Goal: Task Accomplishment & Management: Manage account settings

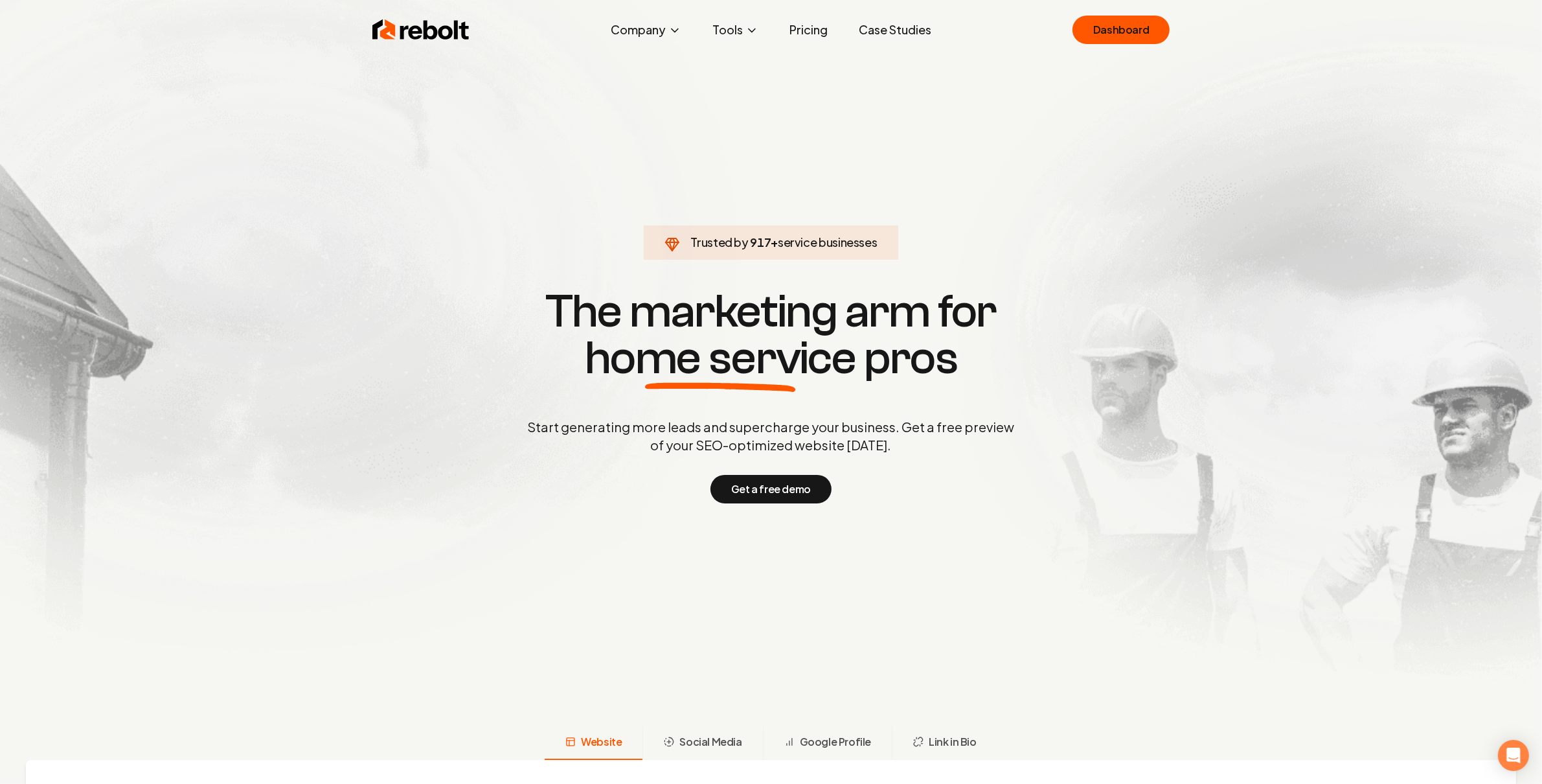
click link "Dashboard" at bounding box center [1121, 30] width 97 height 29
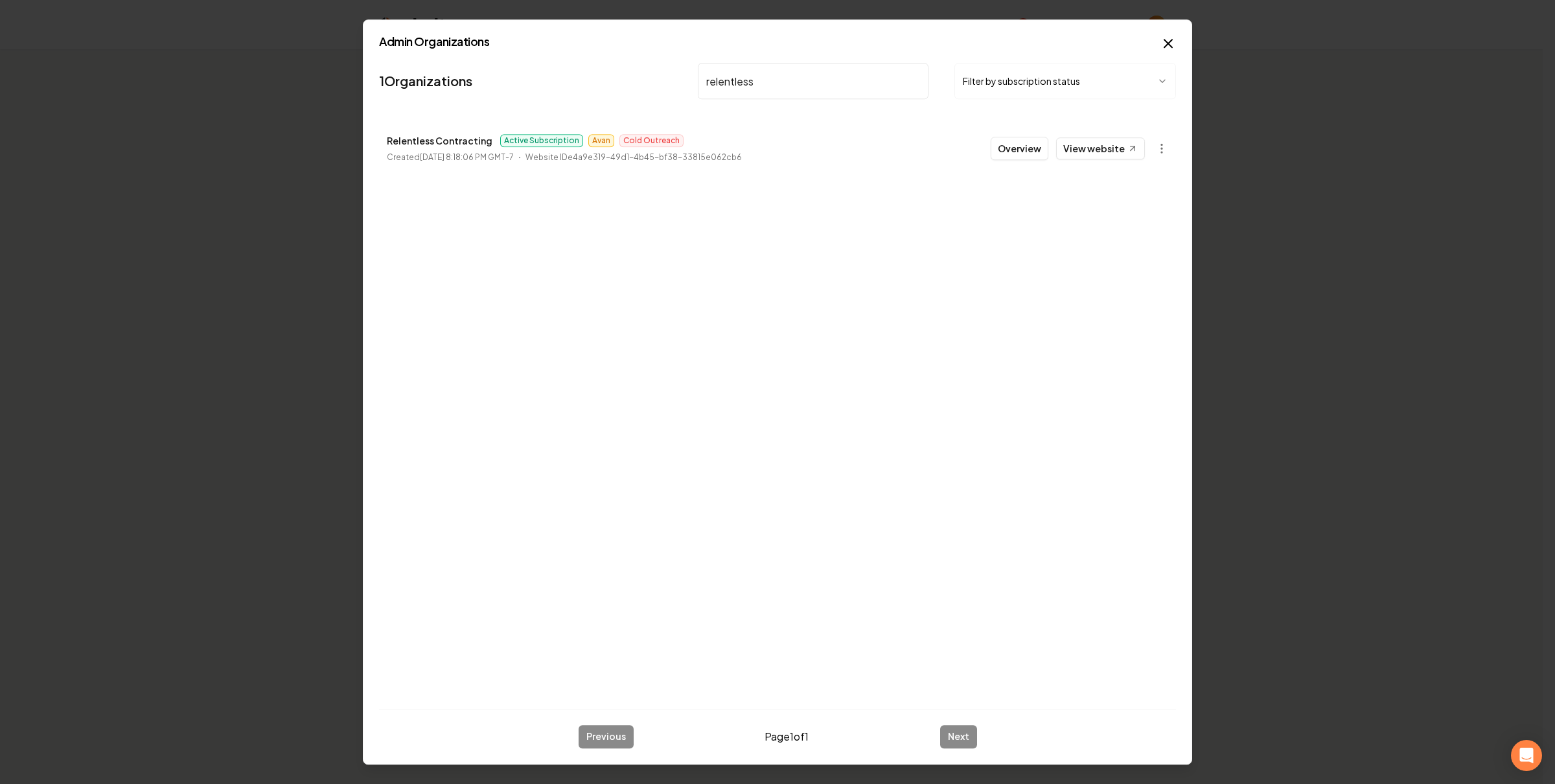
type input "relentless"
click at [1174, 147] on li "Relentless Contracting Active Subscription Avan Cold Outreach Created August 25…" at bounding box center [777, 148] width 797 height 57
click at [1161, 144] on body "Organization Billing All Pro Construction 2 companies Add New Business Logo Com…" at bounding box center [771, 392] width 1542 height 784
click at [1128, 262] on link "View in Stripe" at bounding box center [1129, 261] width 82 height 21
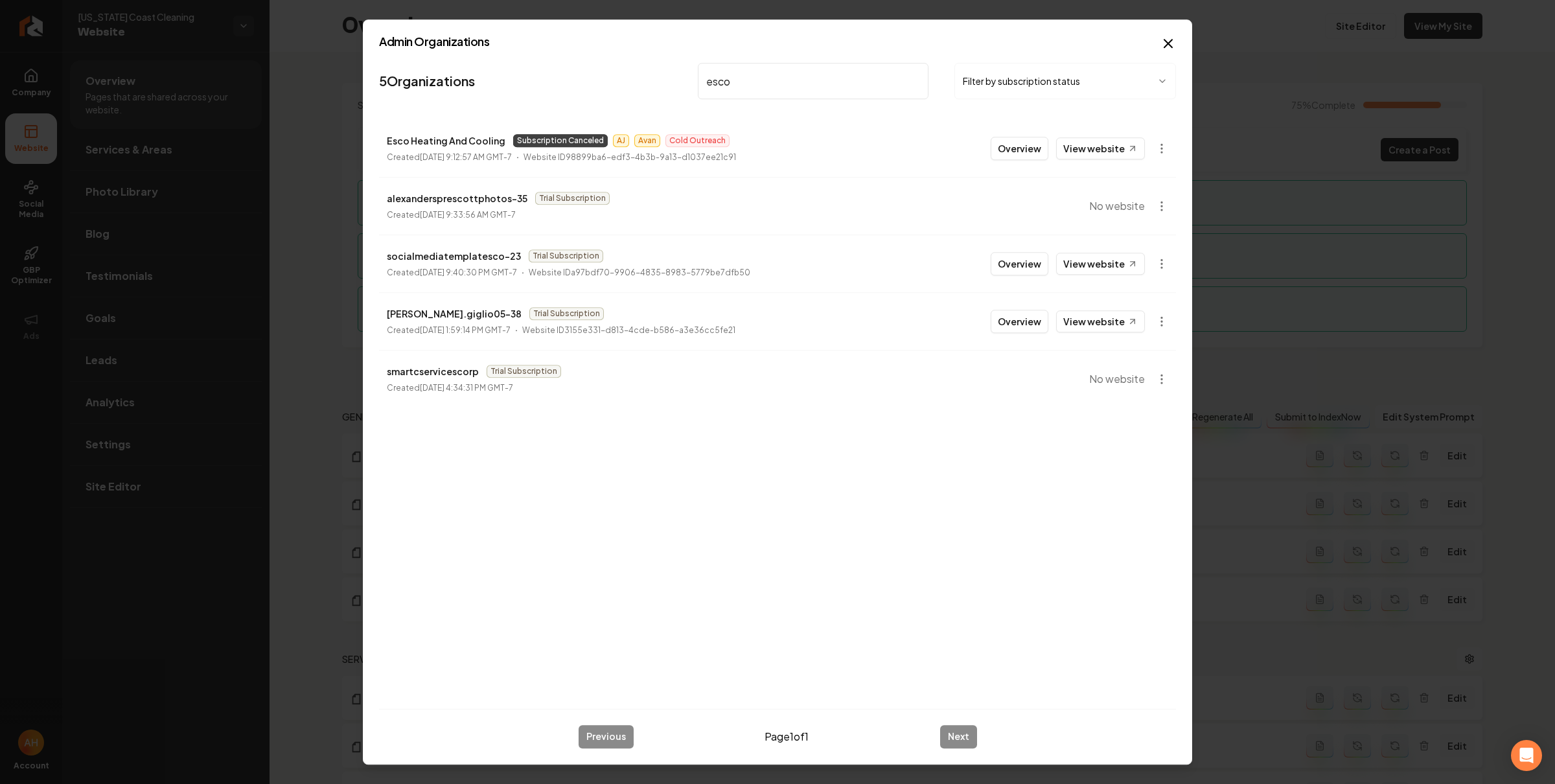
click at [808, 72] on input "esco" at bounding box center [813, 81] width 231 height 36
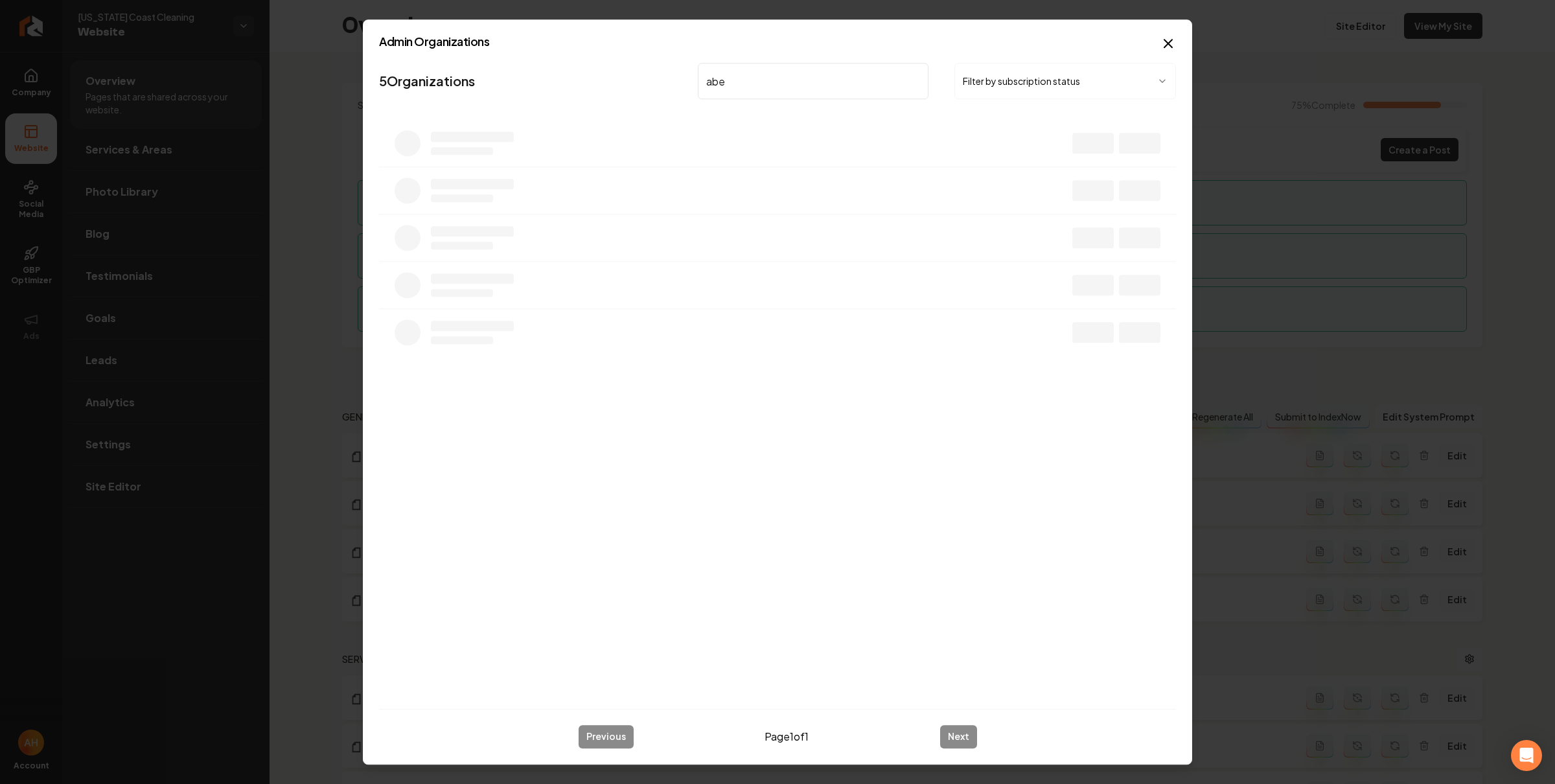
type input "abe"
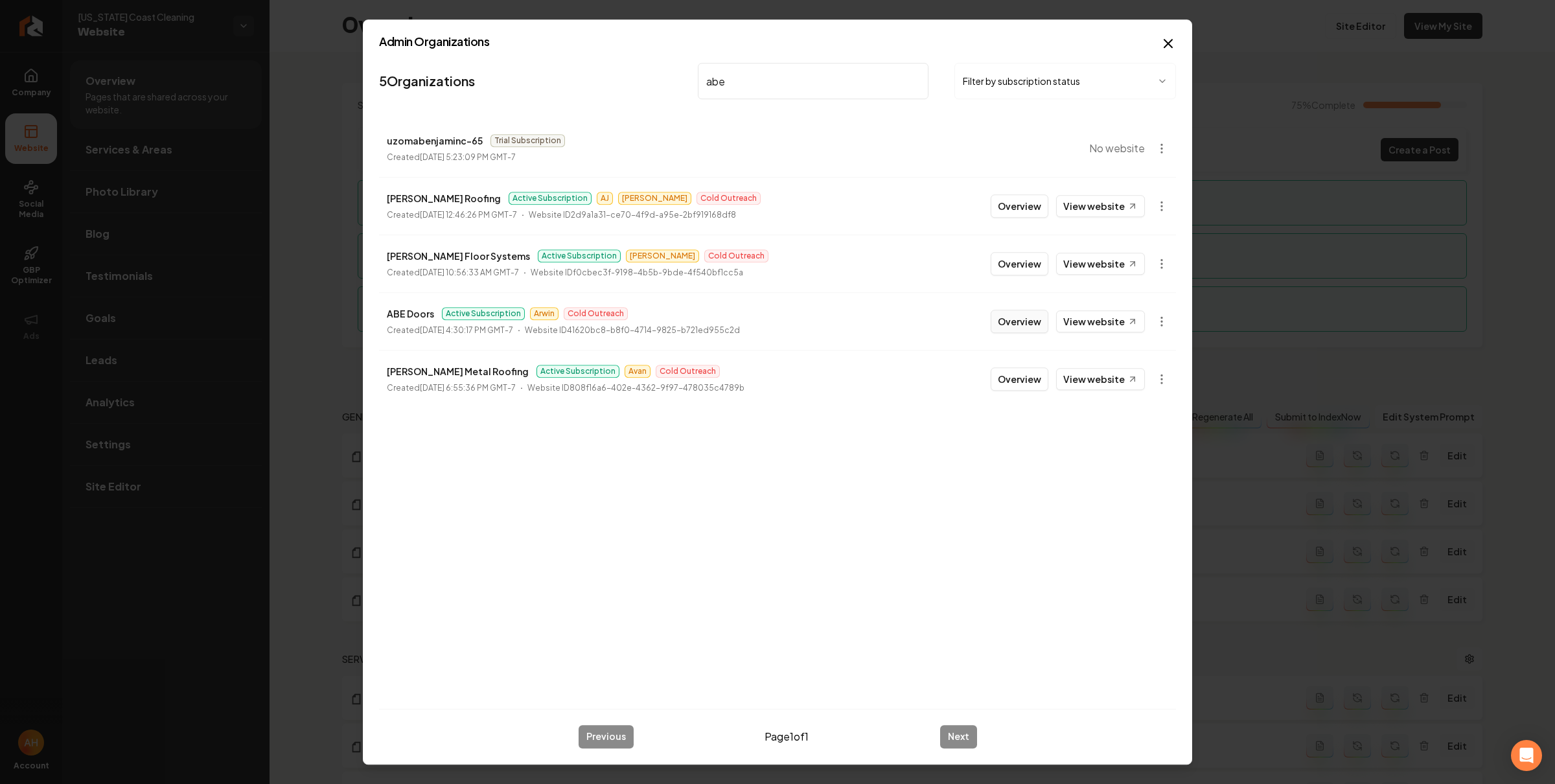
click at [1000, 325] on button "Overview" at bounding box center [1019, 321] width 58 height 23
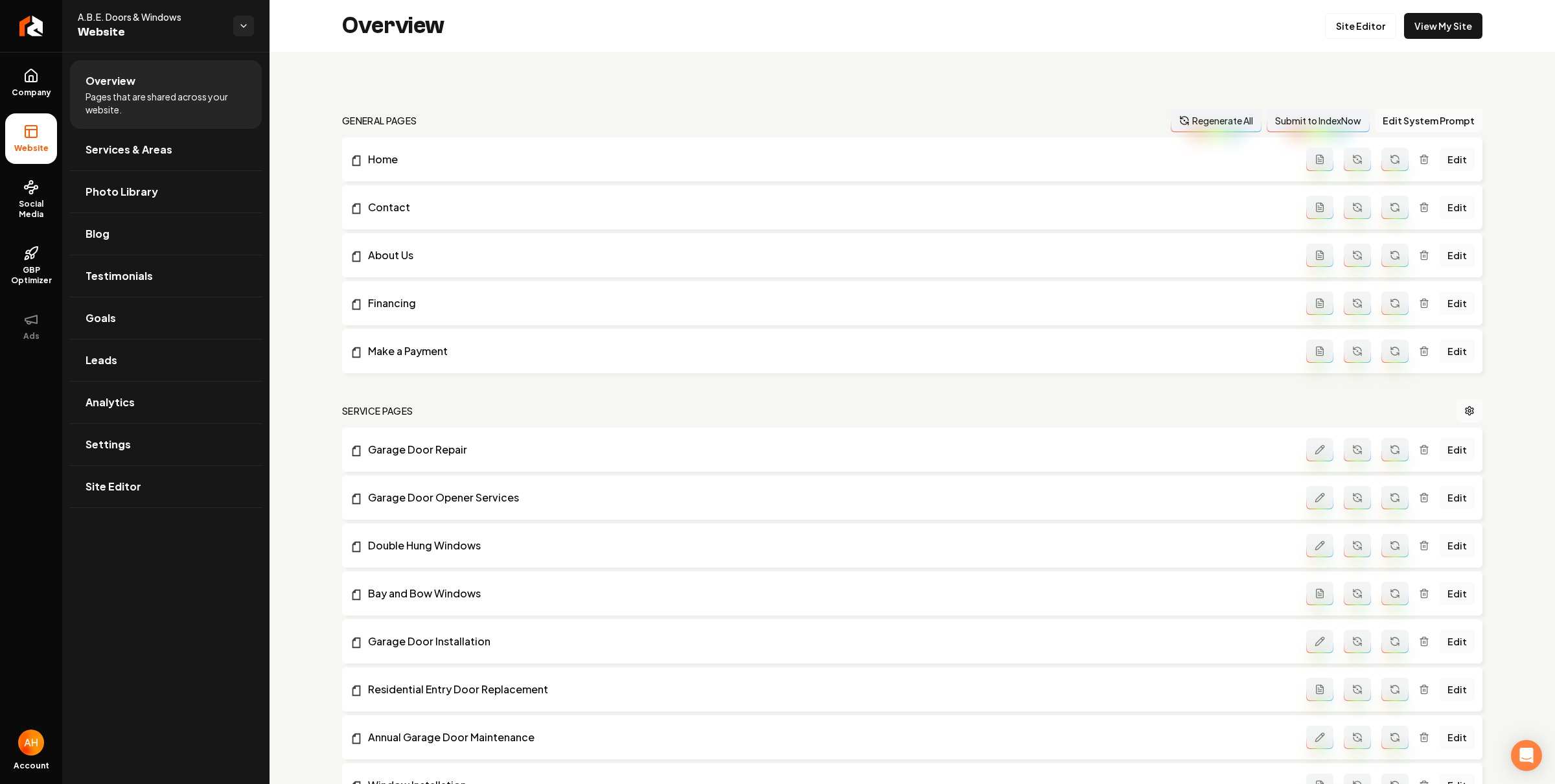
click at [532, 146] on li "Home Edit" at bounding box center [912, 159] width 1140 height 44
click at [132, 228] on link "Blog" at bounding box center [166, 233] width 192 height 41
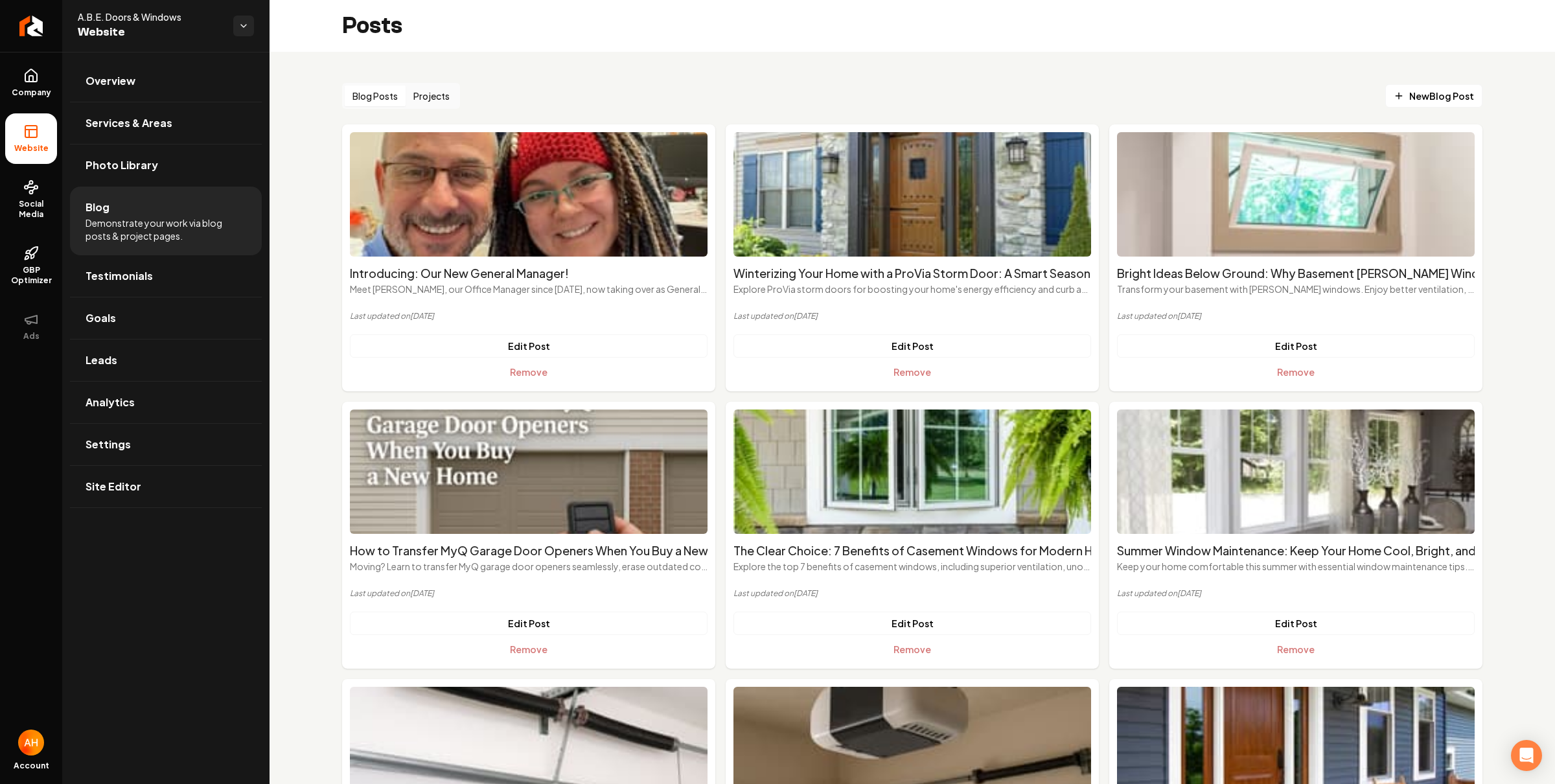
click at [448, 97] on button "Projects" at bounding box center [431, 96] width 52 height 21
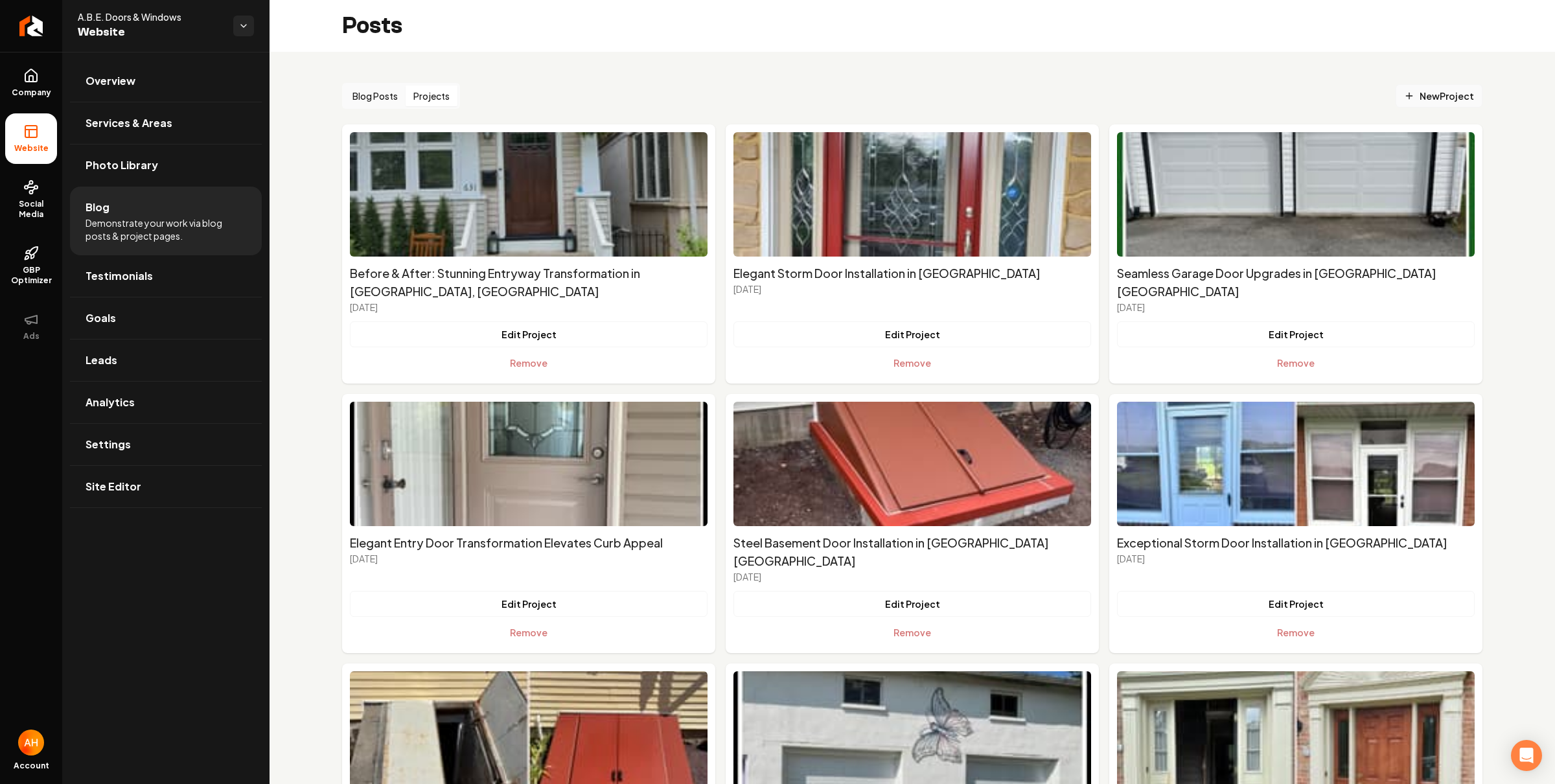
click at [1404, 99] on icon "Main content area" at bounding box center [1409, 96] width 10 height 10
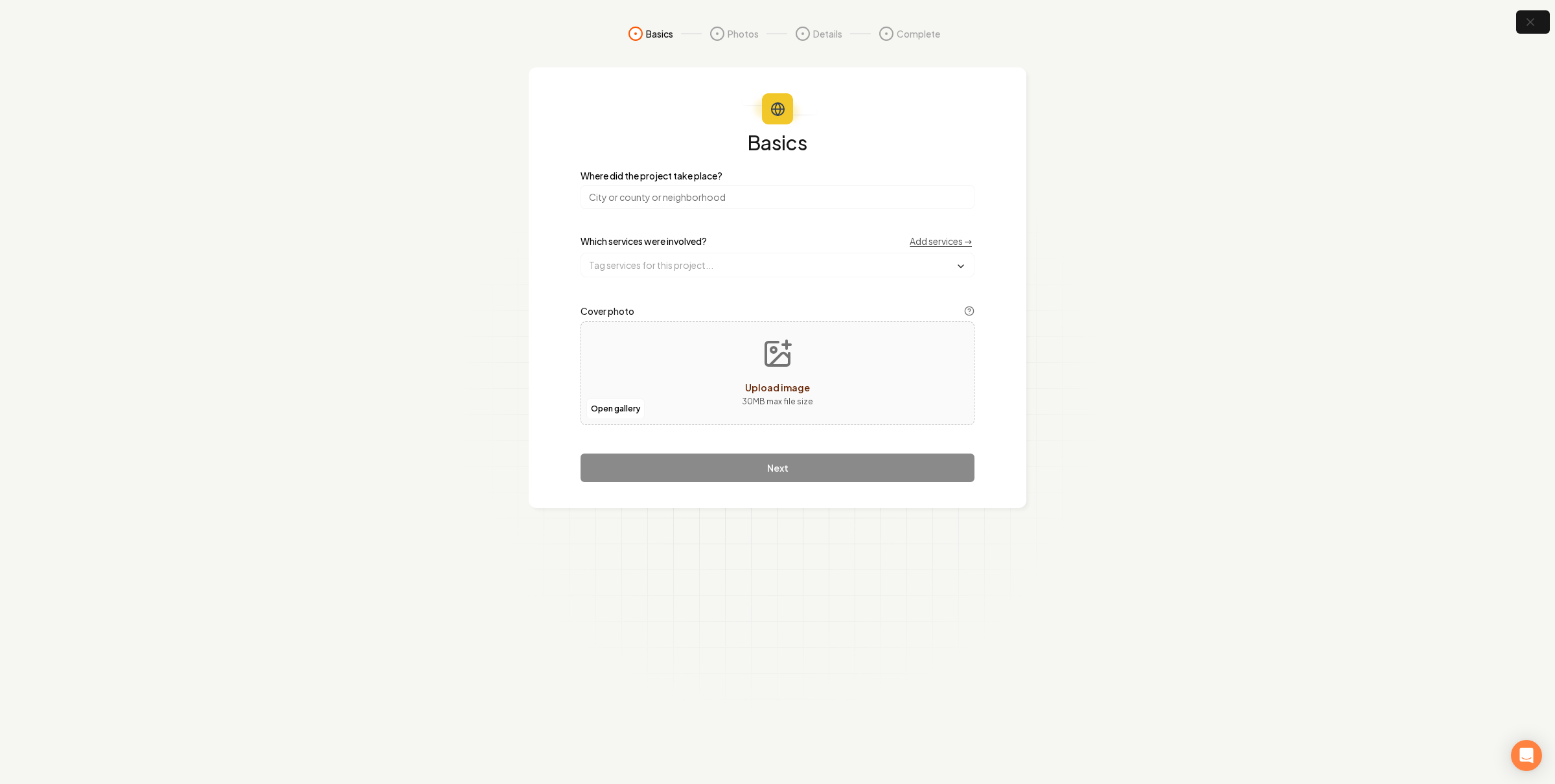
click at [685, 196] on input "search" at bounding box center [777, 196] width 394 height 23
drag, startPoint x: 1268, startPoint y: 290, endPoint x: 1069, endPoint y: 337, distance: 203.8
click at [1268, 291] on section "Basics Photos Details Complete Basics Where did the project take place? Which s…" at bounding box center [777, 392] width 1555 height 784
click at [1519, 25] on button "button" at bounding box center [1533, 22] width 42 height 29
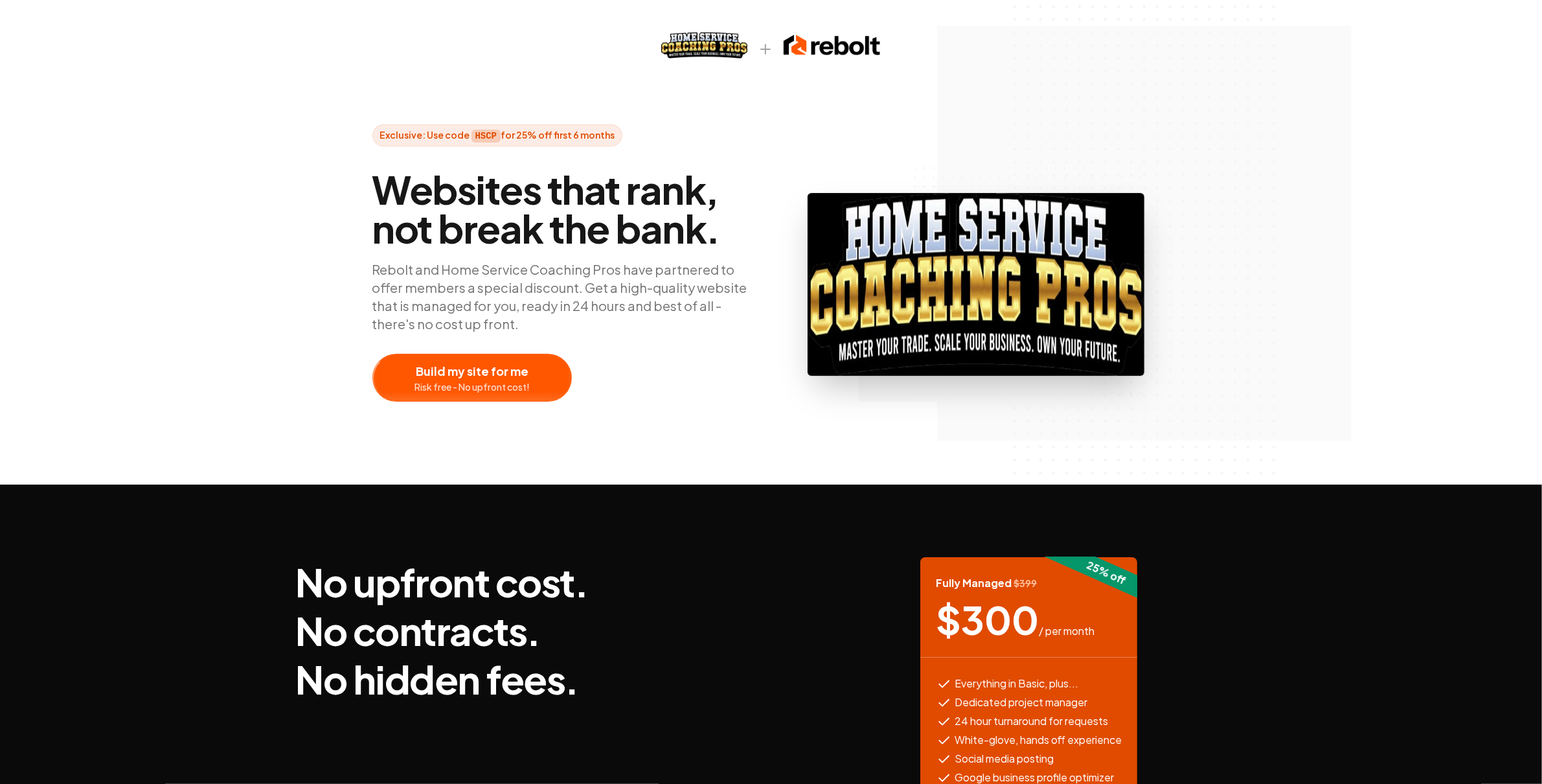
scroll to position [182, 0]
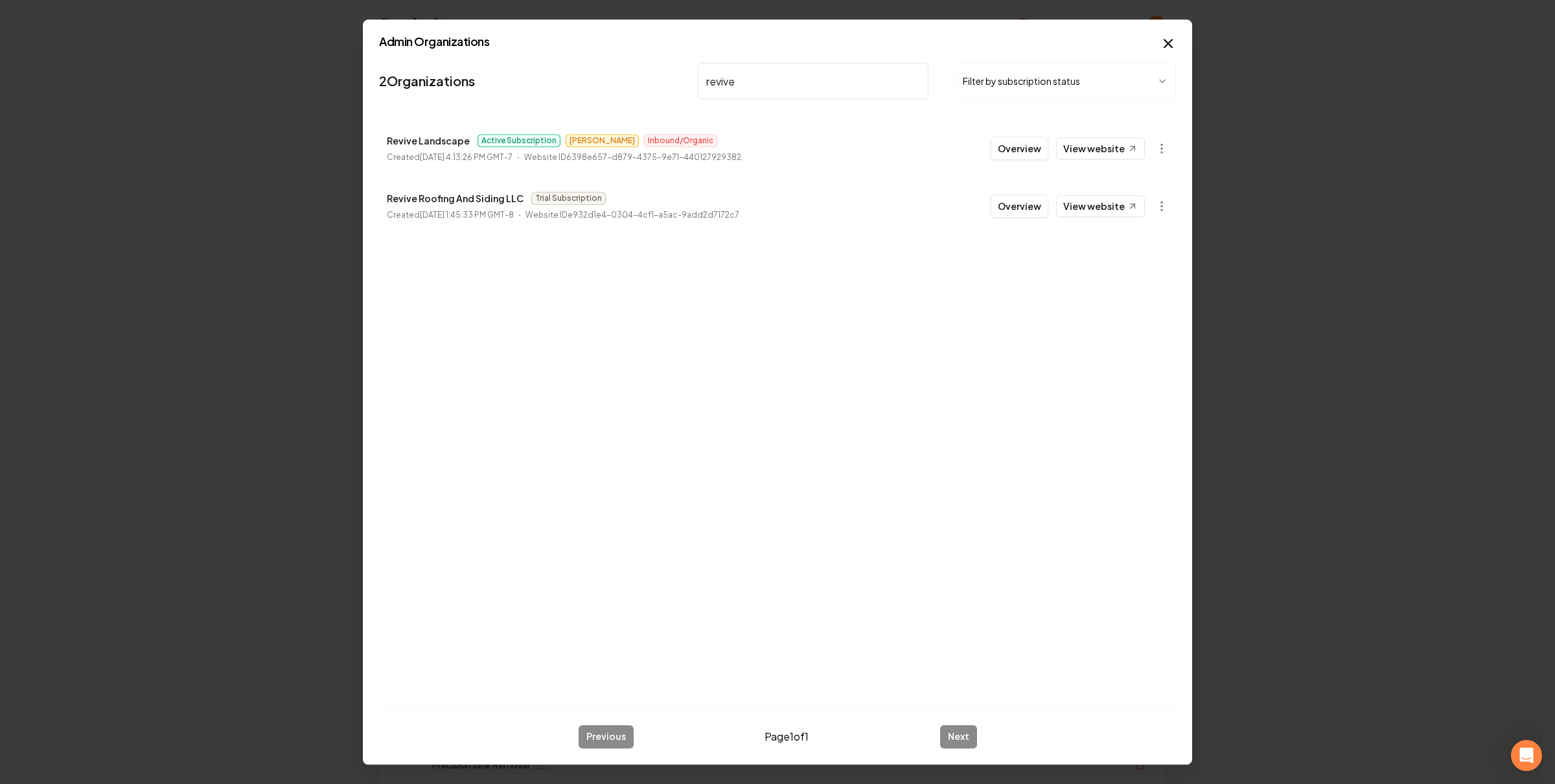
type input "revive"
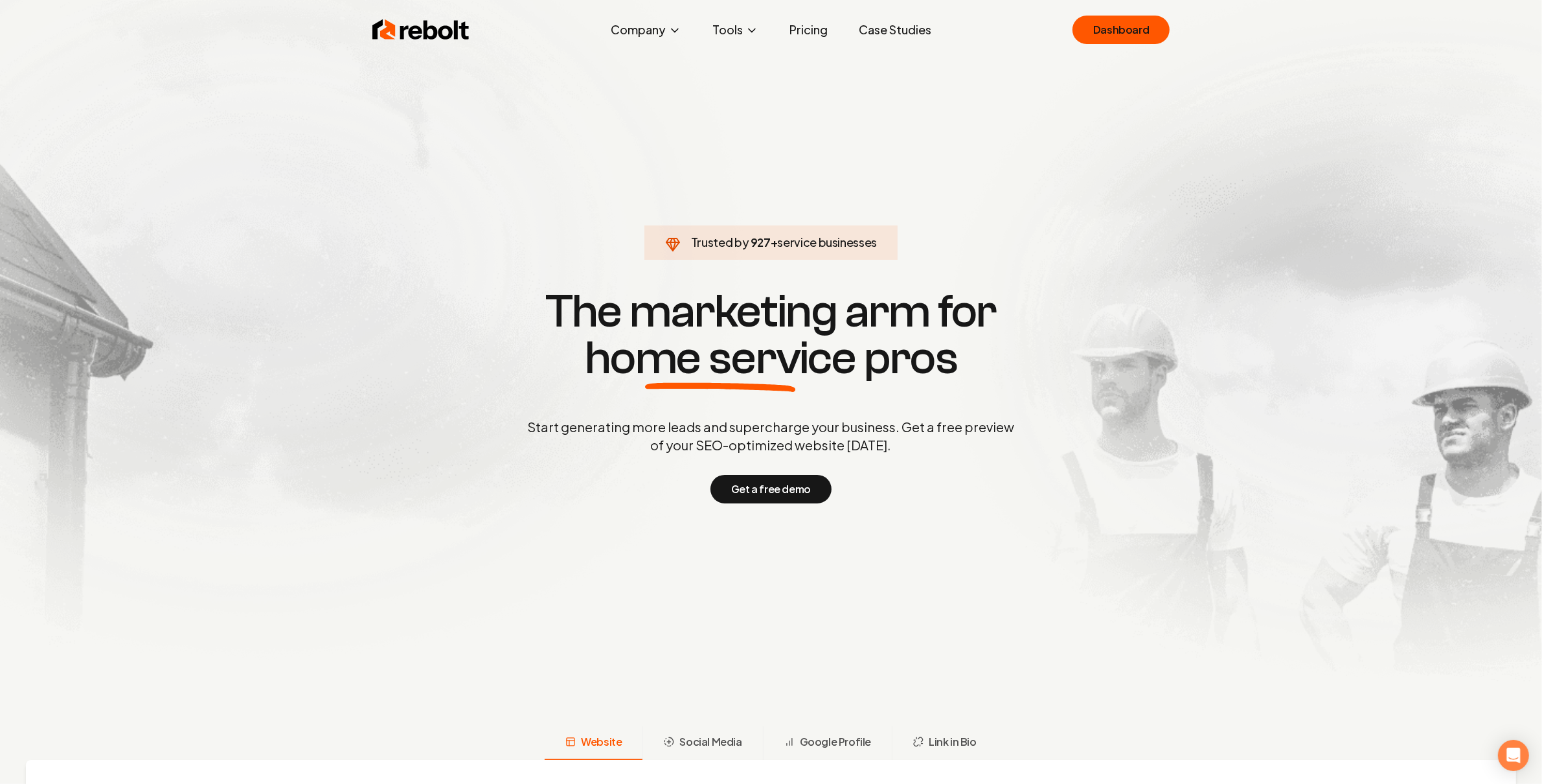
click link "Dashboard" at bounding box center [1121, 30] width 97 height 29
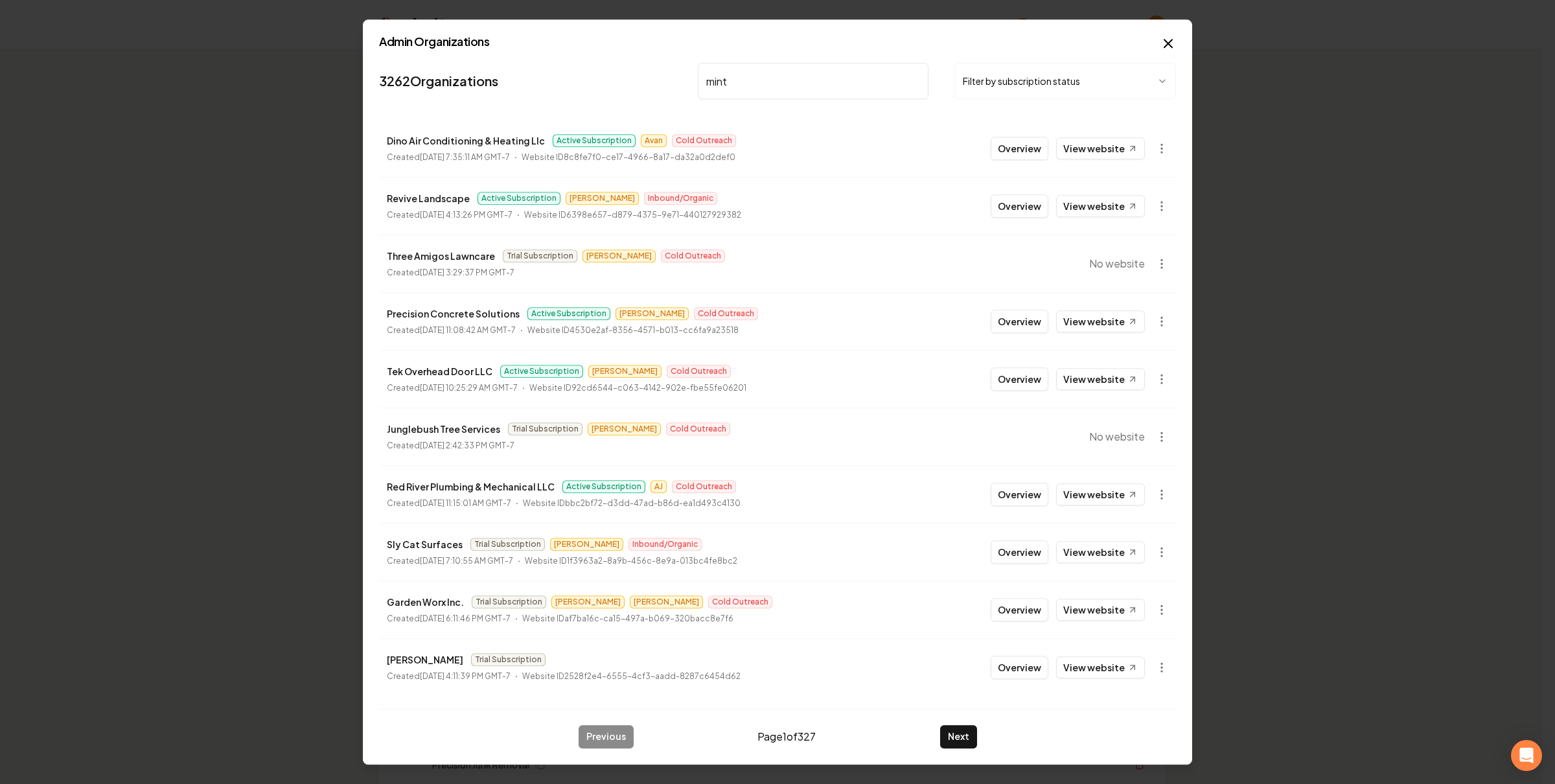
type input "mint"
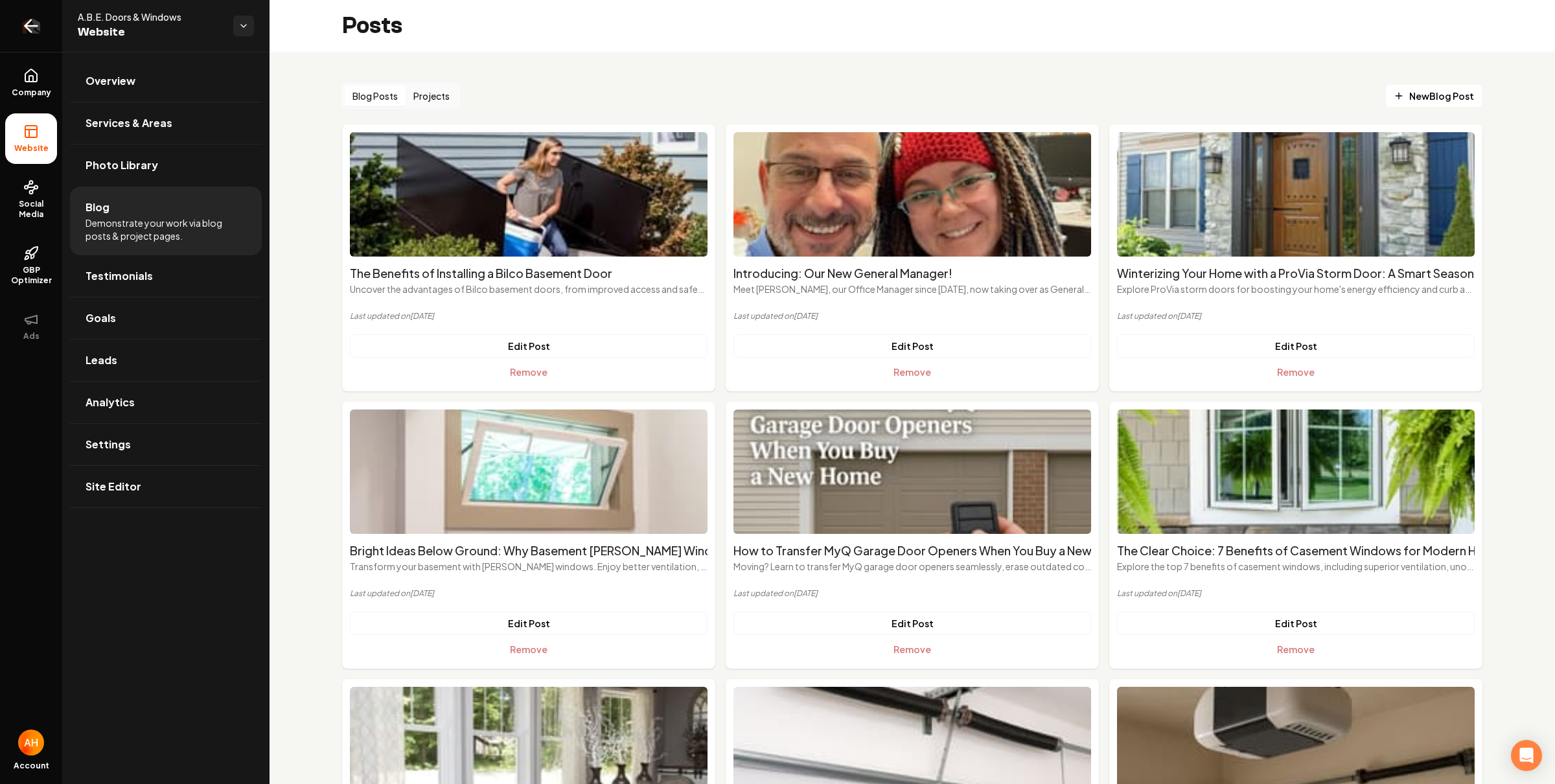
click at [23, 23] on icon "Return to dashboard" at bounding box center [31, 26] width 21 height 21
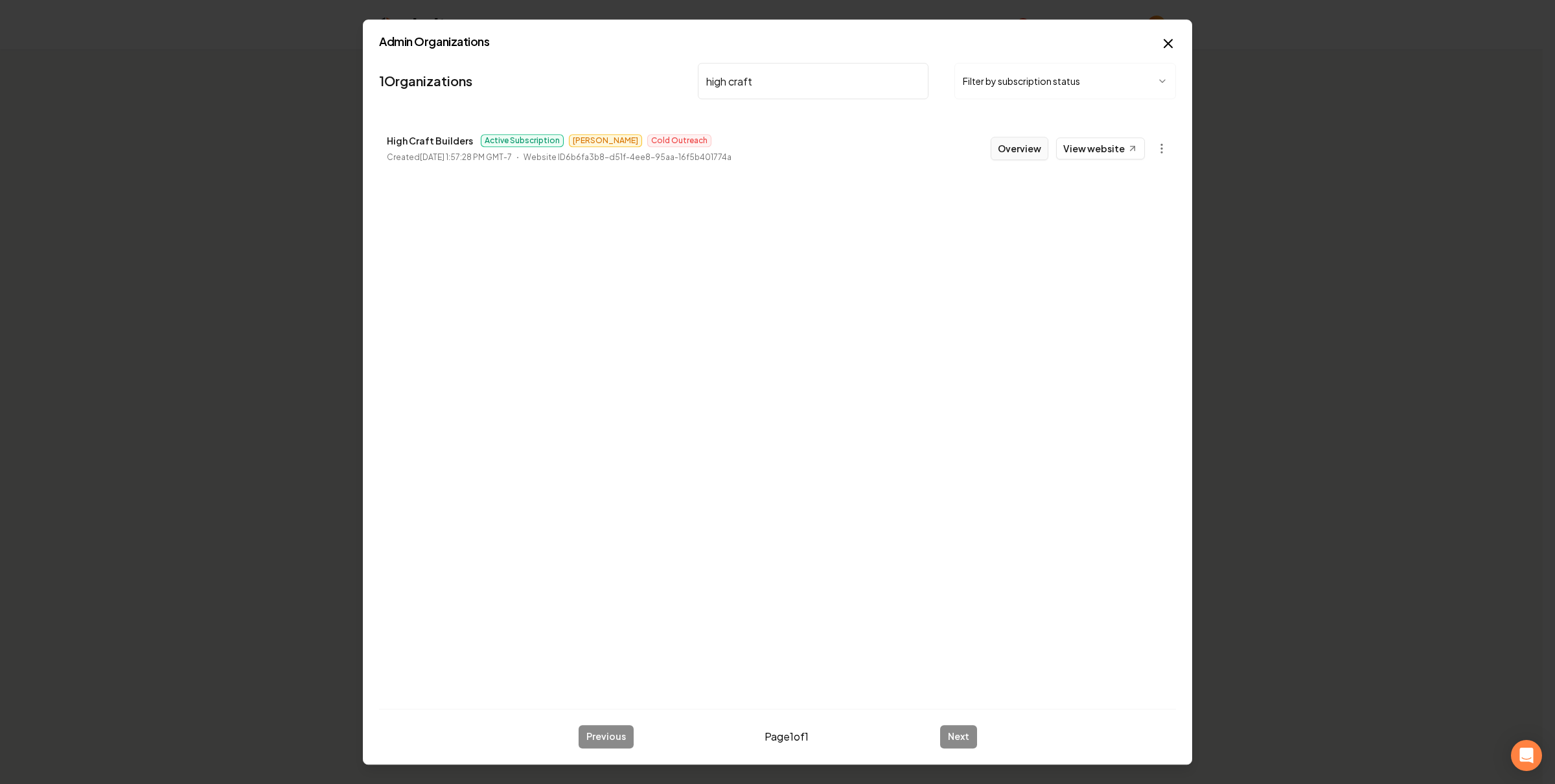
type input "high craft"
click at [1019, 150] on button "Overview" at bounding box center [1019, 148] width 58 height 23
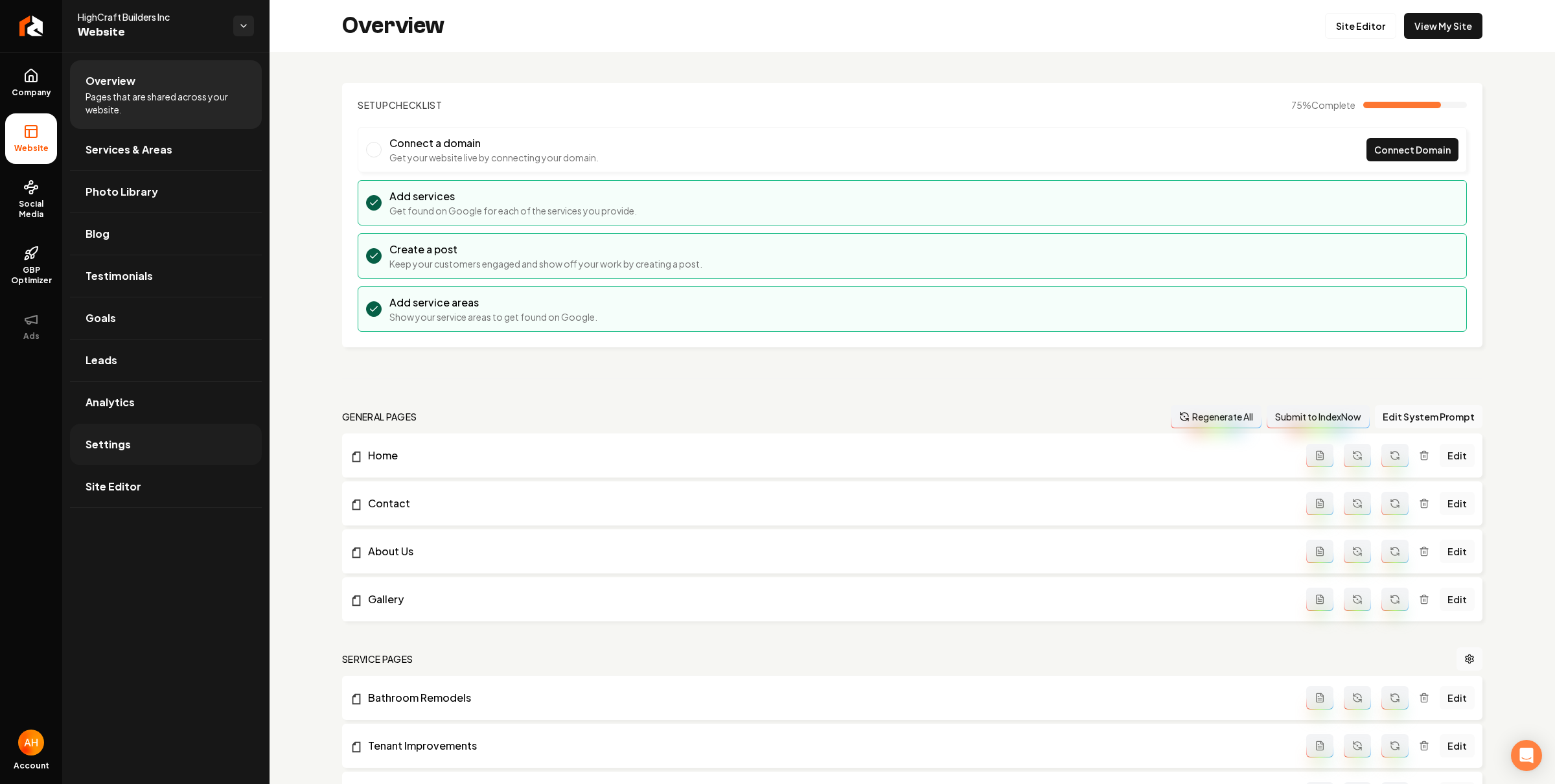
click at [220, 446] on link "Settings" at bounding box center [166, 444] width 192 height 41
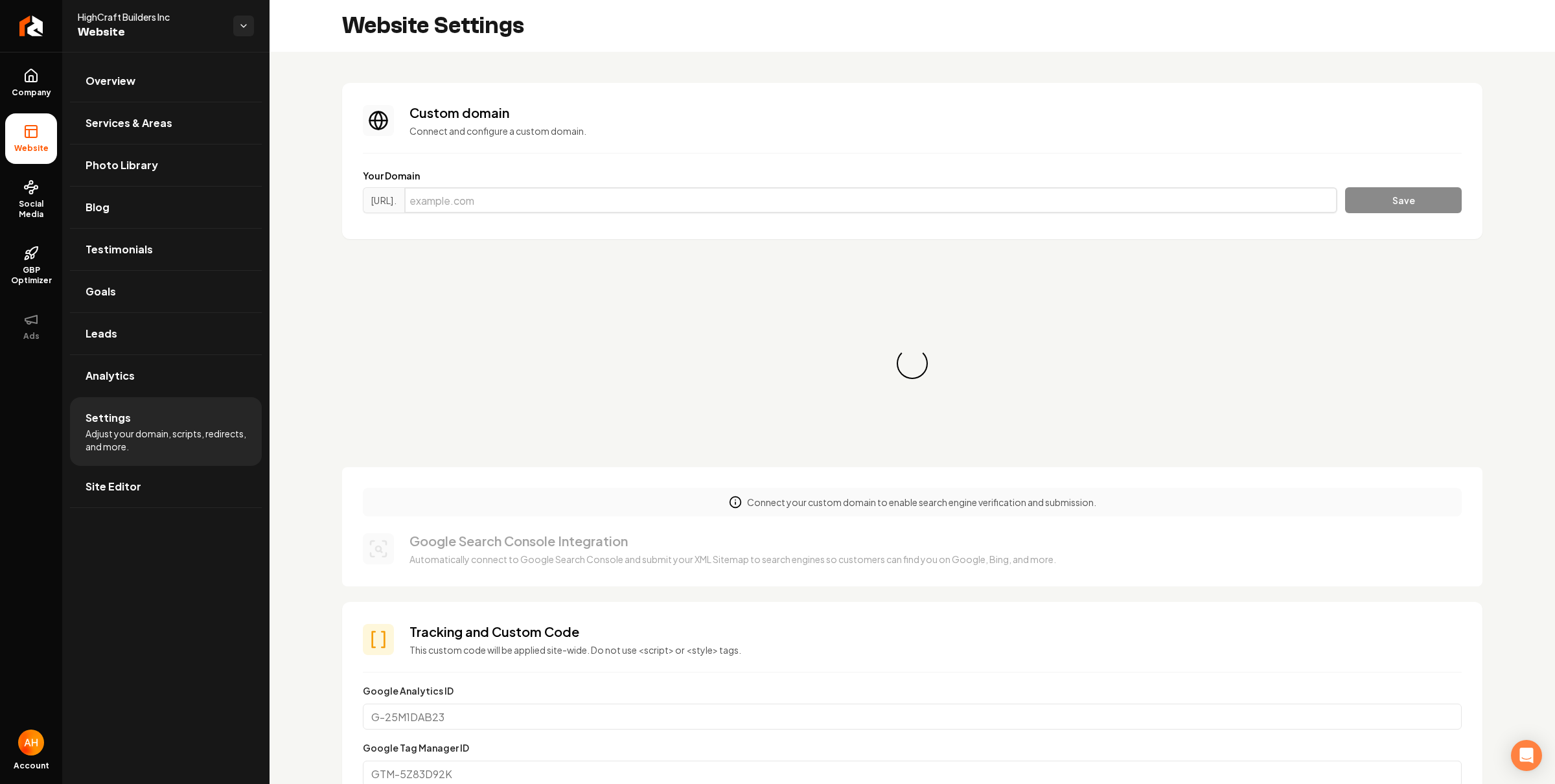
click at [604, 200] on input "Main content area" at bounding box center [870, 200] width 933 height 26
paste input "[DOMAIN_NAME]"
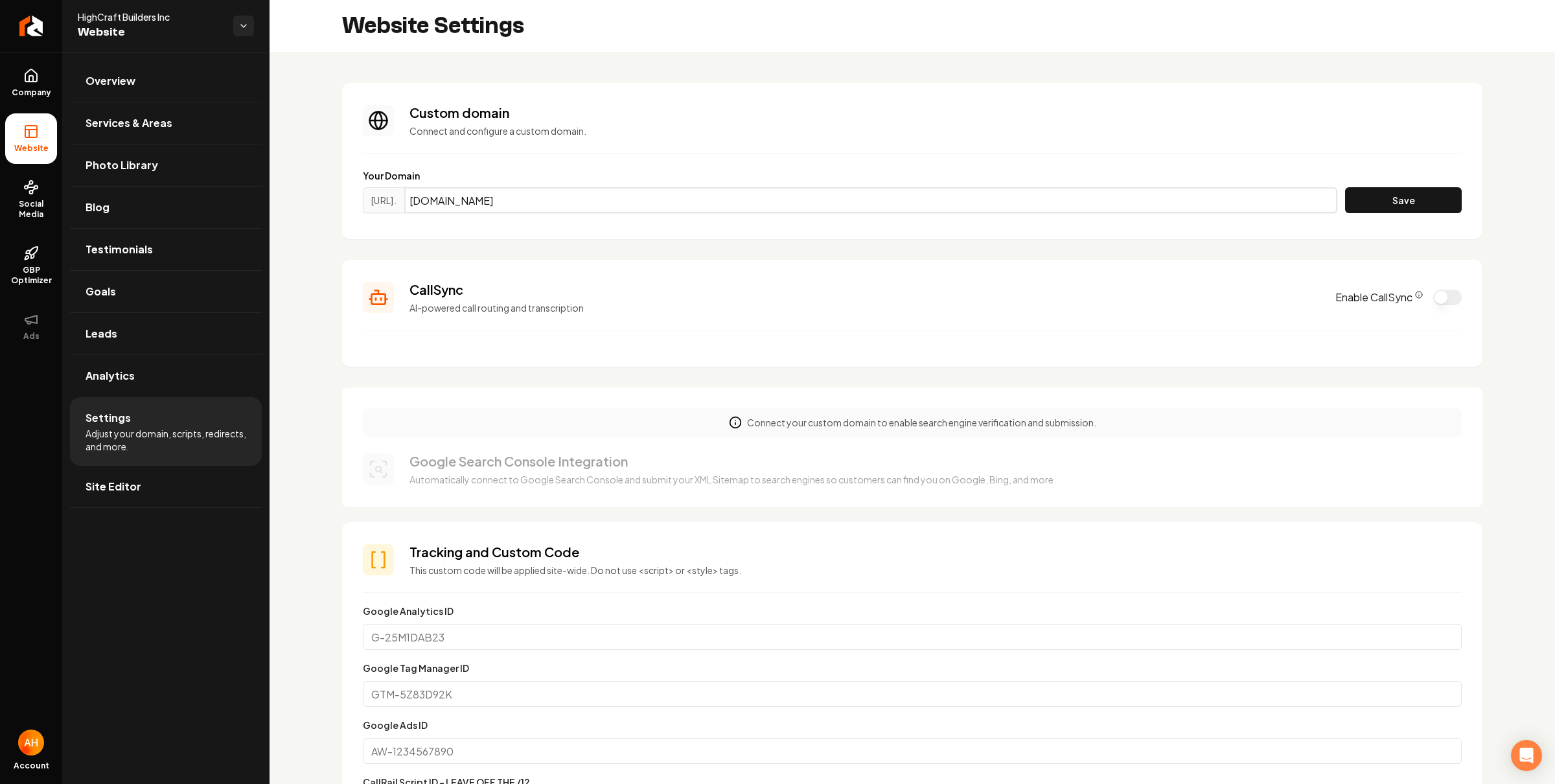
type input "[DOMAIN_NAME]"
click at [1360, 185] on div "Your Domain [URL]. [DOMAIN_NAME] Save" at bounding box center [912, 193] width 1099 height 49
click at [1360, 196] on button "Save" at bounding box center [1403, 200] width 117 height 26
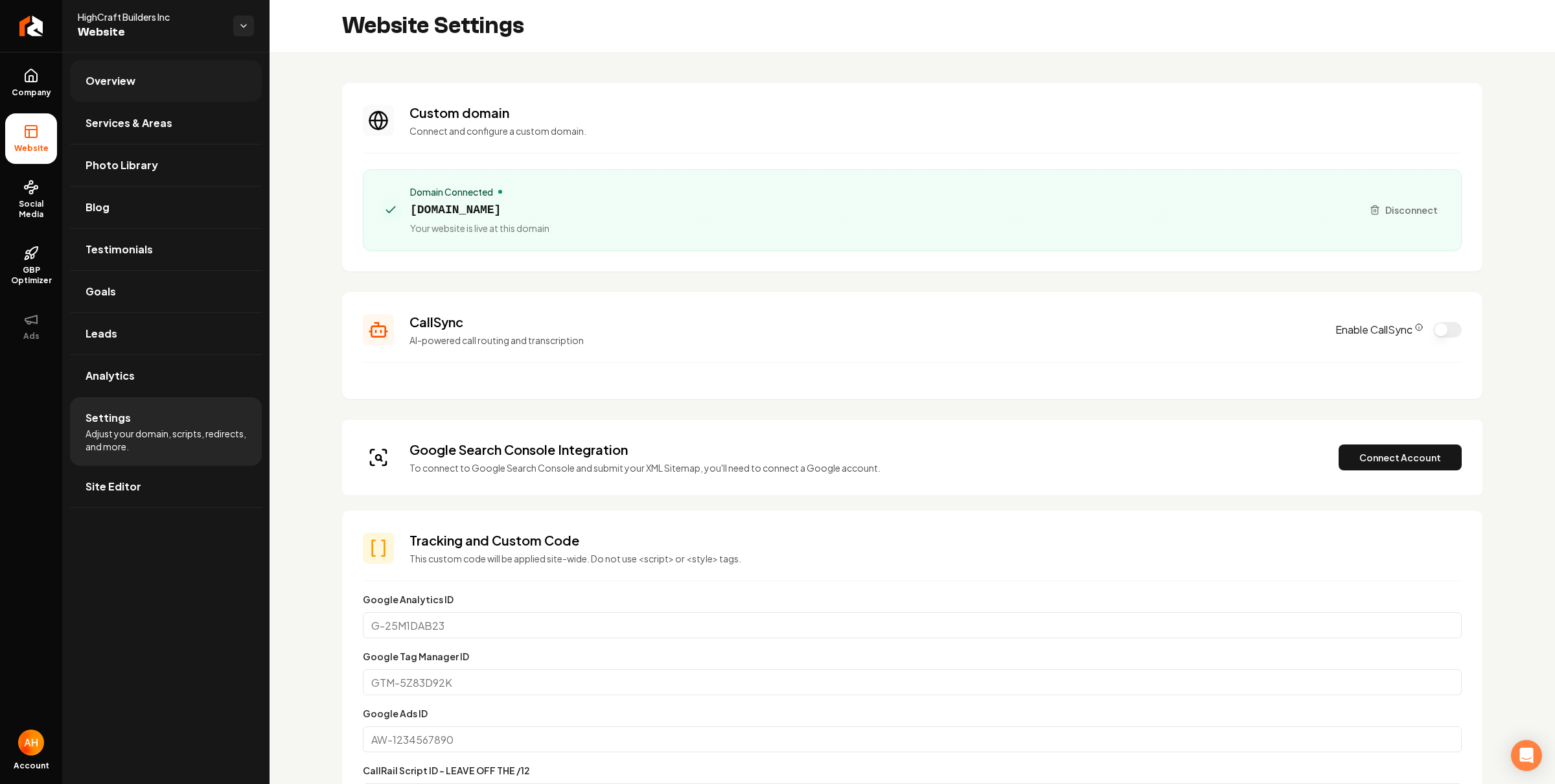
click at [133, 93] on link "Overview" at bounding box center [166, 80] width 192 height 41
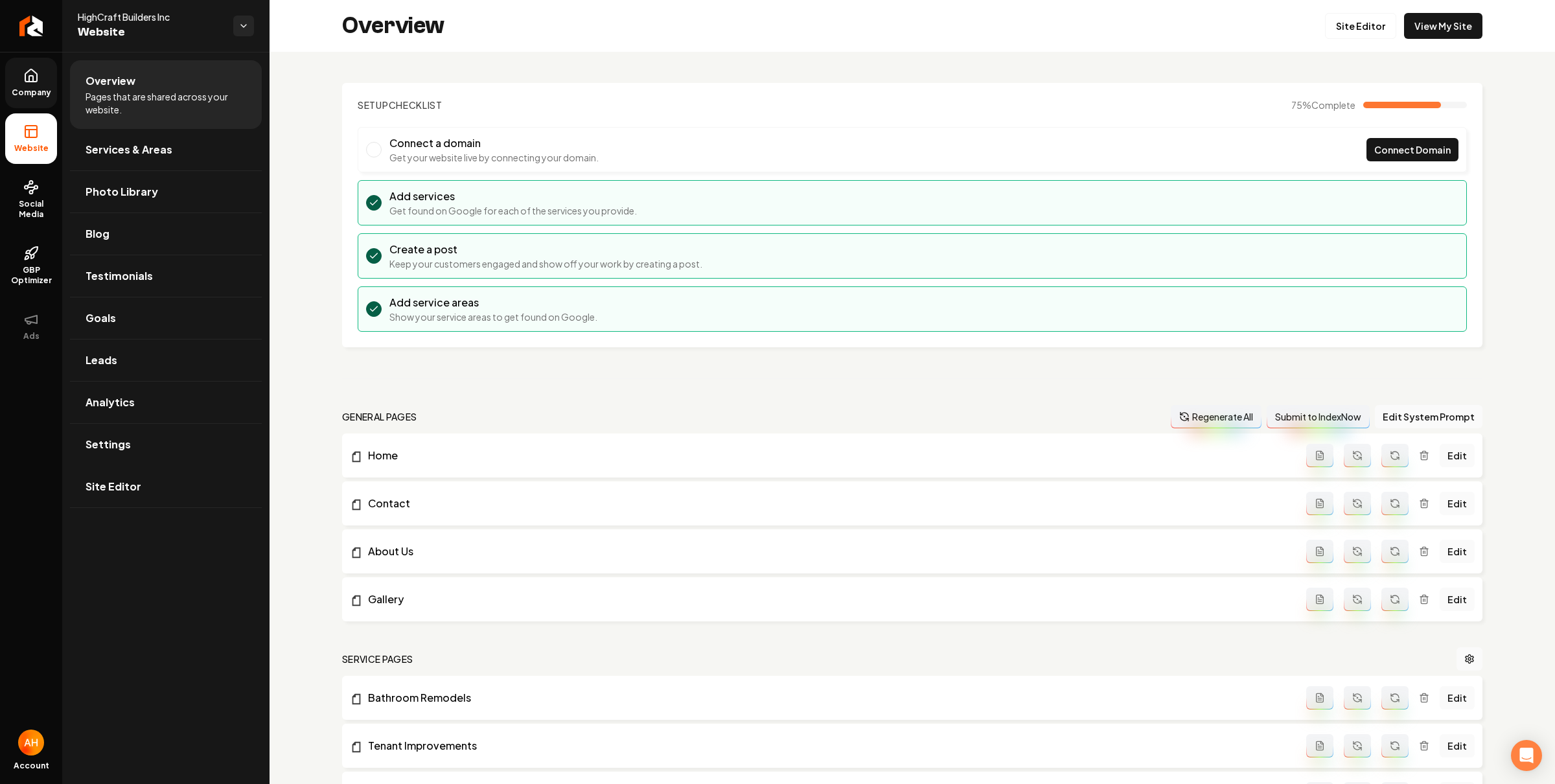
click at [20, 87] on span "Company" at bounding box center [31, 92] width 50 height 10
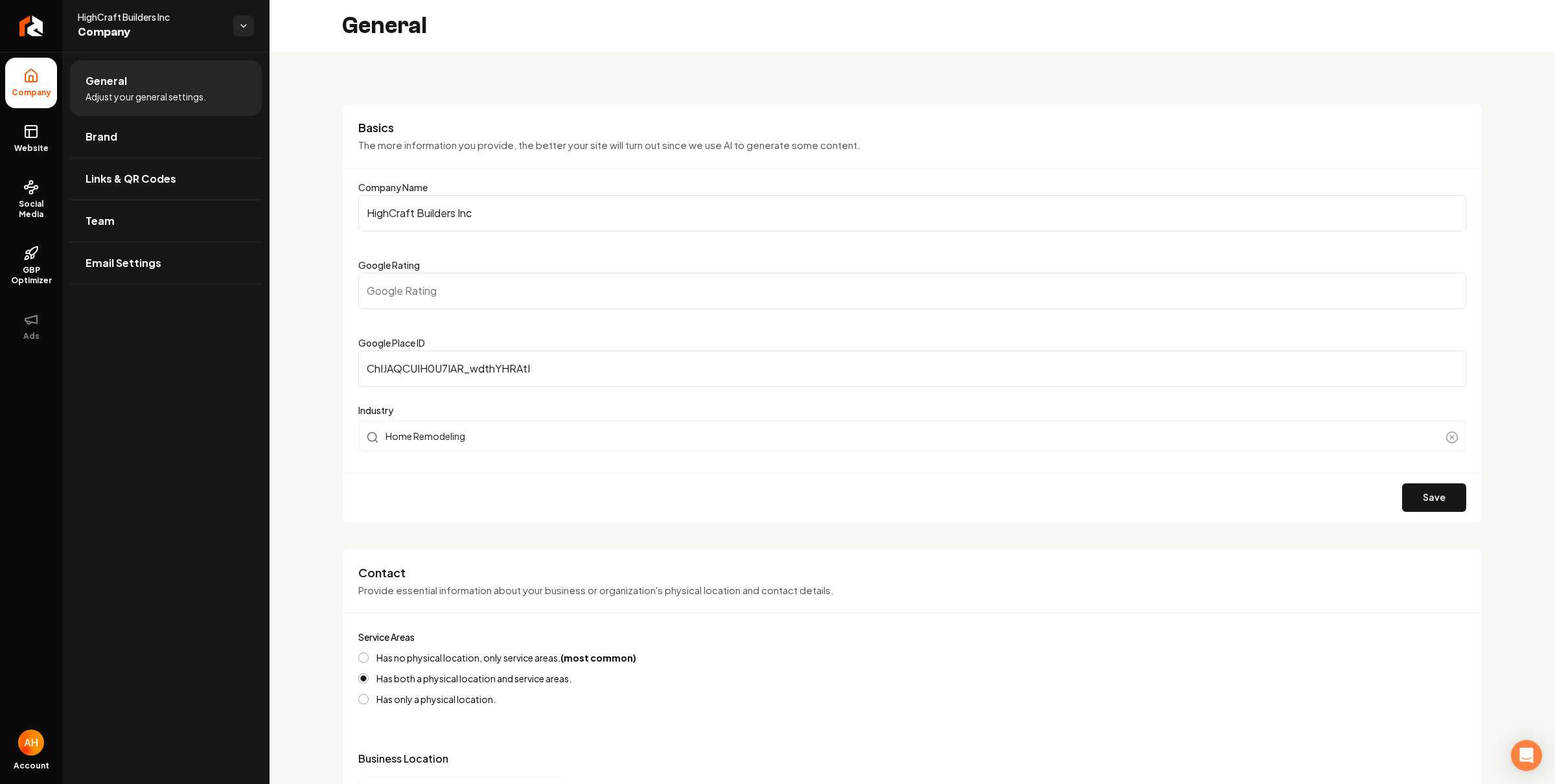
scroll to position [405, 0]
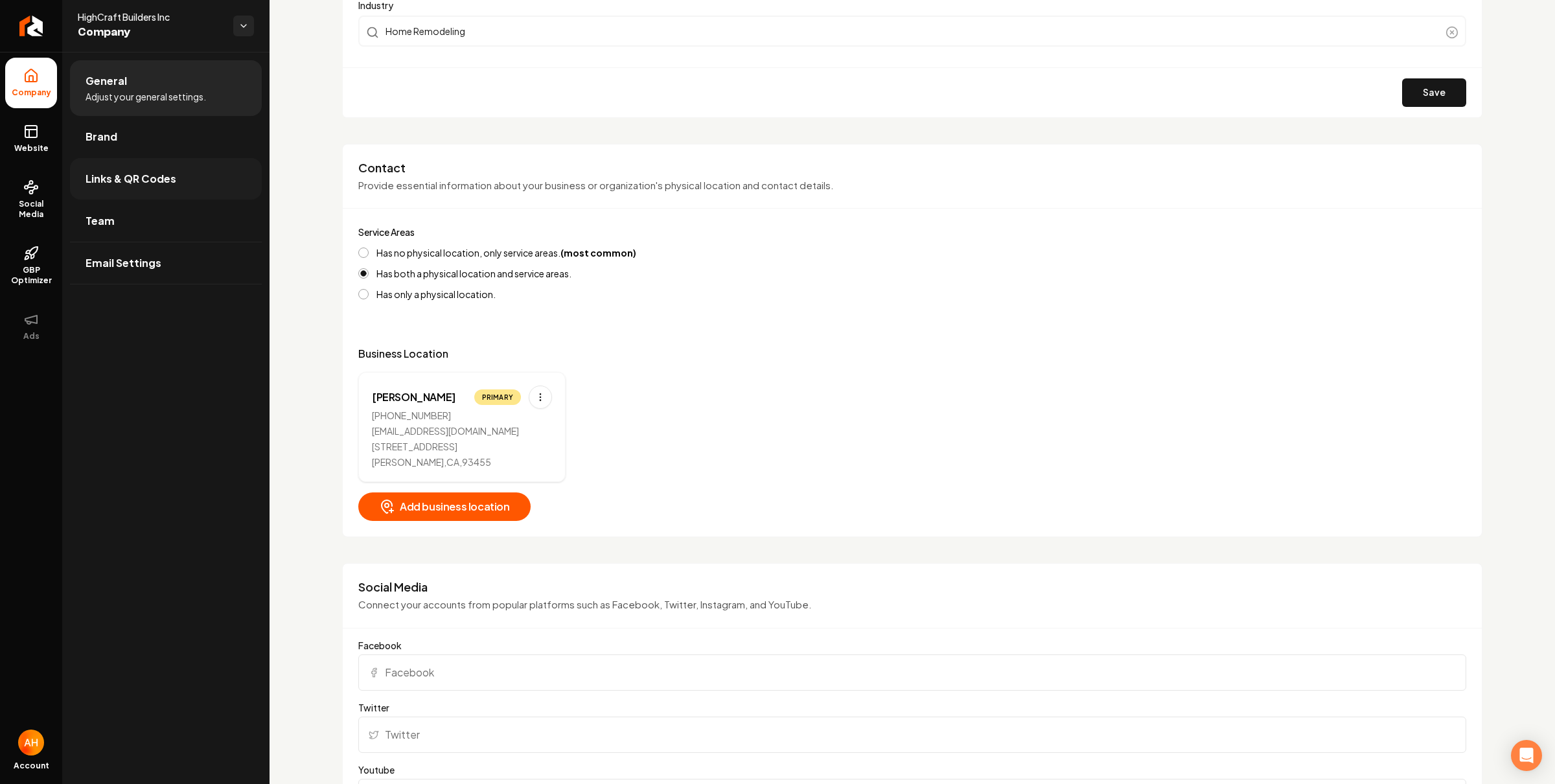
click at [172, 165] on link "Links & QR Codes" at bounding box center [166, 178] width 192 height 41
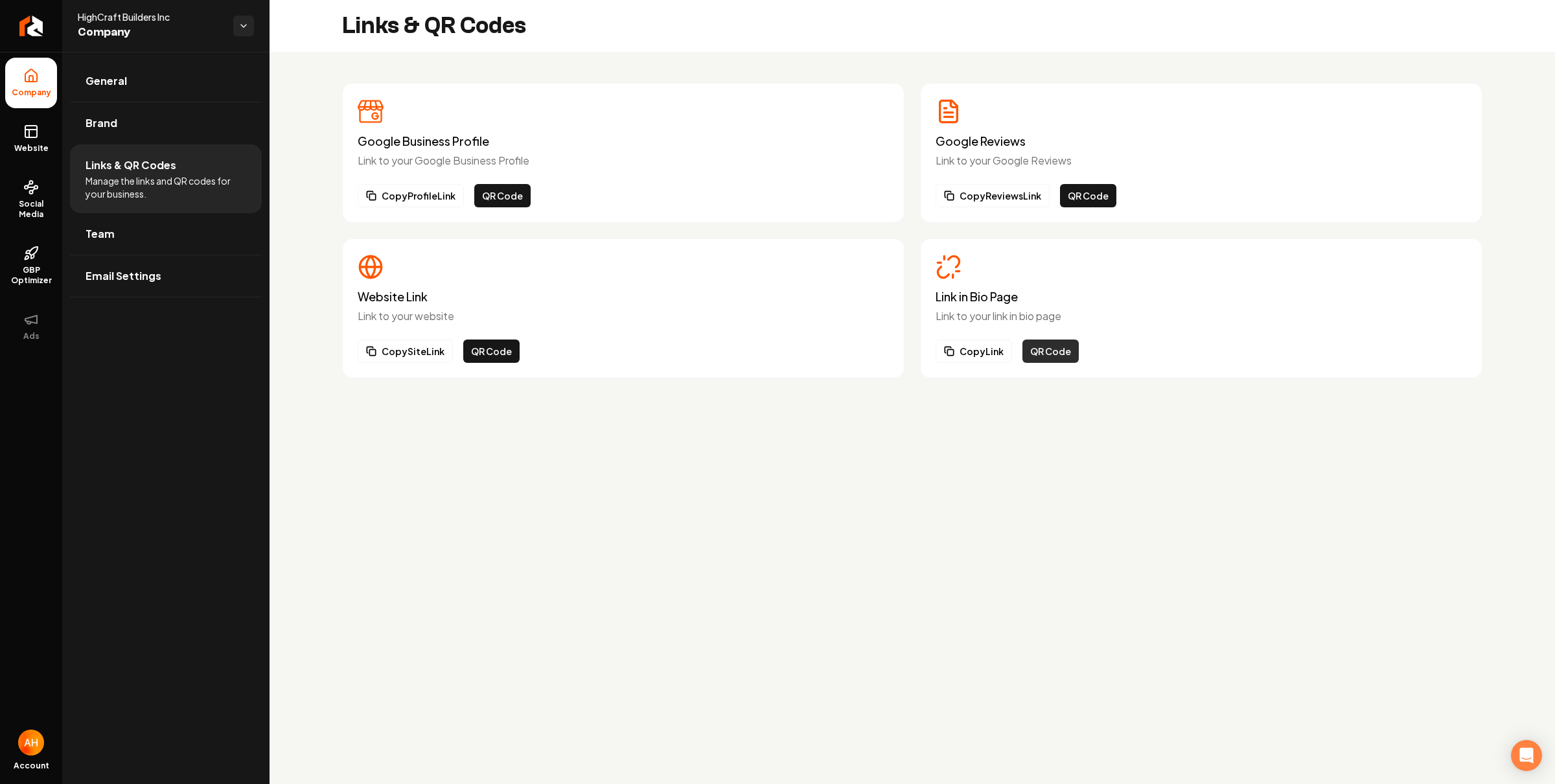
click at [1042, 347] on button "QR Code" at bounding box center [1050, 350] width 56 height 23
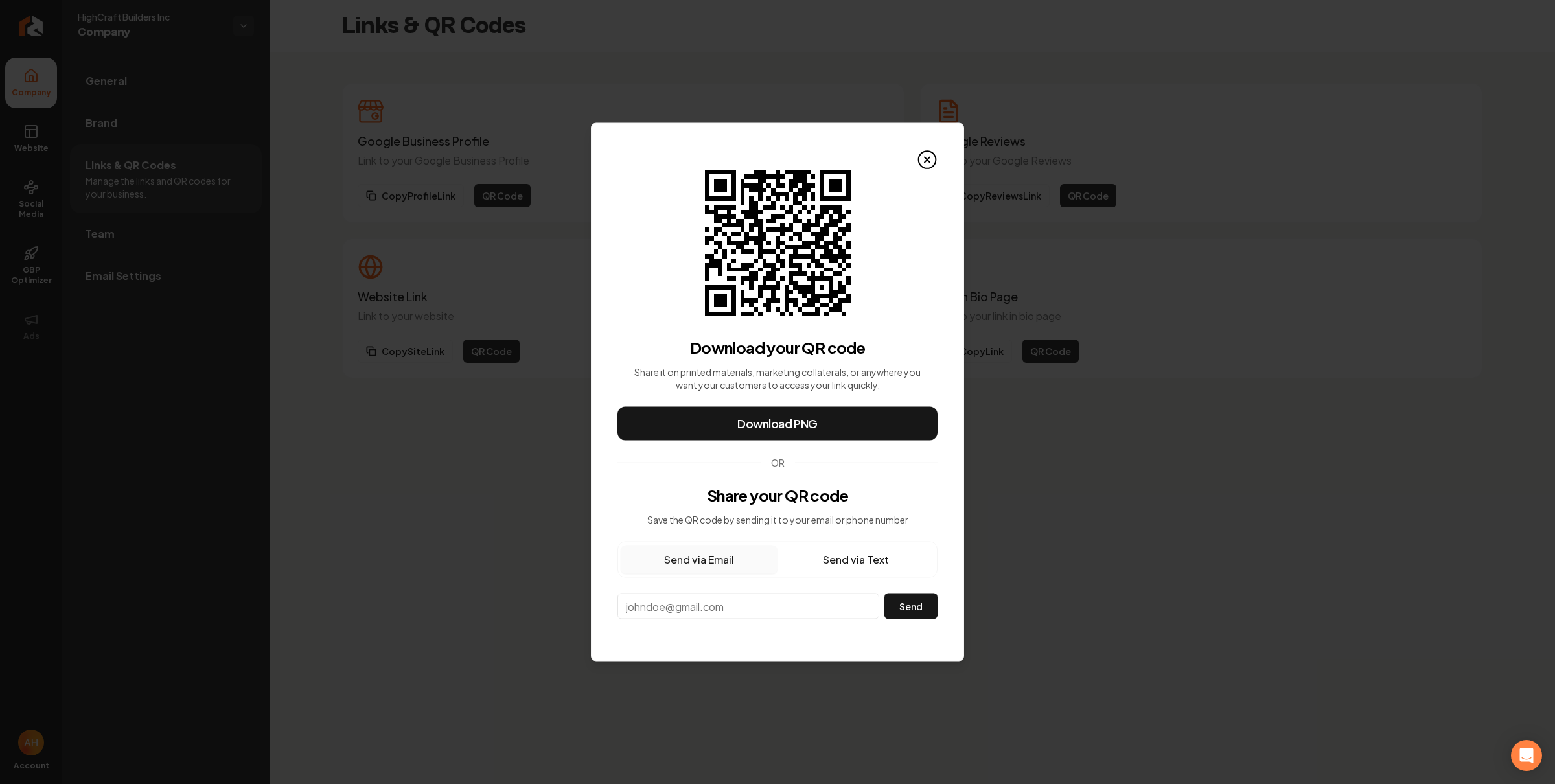
click at [766, 598] on input "email" at bounding box center [748, 606] width 262 height 26
type input "[PERSON_NAME][EMAIL_ADDRESS][DOMAIN_NAME]"
click at [884, 593] on button "Send" at bounding box center [910, 606] width 53 height 26
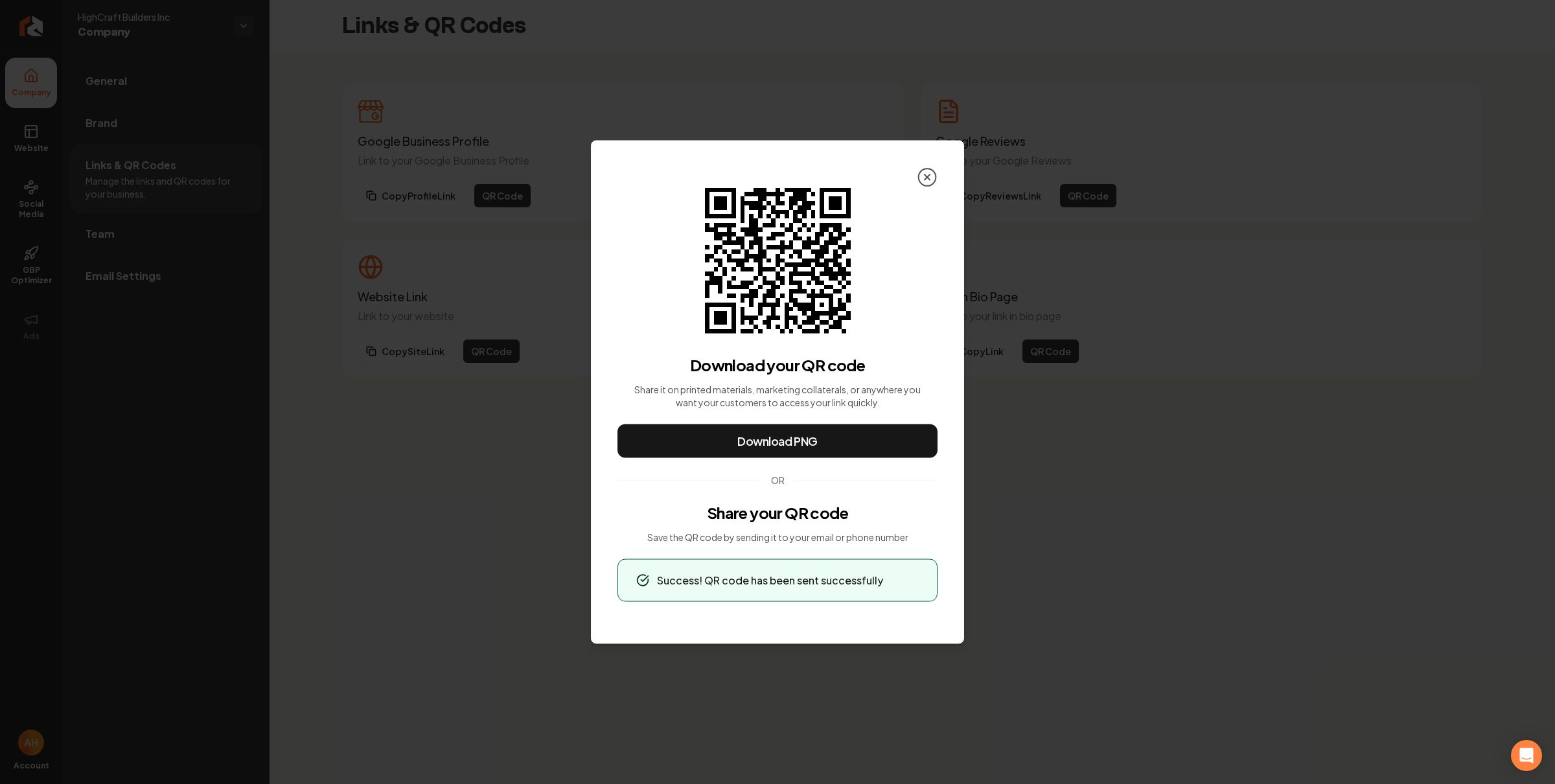
click at [927, 173] on icon at bounding box center [927, 177] width 21 height 21
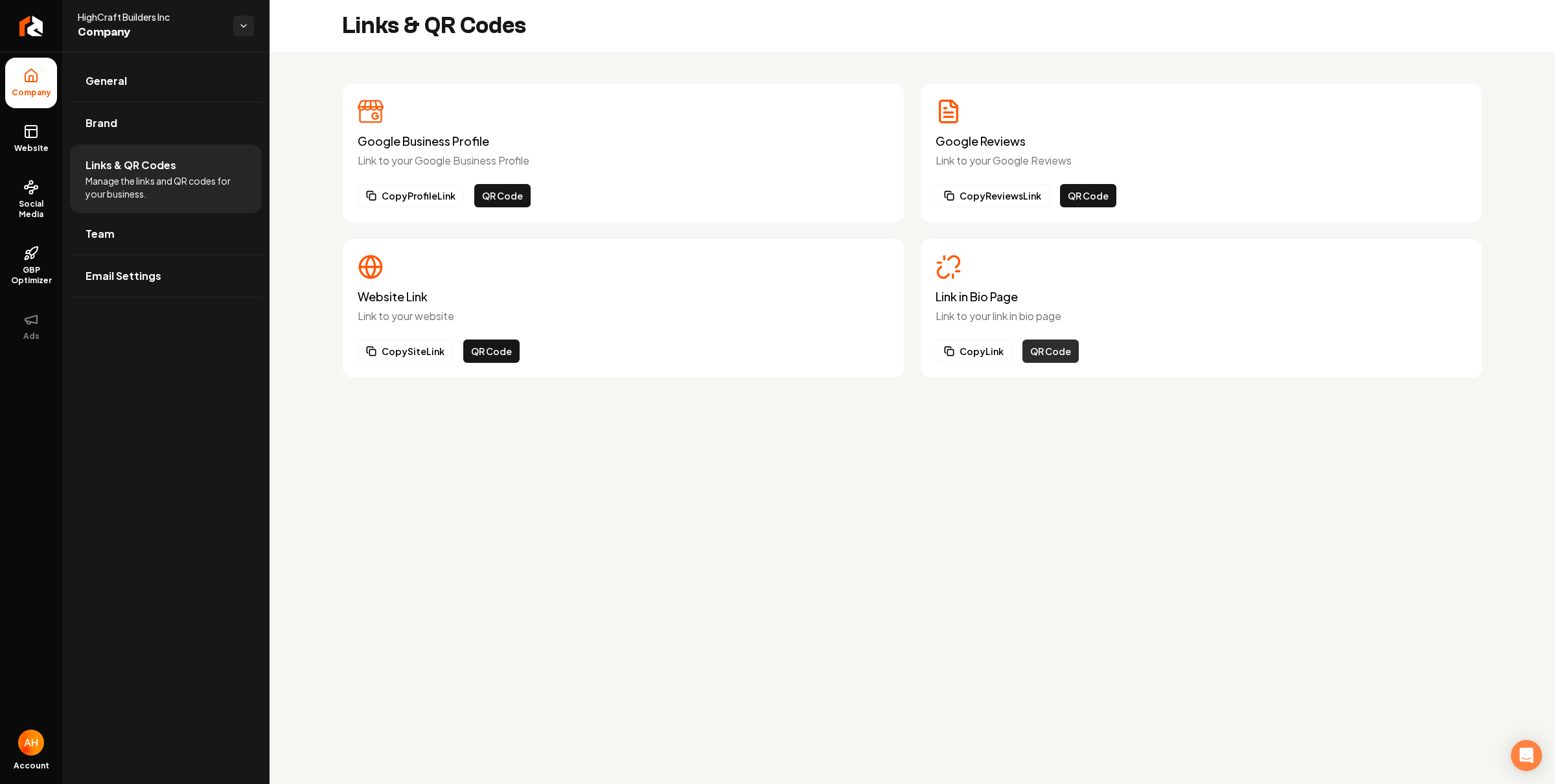
click at [1047, 343] on button "QR Code" at bounding box center [1050, 350] width 56 height 23
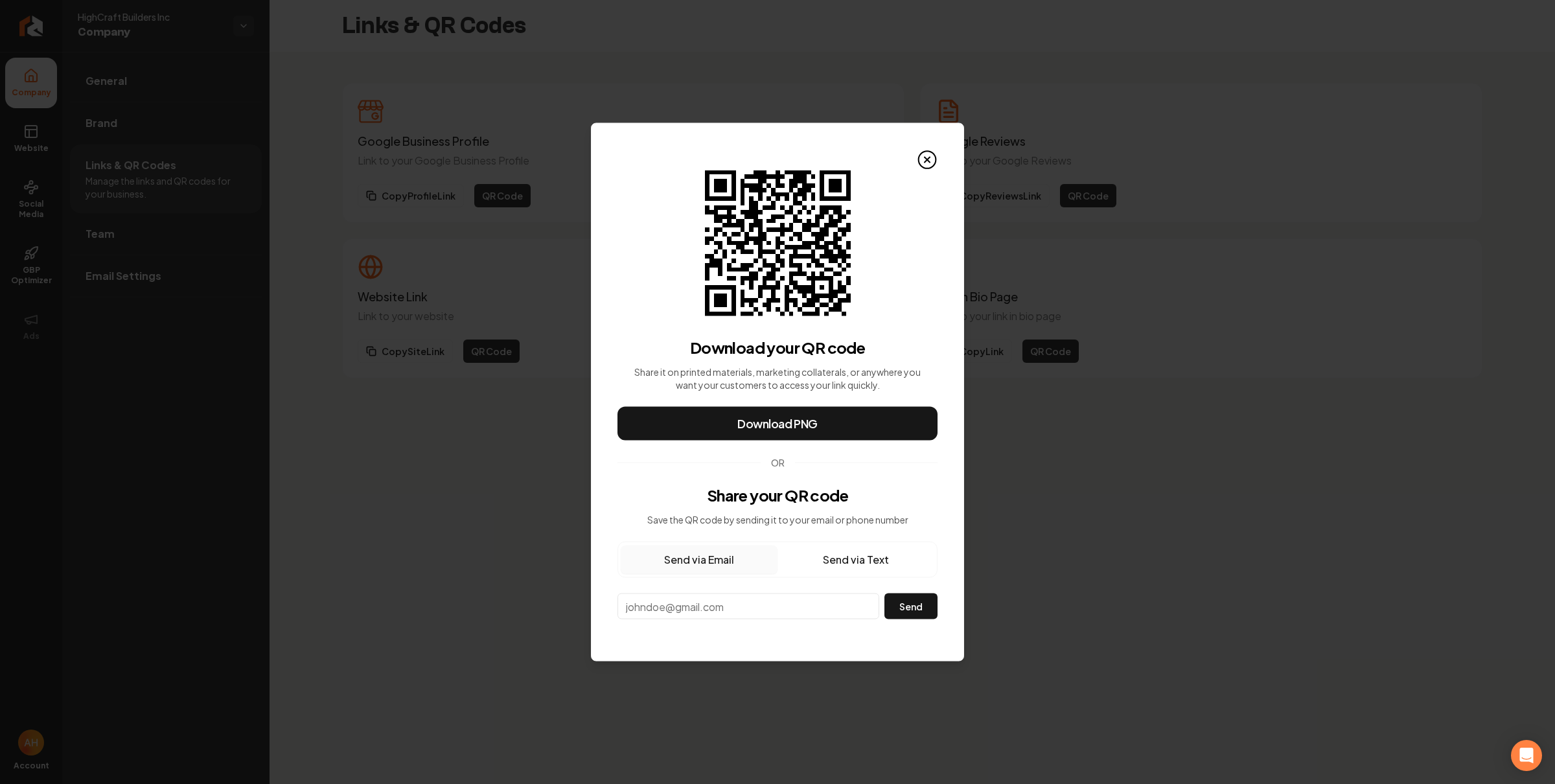
click at [703, 560] on button "Send via Email" at bounding box center [699, 559] width 157 height 29
click at [703, 596] on input "email" at bounding box center [748, 606] width 262 height 26
type input "[PERSON_NAME][EMAIL_ADDRESS][DOMAIN_NAME]"
click at [884, 593] on button "Send" at bounding box center [910, 606] width 53 height 26
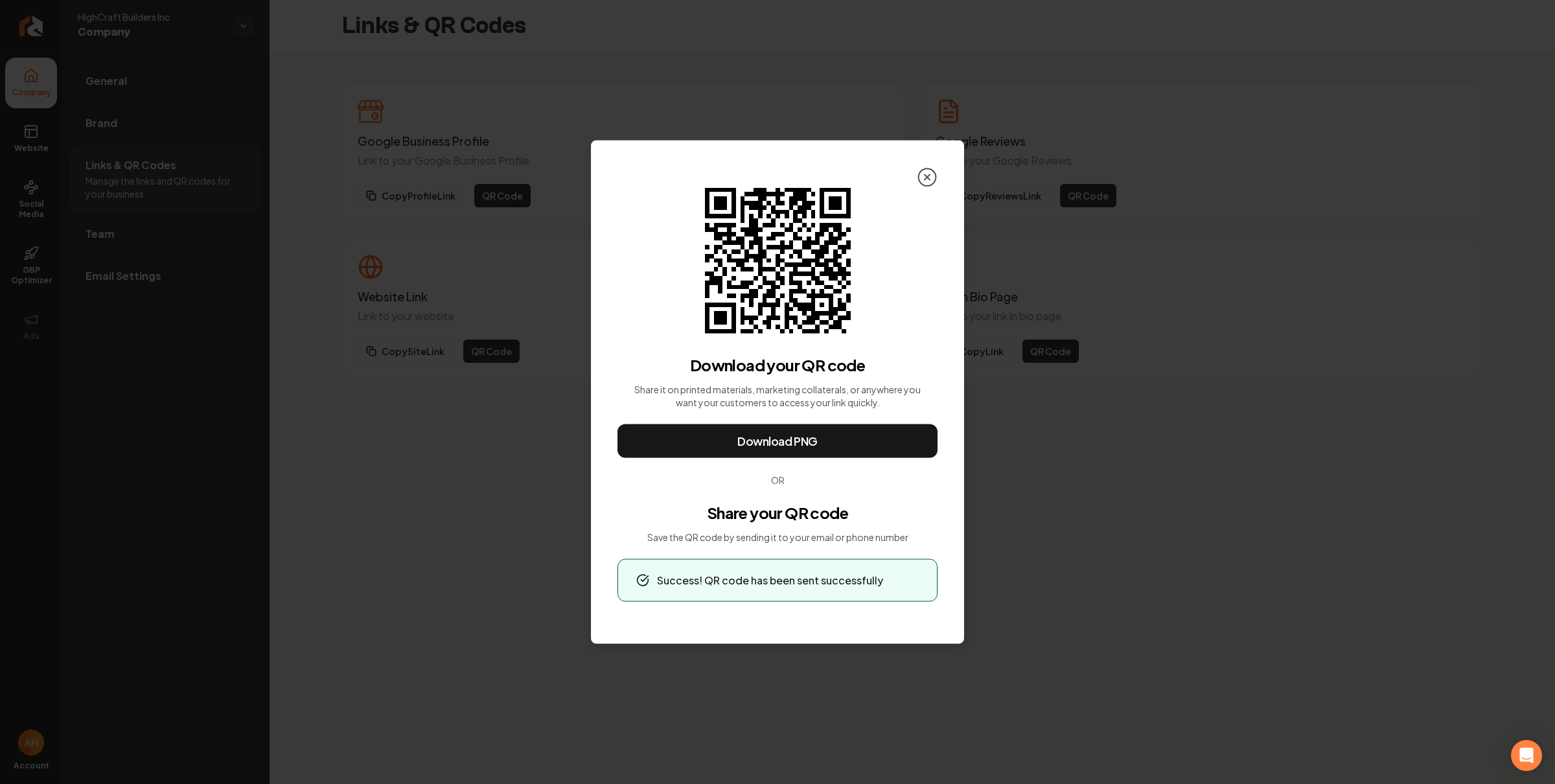
click at [933, 176] on icon at bounding box center [927, 177] width 21 height 21
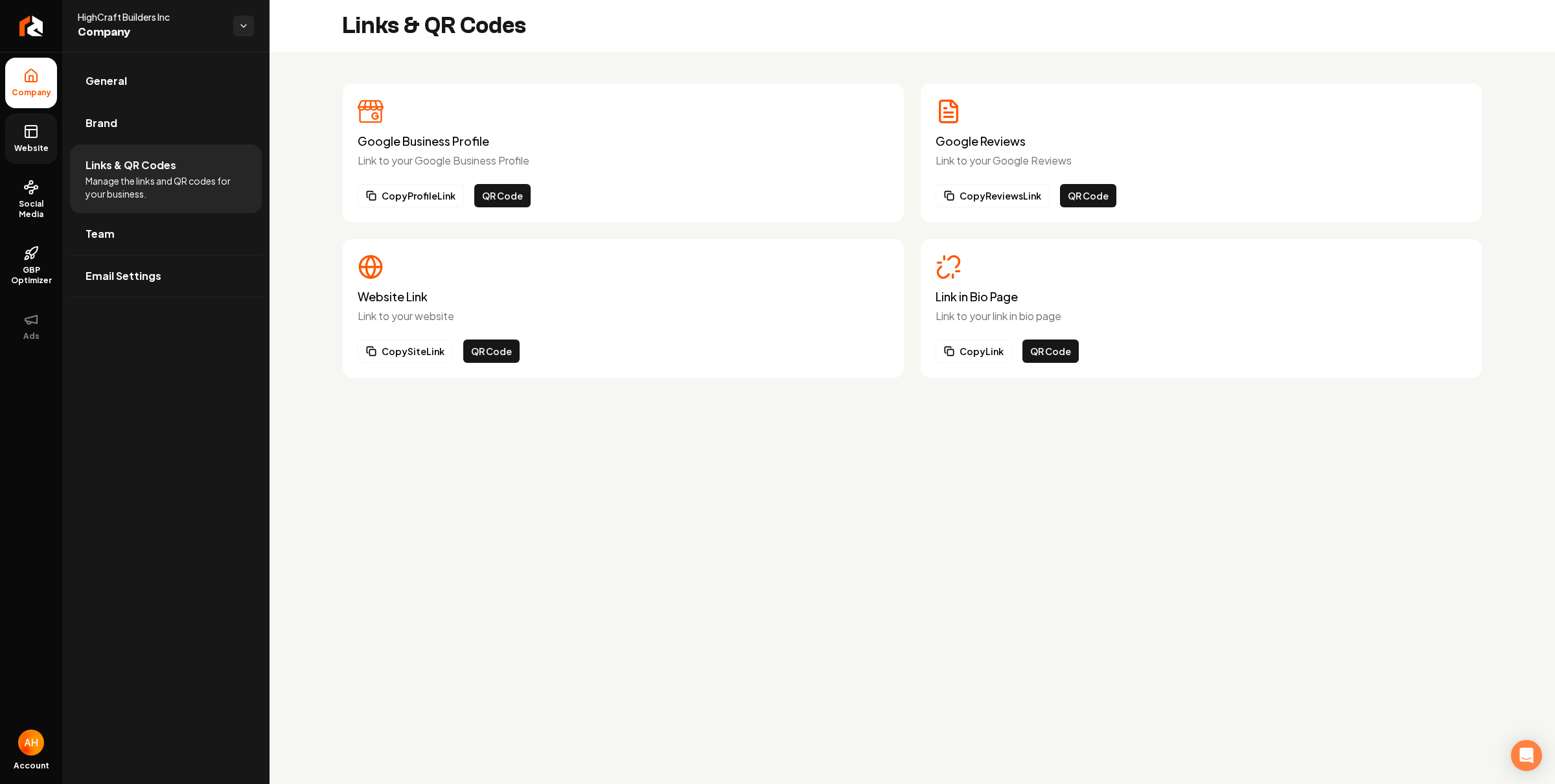
click at [12, 133] on link "Website" at bounding box center [31, 138] width 52 height 51
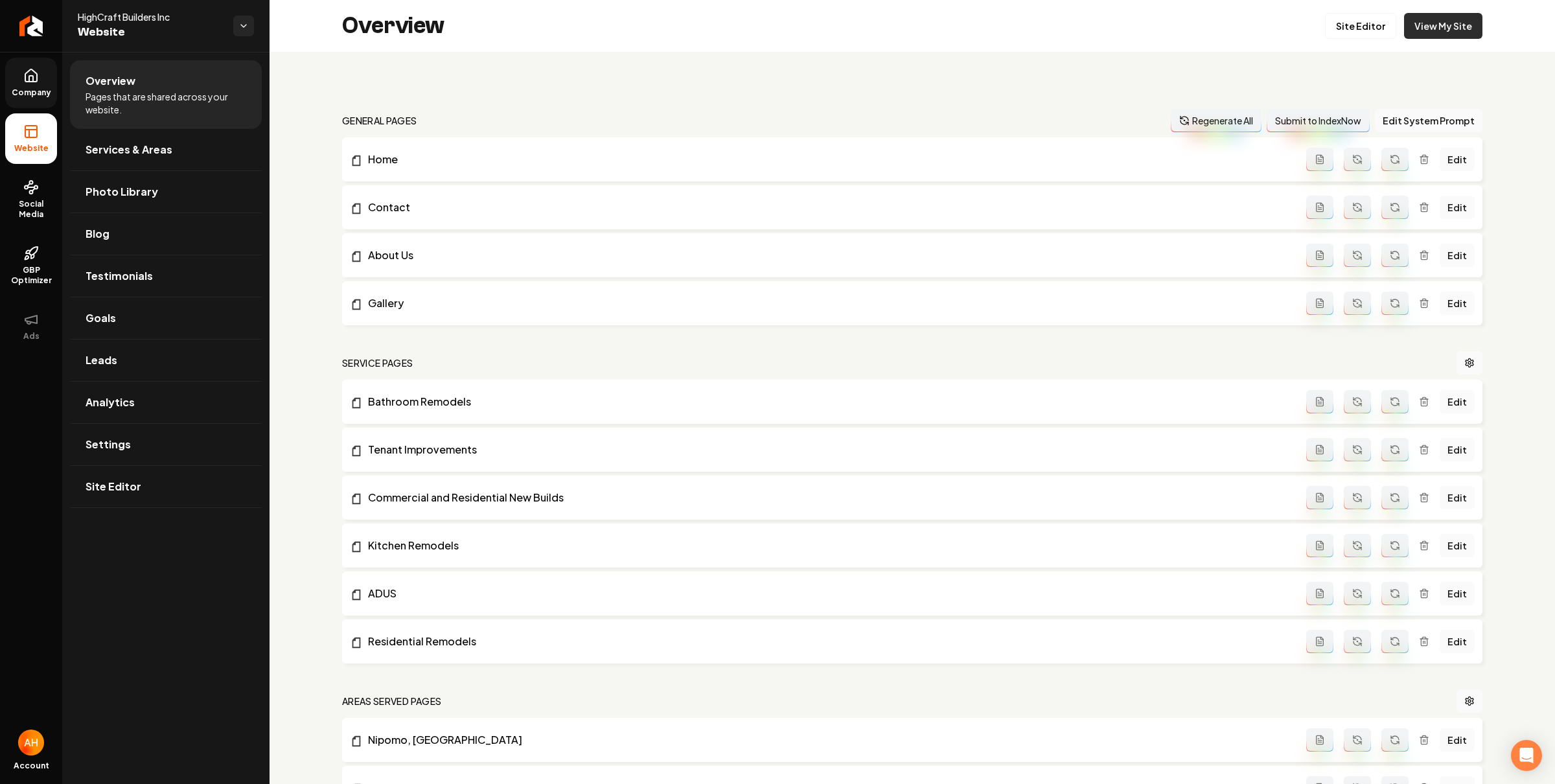
click at [1428, 22] on link "View My Site" at bounding box center [1443, 26] width 78 height 26
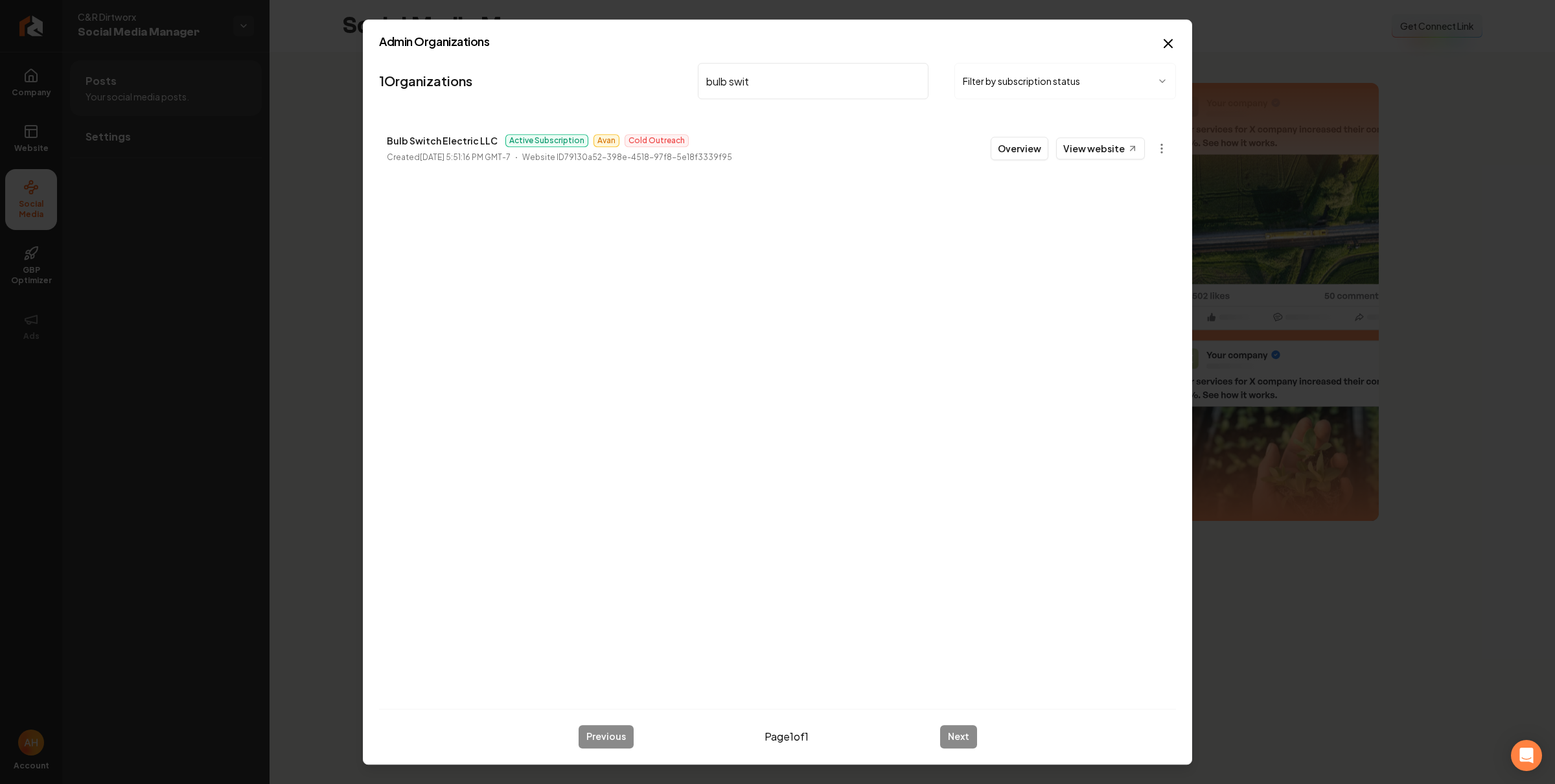
click at [714, 74] on input "bulb swit" at bounding box center [813, 81] width 231 height 36
type input "C&R"
click at [1023, 140] on button "Overview" at bounding box center [1019, 148] width 58 height 23
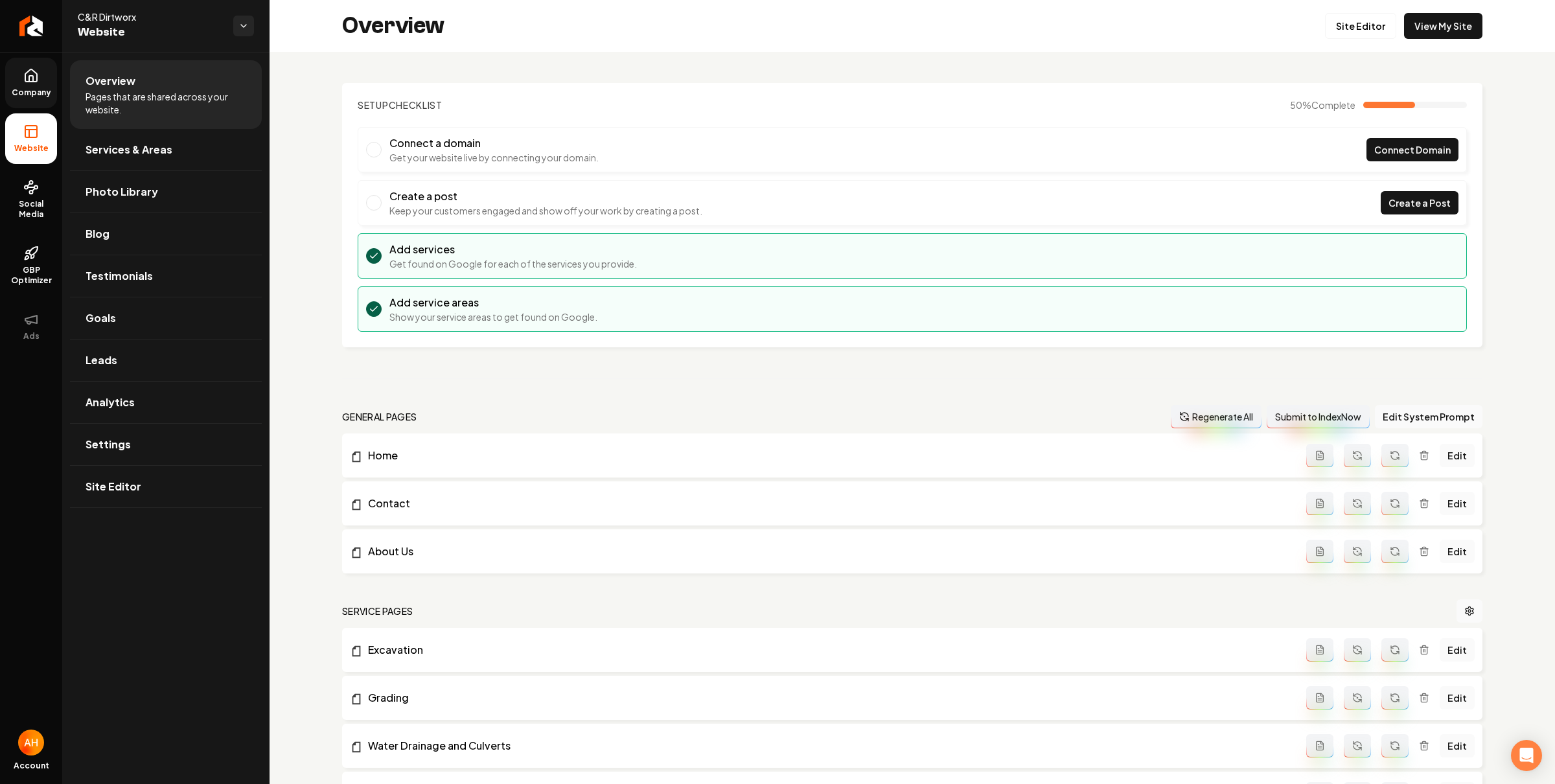
click at [28, 91] on span "Company" at bounding box center [31, 92] width 50 height 10
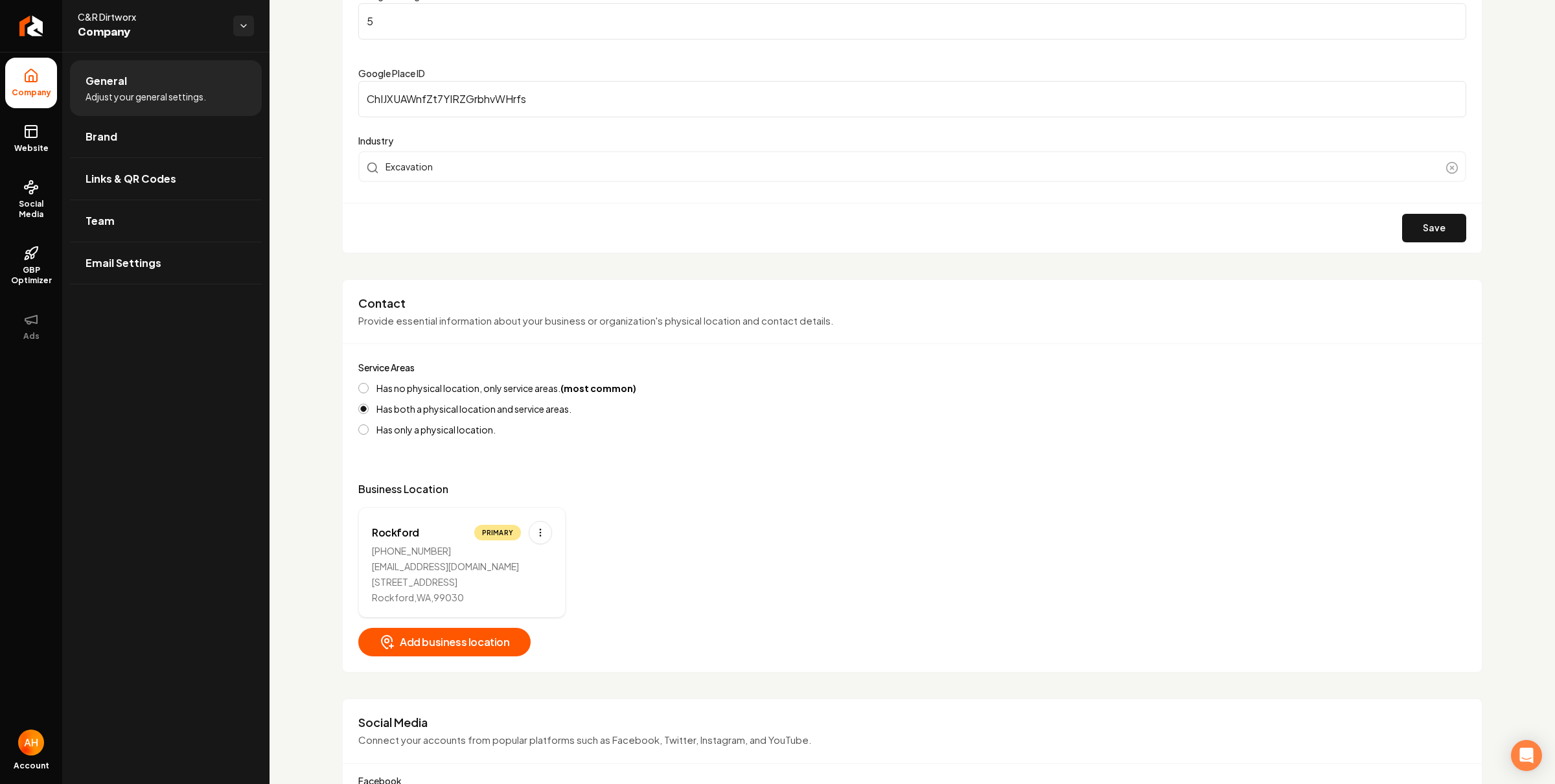
scroll to position [584, 0]
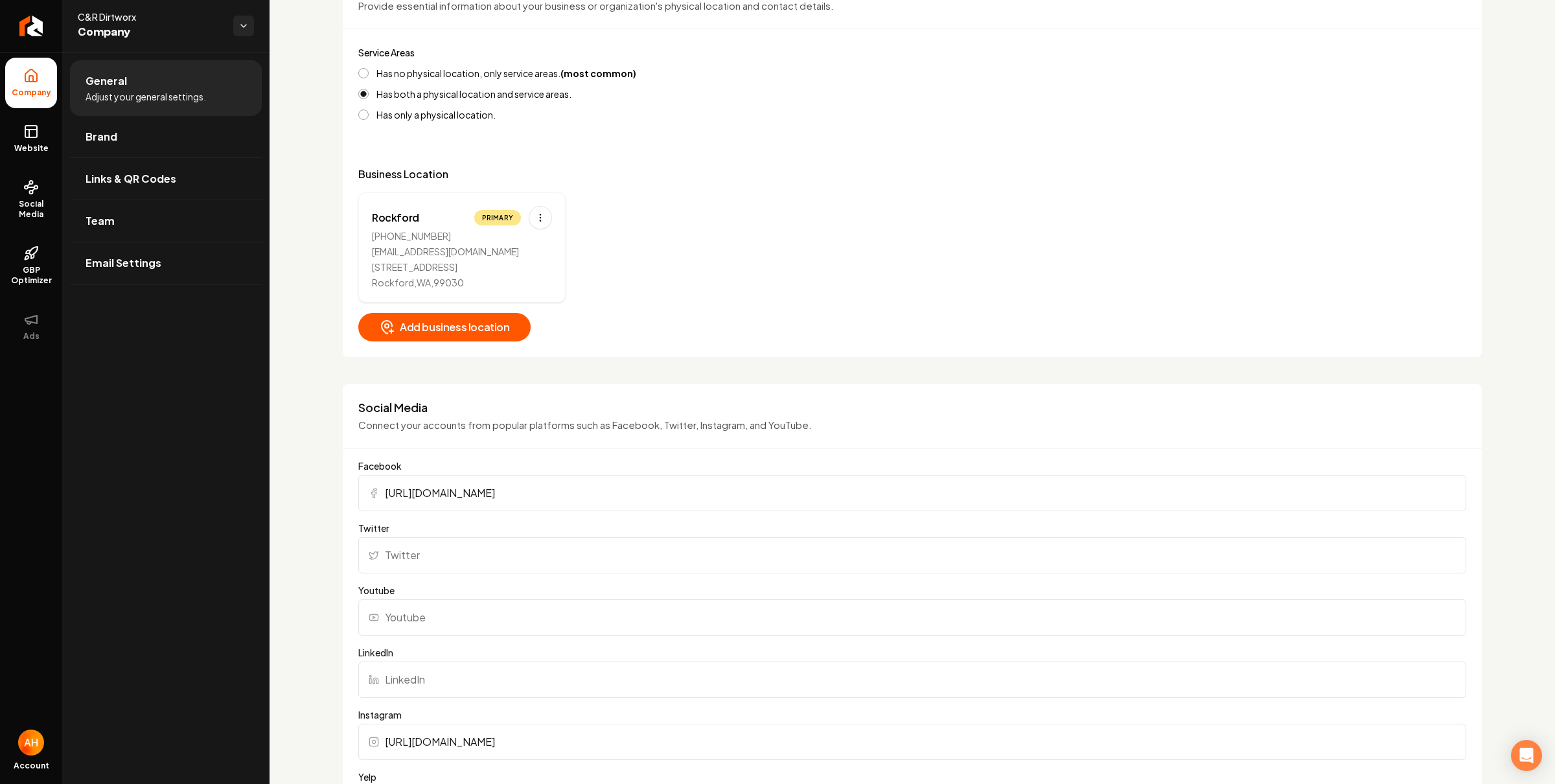
click at [422, 253] on div "rob@crdirtworx.com" at bounding box center [462, 251] width 180 height 13
copy div "rob@crdirtworx.com"
click at [326, 103] on div "Basics The more information you provide, the better your site will turn out sin…" at bounding box center [911, 725] width 1285 height 2514
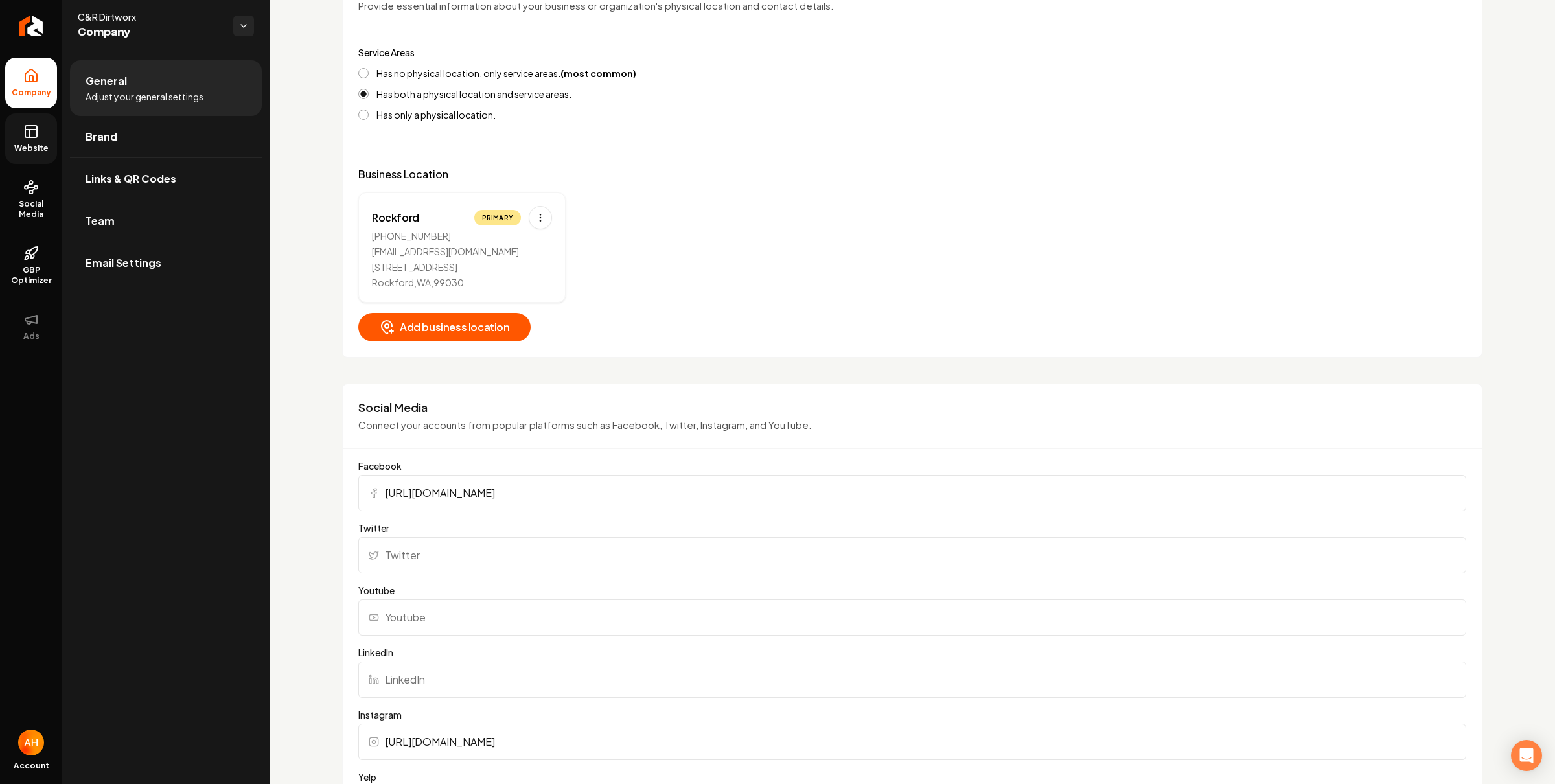
click at [47, 122] on link "Website" at bounding box center [31, 138] width 52 height 51
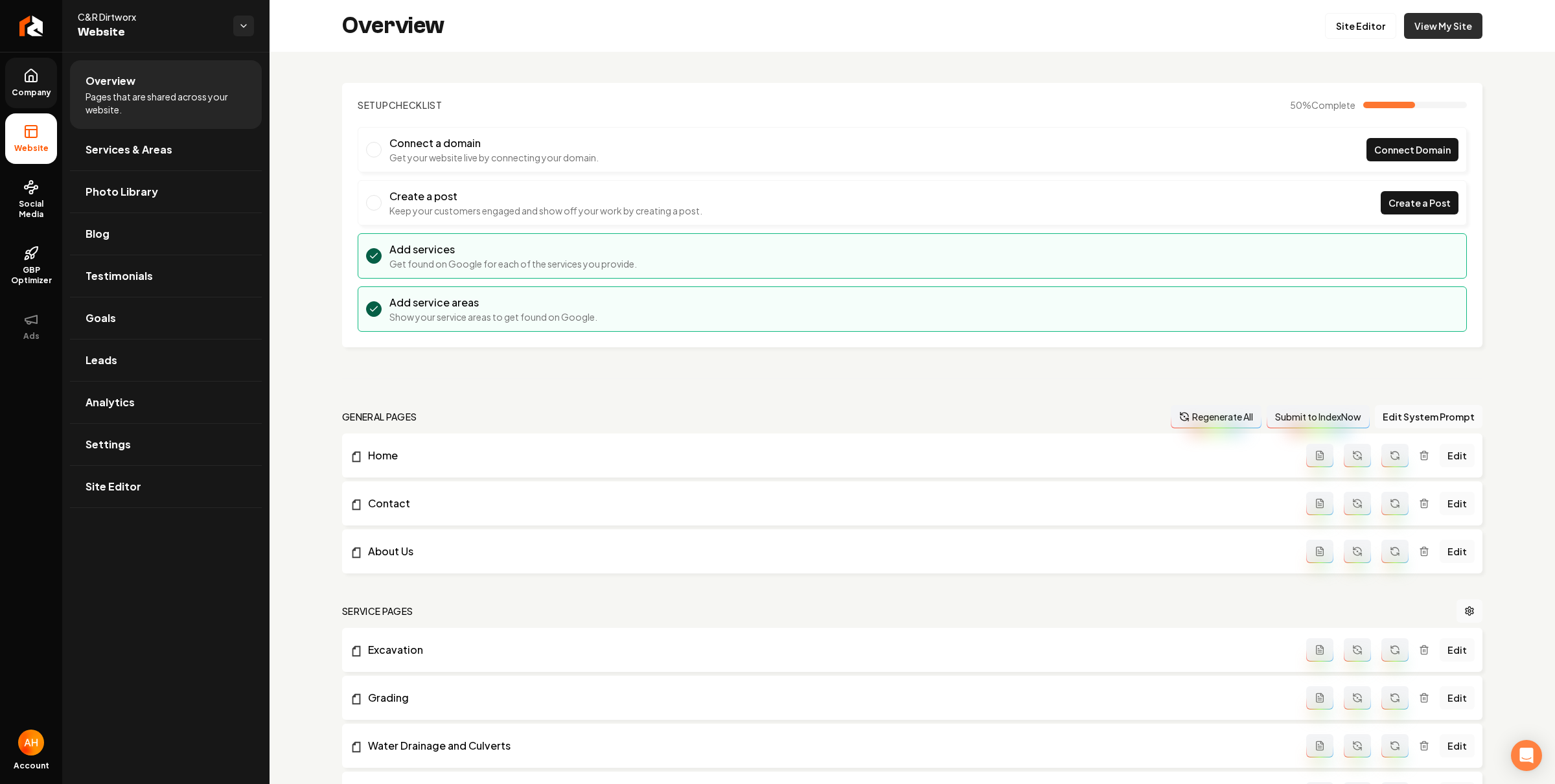
click at [1441, 29] on link "View My Site" at bounding box center [1443, 26] width 78 height 26
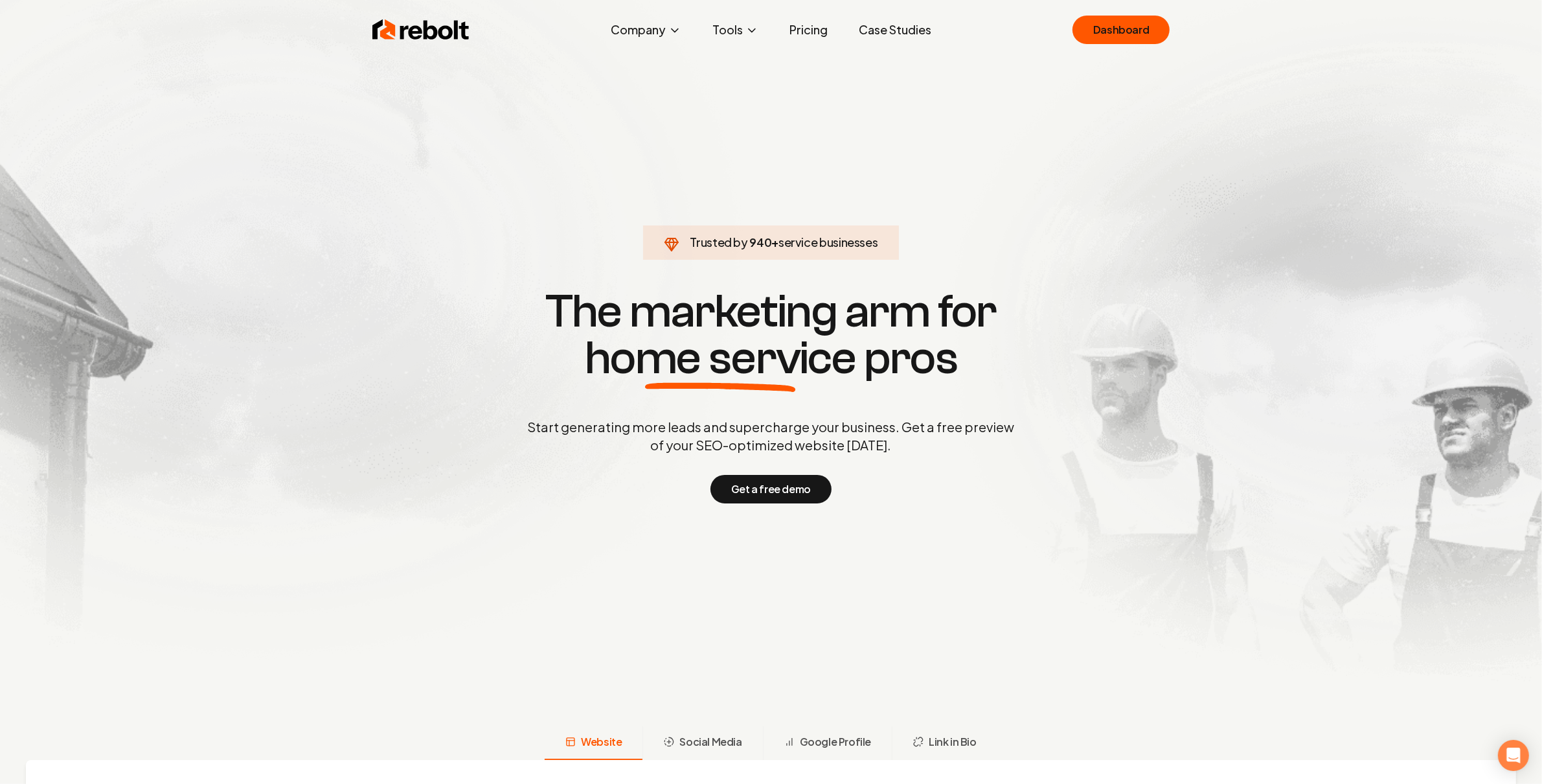
click link "Dashboard" at bounding box center [1121, 30] width 97 height 29
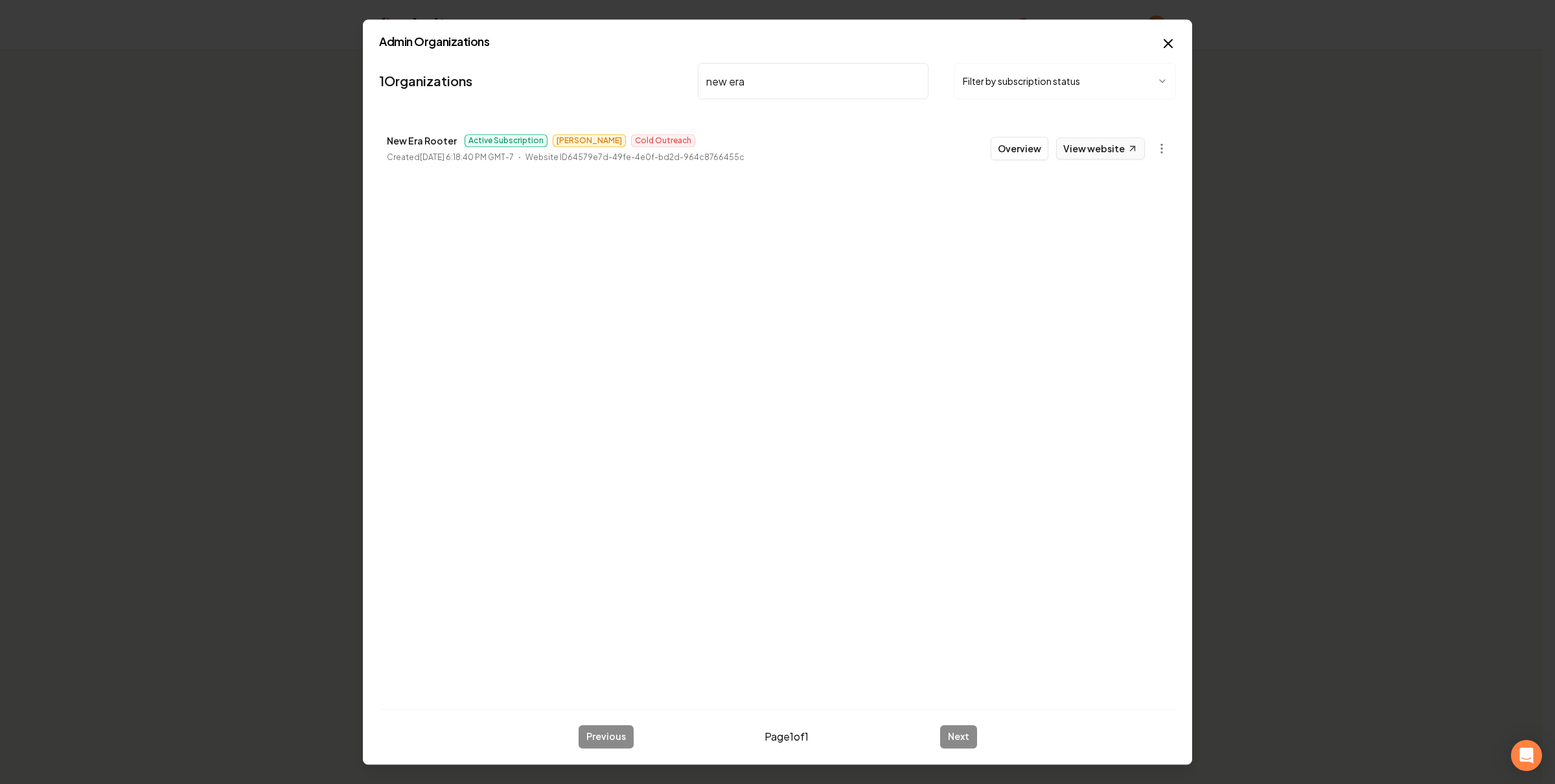
click at [1087, 157] on link "View website" at bounding box center [1100, 148] width 89 height 22
drag, startPoint x: 655, startPoint y: 62, endPoint x: 787, endPoint y: 63, distance: 132.1
click at [657, 62] on nav "1 Organizations new era Filter by subscription status" at bounding box center [777, 86] width 797 height 57
click at [787, 63] on input "new era" at bounding box center [813, 81] width 231 height 36
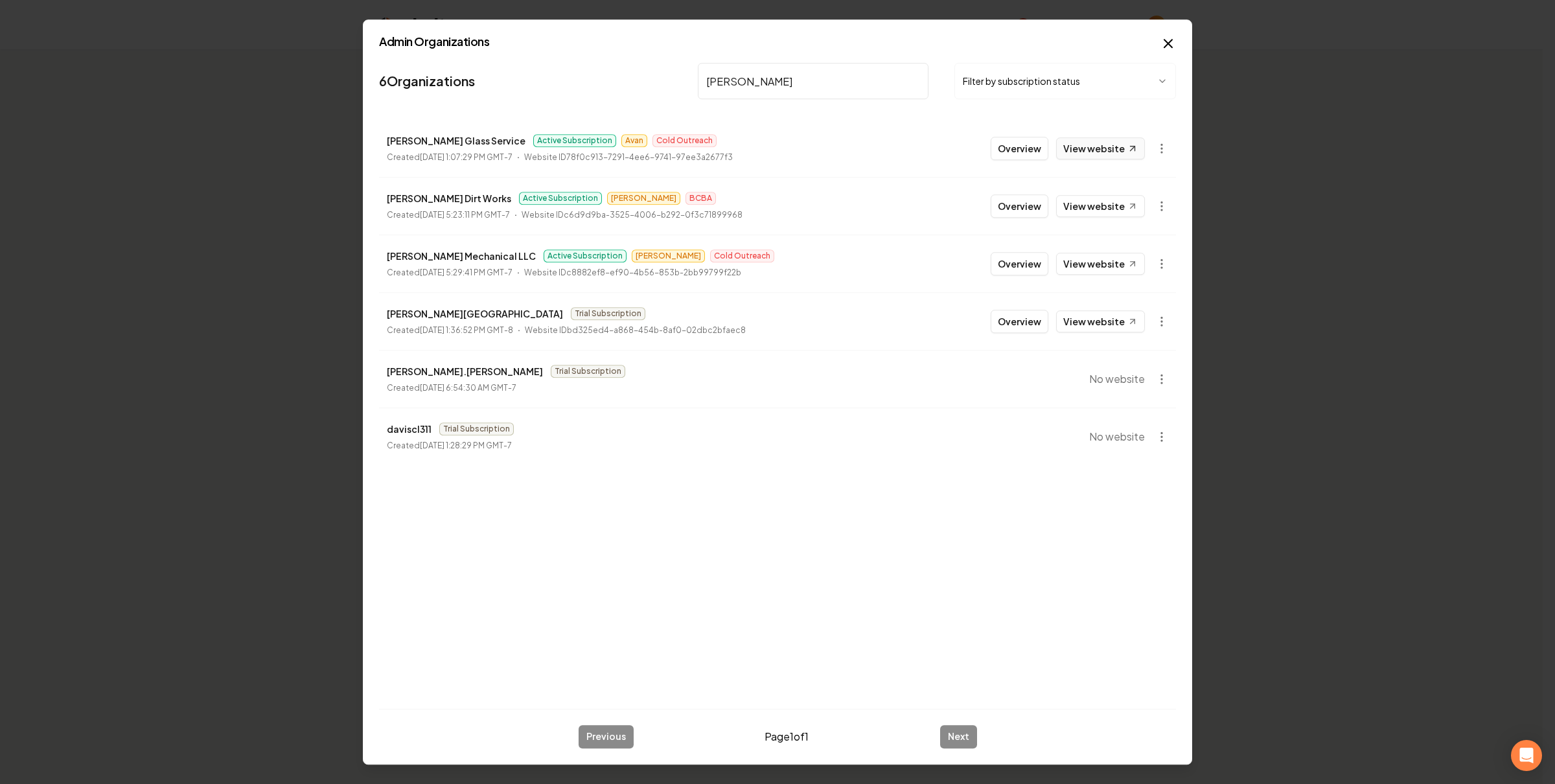
click at [1091, 144] on link "View website" at bounding box center [1100, 148] width 89 height 22
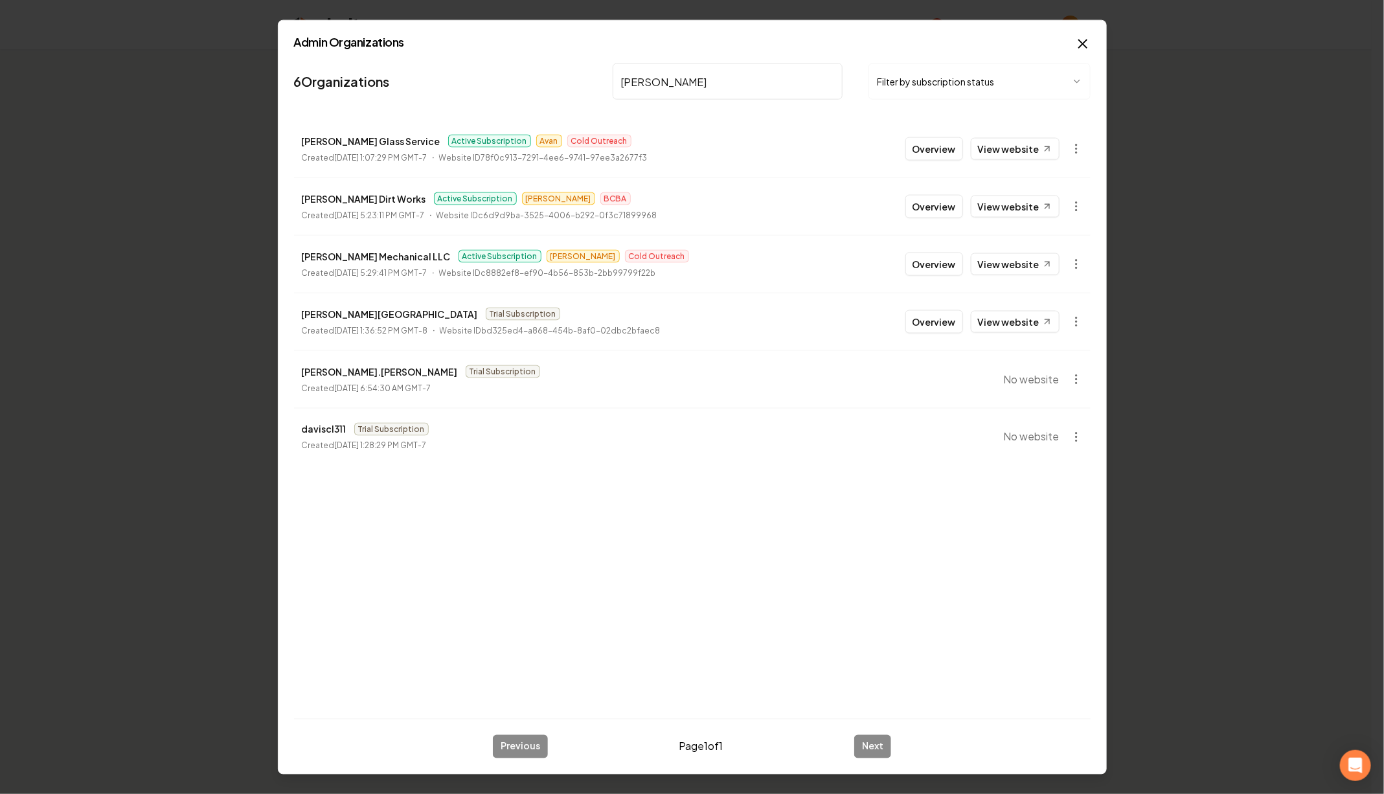
click at [697, 85] on input "davis" at bounding box center [728, 81] width 231 height 36
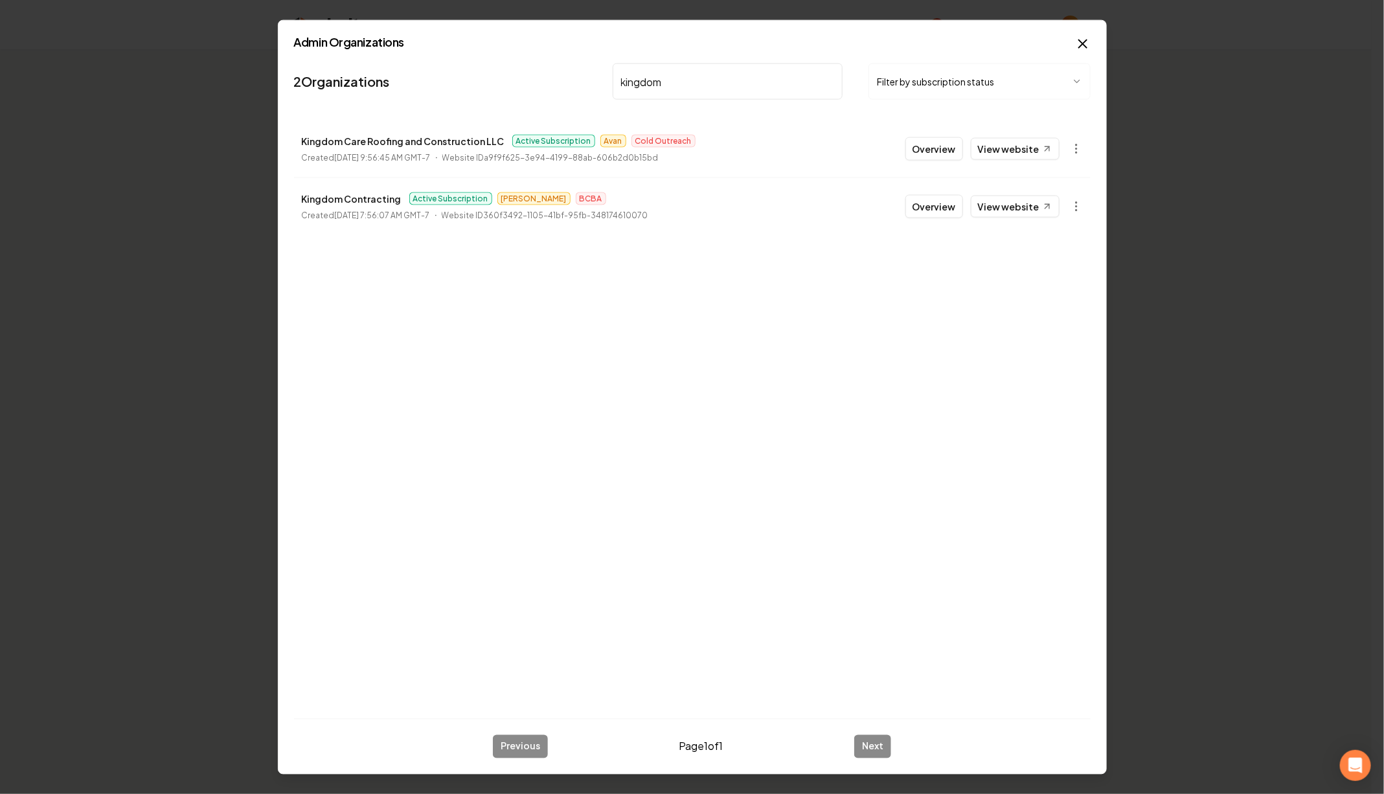
click at [374, 136] on p "Kingdom Care Roofing and Construction LLC" at bounding box center [403, 141] width 203 height 16
copy p "Kingdom Care Roofing and Construction LLC"
click at [732, 89] on input "kingdom" at bounding box center [728, 81] width 231 height 36
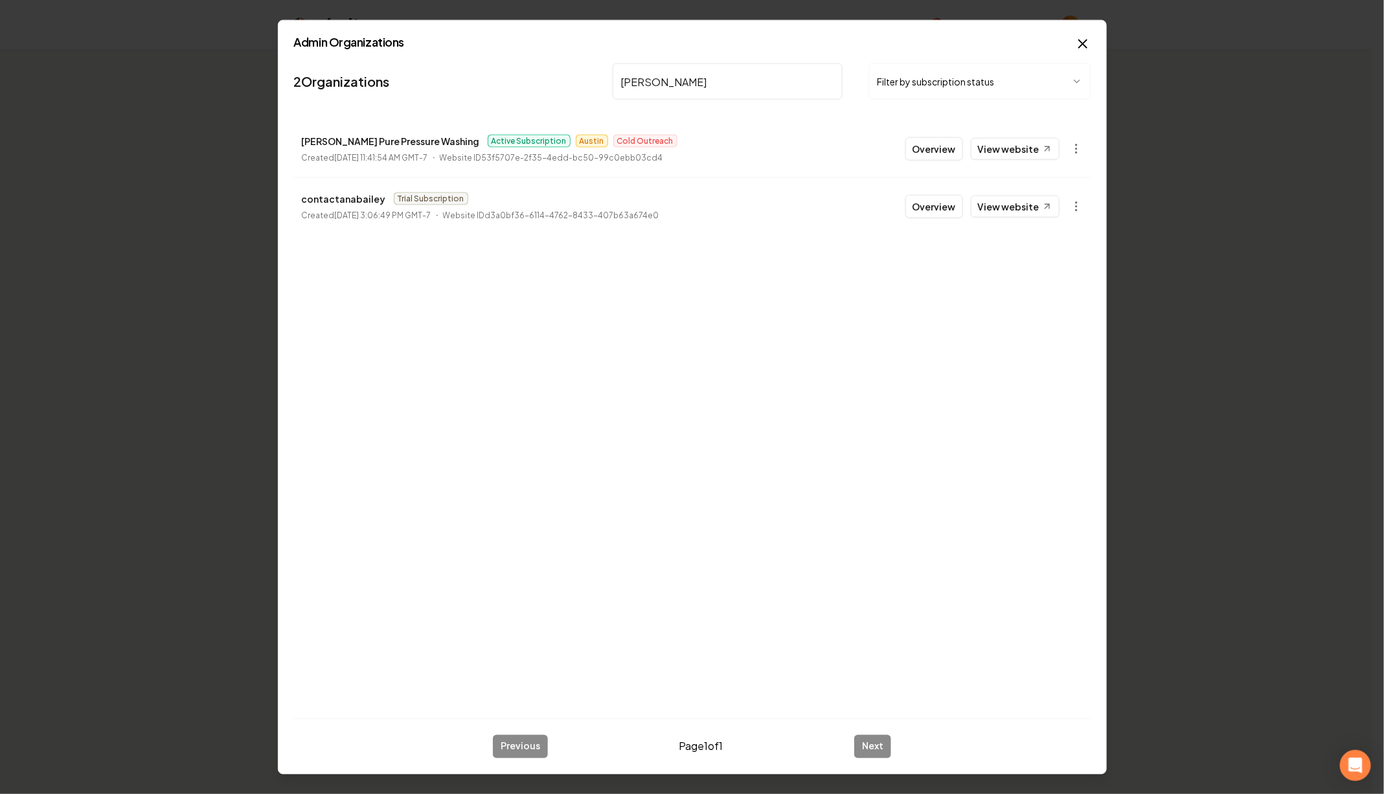
click at [365, 142] on p "Bailey's Pure Pressure Washing" at bounding box center [391, 141] width 178 height 16
copy p "Bailey's Pure Pressure Washing"
click at [746, 79] on input "bailey" at bounding box center [728, 81] width 231 height 36
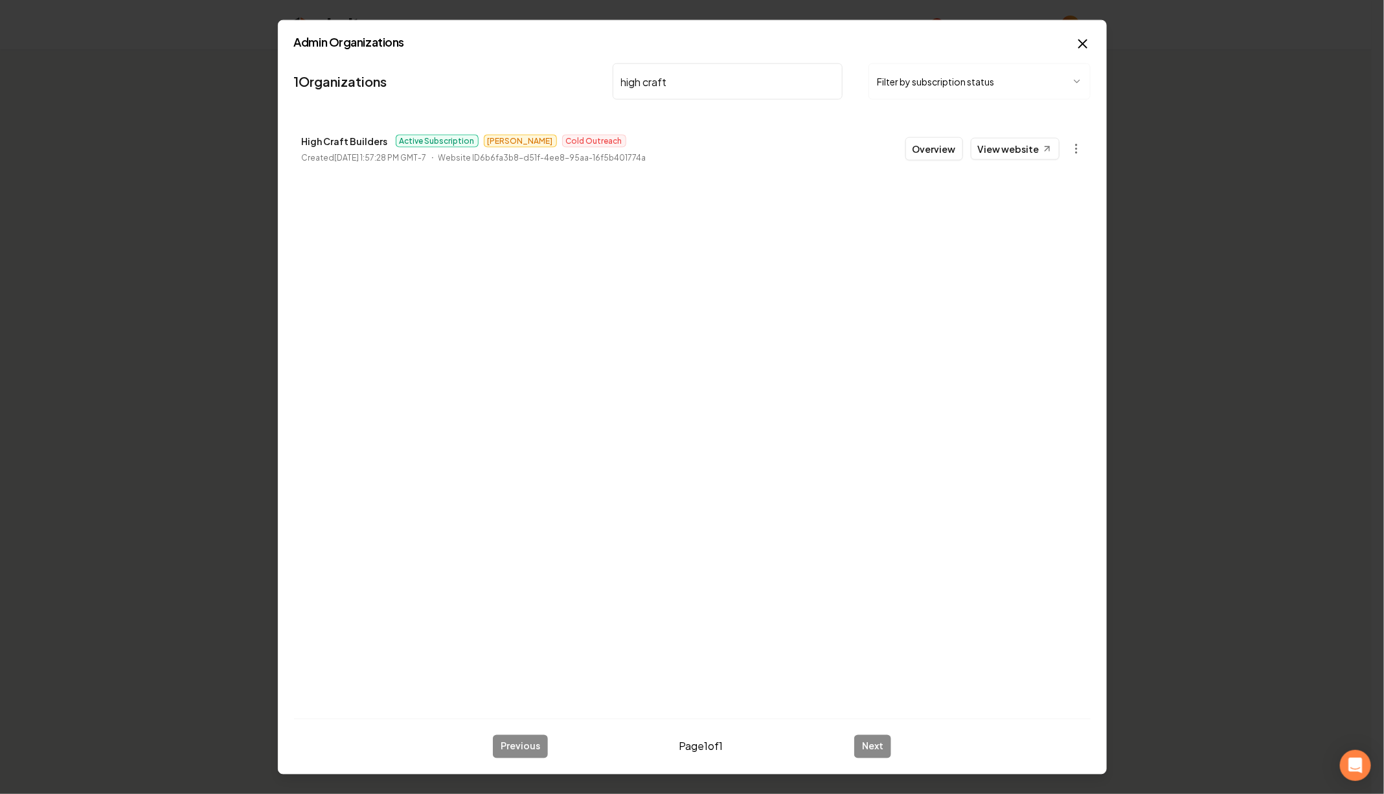
click at [372, 136] on p "High Craft Builders" at bounding box center [345, 141] width 86 height 16
copy p "High Craft Builders"
click at [648, 97] on input "high craft" at bounding box center [728, 81] width 231 height 36
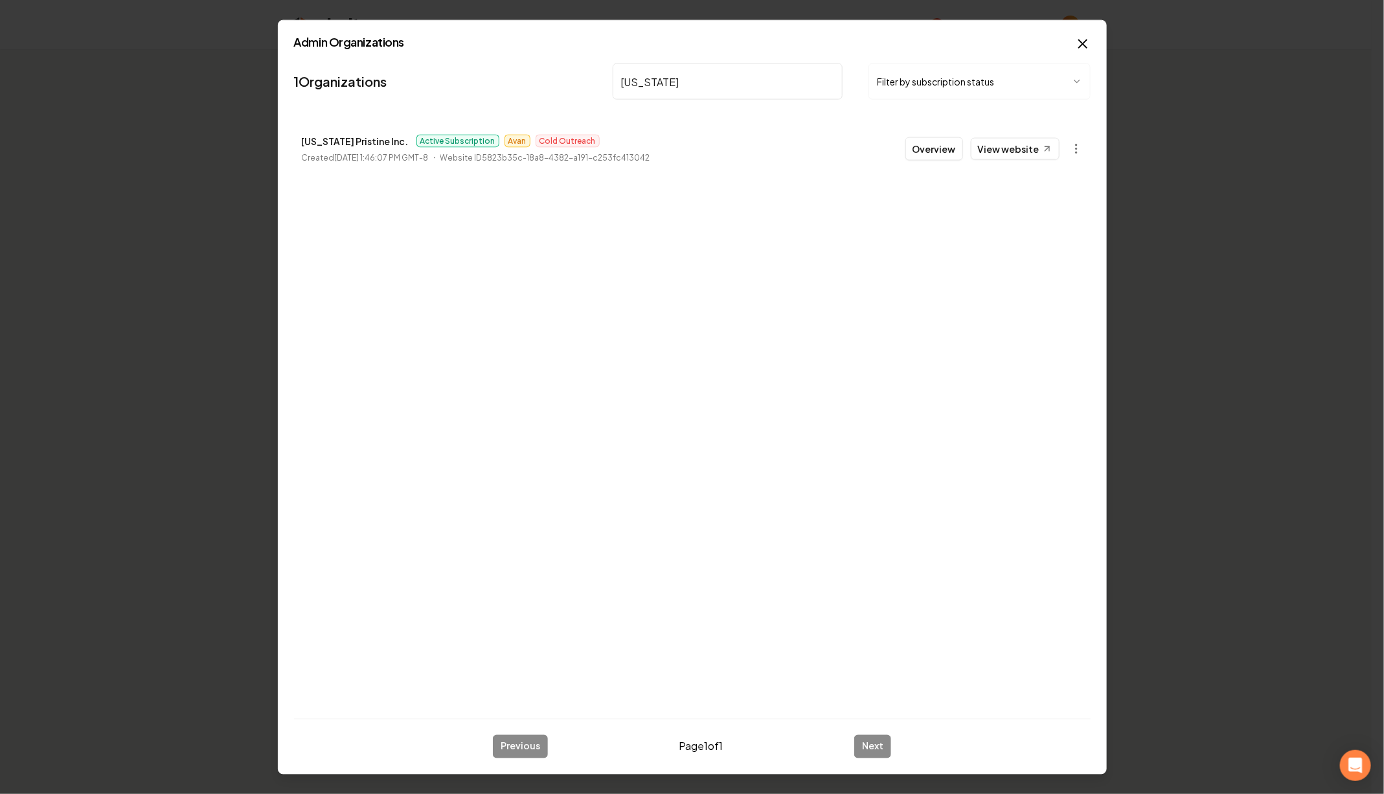
type input "hawaii"
click at [1090, 151] on li "Hawaii Pristine Inc. Active Subscription Avan Cold Outreach Created January 24,…" at bounding box center [692, 148] width 797 height 57
click at [1084, 151] on body "Organization Billing All Pro Construction 2 companies Add New Business Logo Com…" at bounding box center [686, 397] width 1372 height 794
click at [1073, 260] on link "View in Stripe" at bounding box center [1046, 260] width 82 height 21
click at [1008, 144] on link "View website" at bounding box center [1015, 149] width 89 height 22
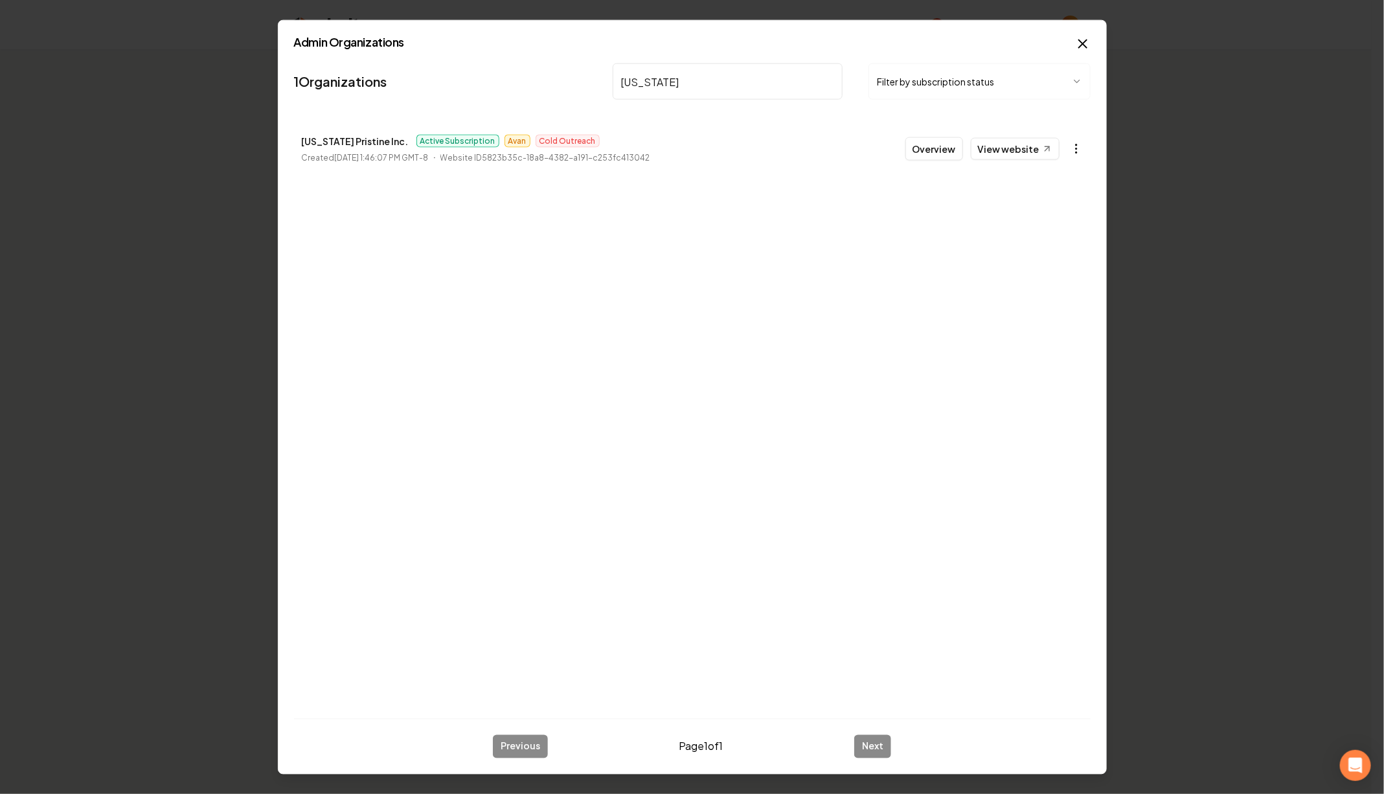
click at [1073, 154] on body "Organization Billing All Pro Construction 2 companies Add New Business Logo Com…" at bounding box center [686, 397] width 1372 height 794
click at [1060, 328] on div "Enable Site" at bounding box center [1046, 322] width 82 height 21
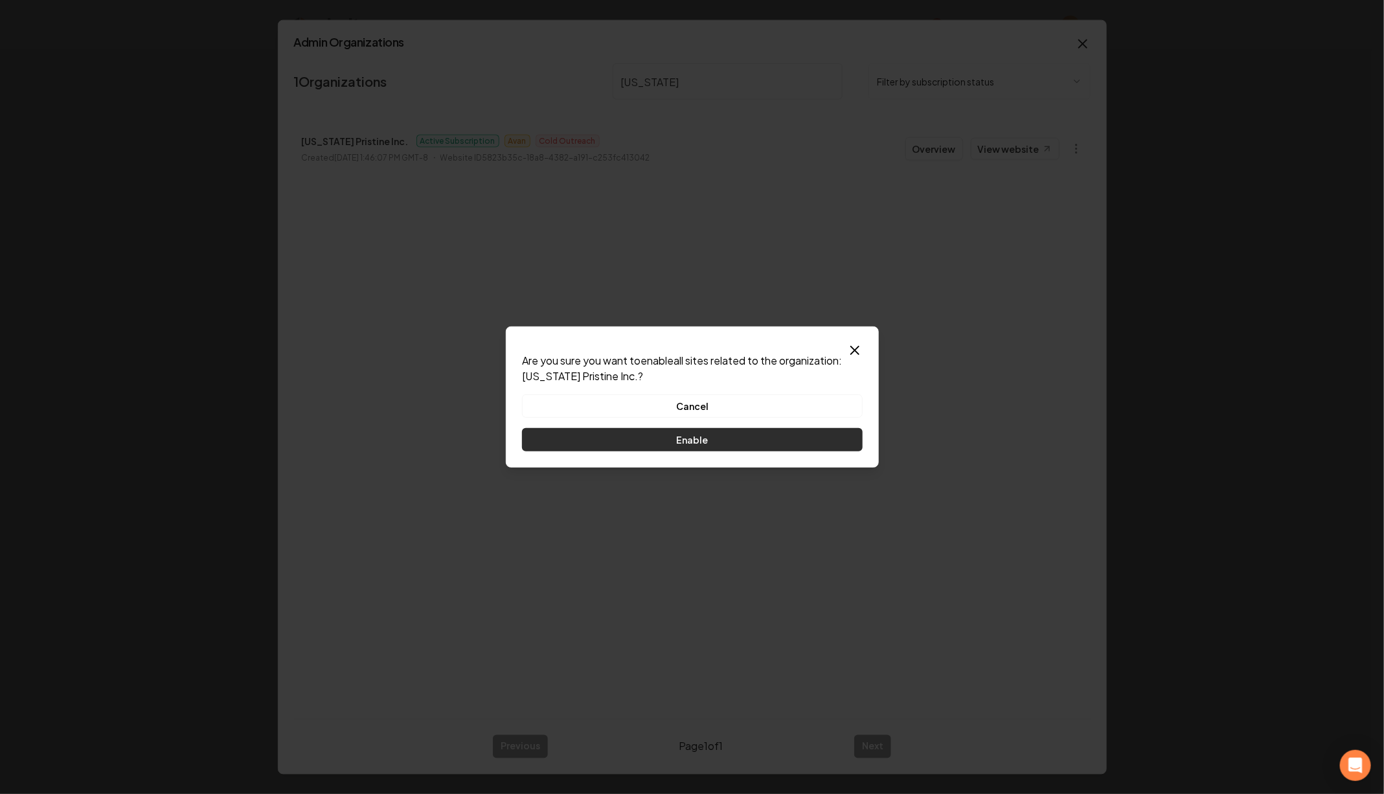
click at [803, 438] on button "Enable" at bounding box center [692, 439] width 341 height 23
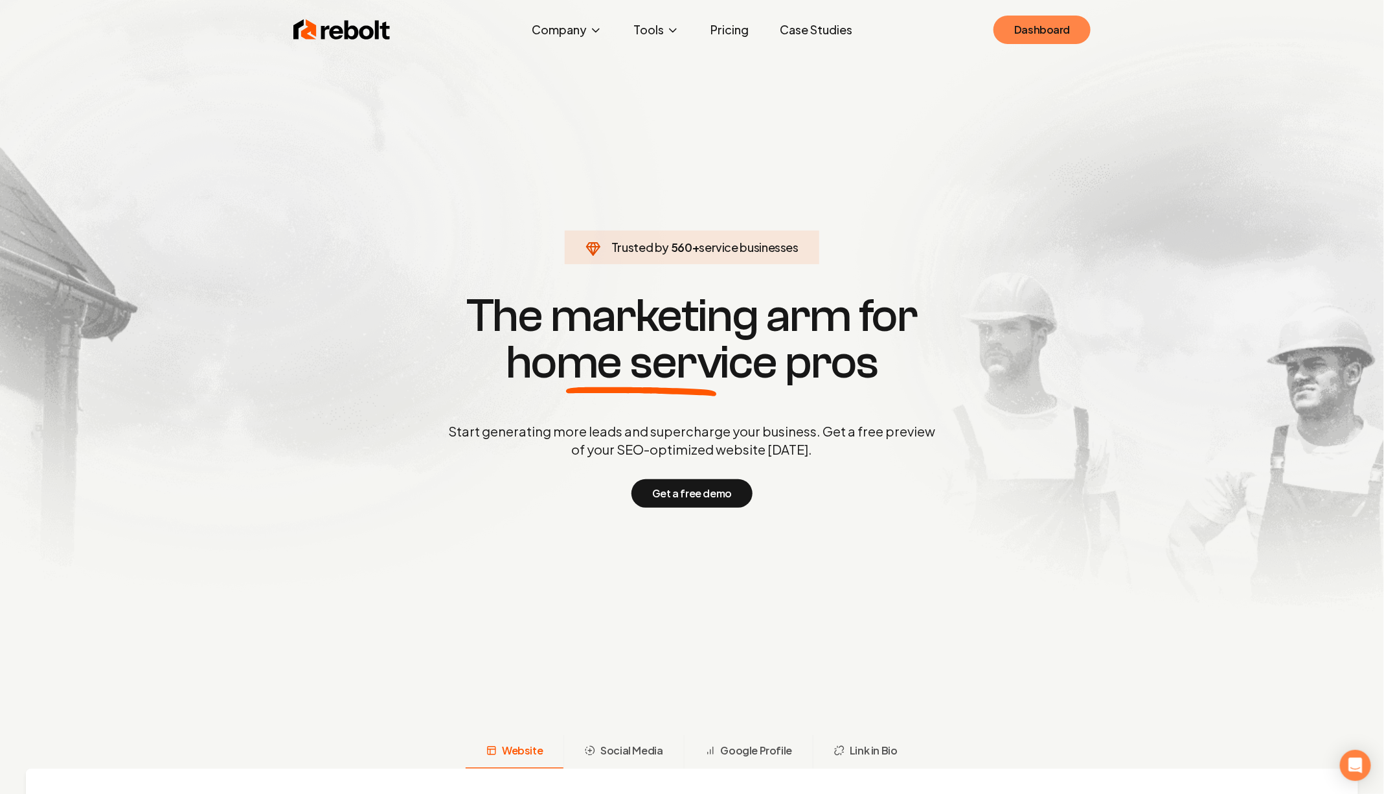
click at [1054, 30] on link "Dashboard" at bounding box center [1042, 30] width 97 height 29
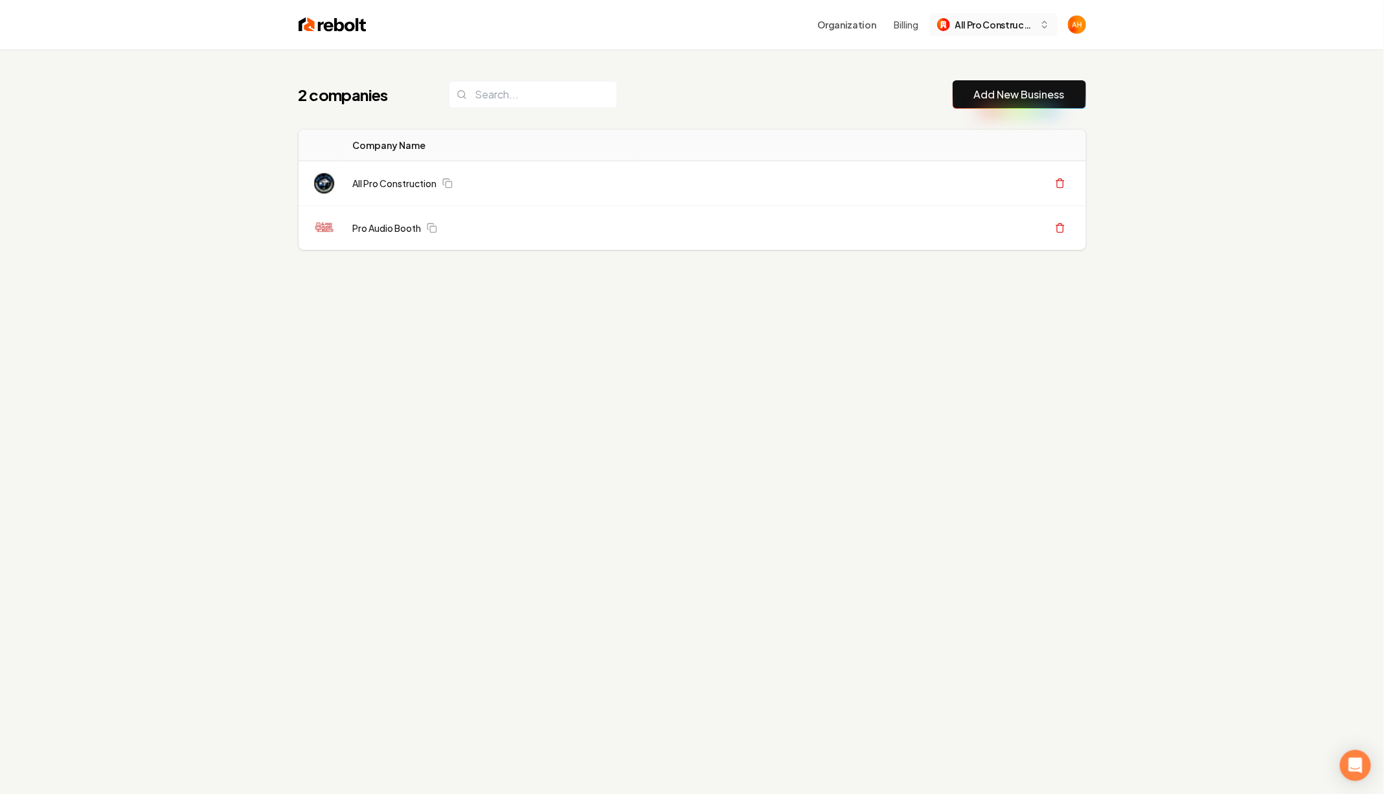
click at [959, 25] on span "All Pro Construction" at bounding box center [994, 25] width 79 height 14
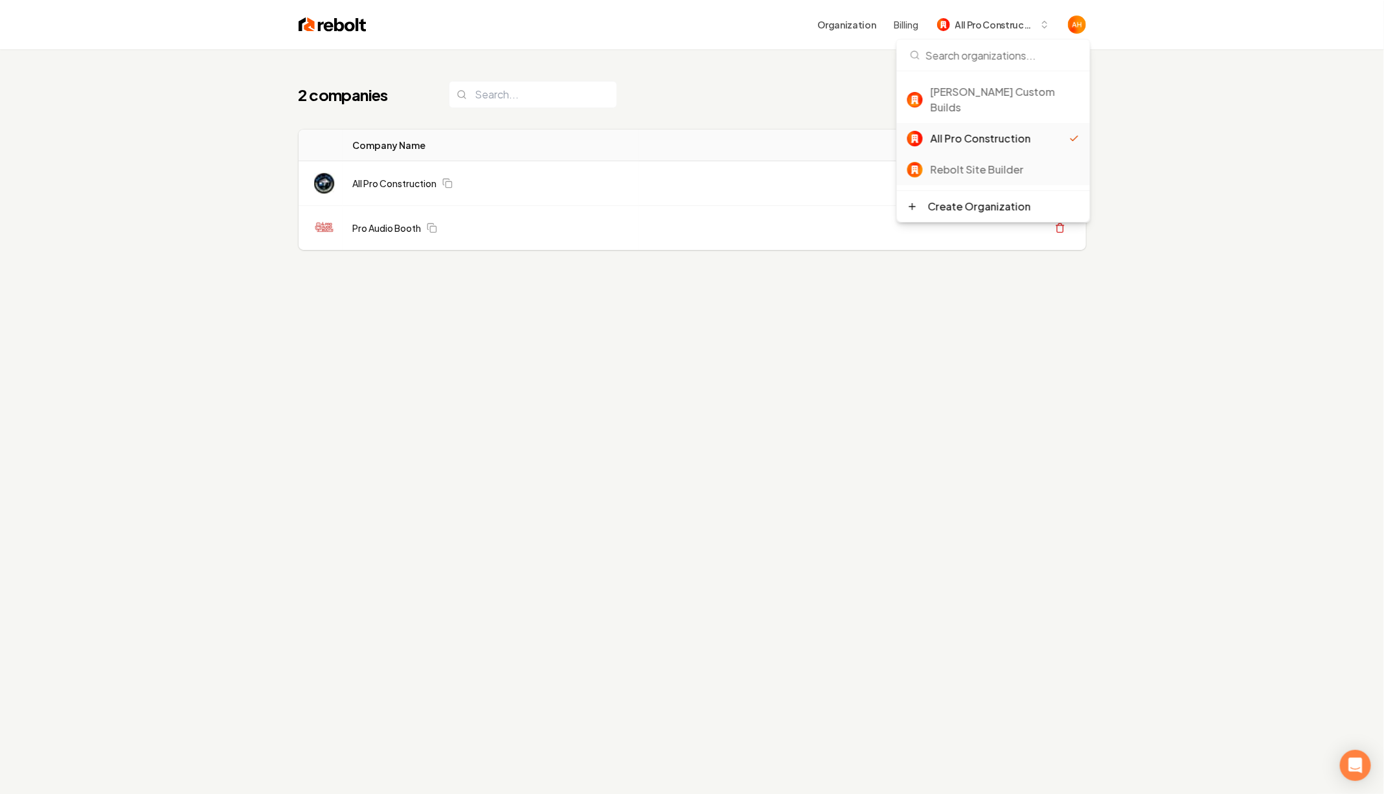
click at [990, 154] on div "Rebolt Site Builder" at bounding box center [993, 169] width 193 height 31
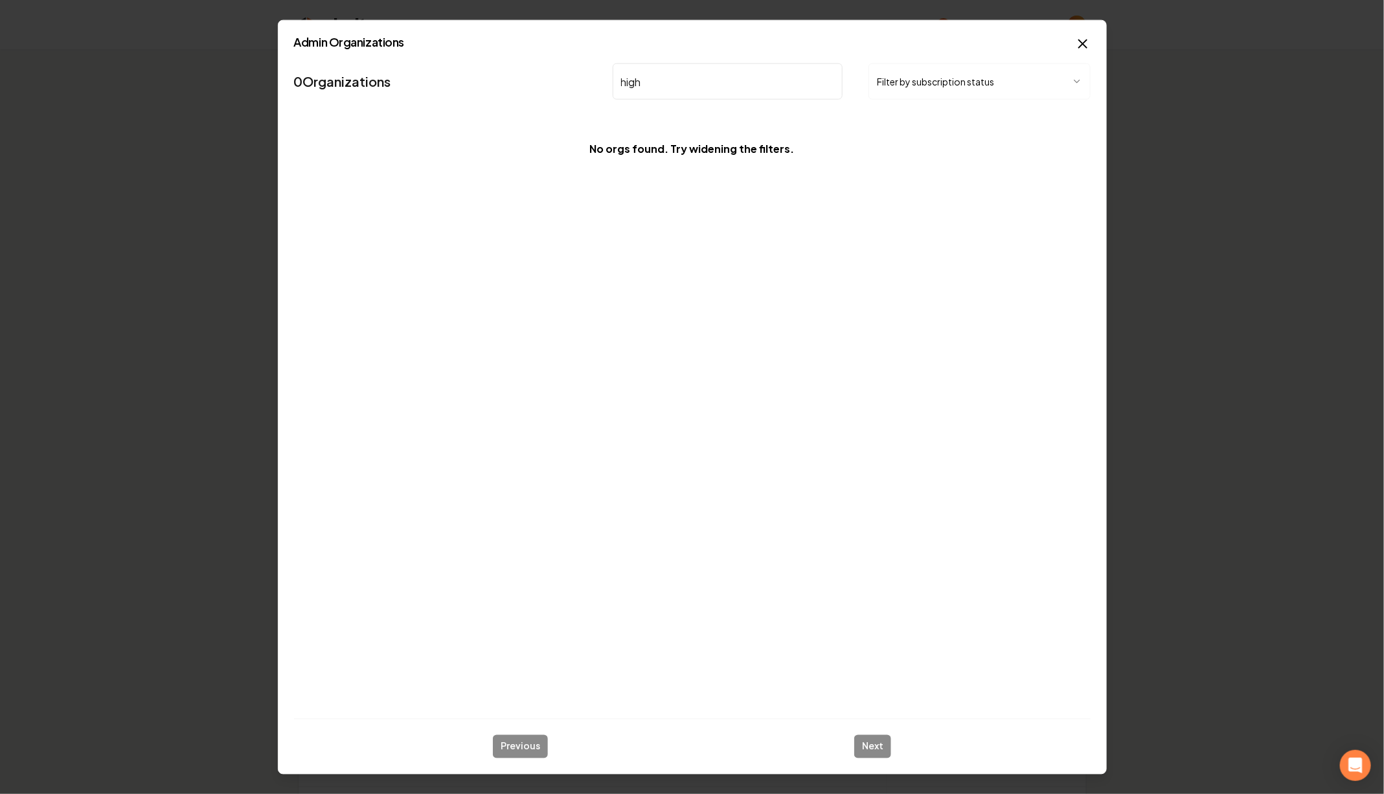
type input "high"
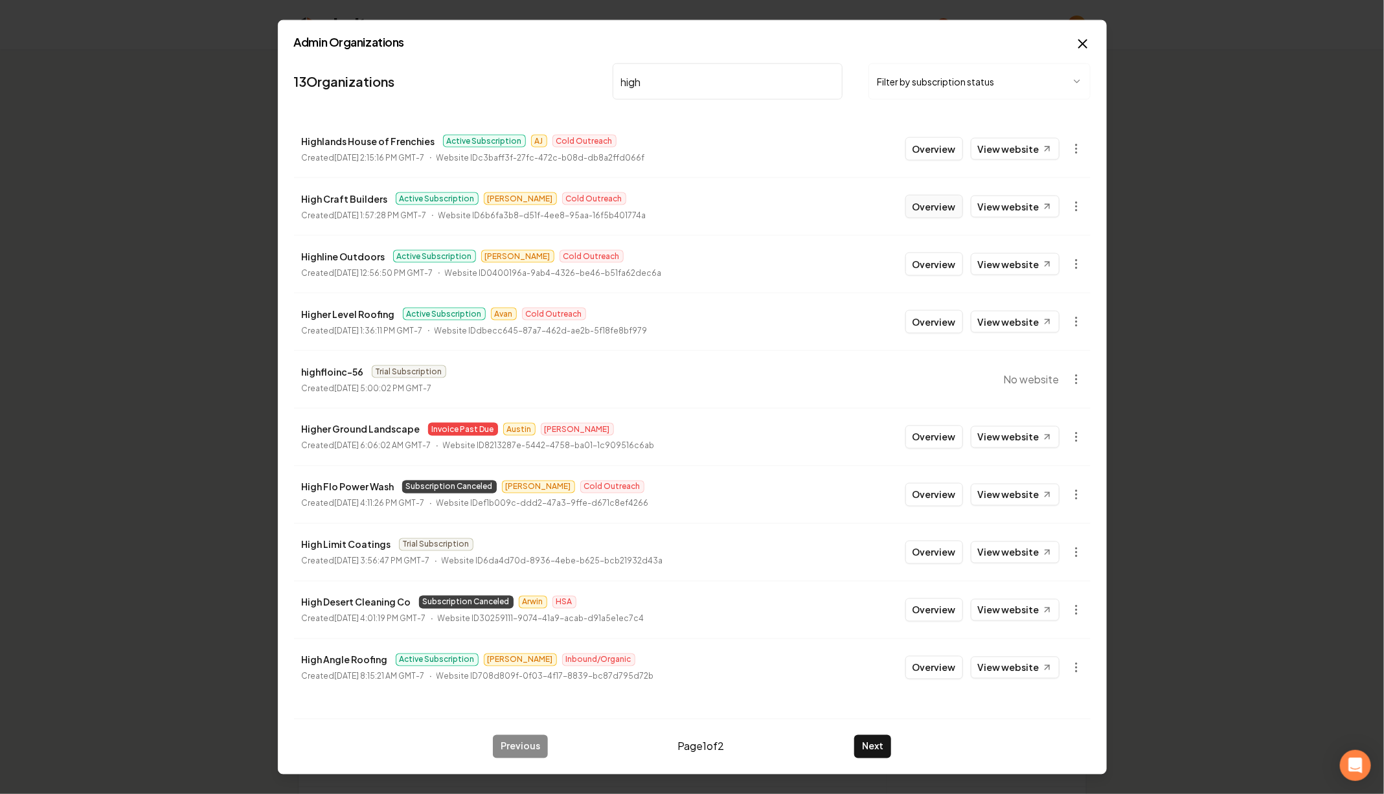
type input "high"
click at [935, 200] on button "Overview" at bounding box center [935, 206] width 58 height 23
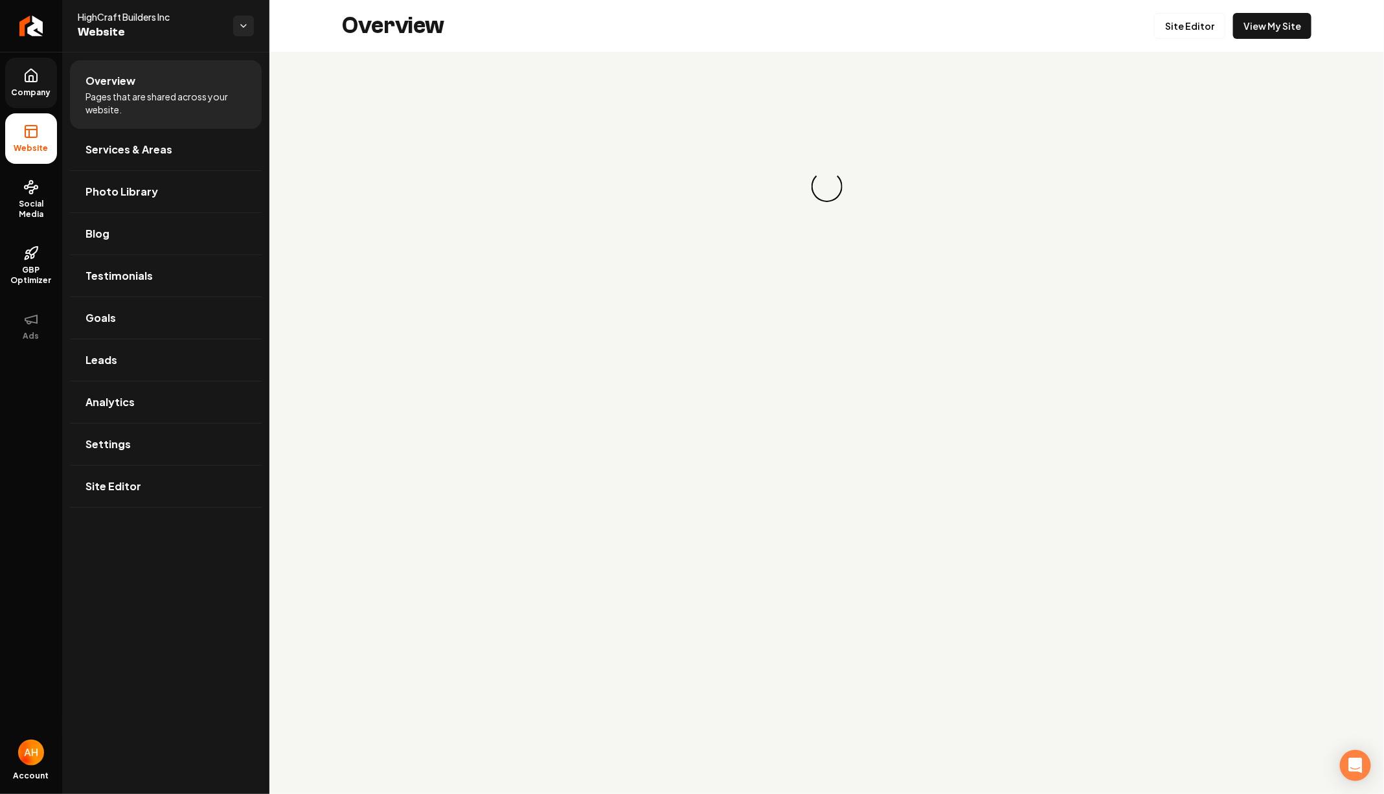
click at [8, 74] on link "Company" at bounding box center [31, 83] width 52 height 51
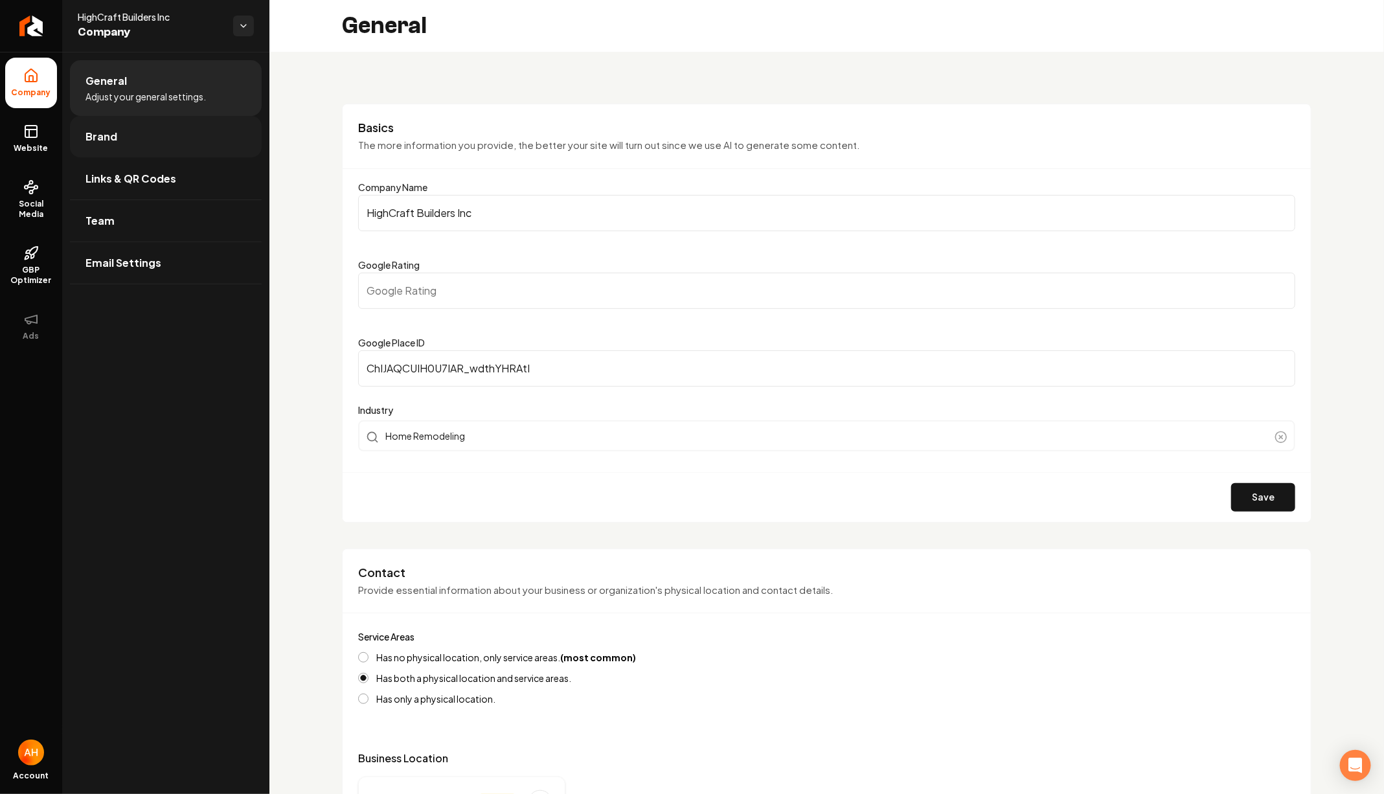
click at [144, 131] on link "Brand" at bounding box center [166, 136] width 192 height 41
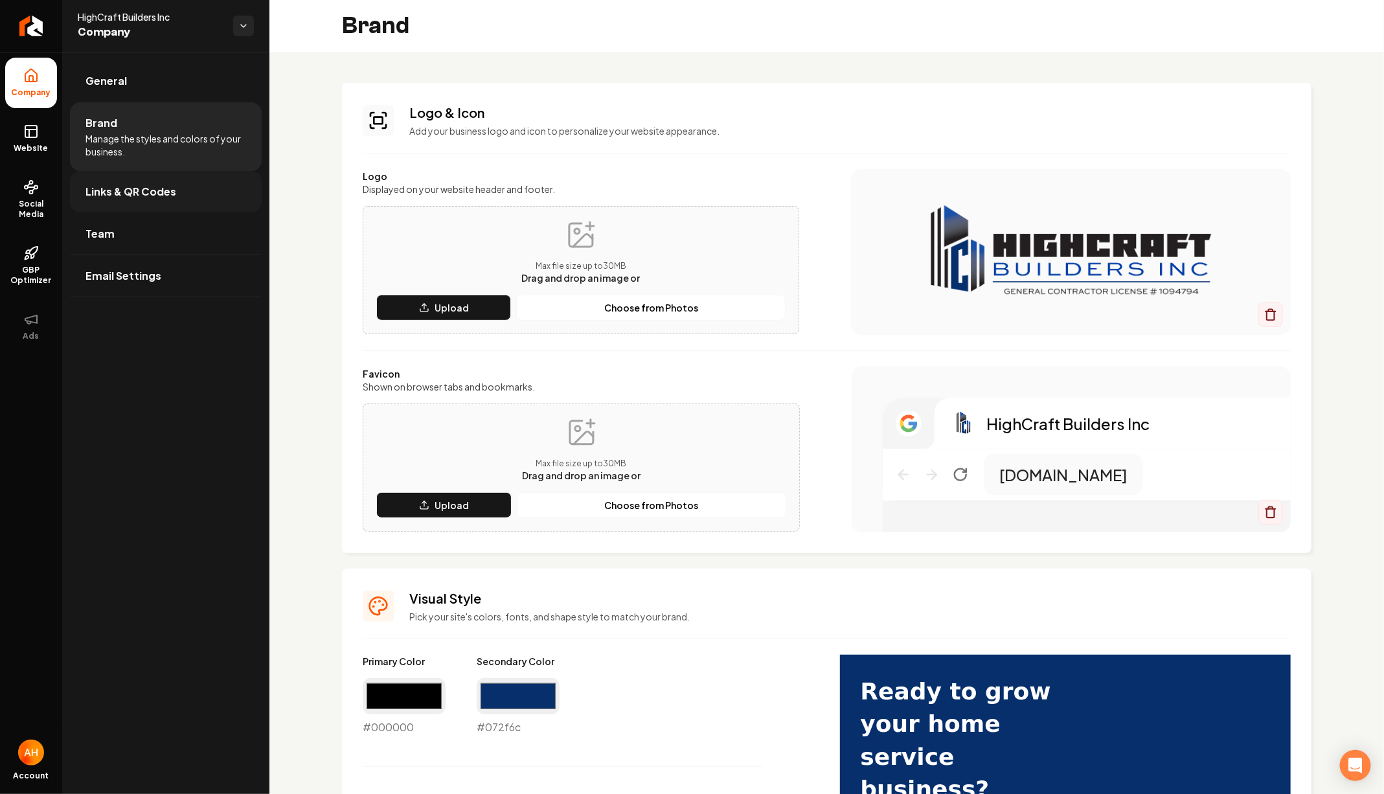
click at [170, 196] on span "Links & QR Codes" at bounding box center [131, 192] width 91 height 16
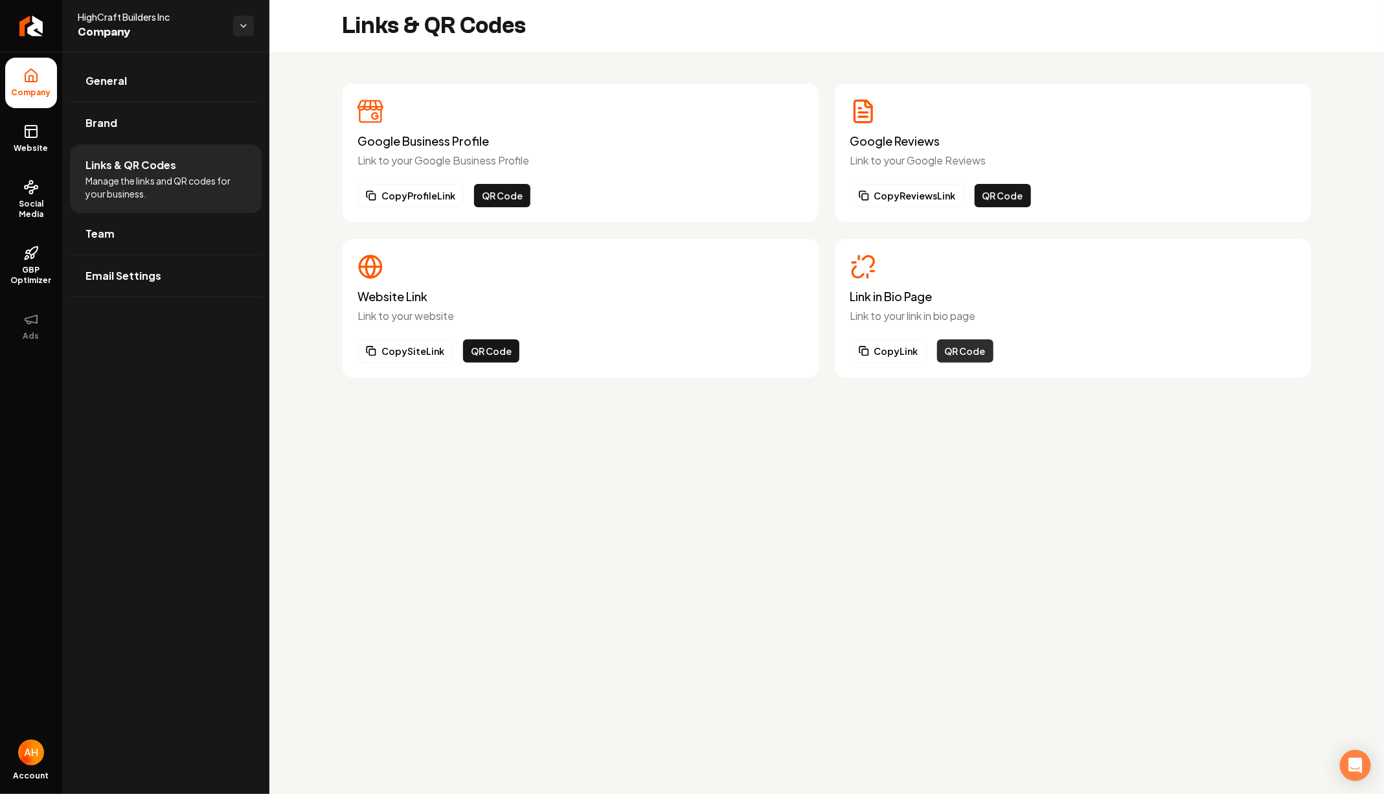
click at [961, 352] on button "QR Code" at bounding box center [965, 350] width 56 height 23
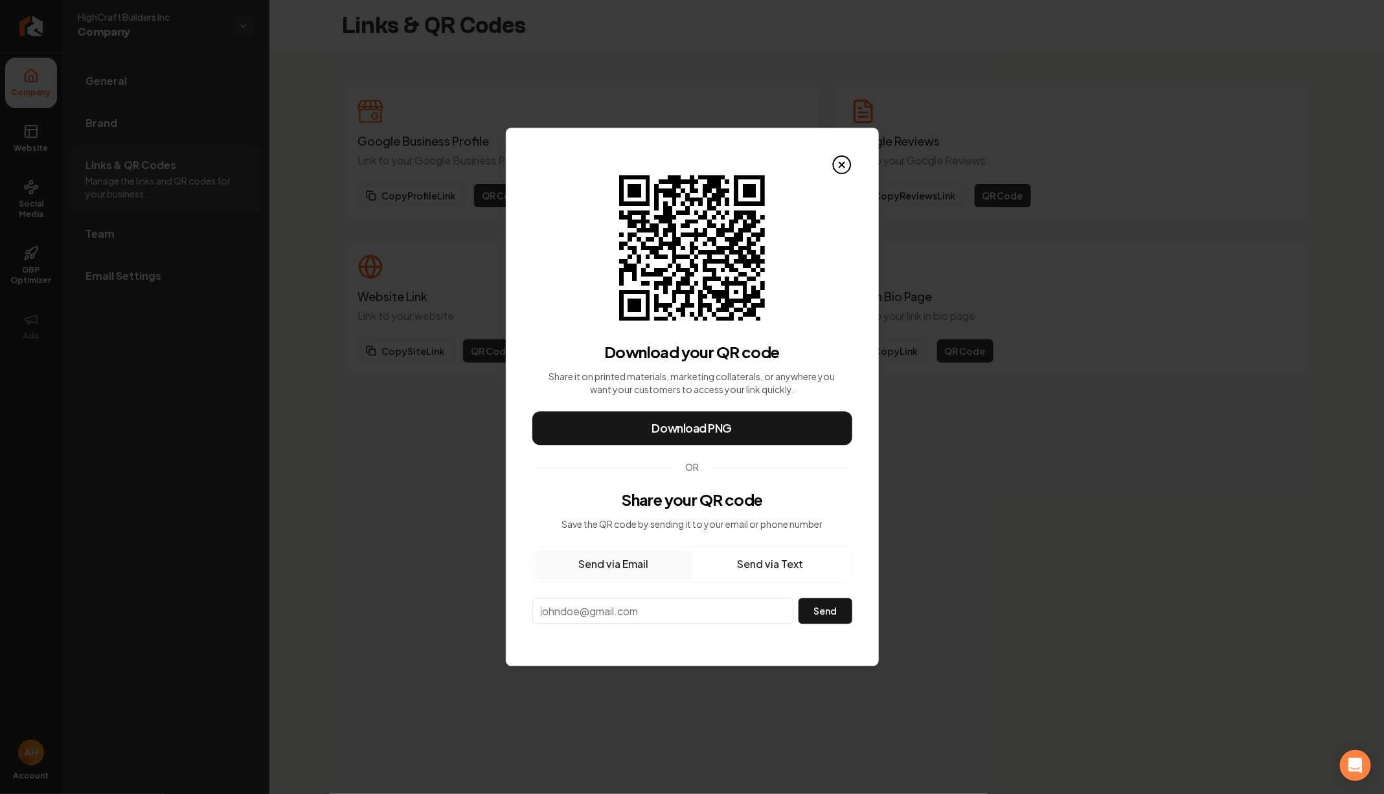
click at [795, 558] on button "Send via Text" at bounding box center [770, 565] width 157 height 29
click at [684, 571] on button "Send via Email" at bounding box center [614, 565] width 157 height 29
click at [684, 604] on input "email" at bounding box center [663, 612] width 262 height 26
type input "anthony@rebolthq.com"
click at [799, 599] on button "Send" at bounding box center [825, 612] width 53 height 26
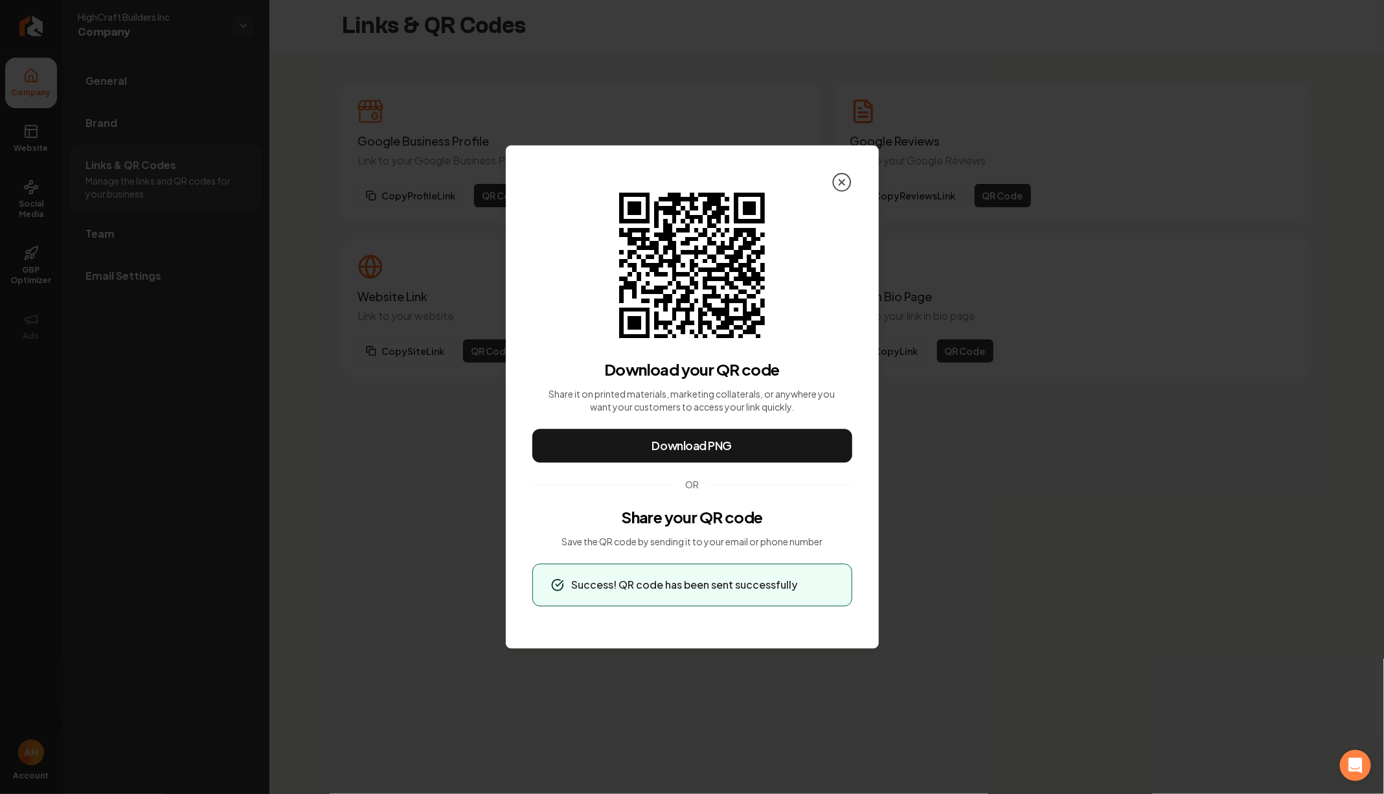
click at [845, 185] on icon at bounding box center [841, 182] width 5 height 5
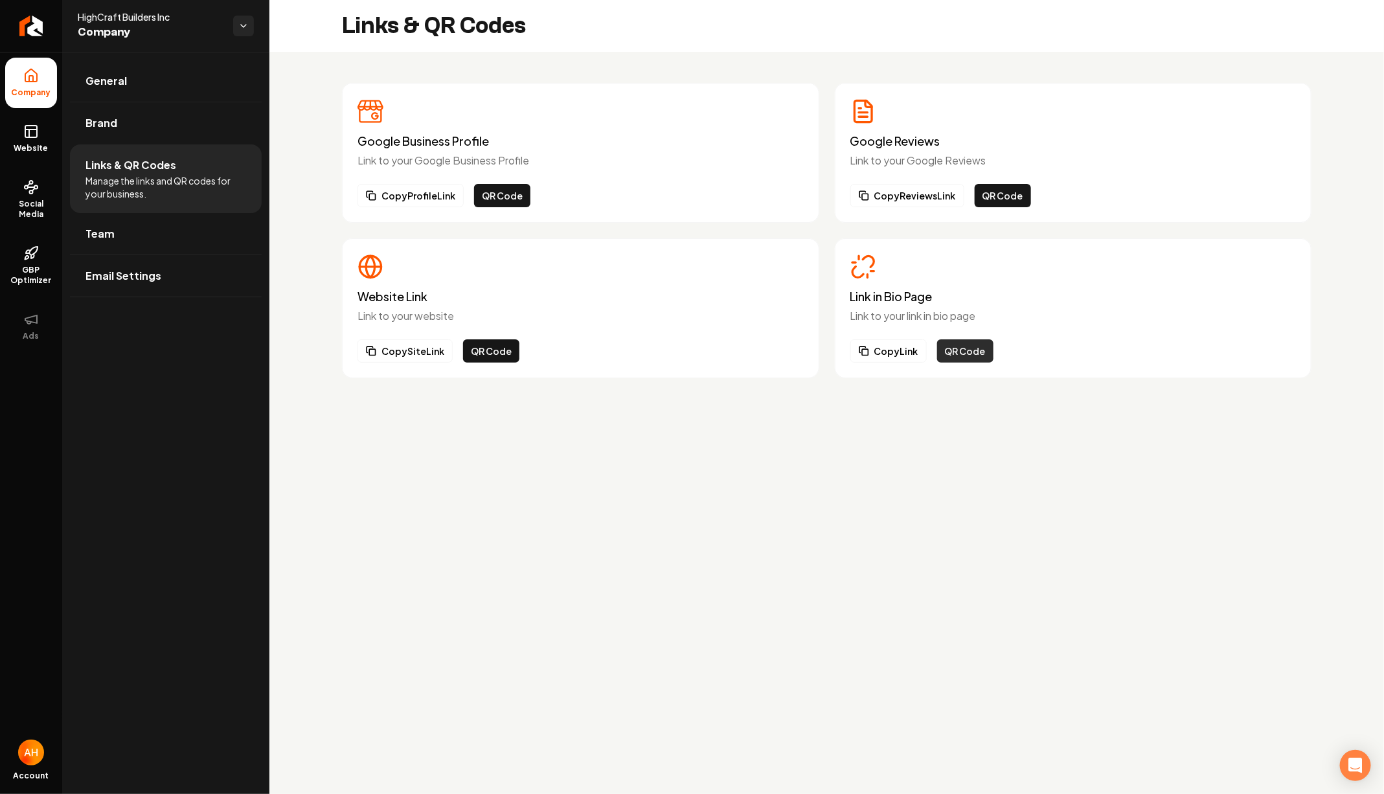
click at [961, 347] on button "QR Code" at bounding box center [965, 350] width 56 height 23
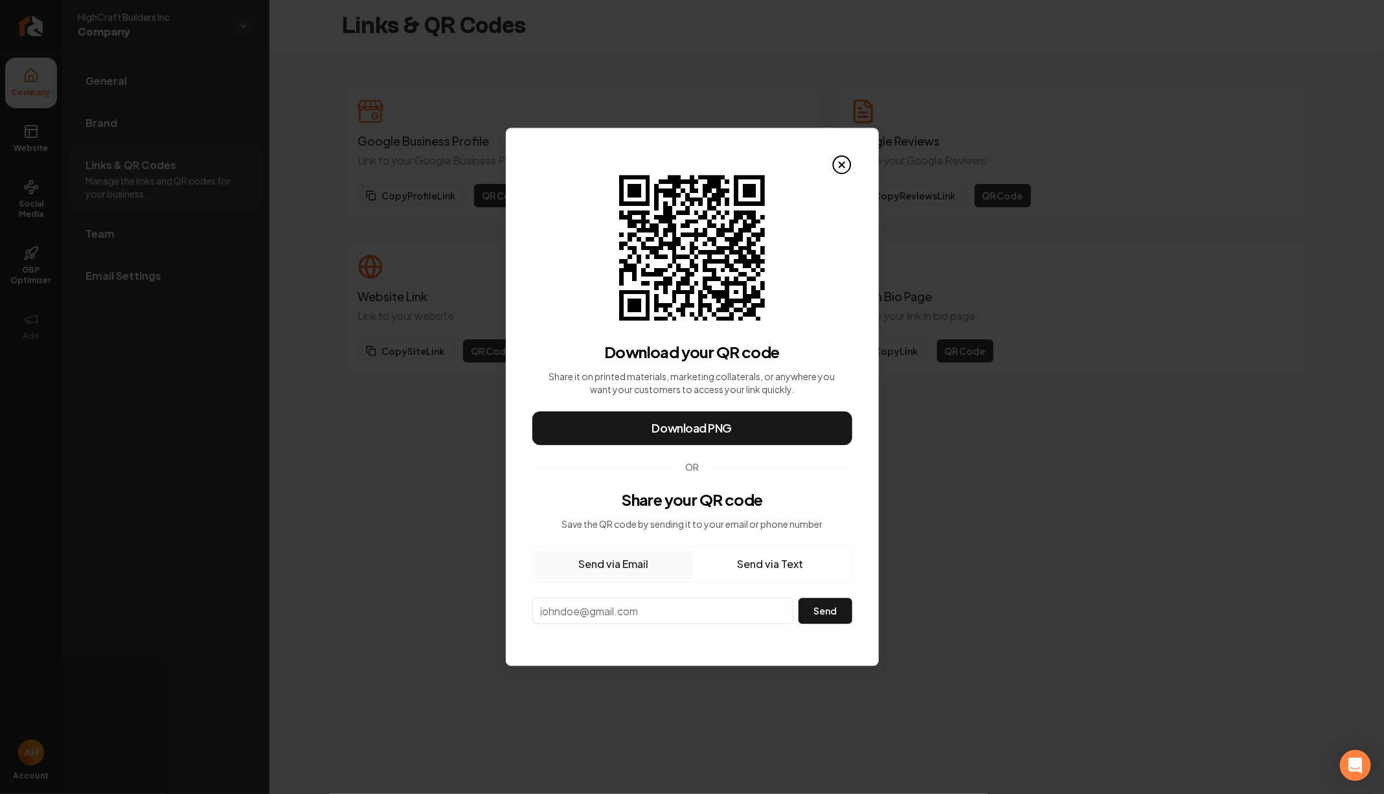
click at [643, 559] on button "Send via Email" at bounding box center [614, 565] width 157 height 29
click at [643, 606] on input "email" at bounding box center [663, 612] width 262 height 26
type input "supp"
type input "anthonyhurgoi@gmail.com"
click at [809, 622] on button "Send" at bounding box center [825, 612] width 53 height 26
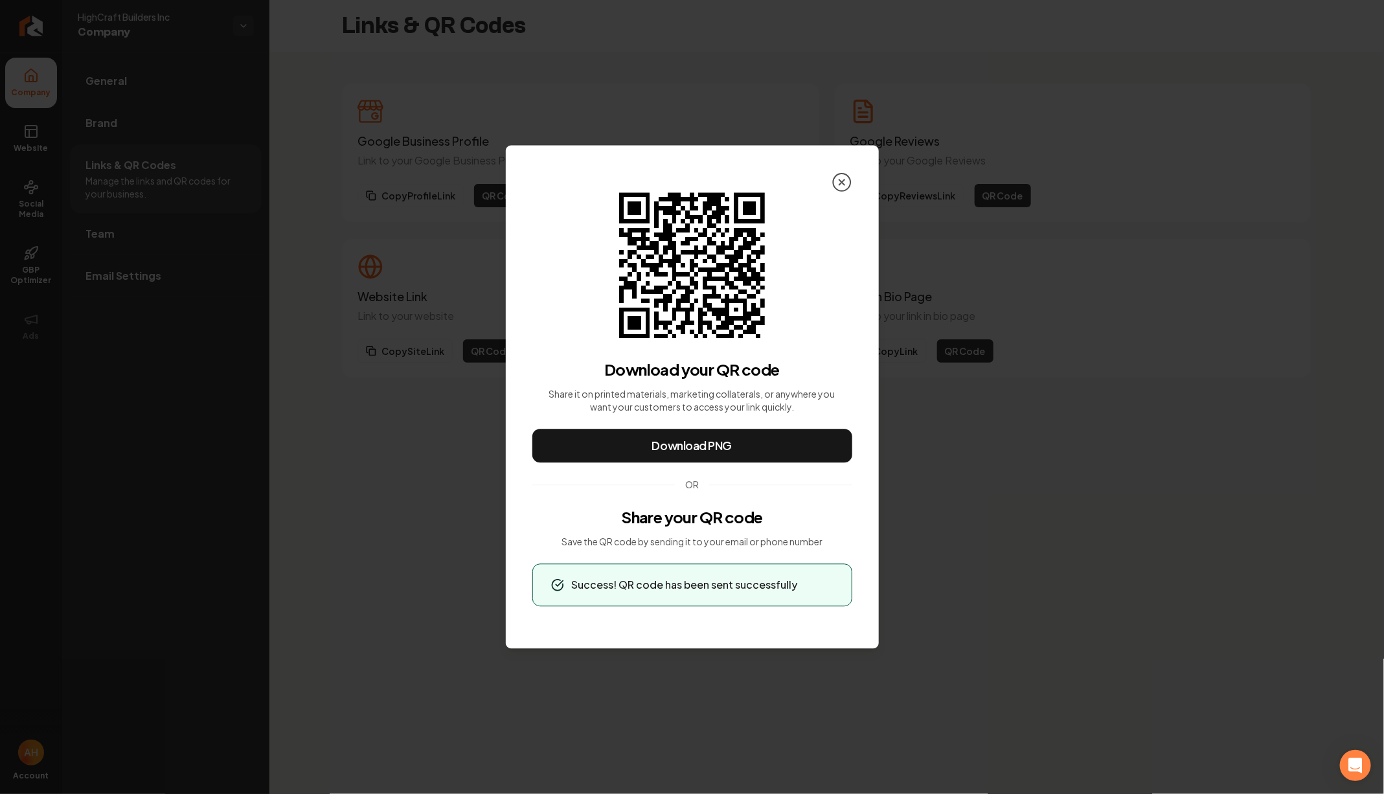
click at [849, 177] on circle at bounding box center [841, 182] width 17 height 17
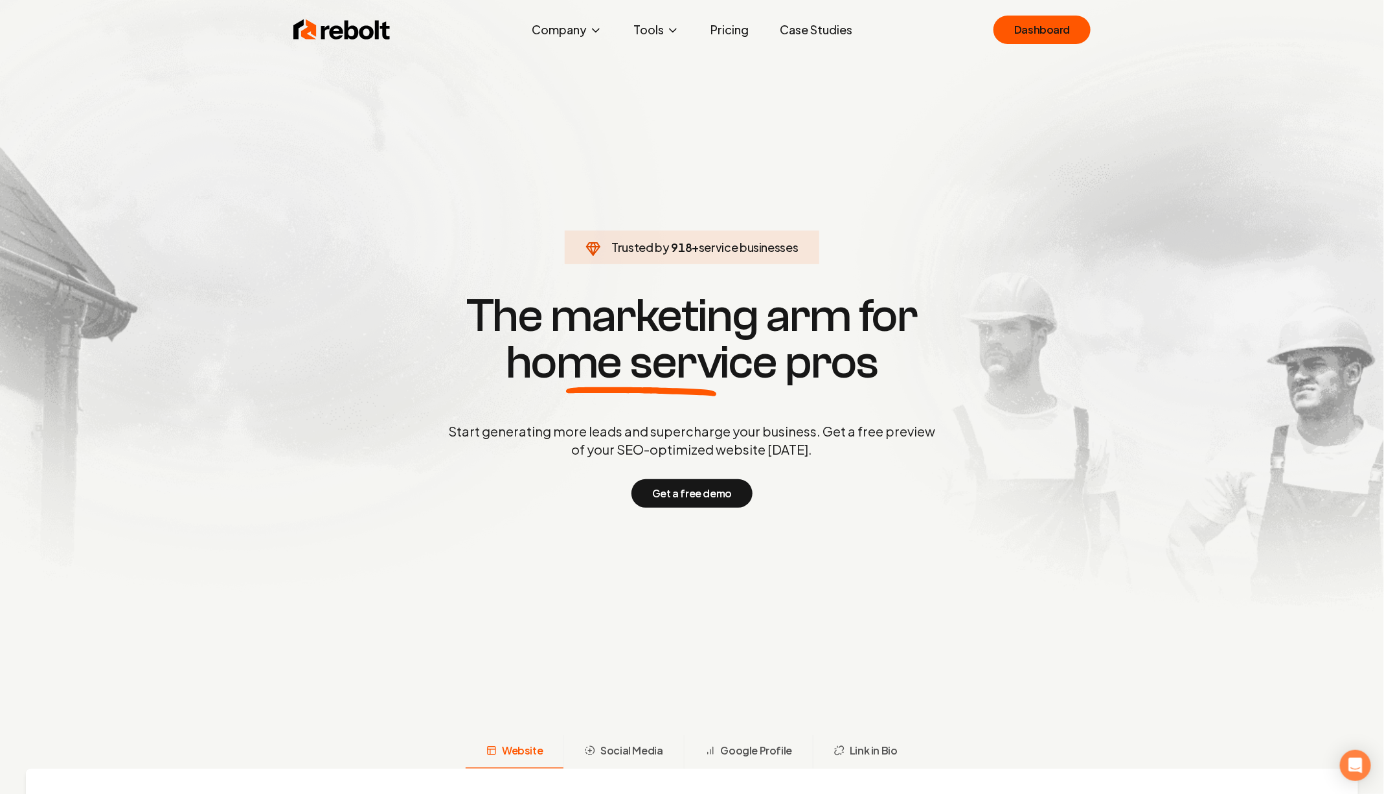
click link "Dashboard" at bounding box center [1042, 30] width 97 height 29
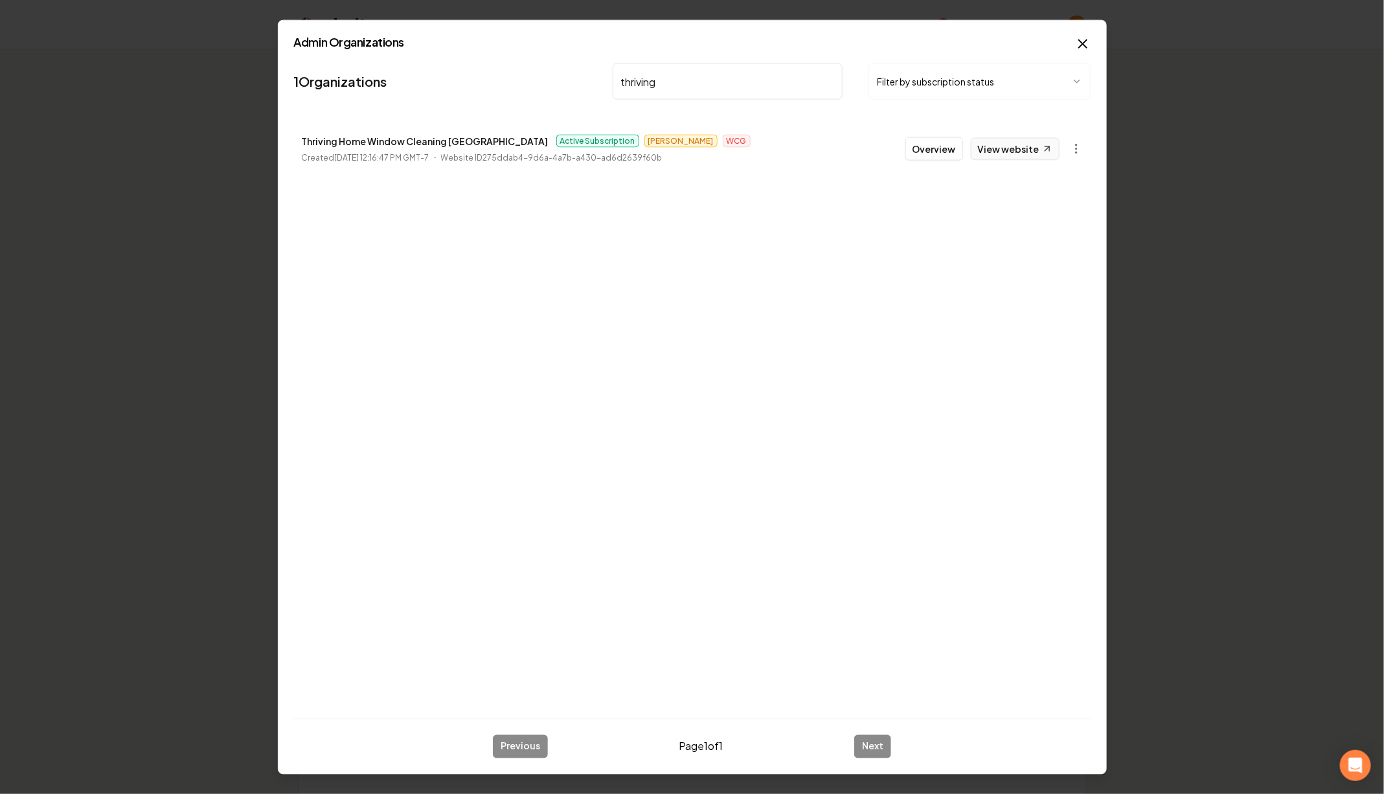
click at [1027, 154] on link "View website" at bounding box center [1015, 149] width 89 height 22
click at [643, 69] on input "thriving" at bounding box center [728, 81] width 231 height 36
type input "bay air"
click at [928, 149] on button "Overview" at bounding box center [935, 148] width 58 height 23
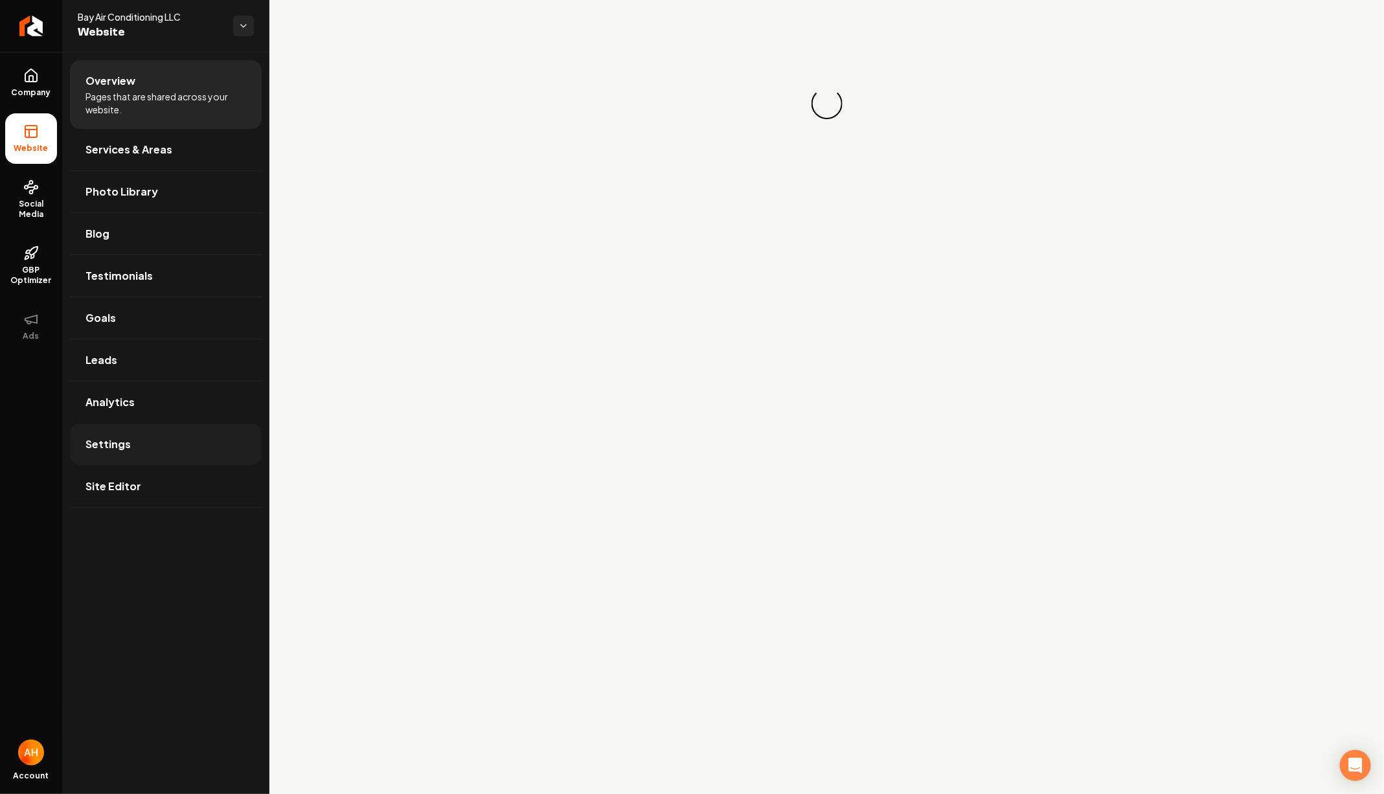
click at [156, 431] on link "Settings" at bounding box center [166, 444] width 192 height 41
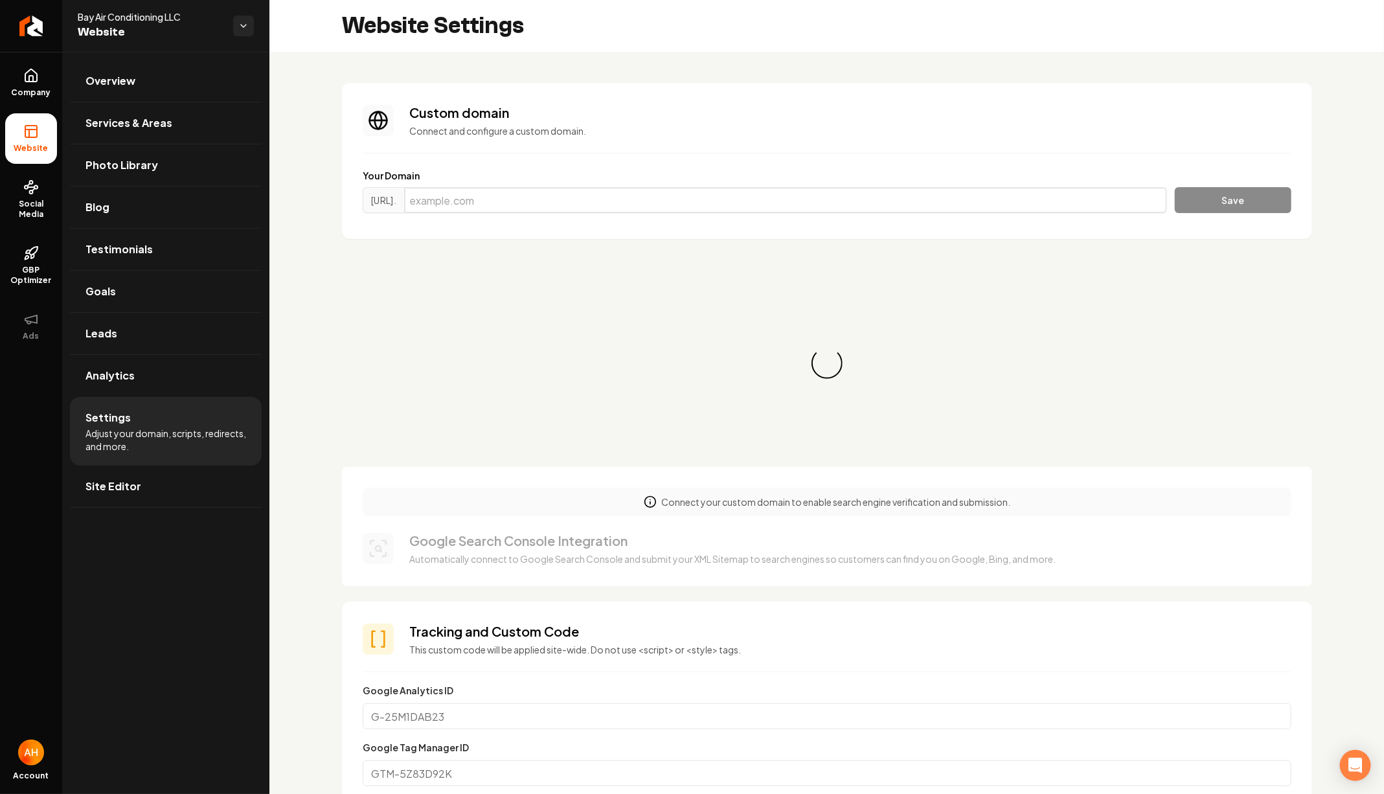
click at [599, 201] on input "Main content area" at bounding box center [785, 200] width 763 height 26
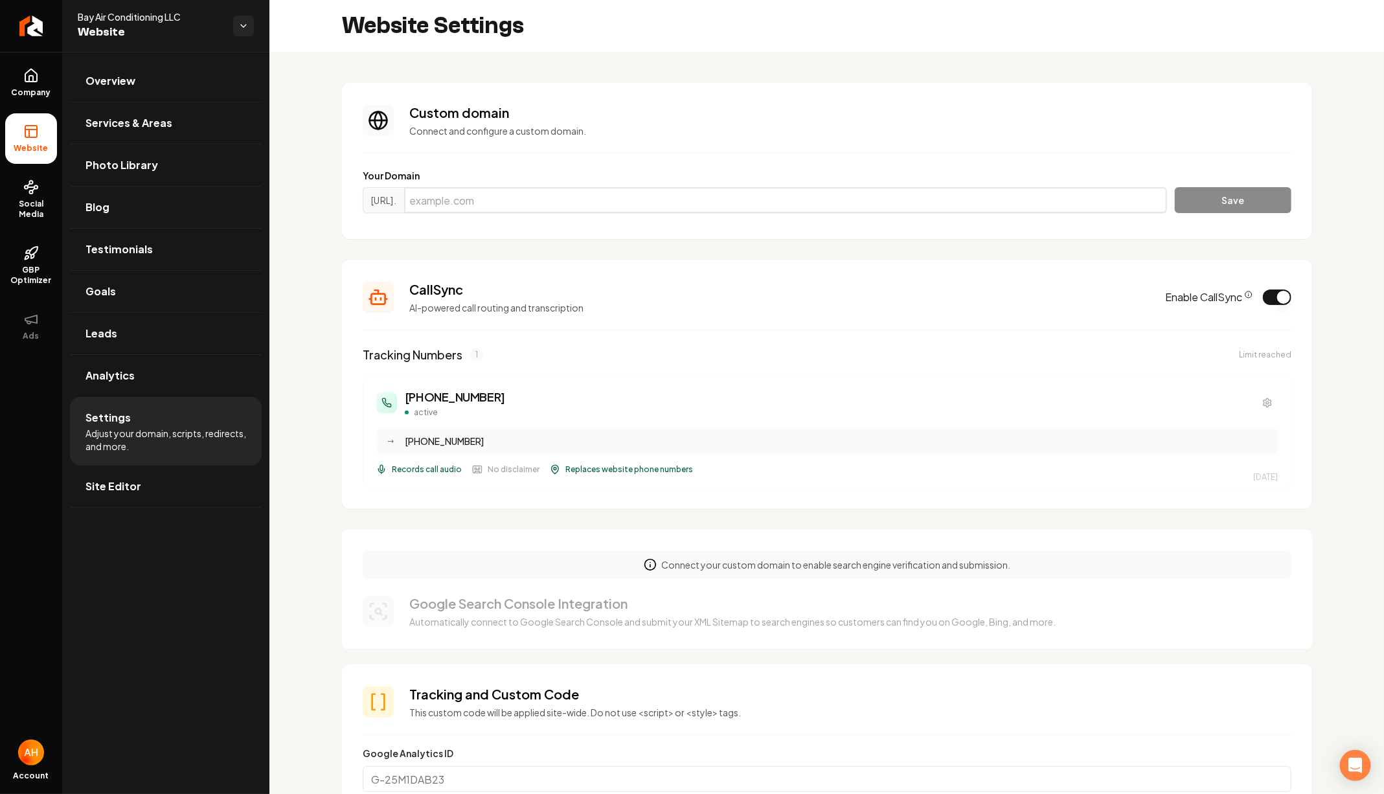
paste input "bayairhvactx.com"
type input "bayairhvactx.com"
click at [1222, 192] on button "Save" at bounding box center [1233, 200] width 117 height 26
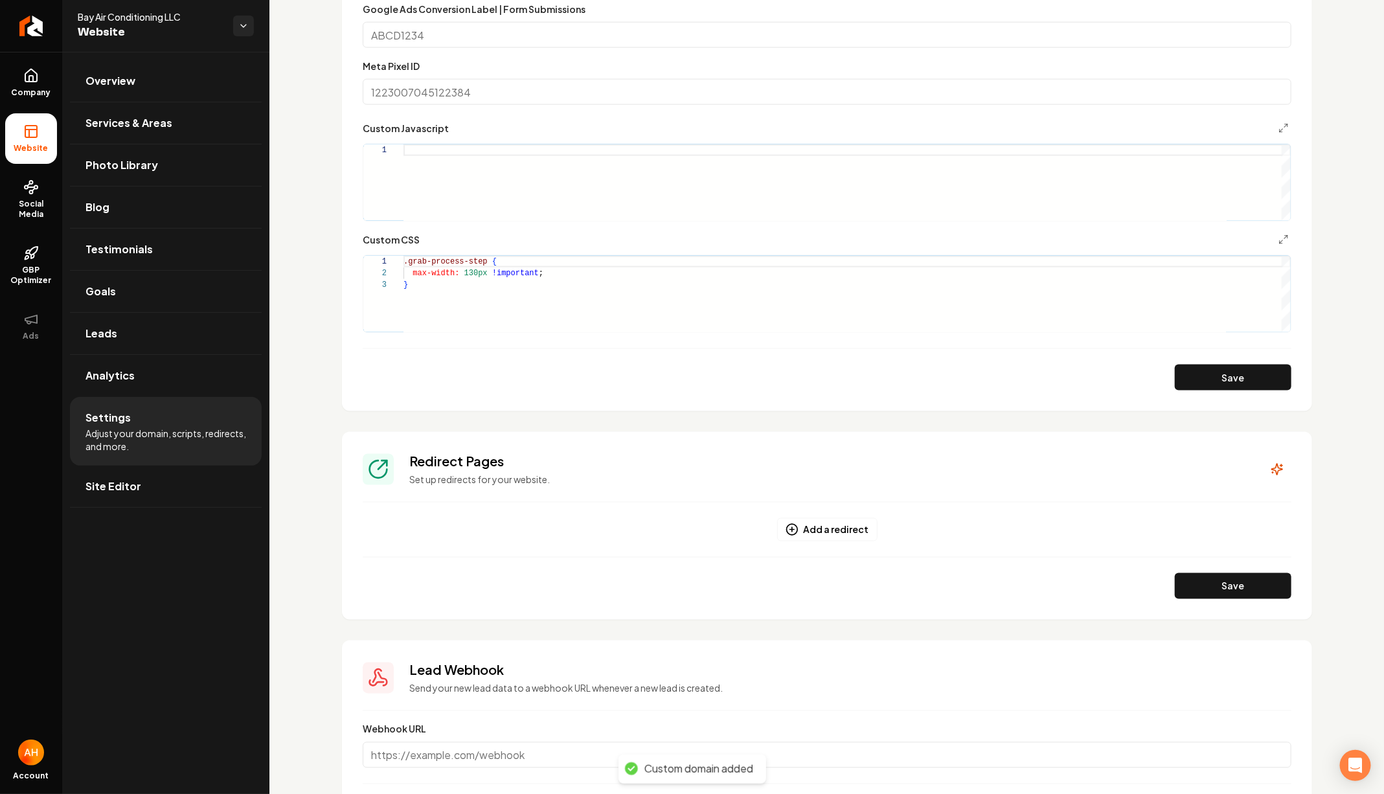
scroll to position [972, 0]
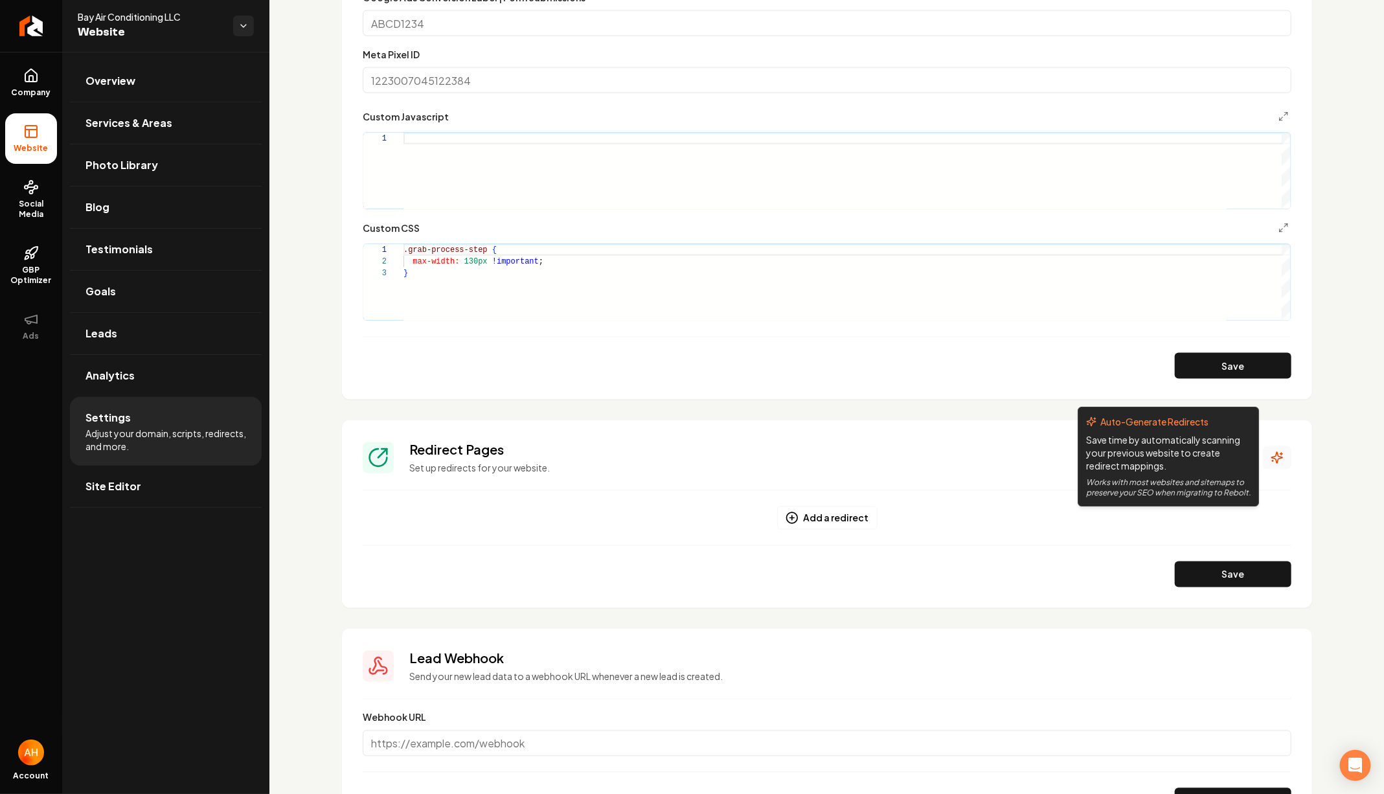
click at [1280, 455] on icon "Main content area" at bounding box center [1277, 458] width 11 height 11
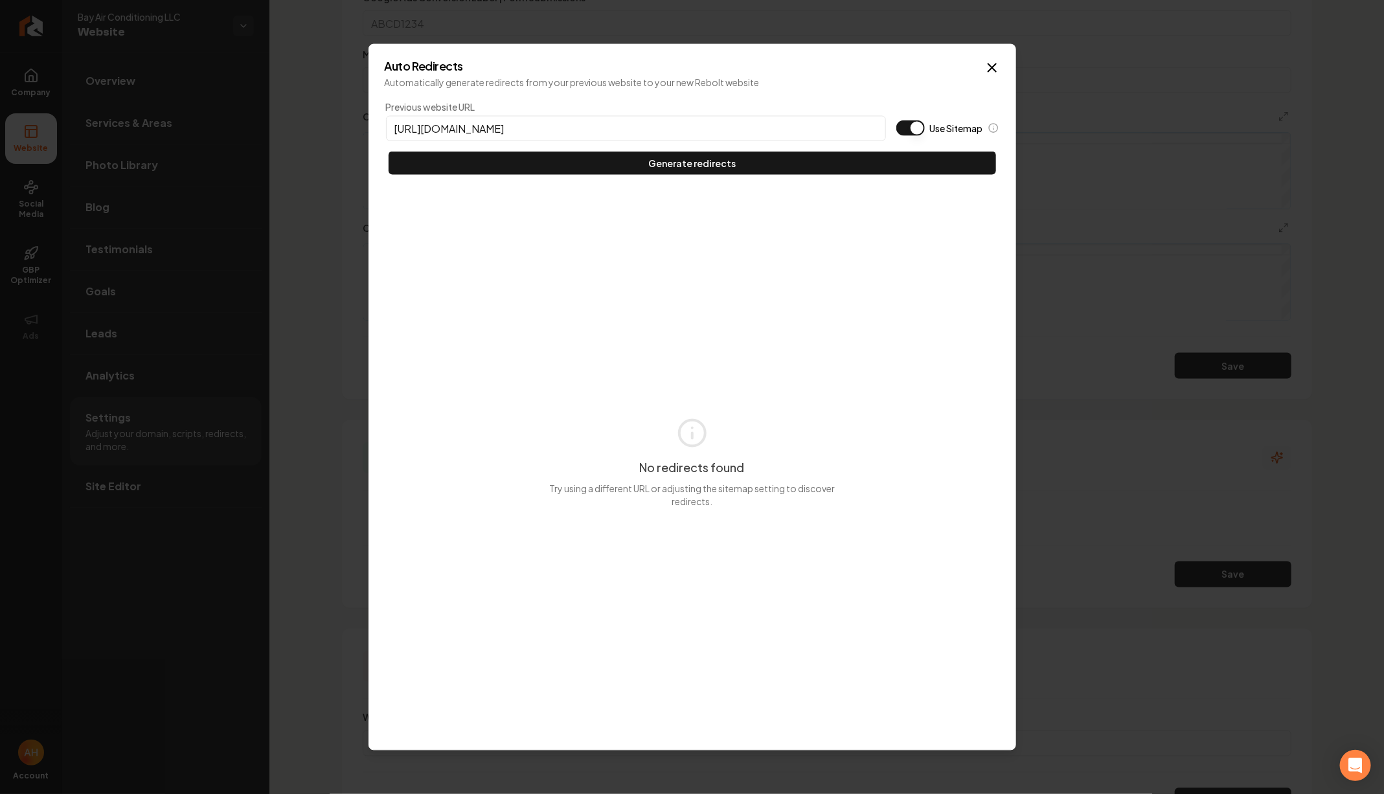
type input "https://bayairhvactx.com"
type button "on"
click at [896, 120] on button "Use Sitemap" at bounding box center [910, 128] width 29 height 16
click at [389, 152] on button "Generate redirects" at bounding box center [693, 163] width 608 height 23
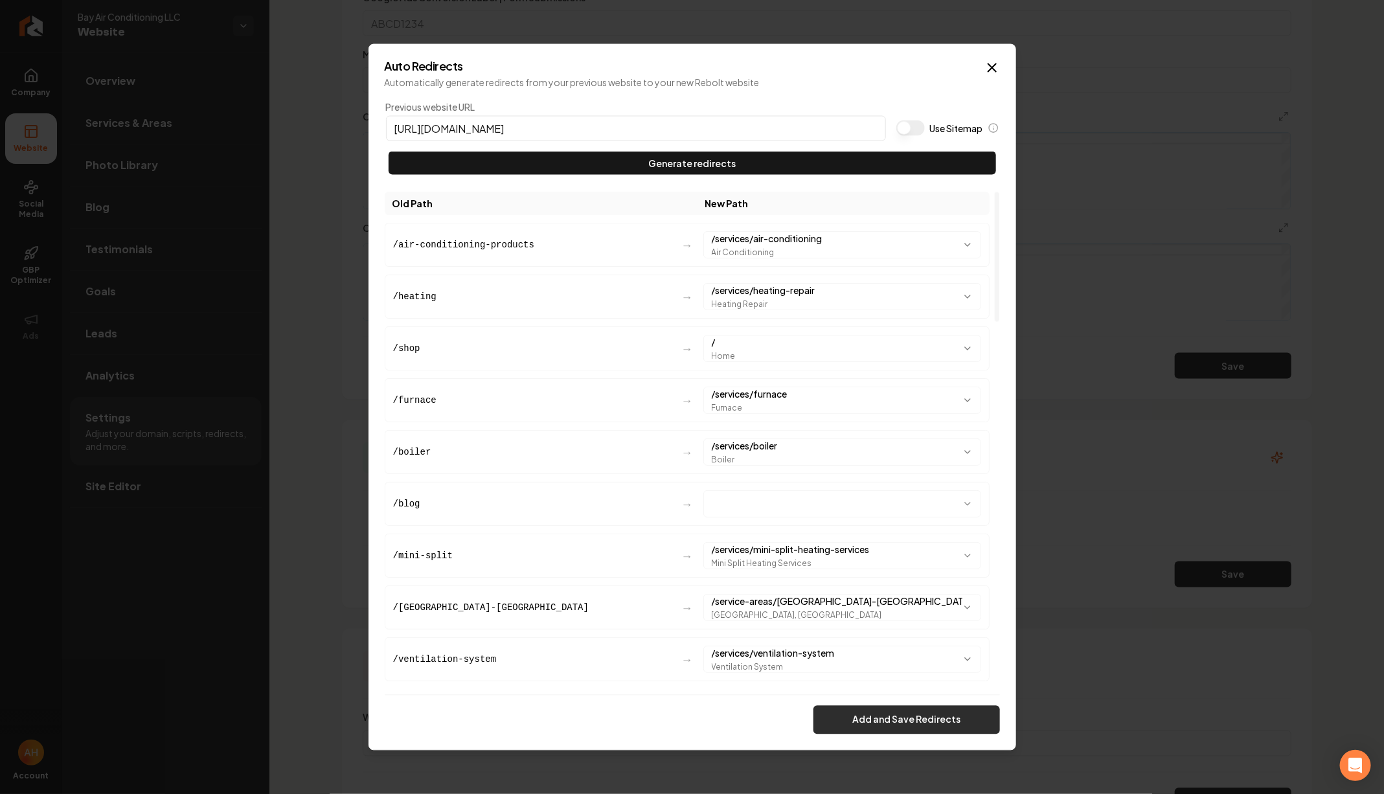
click at [885, 725] on button "Add and Save Redirects" at bounding box center [907, 719] width 187 height 29
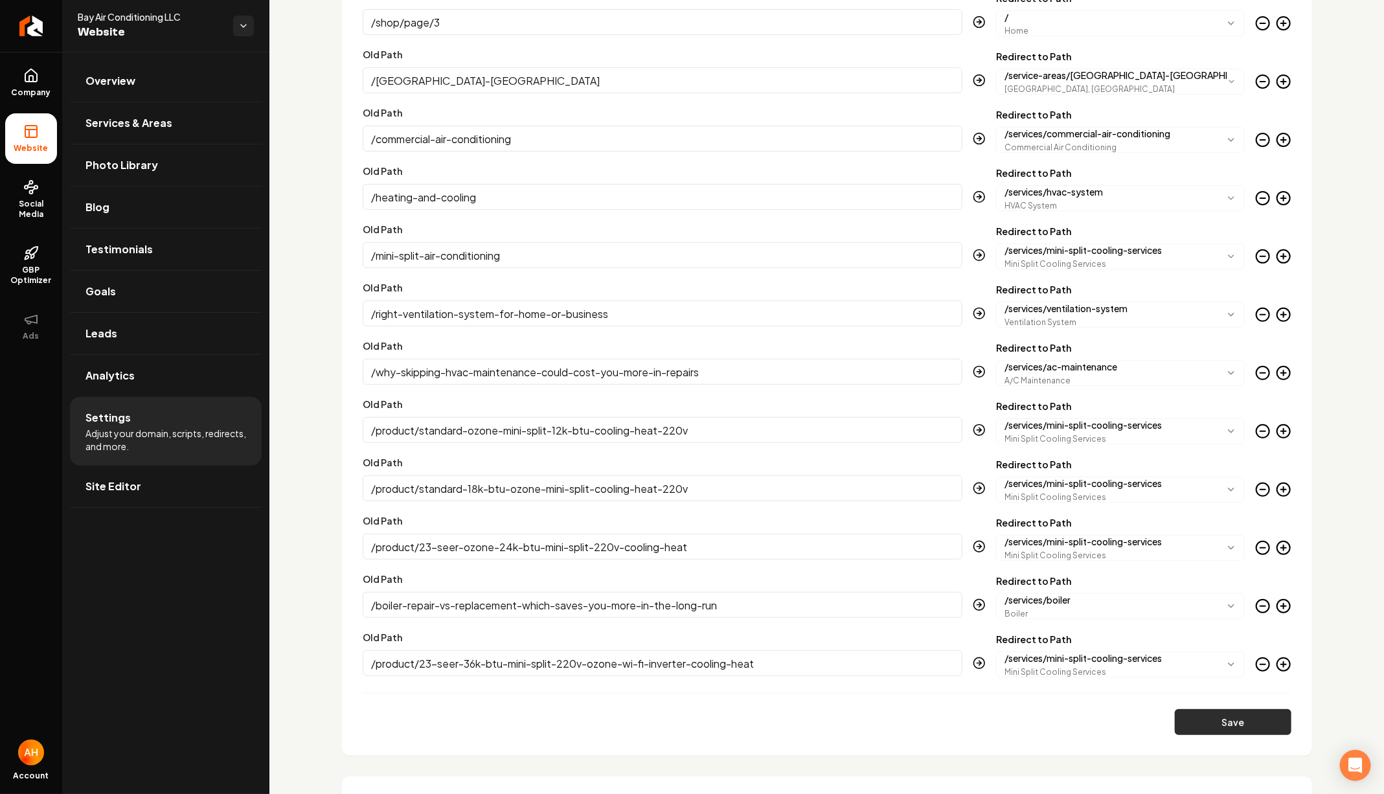
click at [1227, 721] on button "Save" at bounding box center [1233, 722] width 117 height 26
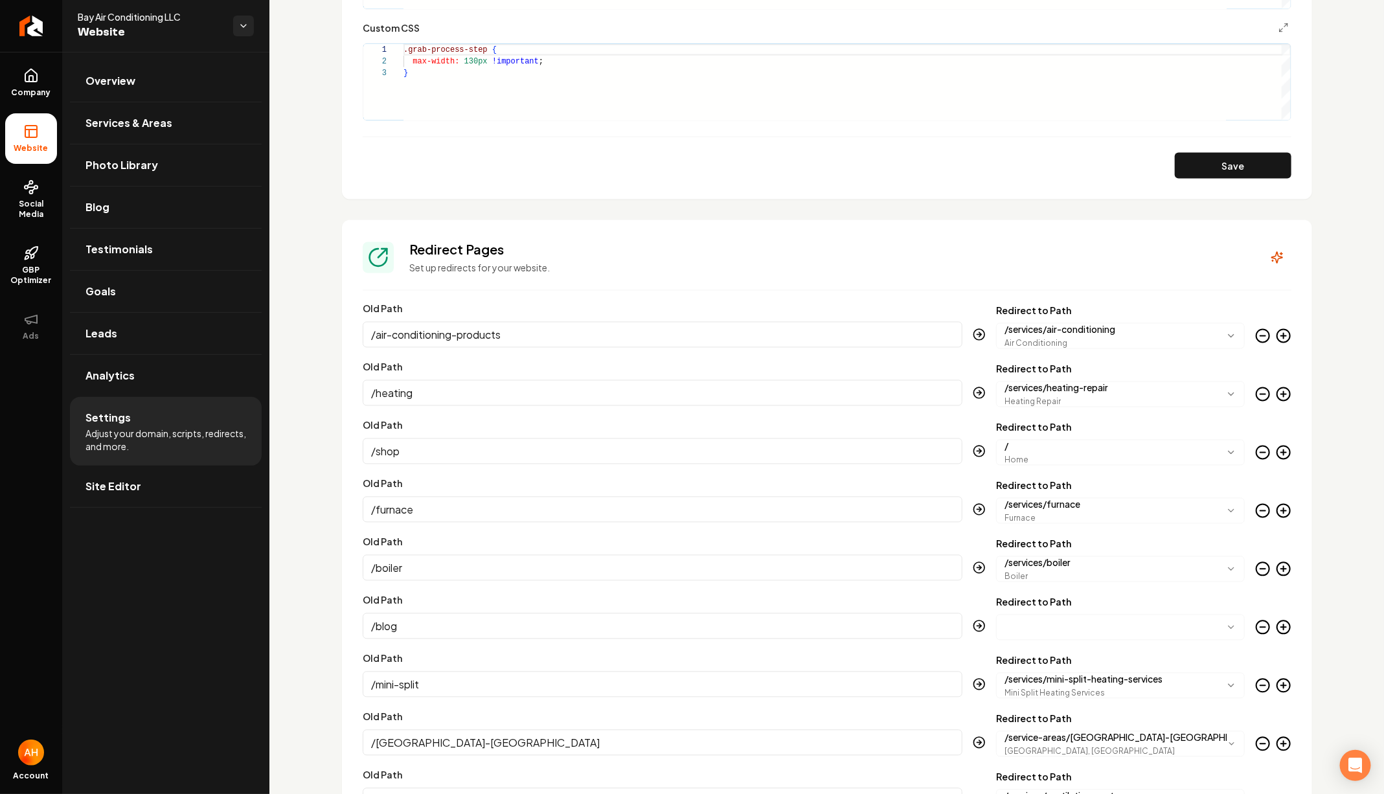
scroll to position [1129, 0]
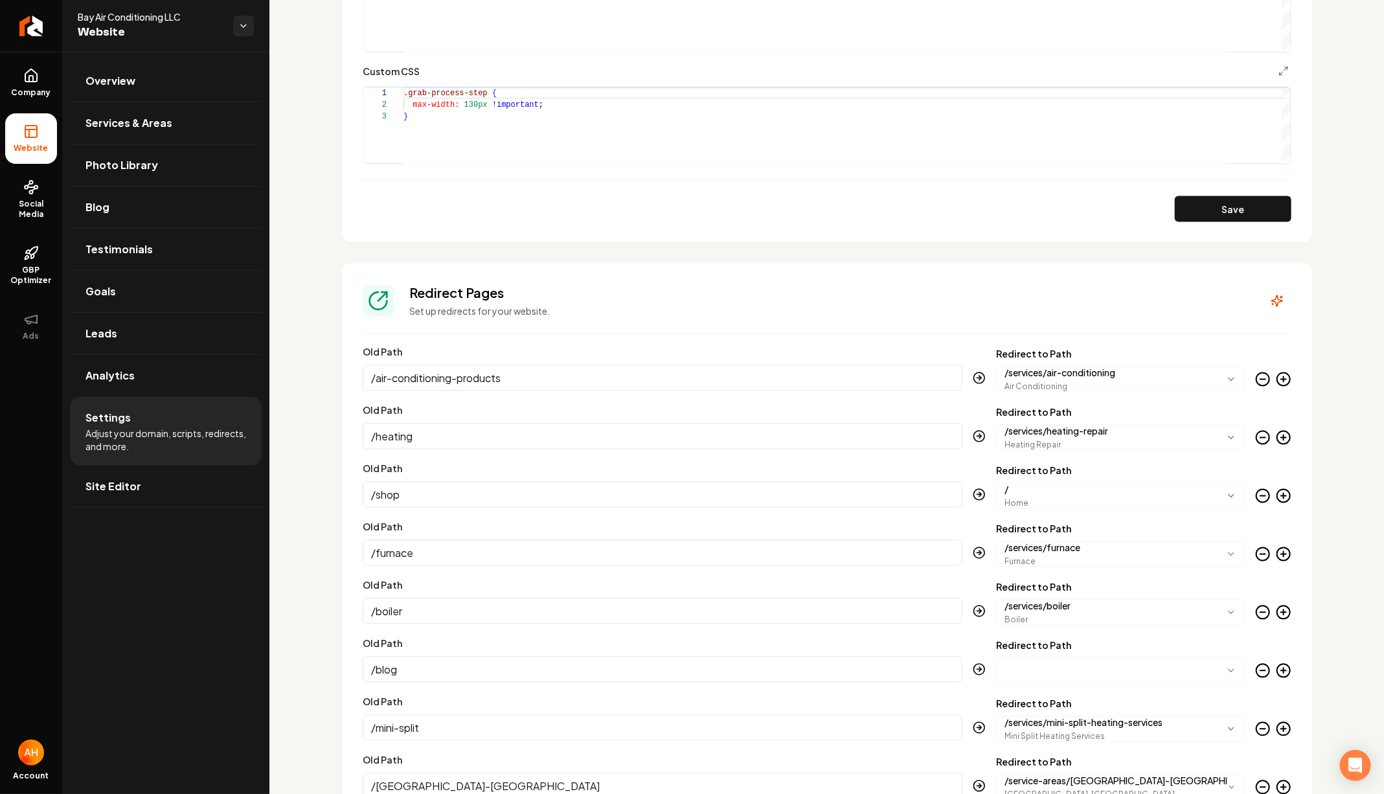
click at [1257, 374] on circle "Main content area" at bounding box center [1263, 379] width 13 height 13
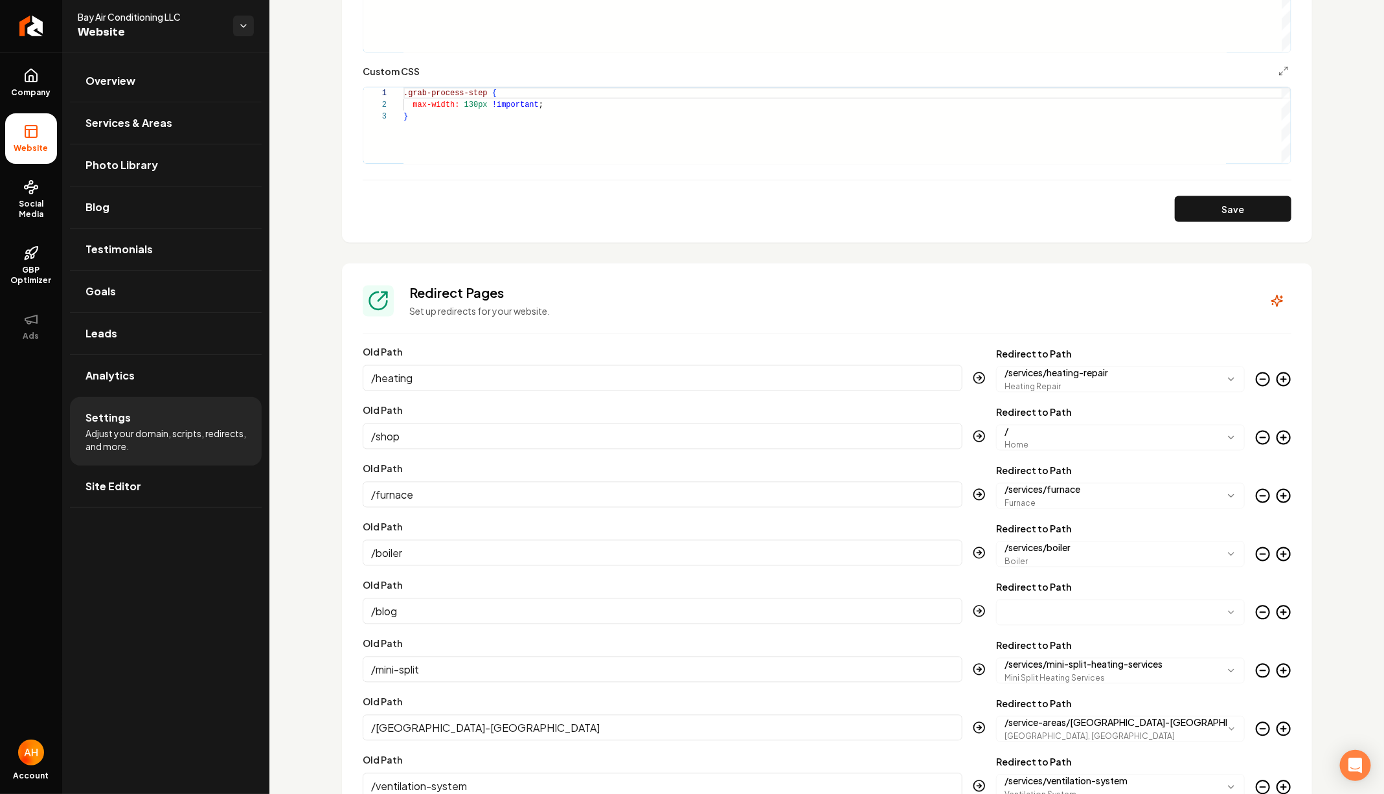
click at [1258, 374] on circle "Main content area" at bounding box center [1263, 379] width 13 height 13
click at [1258, 431] on circle "Main content area" at bounding box center [1263, 437] width 13 height 13
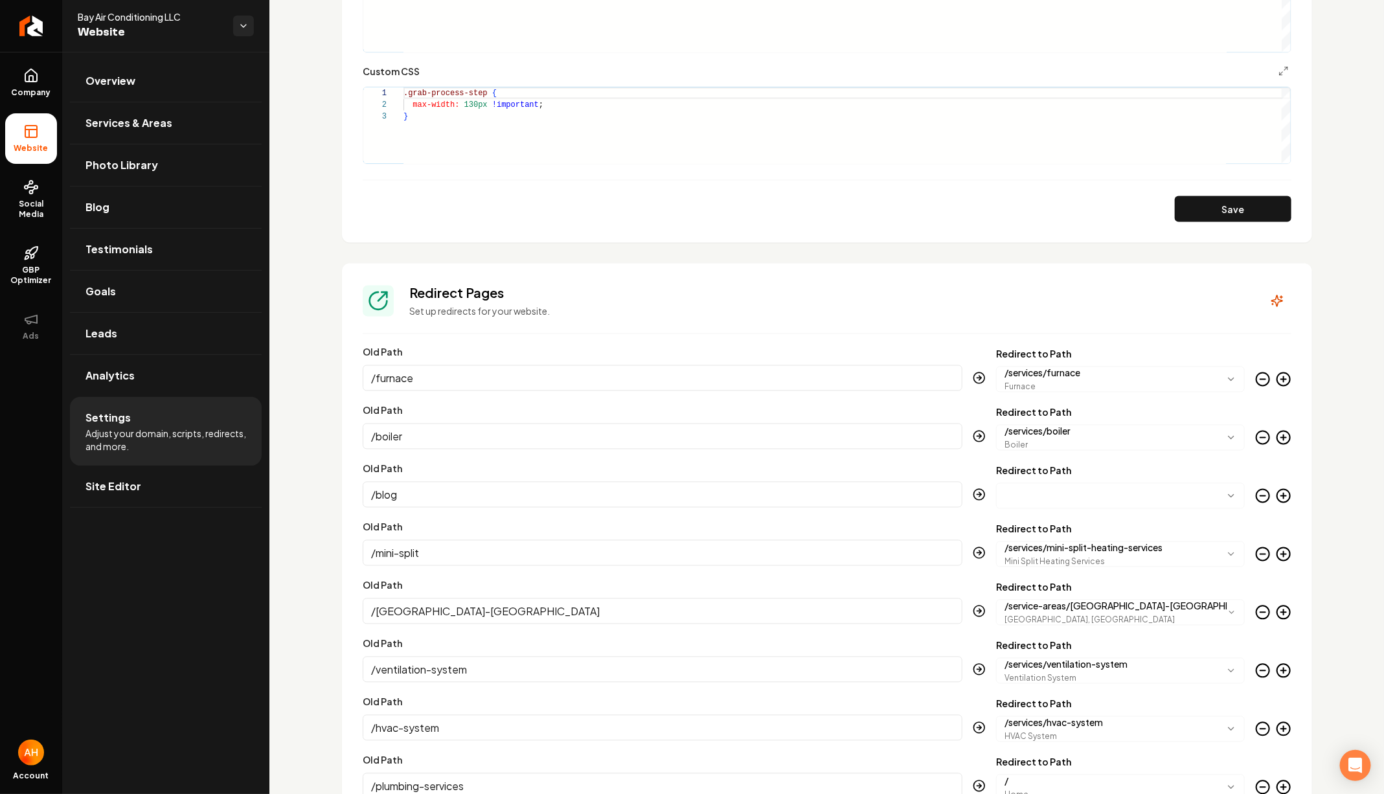
click at [1258, 374] on circle "Main content area" at bounding box center [1263, 379] width 13 height 13
click at [1258, 431] on circle "Main content area" at bounding box center [1263, 437] width 13 height 13
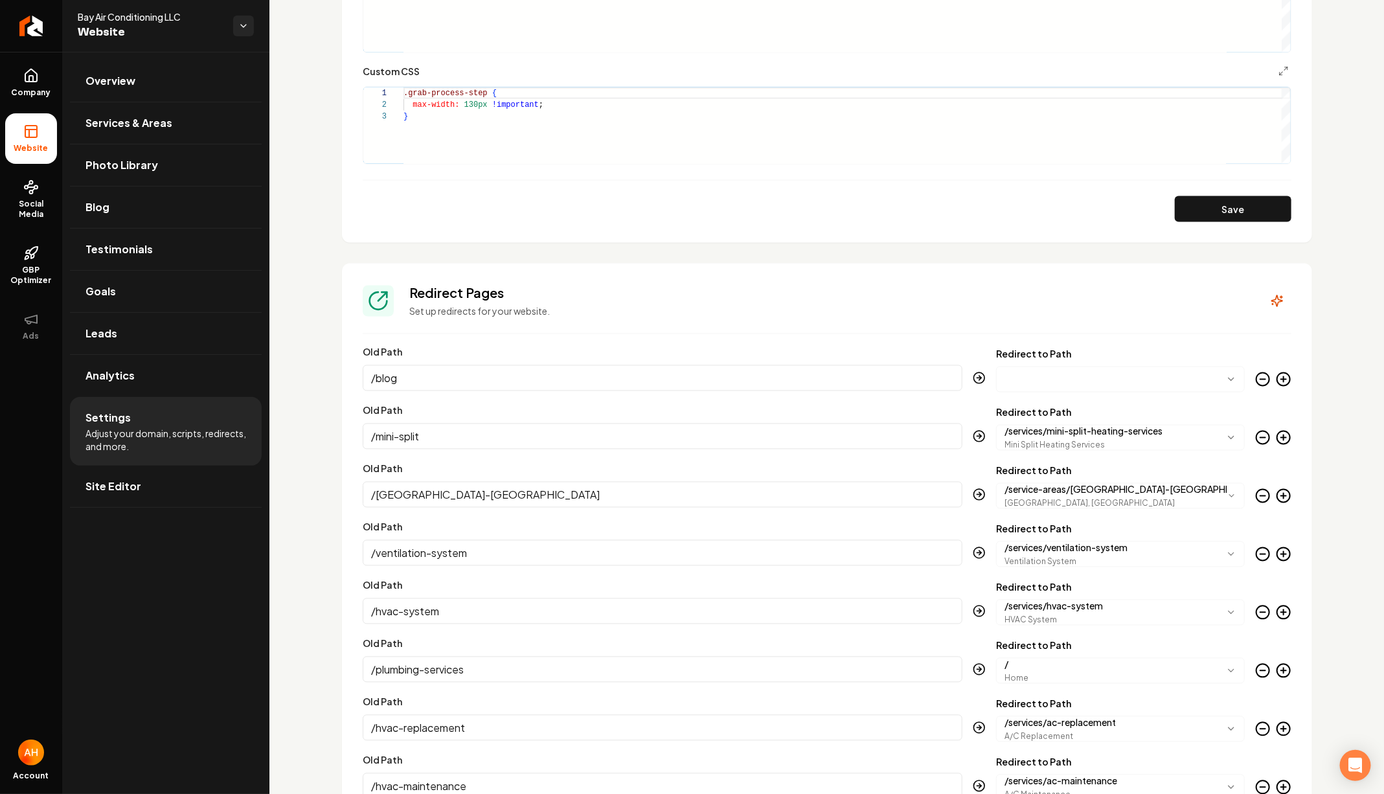
click at [1258, 374] on circle "Main content area" at bounding box center [1263, 379] width 13 height 13
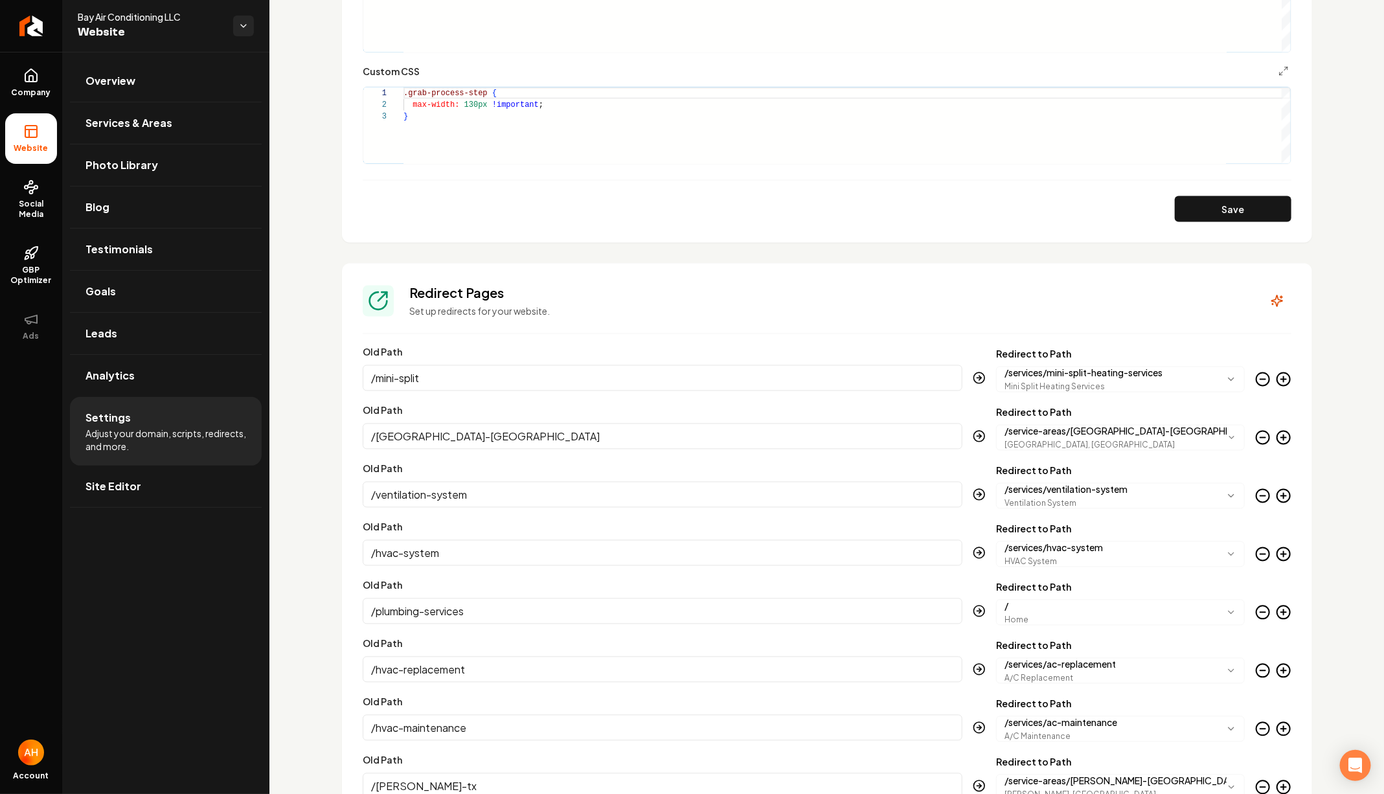
click at [1258, 374] on circle "Main content area" at bounding box center [1263, 379] width 13 height 13
click at [1258, 431] on circle "Main content area" at bounding box center [1263, 437] width 13 height 13
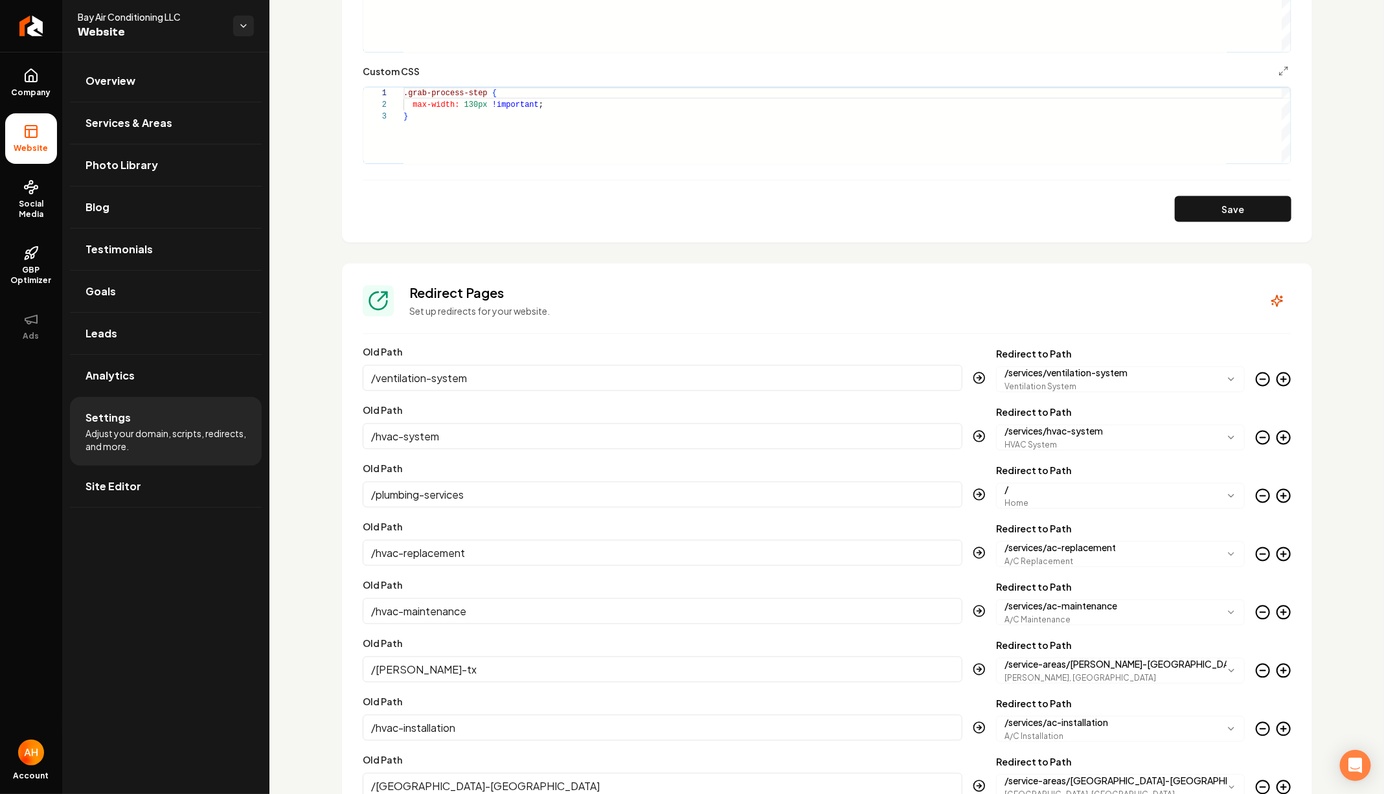
click at [1258, 374] on circle "Main content area" at bounding box center [1263, 379] width 13 height 13
click at [1258, 431] on circle "Main content area" at bounding box center [1263, 437] width 13 height 13
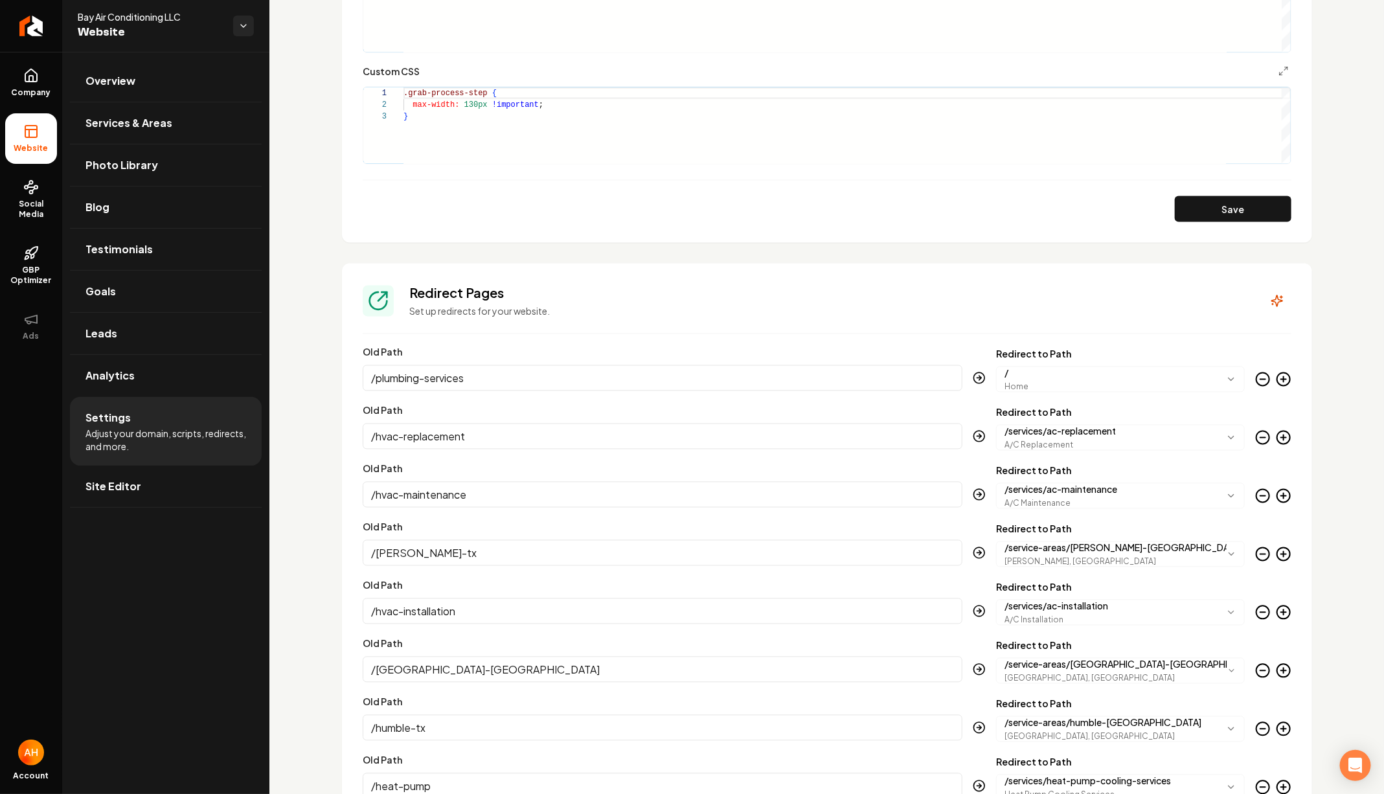
click at [1258, 374] on circle "Main content area" at bounding box center [1263, 379] width 13 height 13
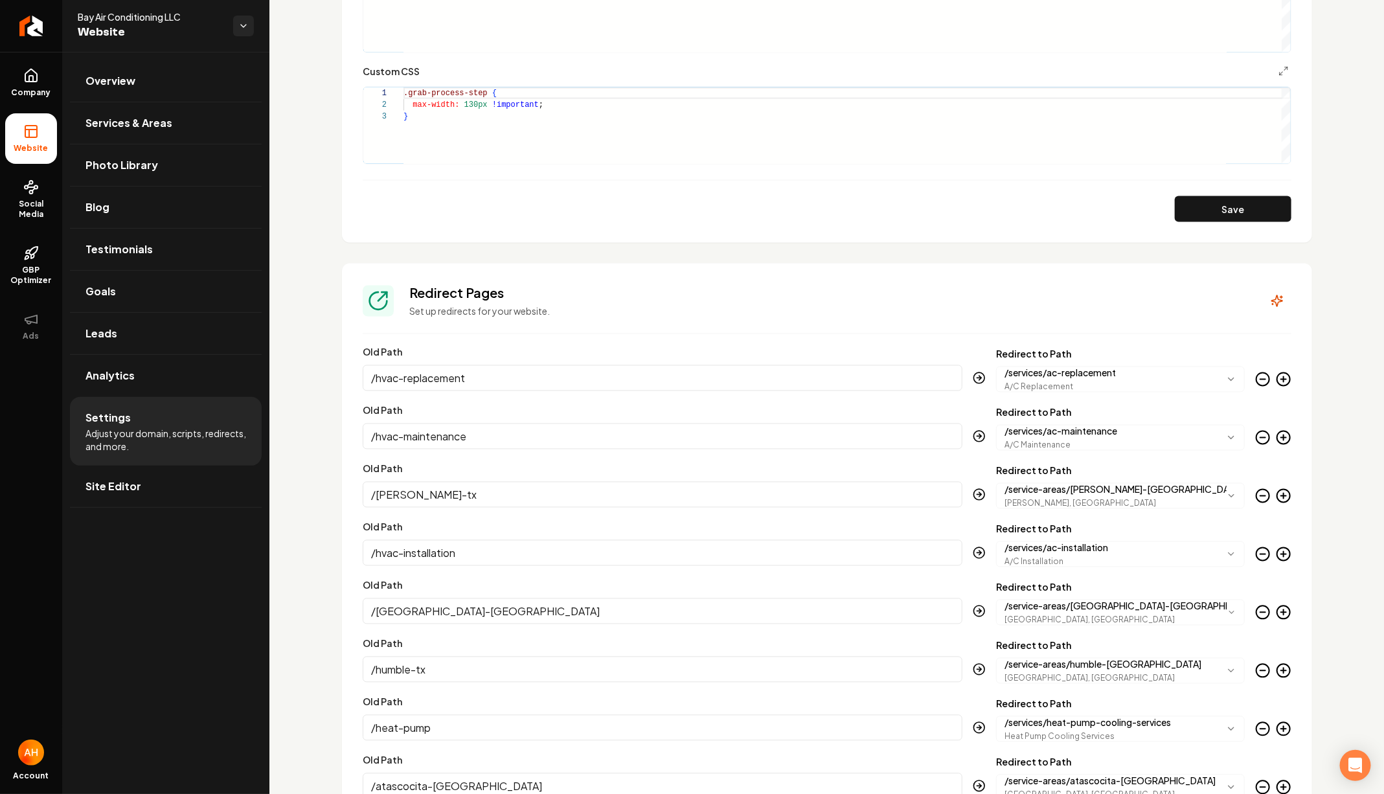
click at [1258, 374] on circle "Main content area" at bounding box center [1263, 379] width 13 height 13
click at [1258, 431] on circle "Main content area" at bounding box center [1263, 437] width 13 height 13
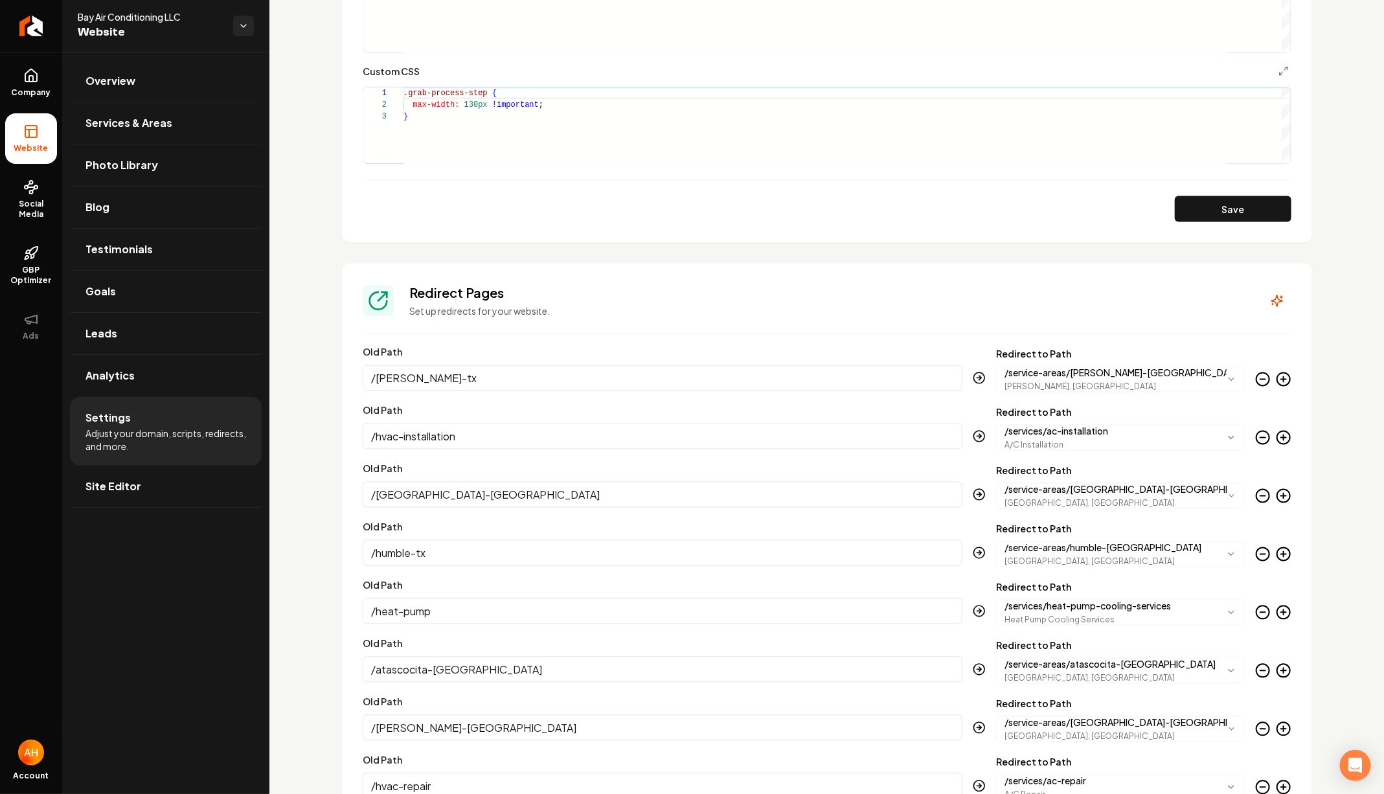
click at [1258, 374] on circle "Main content area" at bounding box center [1263, 379] width 13 height 13
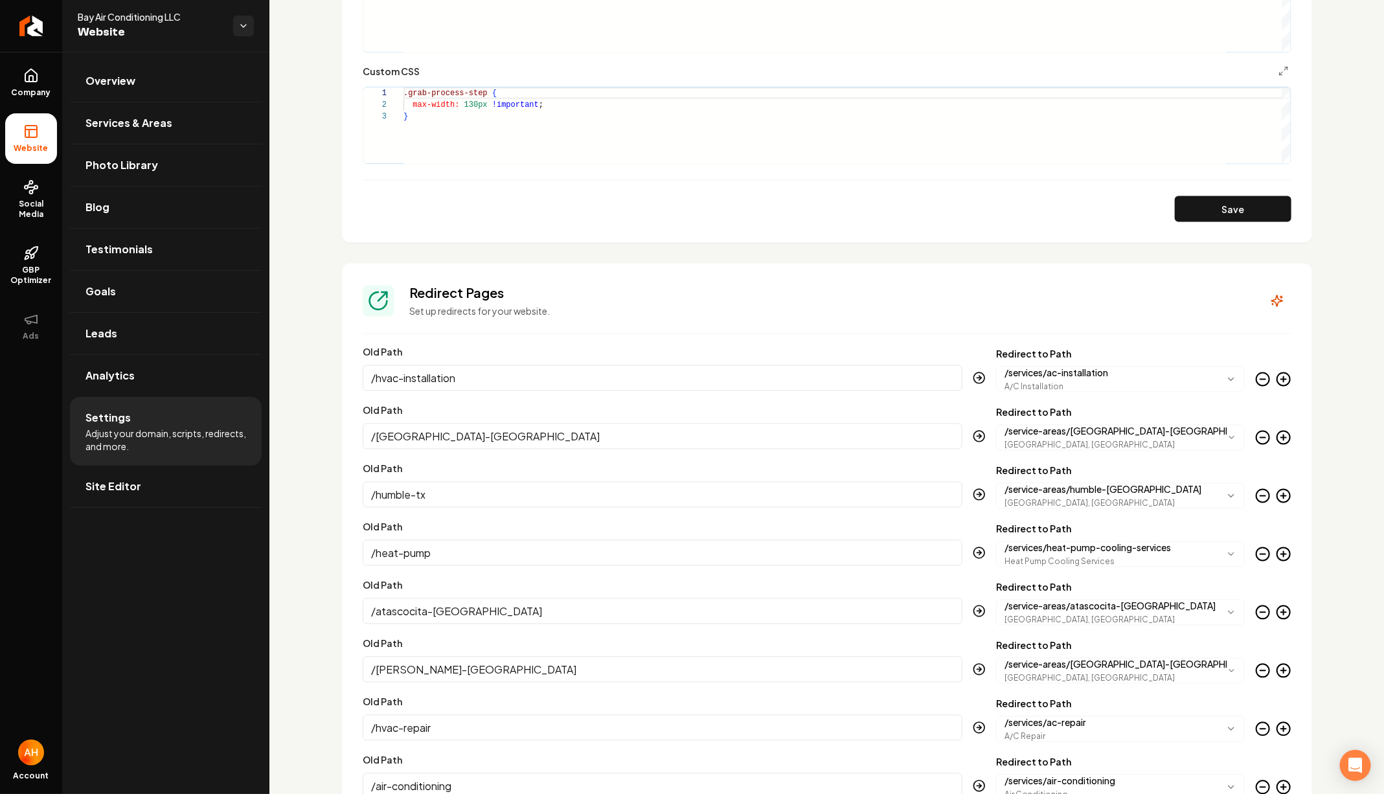
click at [1258, 374] on circle "Main content area" at bounding box center [1263, 379] width 13 height 13
click at [1258, 431] on circle "Main content area" at bounding box center [1263, 437] width 13 height 13
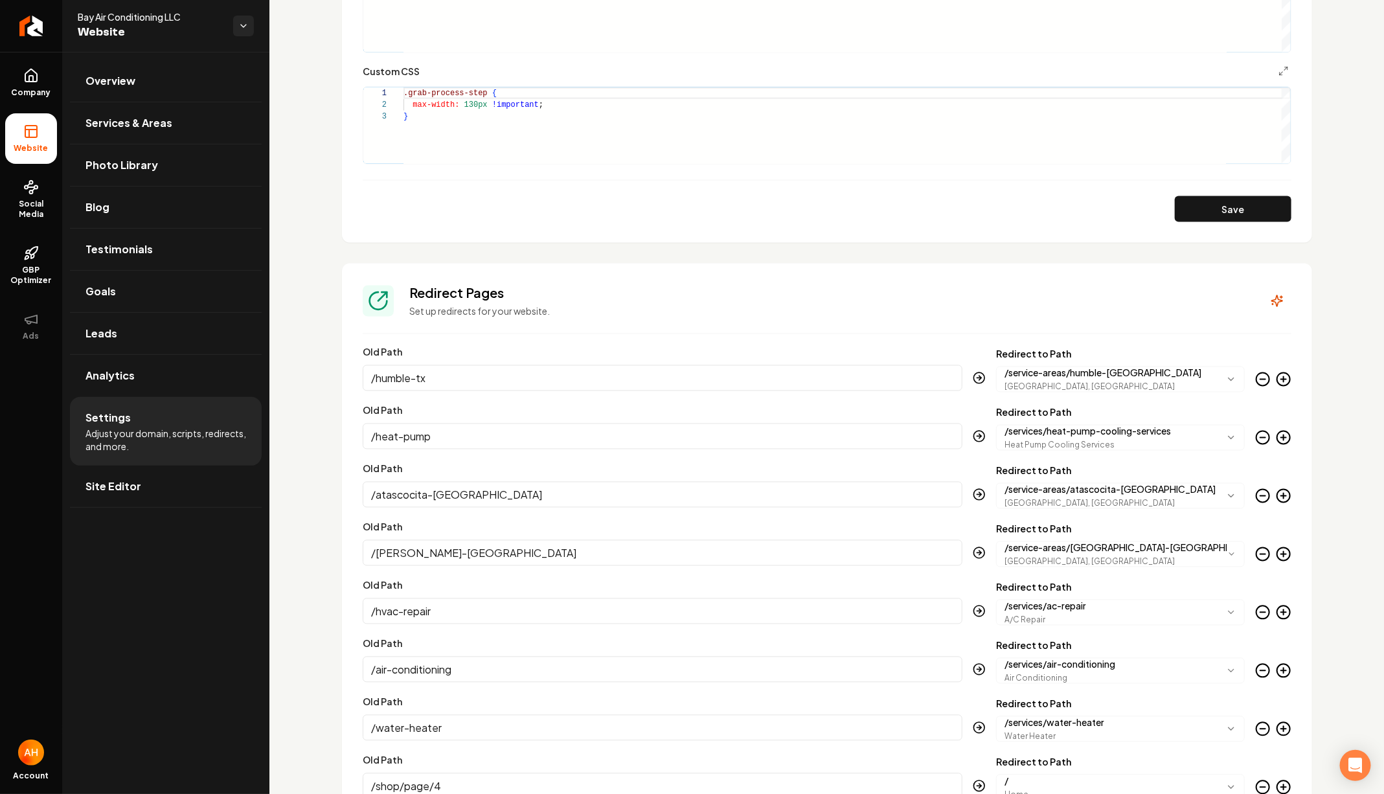
click at [1258, 374] on circle "Main content area" at bounding box center [1263, 379] width 13 height 13
click at [1258, 431] on circle "Main content area" at bounding box center [1263, 437] width 13 height 13
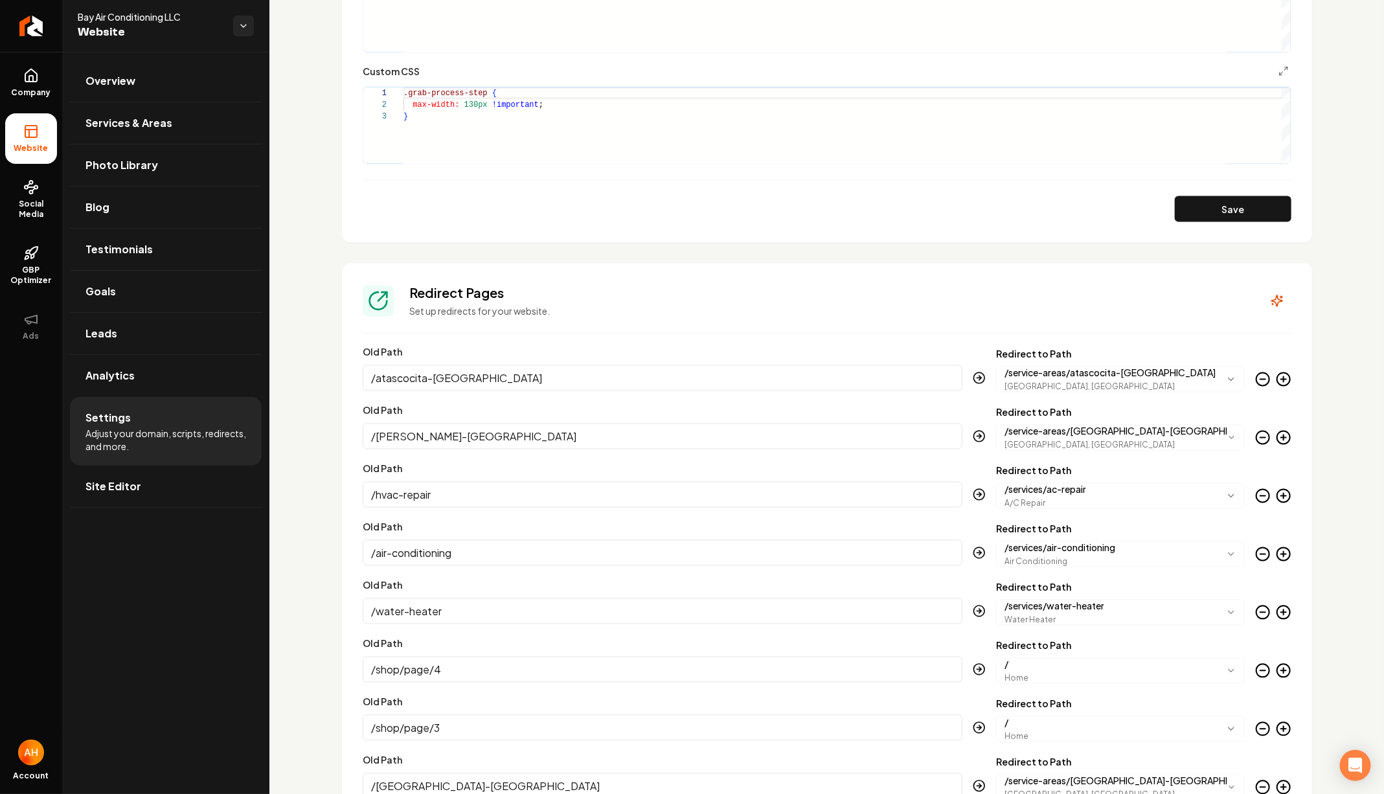
click at [1258, 374] on circle "Main content area" at bounding box center [1263, 379] width 13 height 13
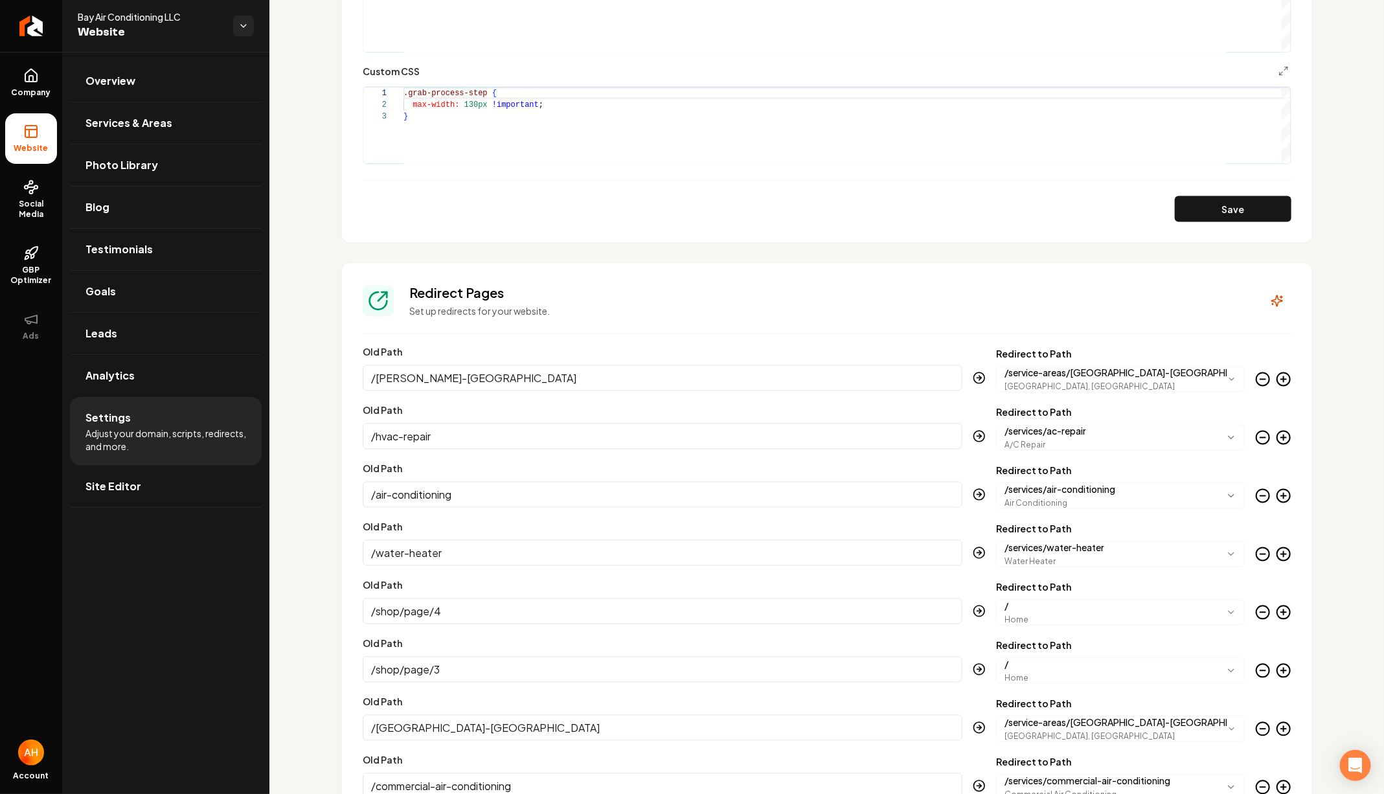
click at [1258, 374] on circle "Main content area" at bounding box center [1263, 379] width 13 height 13
click at [1258, 431] on circle "Main content area" at bounding box center [1263, 437] width 13 height 13
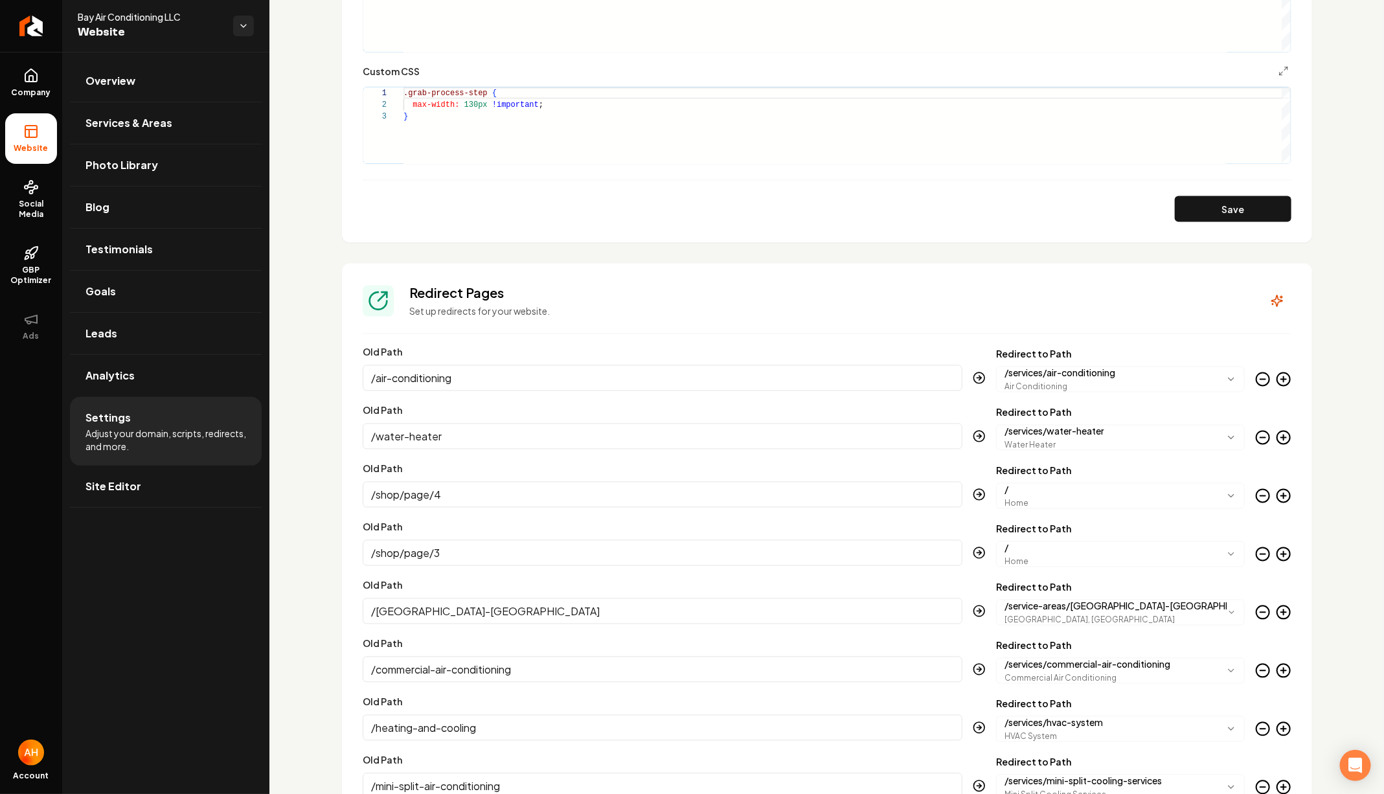
click at [1258, 374] on circle "Main content area" at bounding box center [1263, 379] width 13 height 13
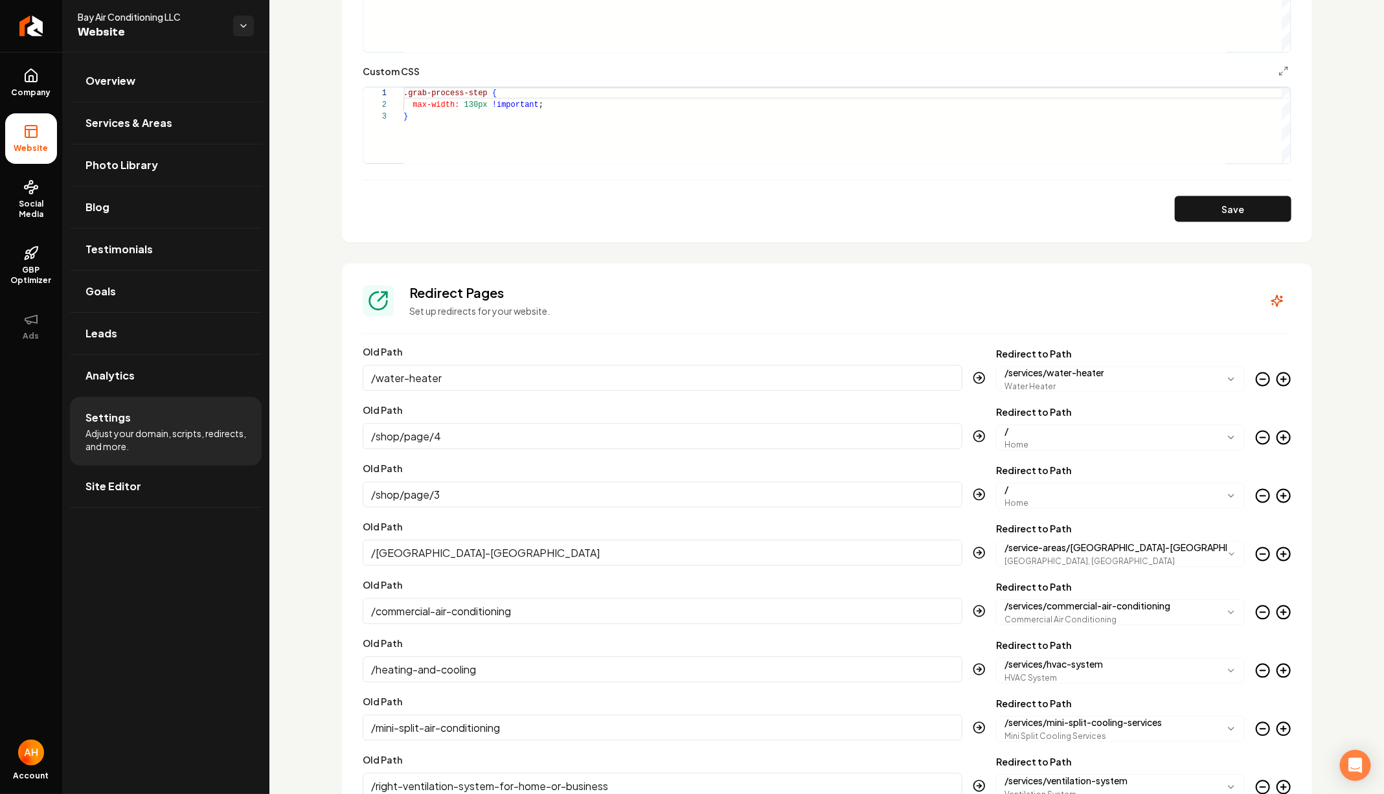
click at [1258, 374] on circle "Main content area" at bounding box center [1263, 379] width 13 height 13
click at [1258, 431] on circle "Main content area" at bounding box center [1263, 437] width 13 height 13
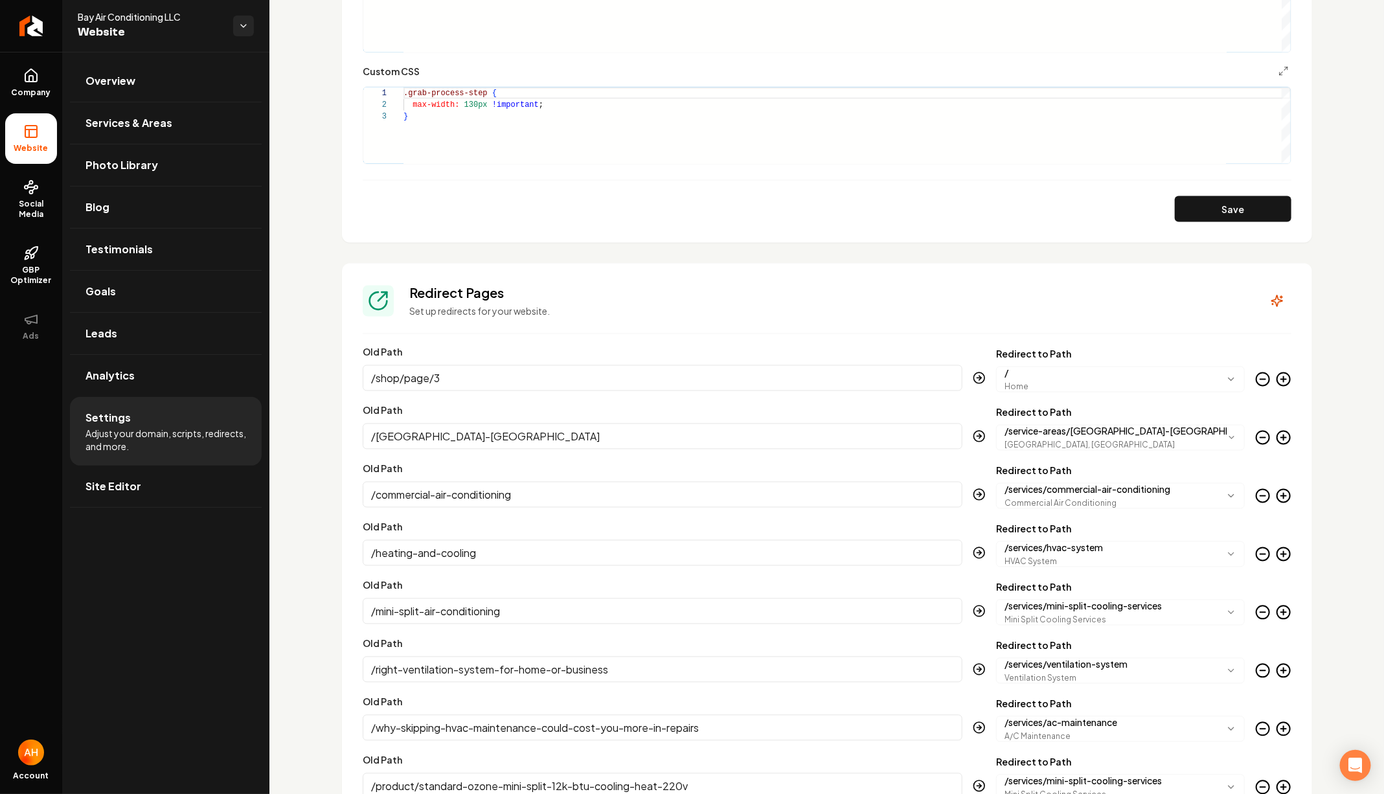
click at [1258, 374] on circle "Main content area" at bounding box center [1263, 379] width 13 height 13
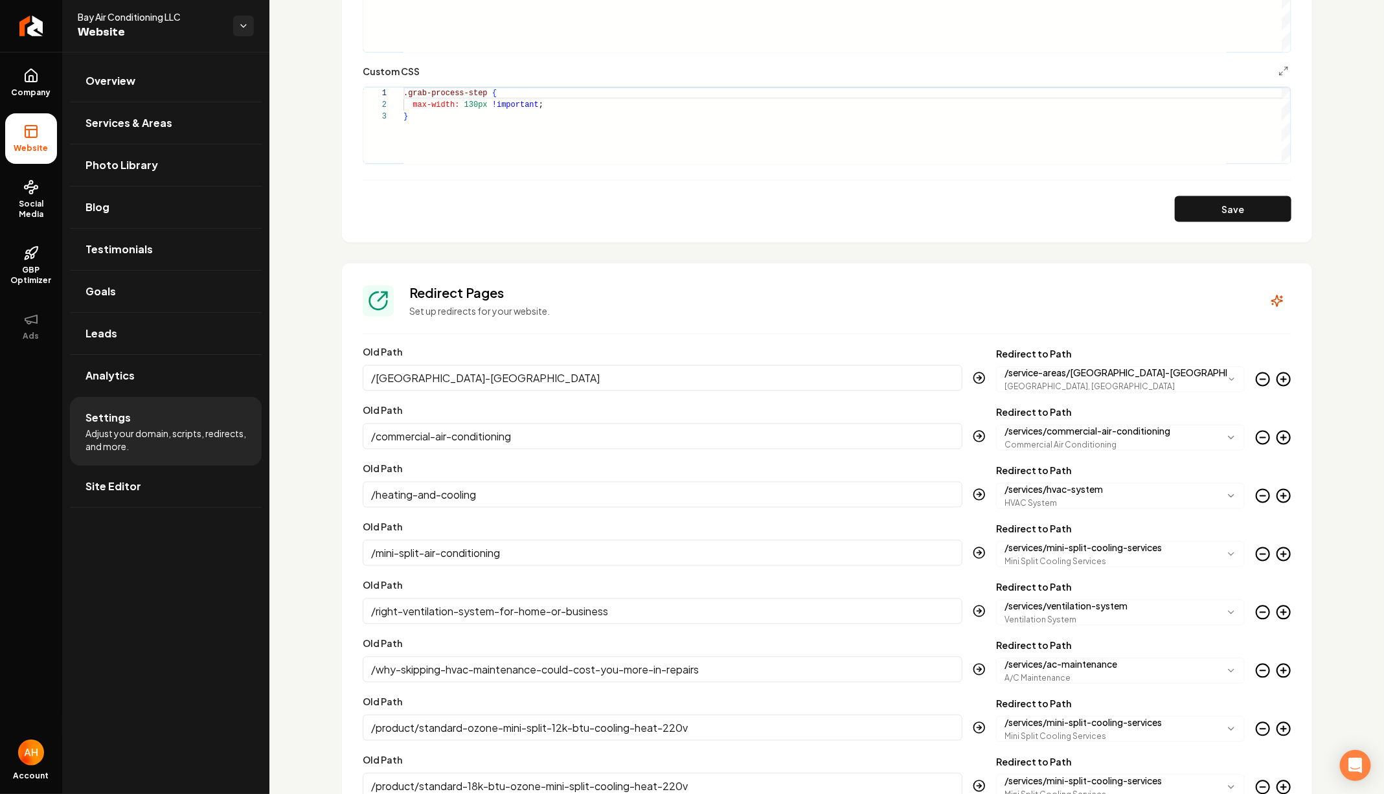
click at [1258, 374] on circle "Main content area" at bounding box center [1263, 379] width 13 height 13
click at [1258, 431] on circle "Main content area" at bounding box center [1263, 437] width 13 height 13
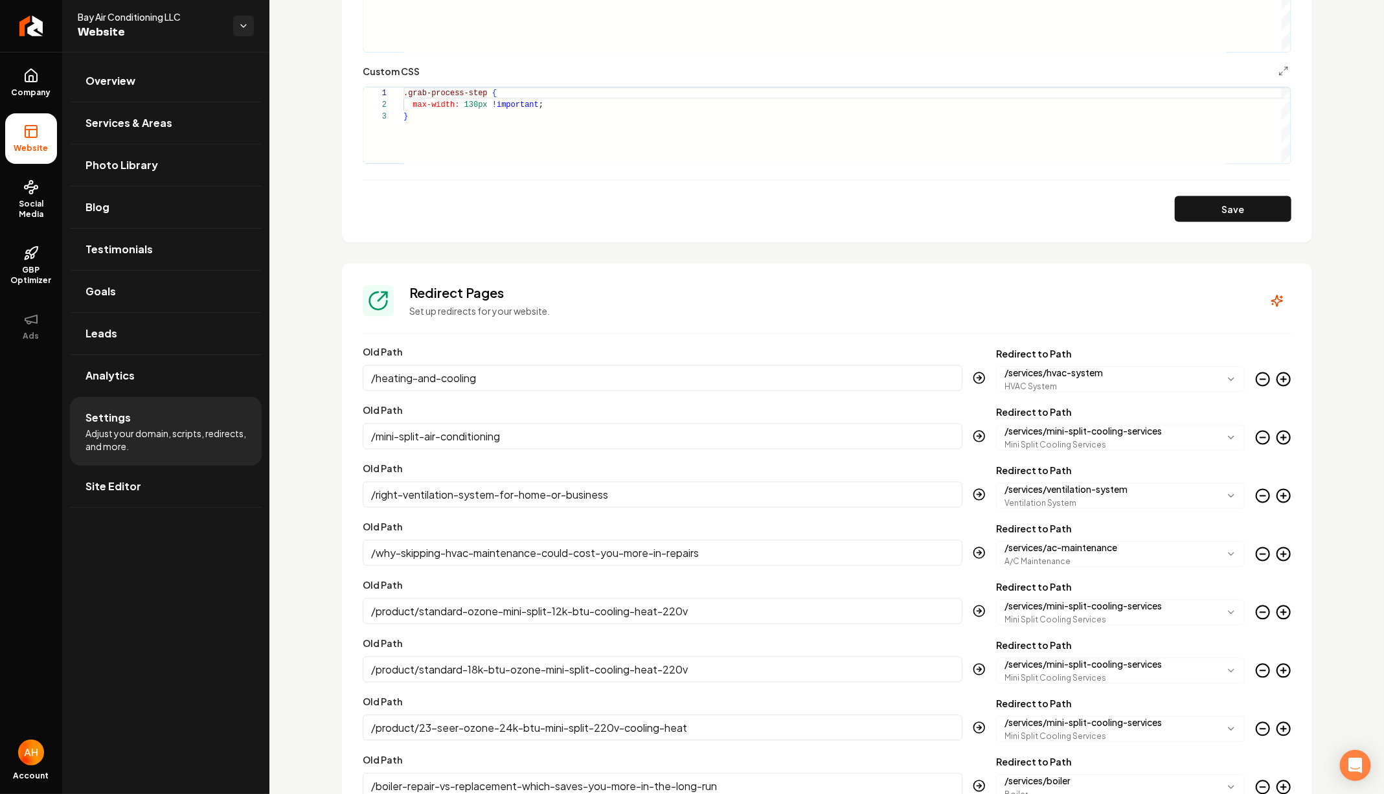
click at [1258, 374] on circle "Main content area" at bounding box center [1263, 379] width 13 height 13
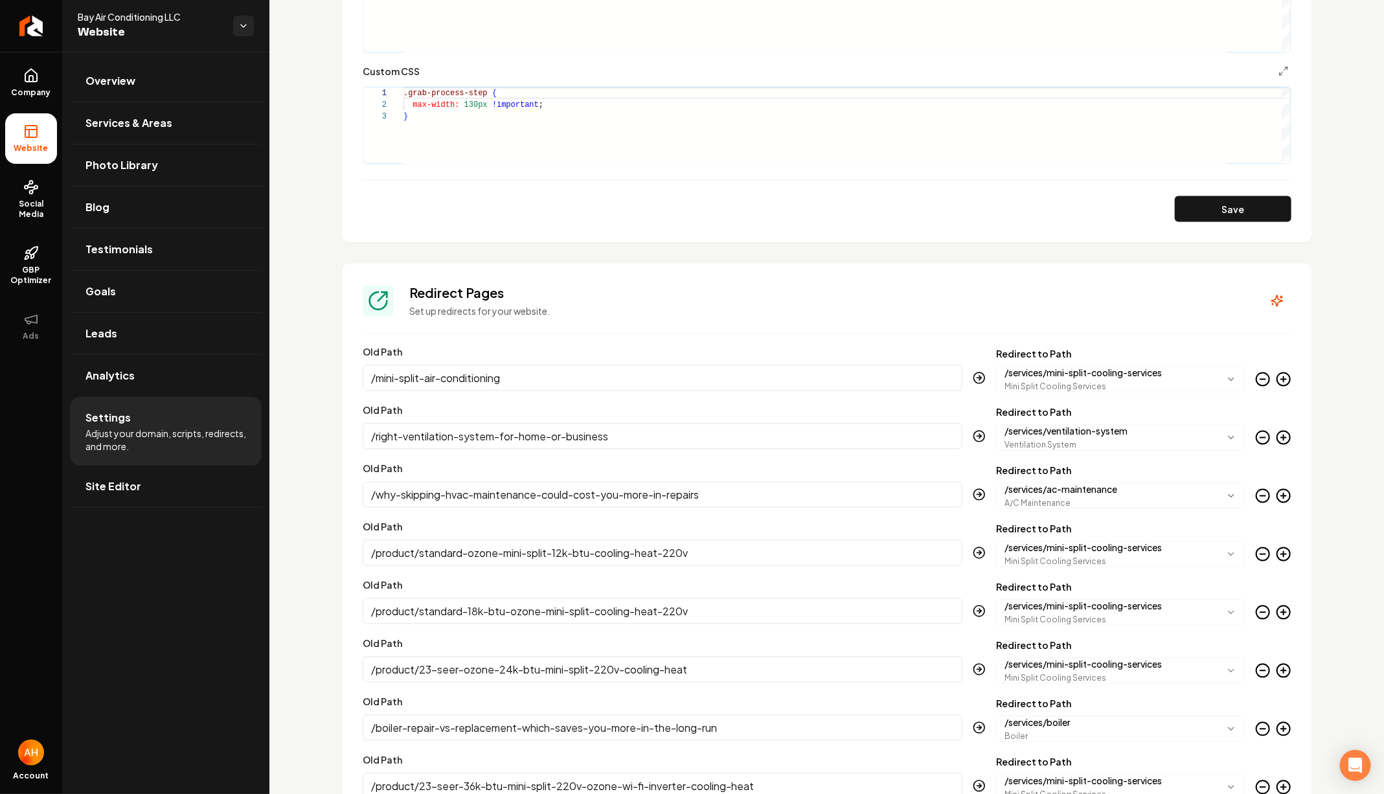
click at [1258, 374] on circle "Main content area" at bounding box center [1263, 379] width 13 height 13
click at [1258, 431] on circle "Main content area" at bounding box center [1263, 437] width 13 height 13
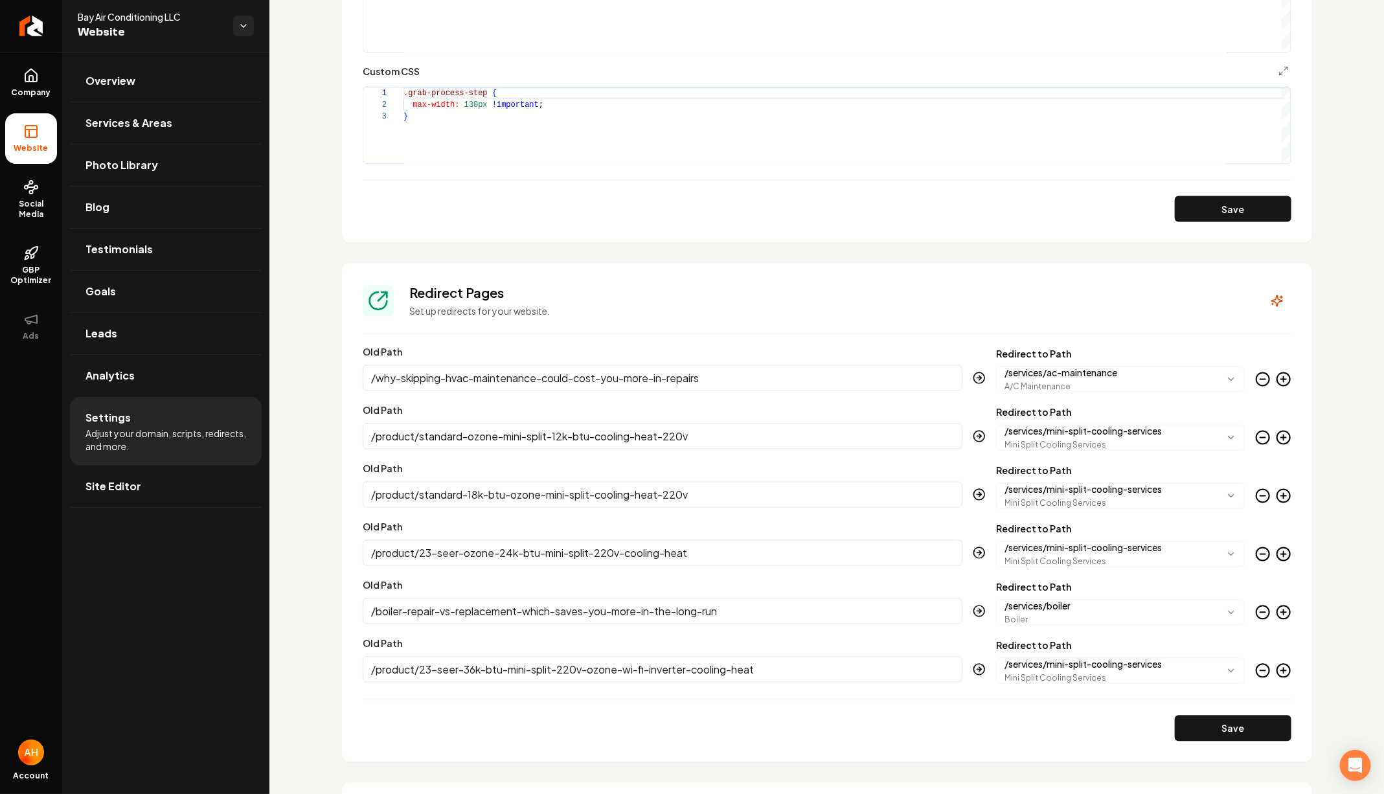
click at [1258, 374] on circle "Main content area" at bounding box center [1263, 379] width 13 height 13
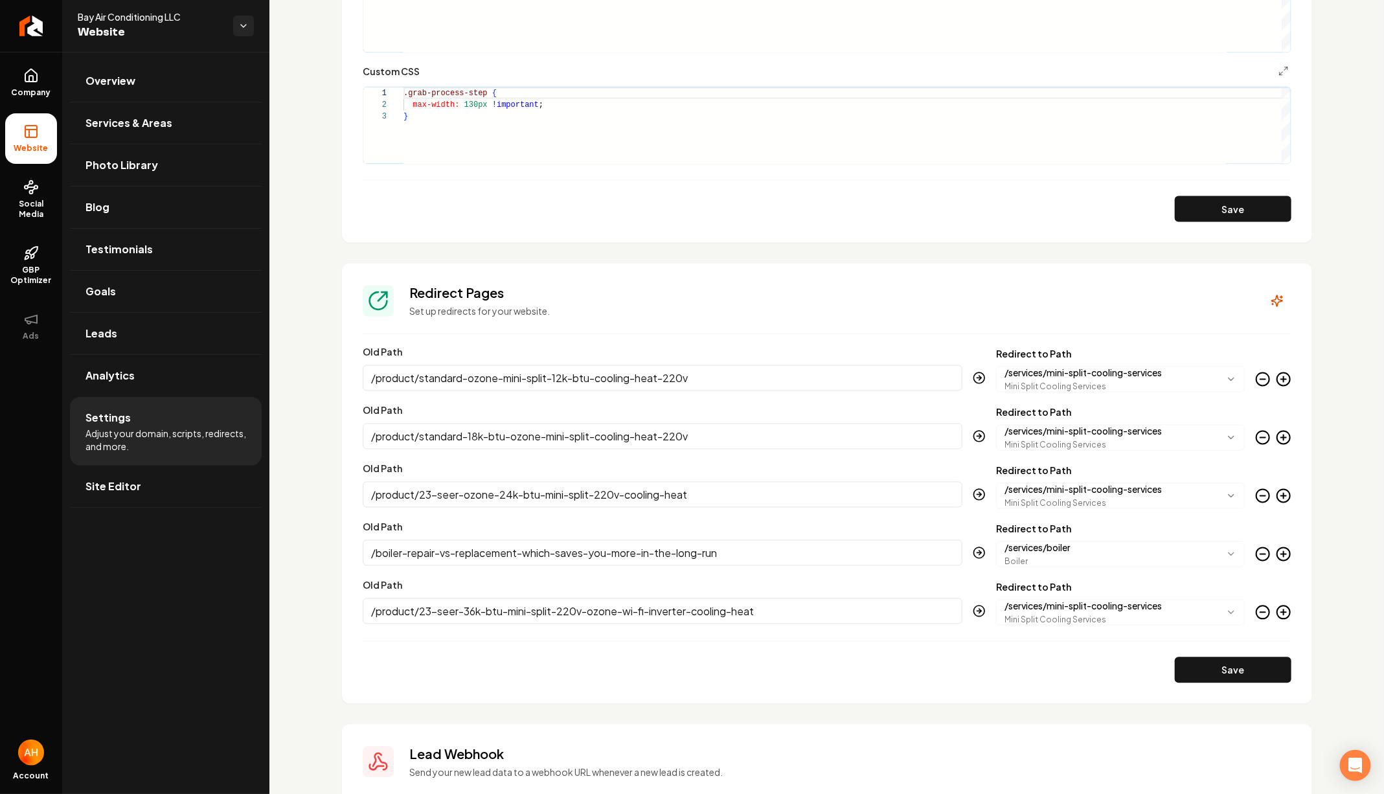
click at [1258, 374] on circle "Main content area" at bounding box center [1263, 379] width 13 height 13
click at [1258, 431] on circle "Main content area" at bounding box center [1263, 437] width 13 height 13
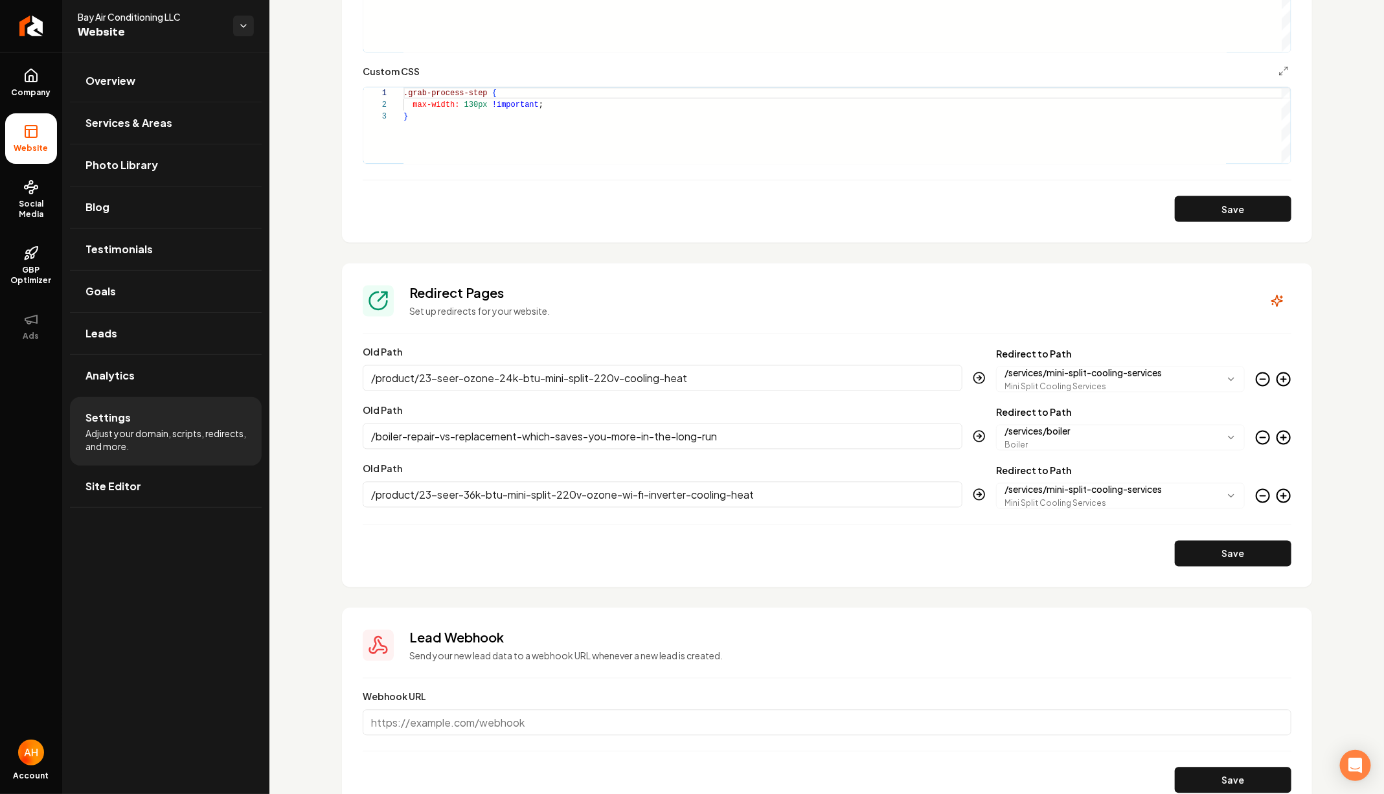
click at [1258, 374] on circle "Main content area" at bounding box center [1263, 379] width 13 height 13
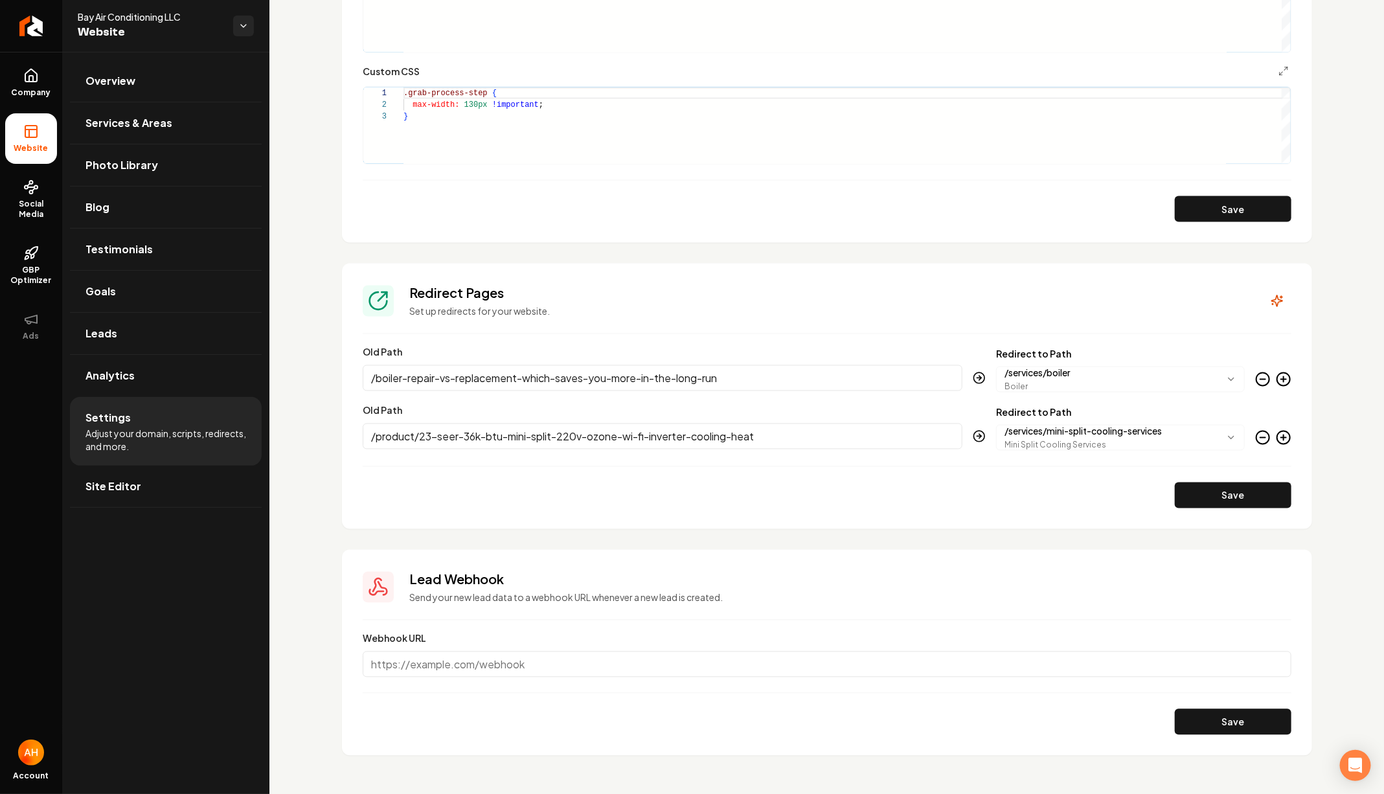
click at [1258, 374] on circle "Main content area" at bounding box center [1263, 379] width 13 height 13
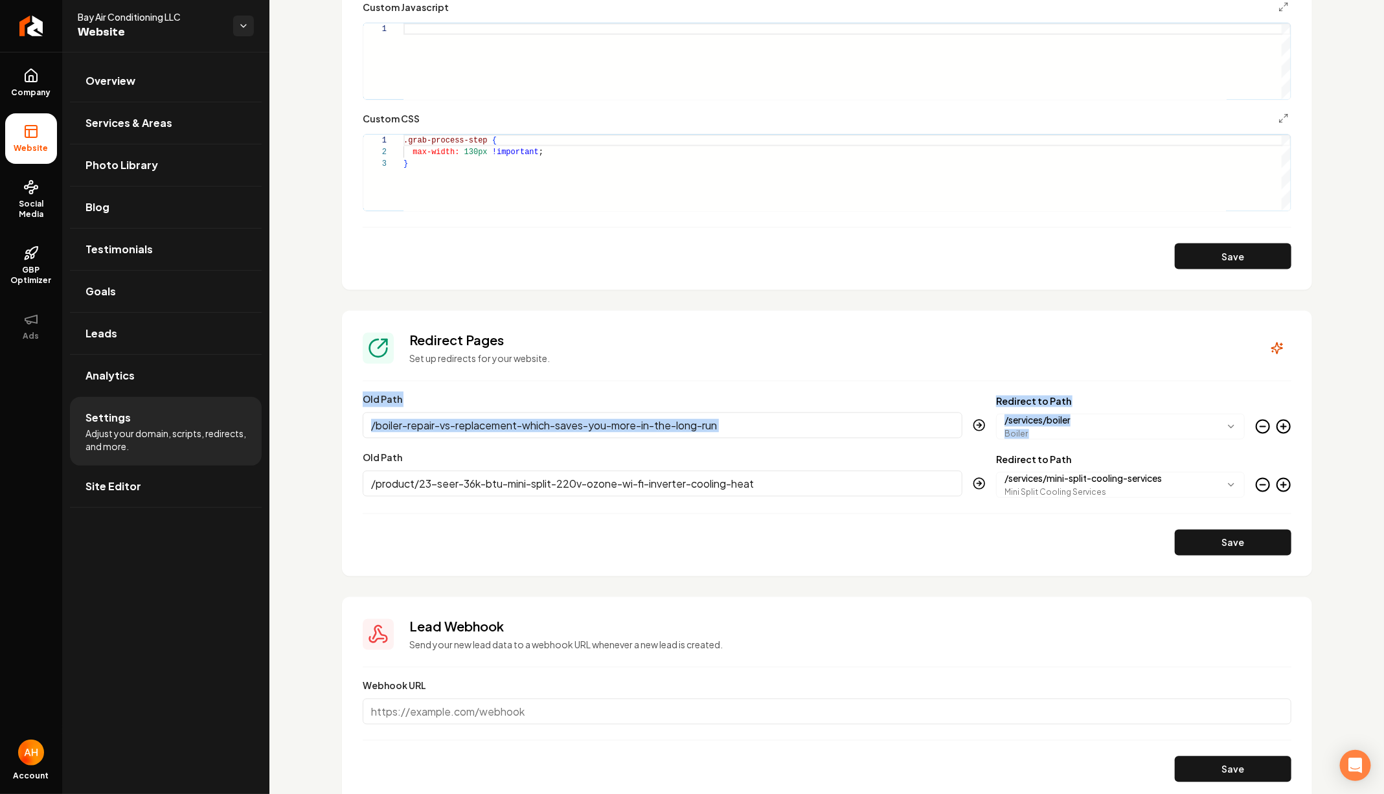
click at [1258, 374] on section "**********" at bounding box center [827, 444] width 970 height 266
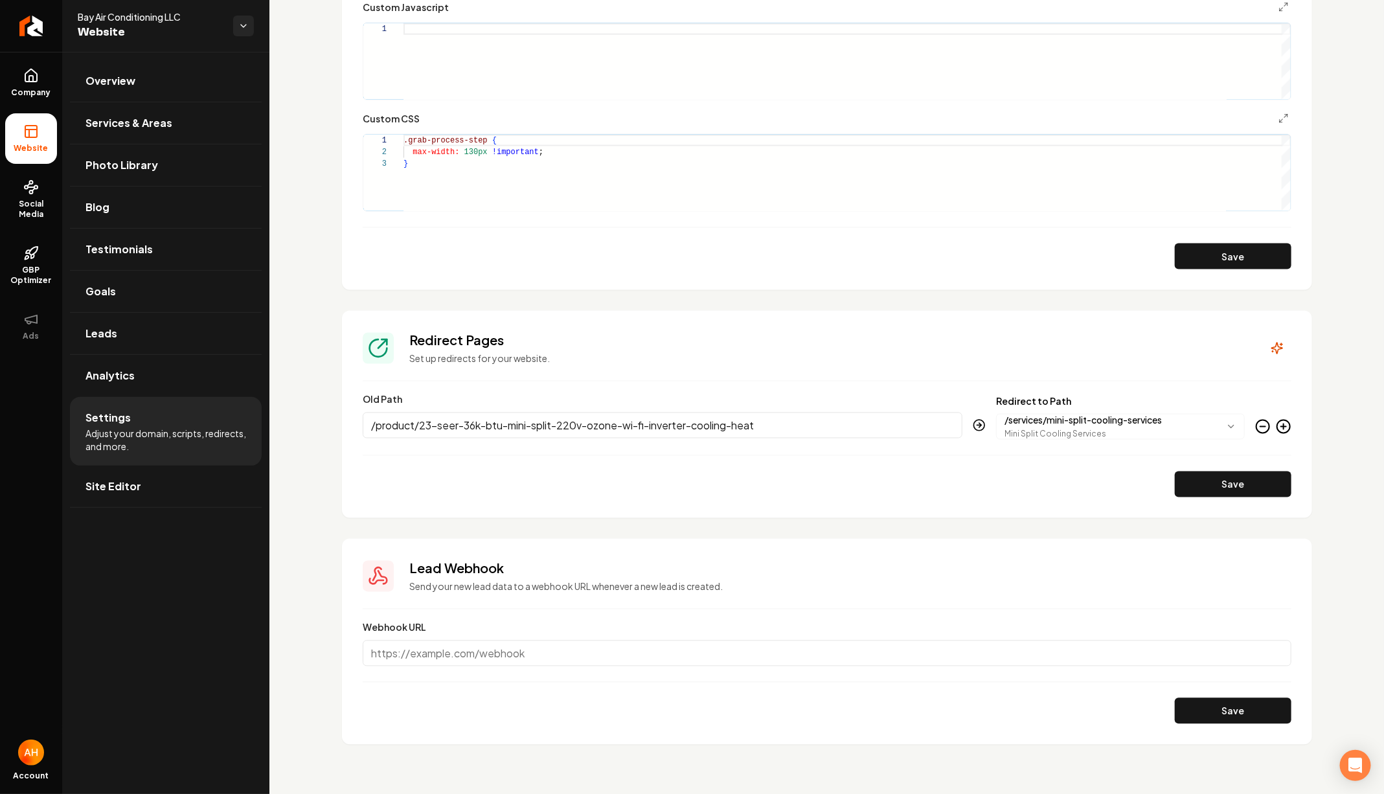
click at [1259, 419] on icon "Main content area" at bounding box center [1263, 427] width 16 height 16
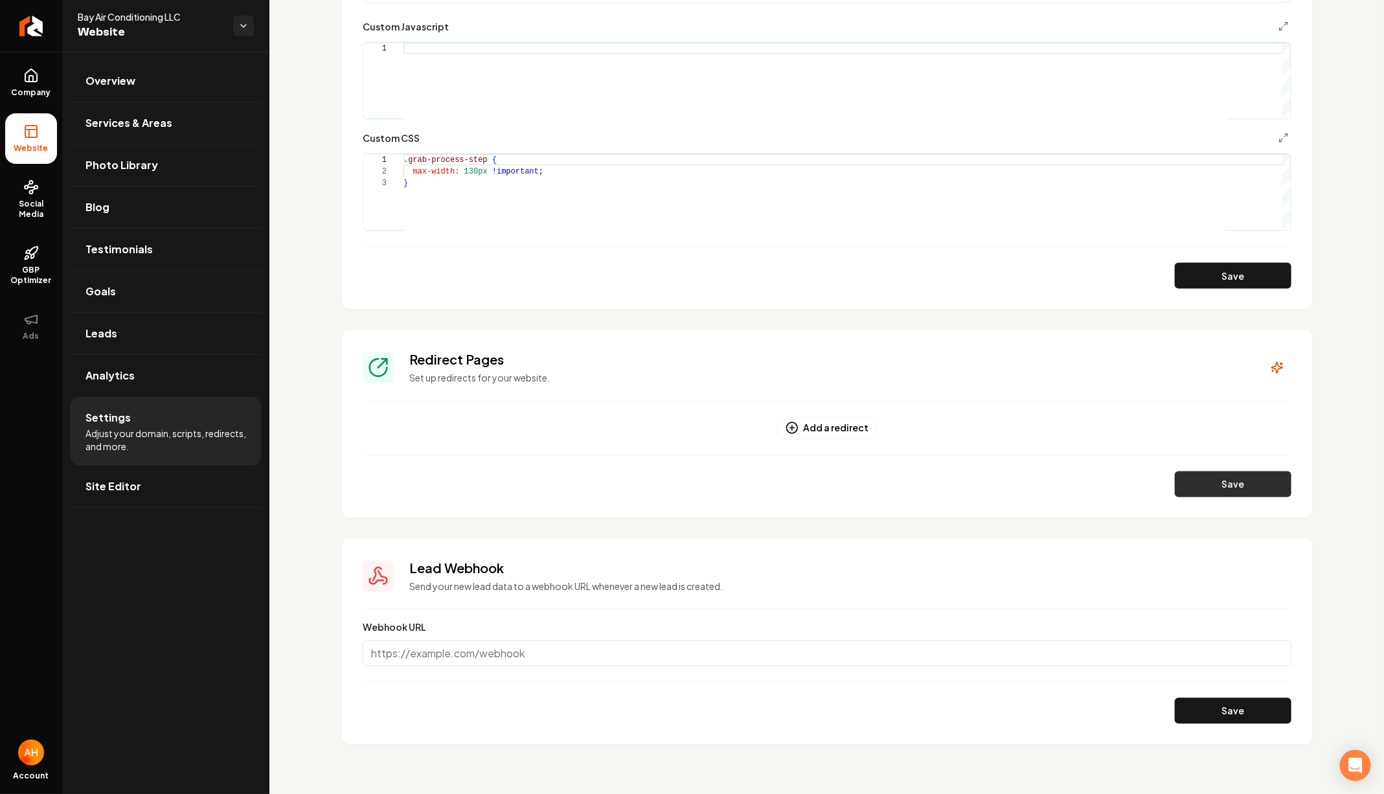
click at [1257, 493] on button "Save" at bounding box center [1233, 485] width 117 height 26
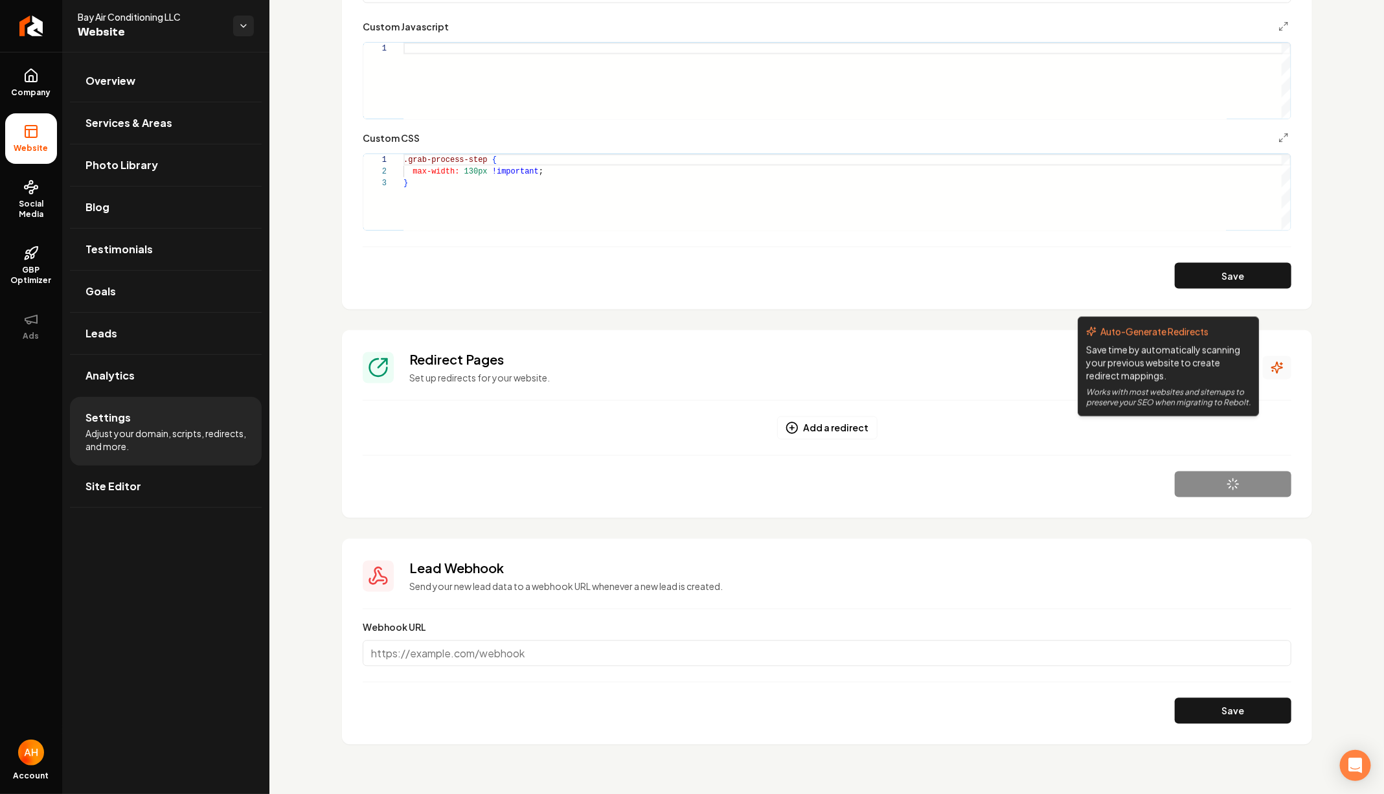
click at [1273, 368] on icon "Main content area" at bounding box center [1277, 367] width 13 height 13
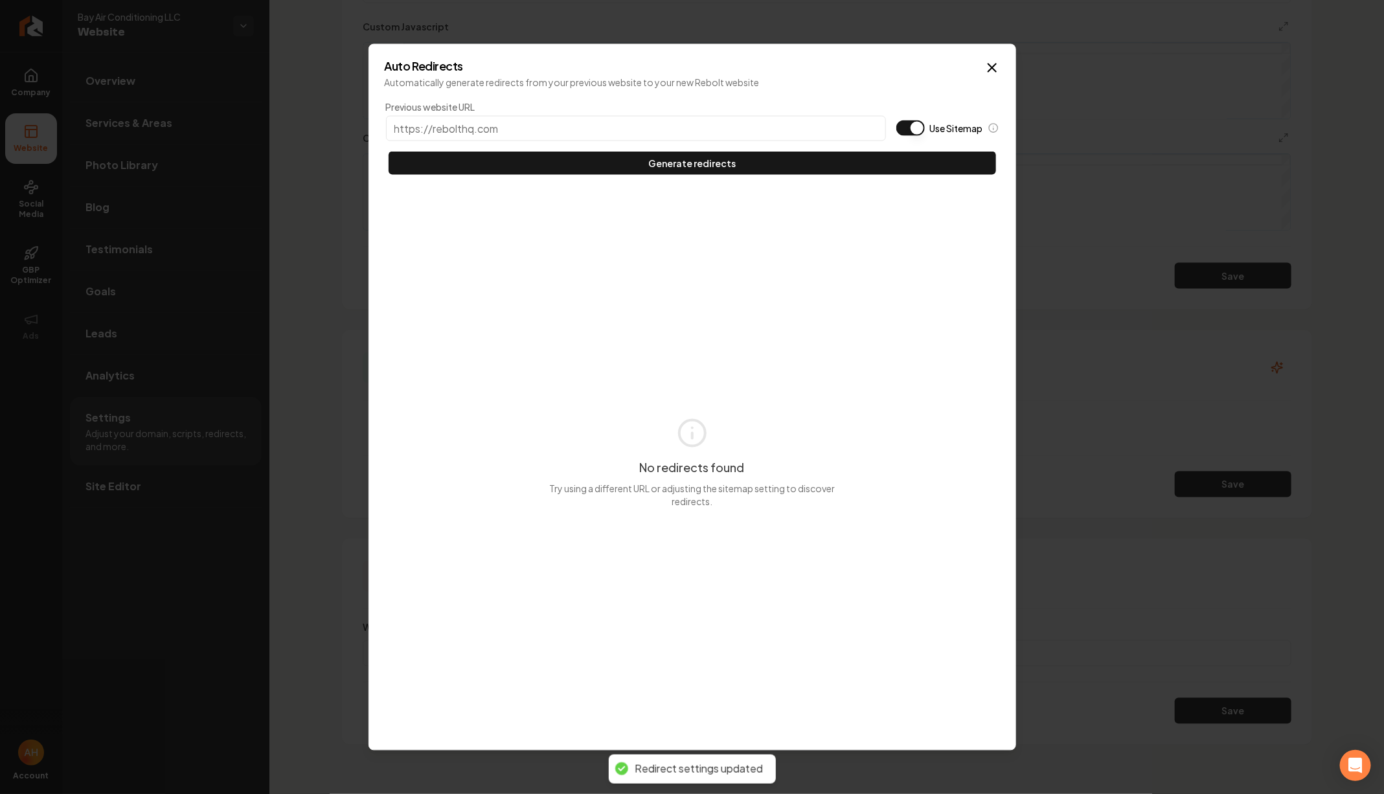
click at [821, 134] on input "Previous website URL" at bounding box center [636, 128] width 500 height 25
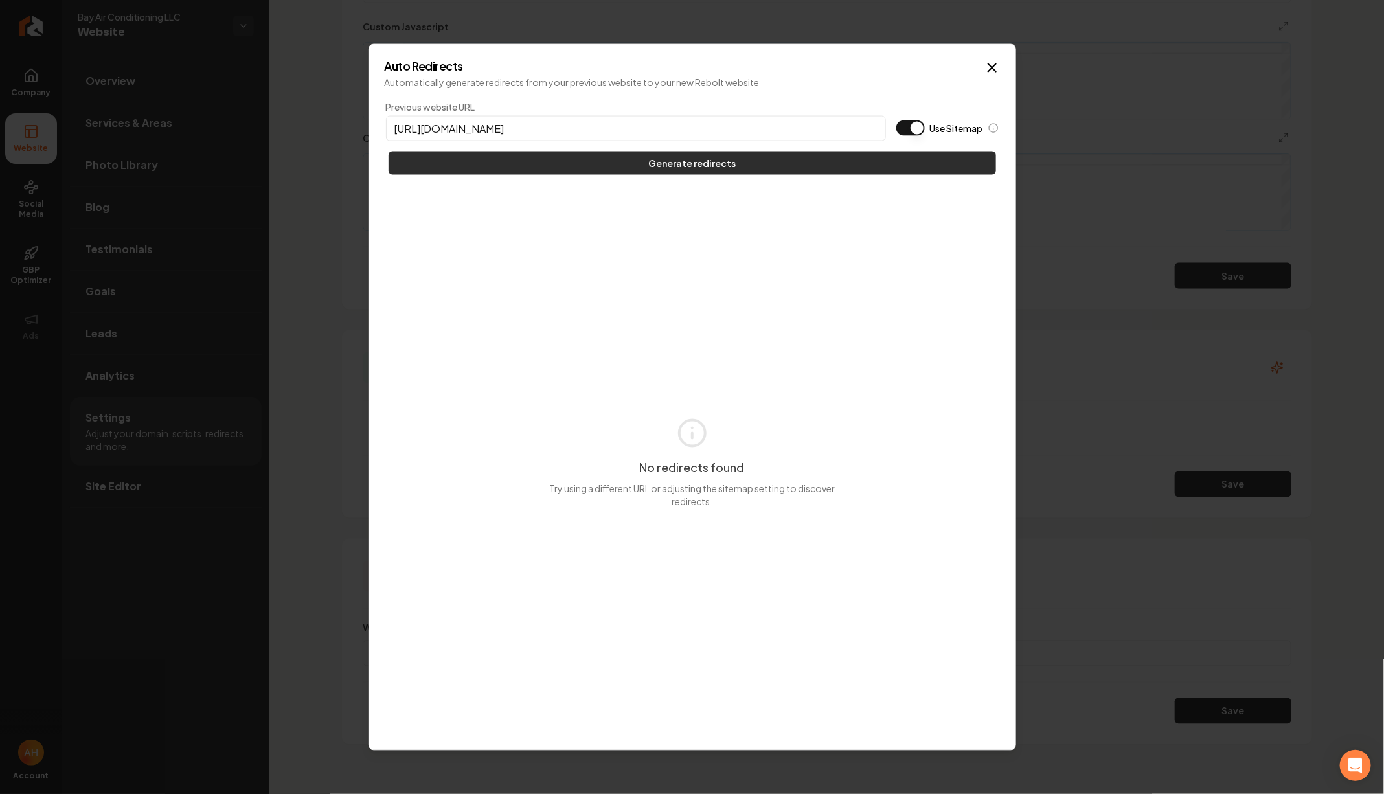
type input "https://bayairhvactx.com"
click at [785, 161] on button "Generate redirects" at bounding box center [693, 163] width 608 height 23
click at [782, 161] on button "Generate redirects" at bounding box center [693, 163] width 608 height 23
click at [906, 130] on button "Use Sitemap" at bounding box center [910, 128] width 29 height 16
click at [927, 178] on div "Previous website URL https://bayairhvactx.com Use Sitemap Generate redirects No…" at bounding box center [692, 416] width 615 height 635
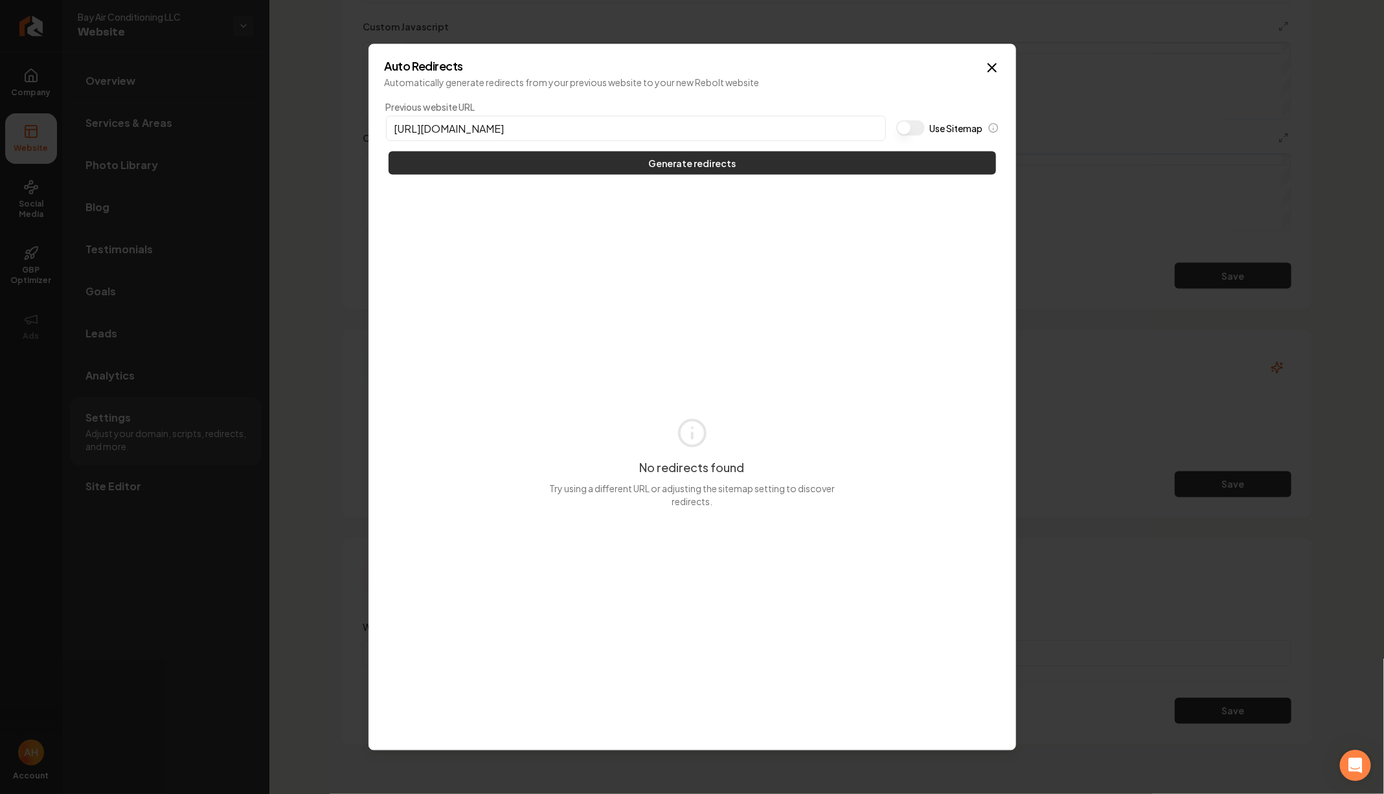
click at [927, 163] on button "Generate redirects" at bounding box center [693, 163] width 608 height 23
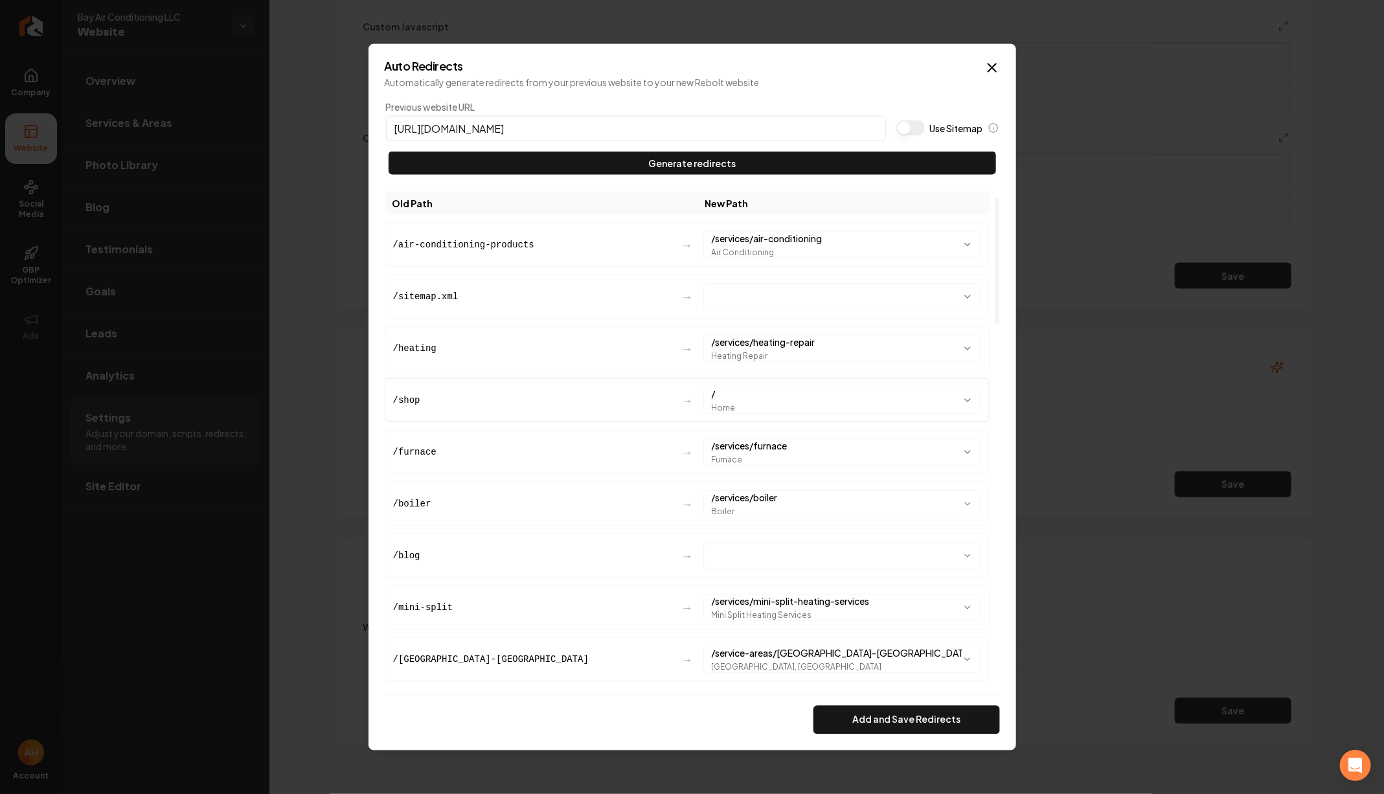
scroll to position [1438, 0]
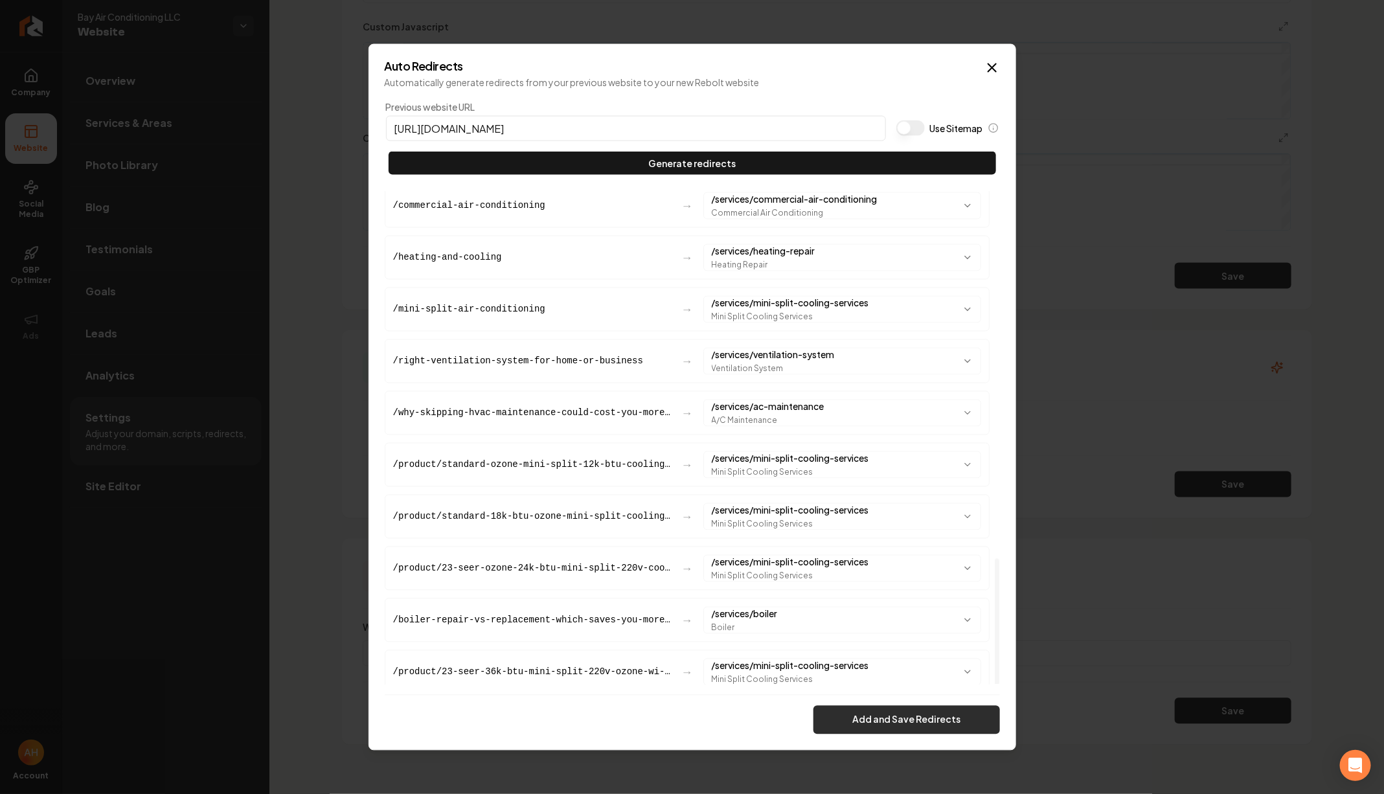
click at [919, 726] on button "Add and Save Redirects" at bounding box center [907, 719] width 187 height 29
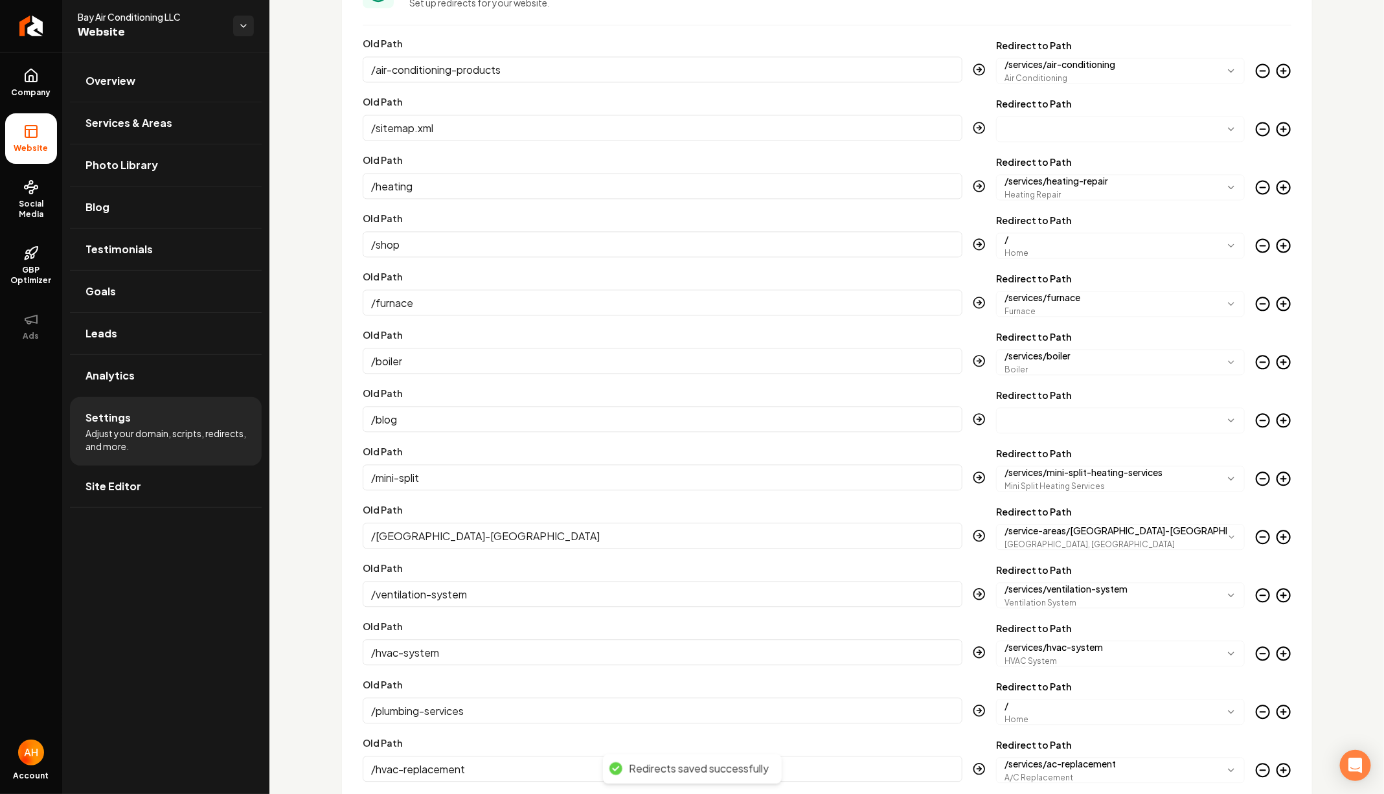
scroll to position [1307, 0]
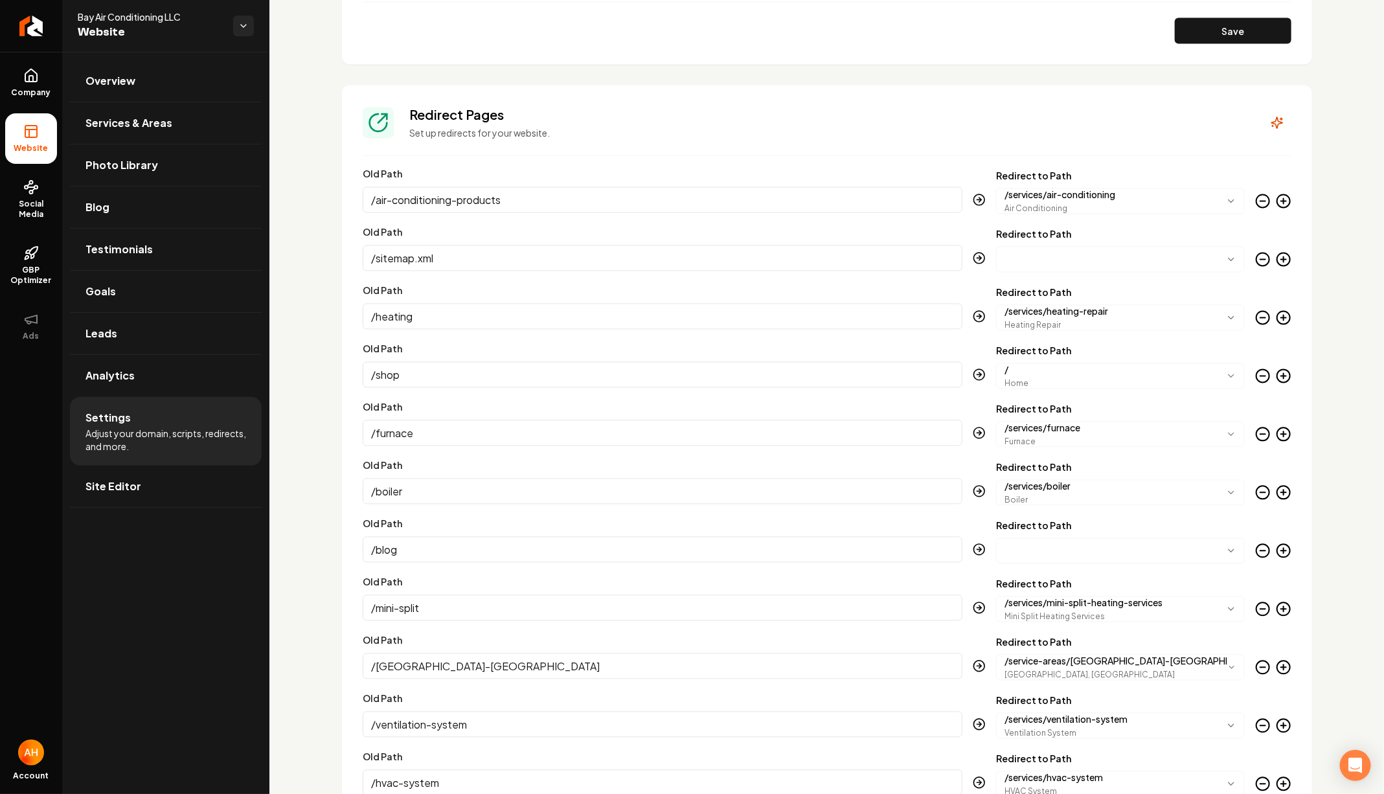
click at [1258, 261] on icon "Main content area" at bounding box center [1263, 260] width 16 height 16
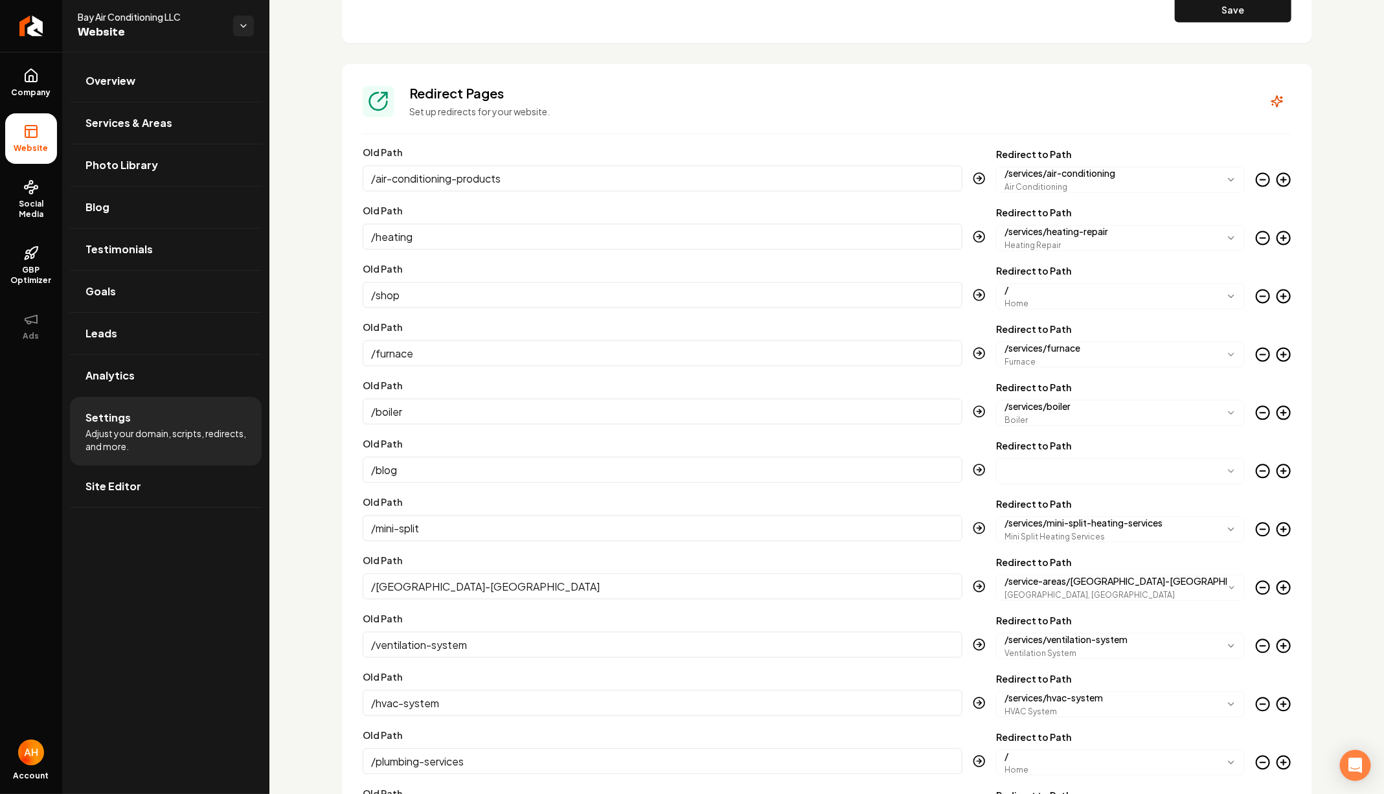
scroll to position [1271, 0]
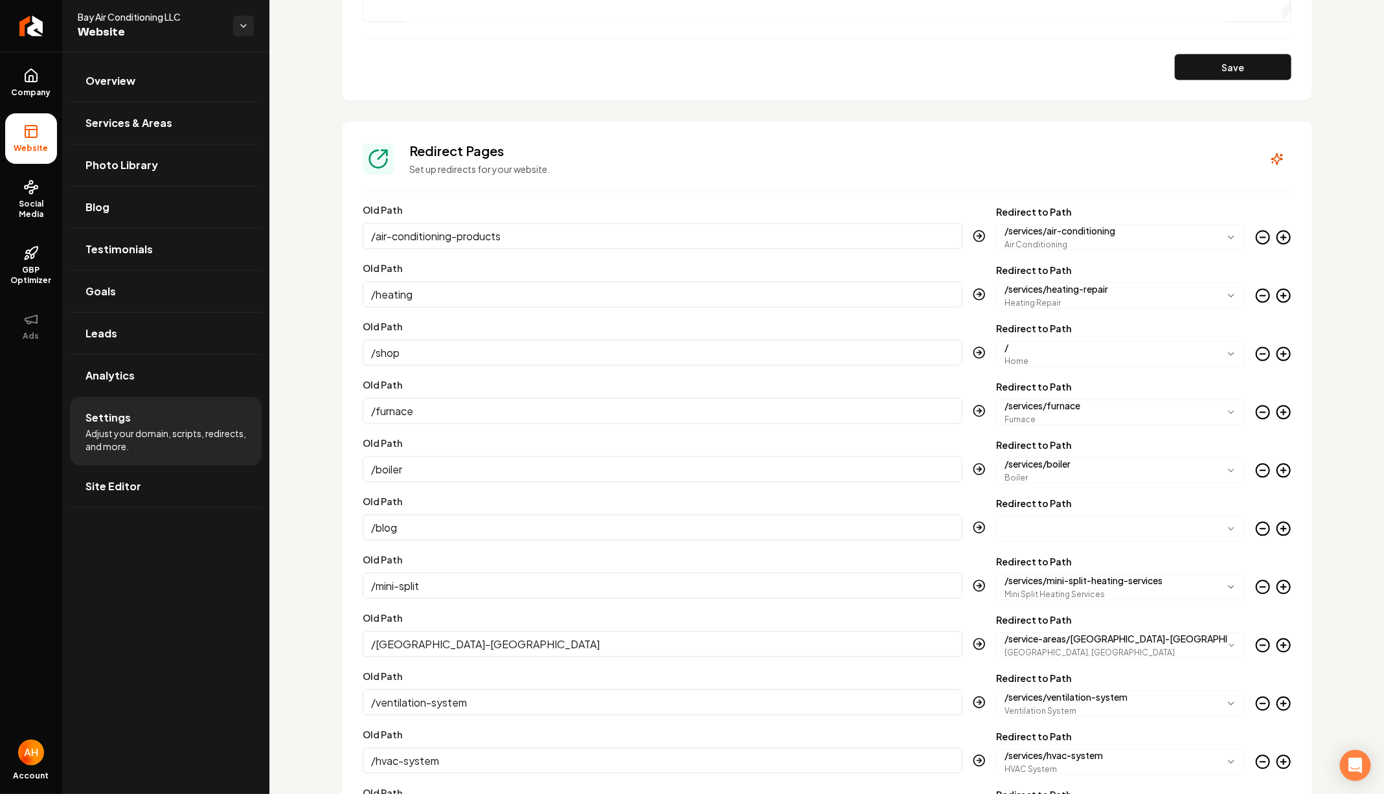
click at [1330, 263] on div "Custom domain Connect and configure a custom domain. Domain Connected bayairhva…" at bounding box center [826, 714] width 1115 height 3867
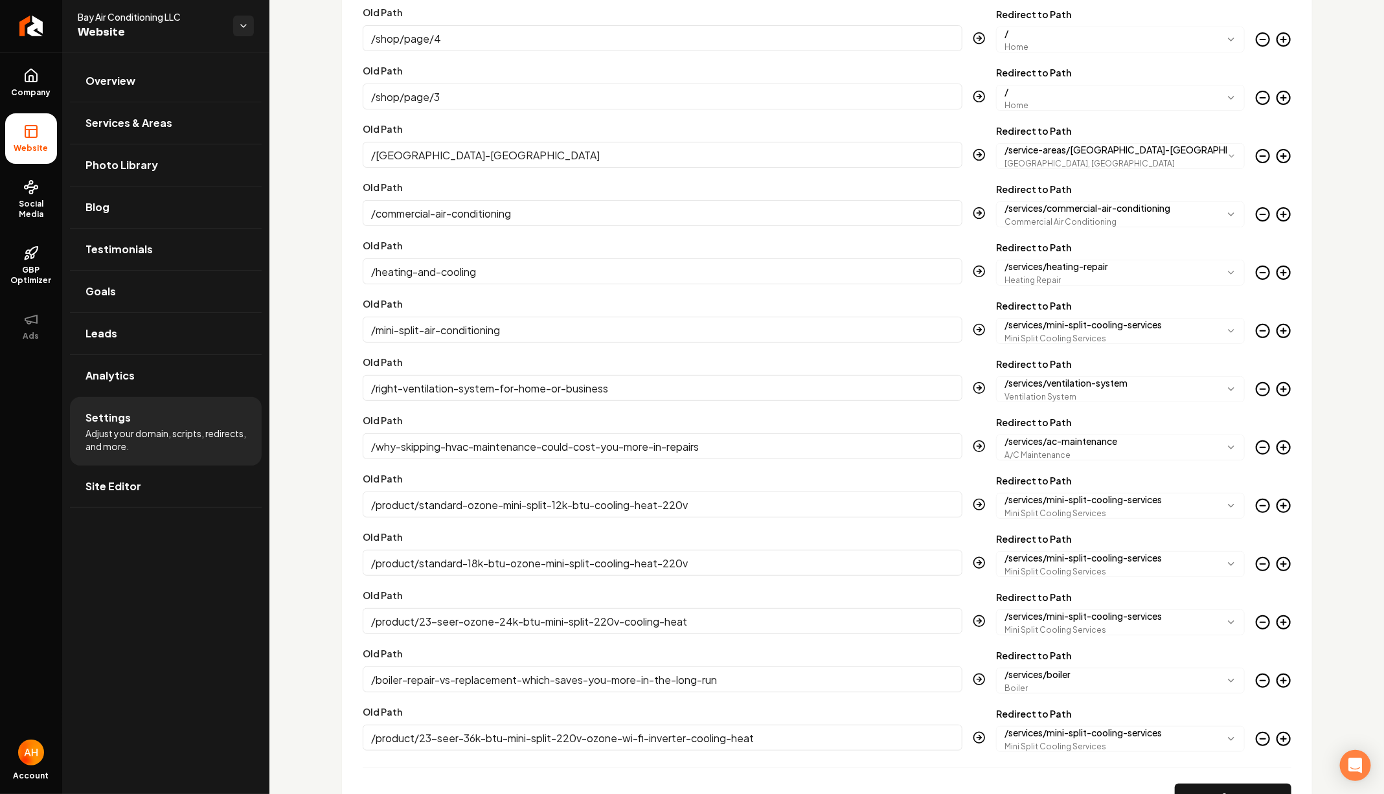
scroll to position [3122, 0]
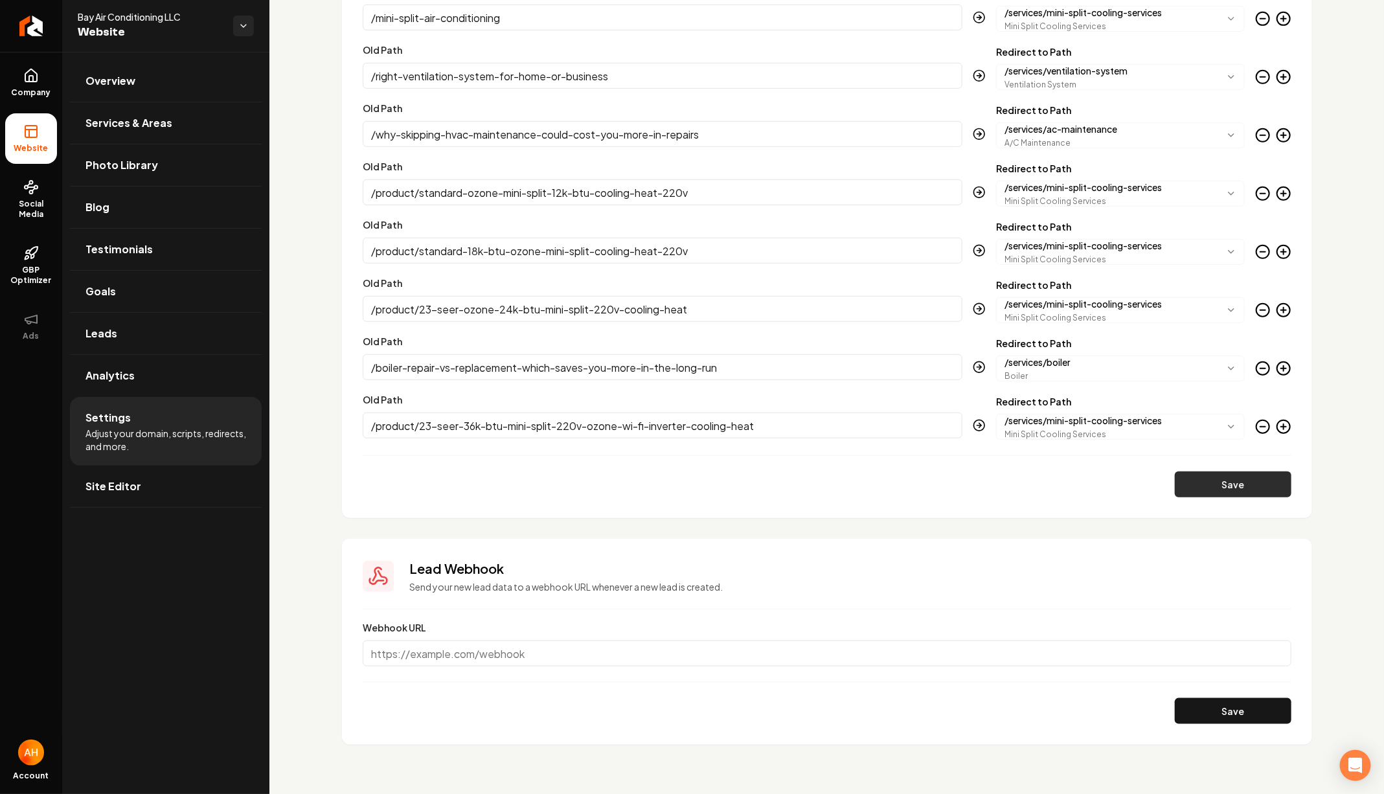
click at [1235, 481] on button "Save" at bounding box center [1233, 485] width 117 height 26
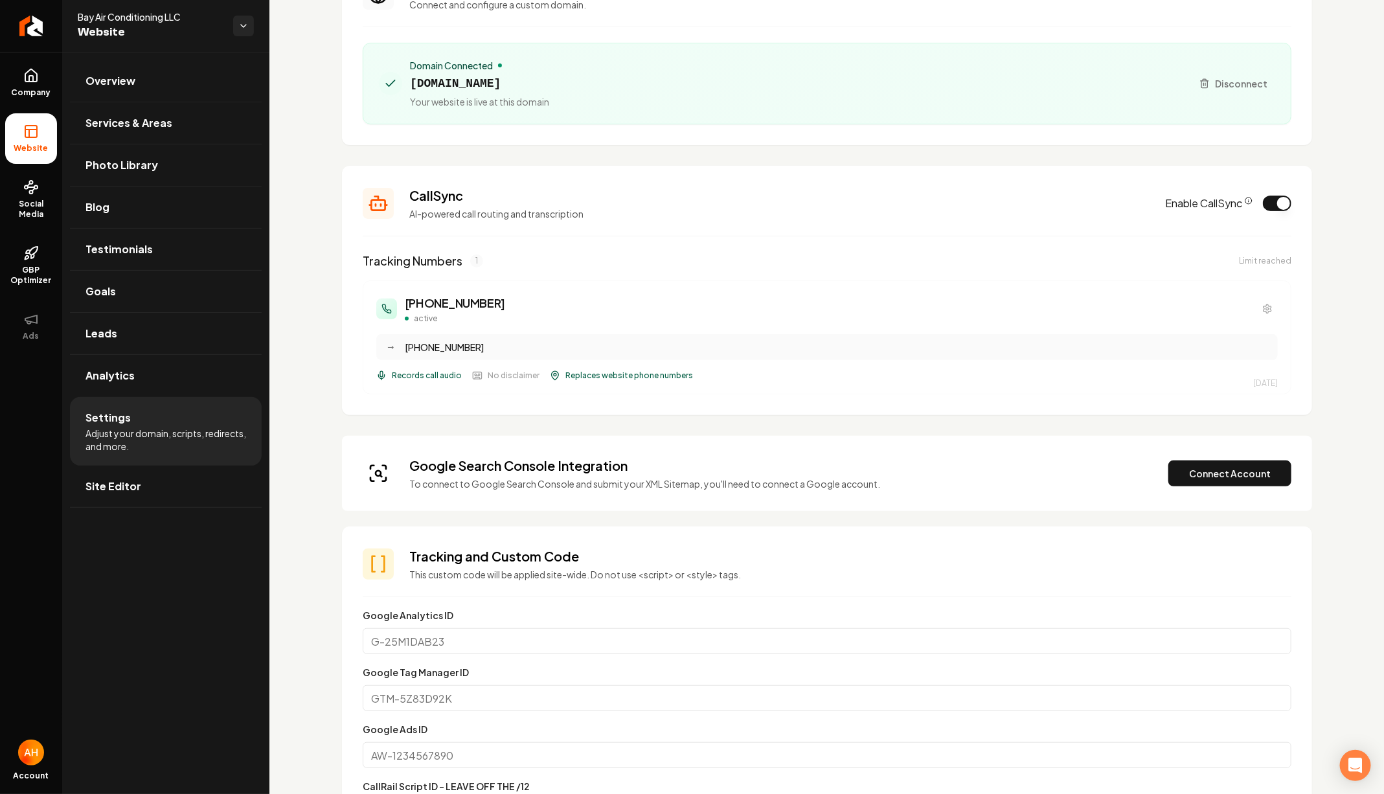
scroll to position [150, 0]
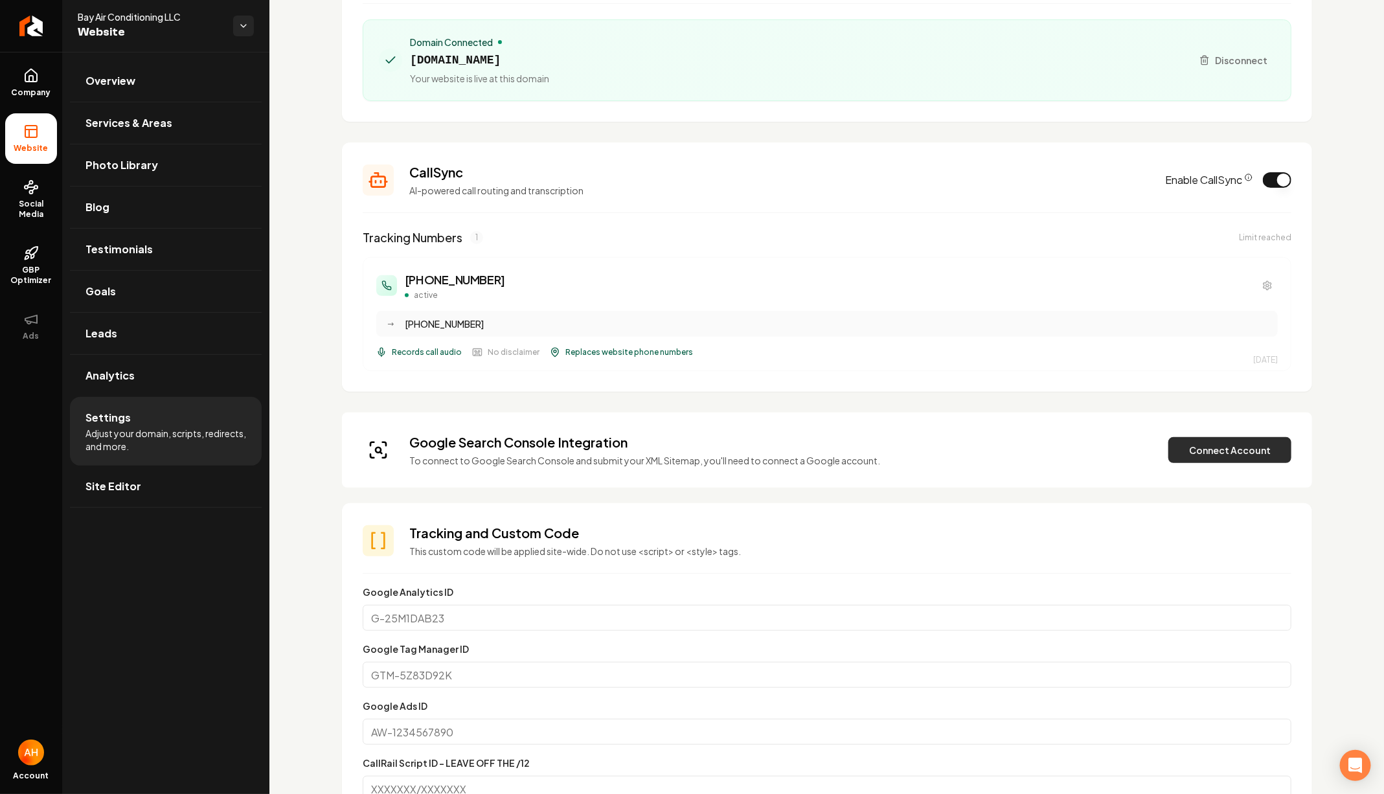
click at [1190, 461] on button "Connect Account" at bounding box center [1230, 450] width 123 height 26
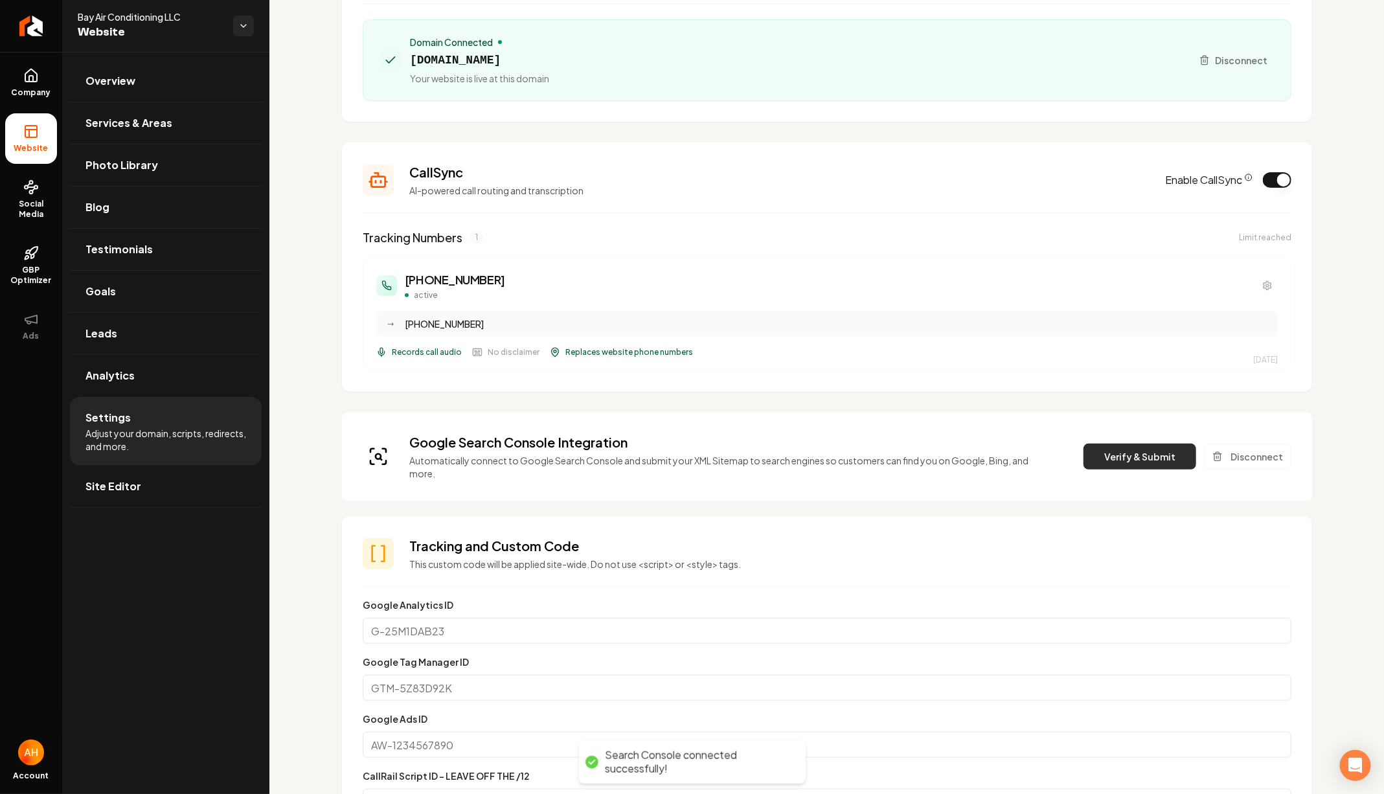
click at [1141, 455] on button "Verify & Submit" at bounding box center [1140, 457] width 113 height 26
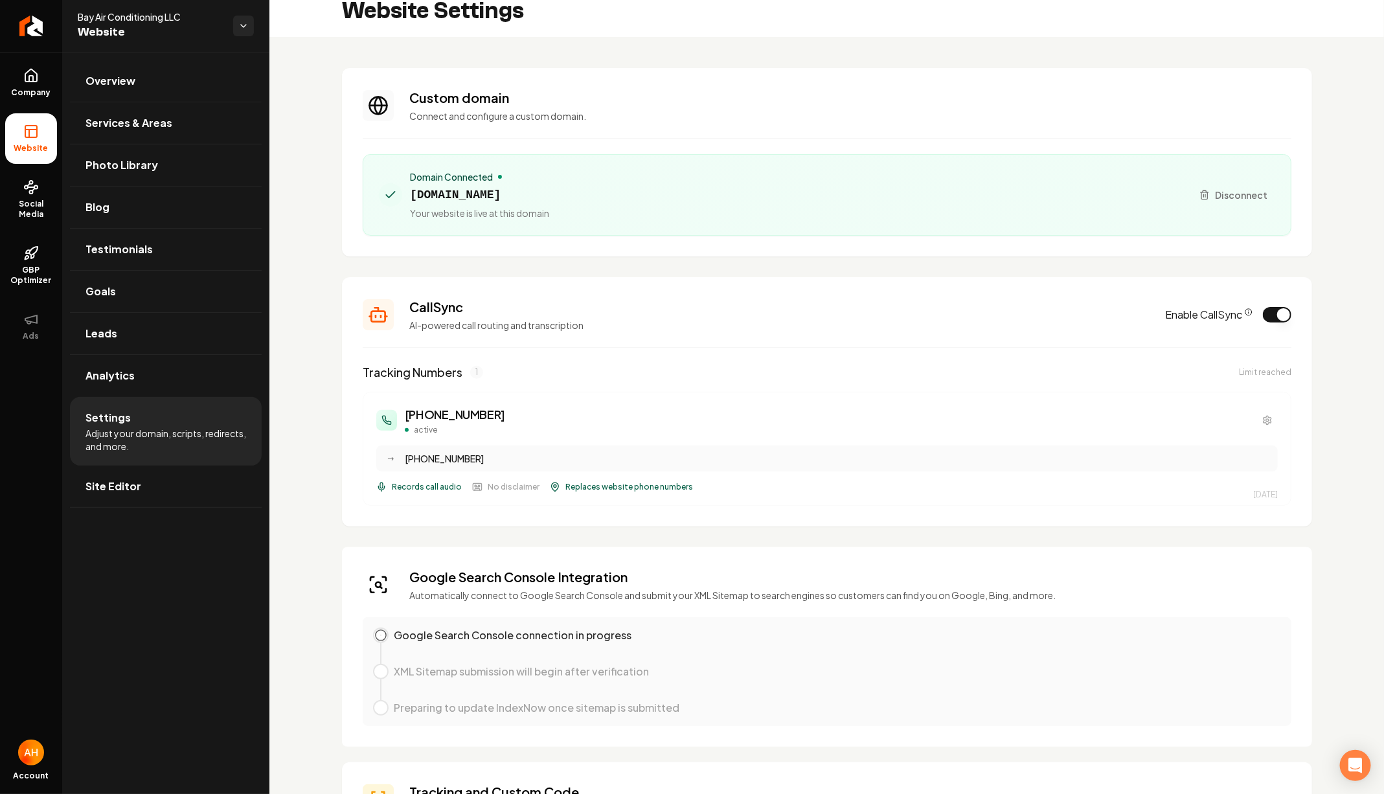
scroll to position [0, 0]
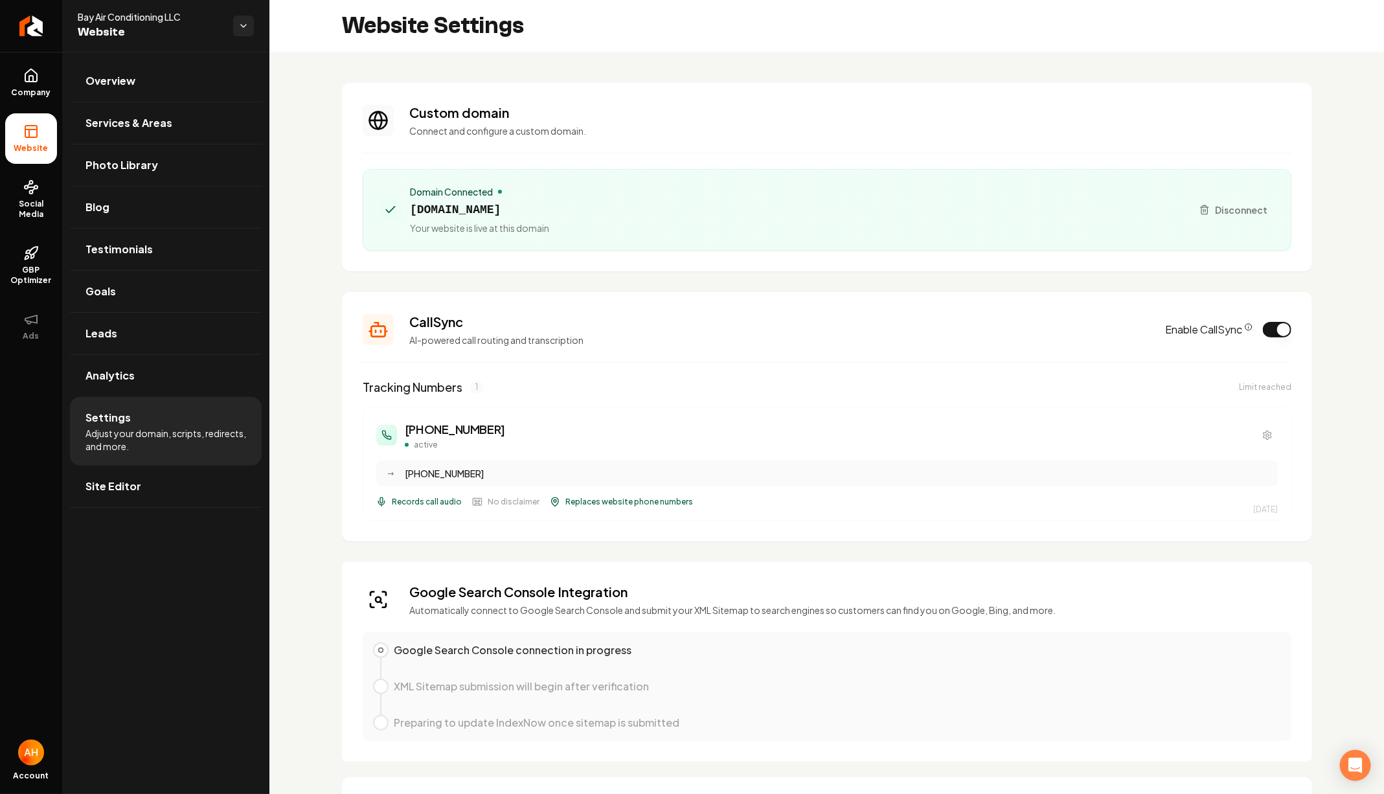
click at [475, 209] on span "bayairhvactx.com" at bounding box center [479, 210] width 139 height 18
copy span "bayairhvactx.com"
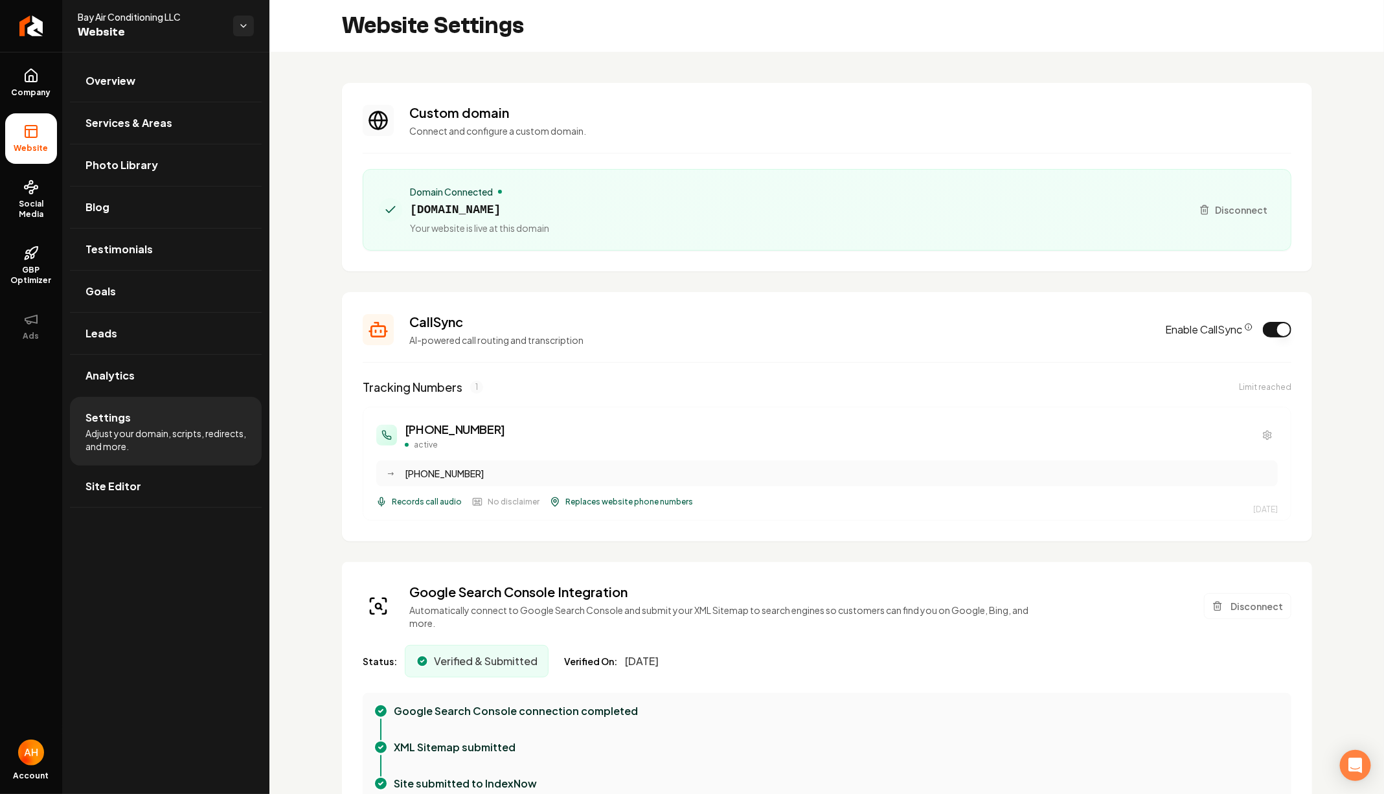
click at [597, 108] on h3 "Custom domain" at bounding box center [850, 113] width 882 height 18
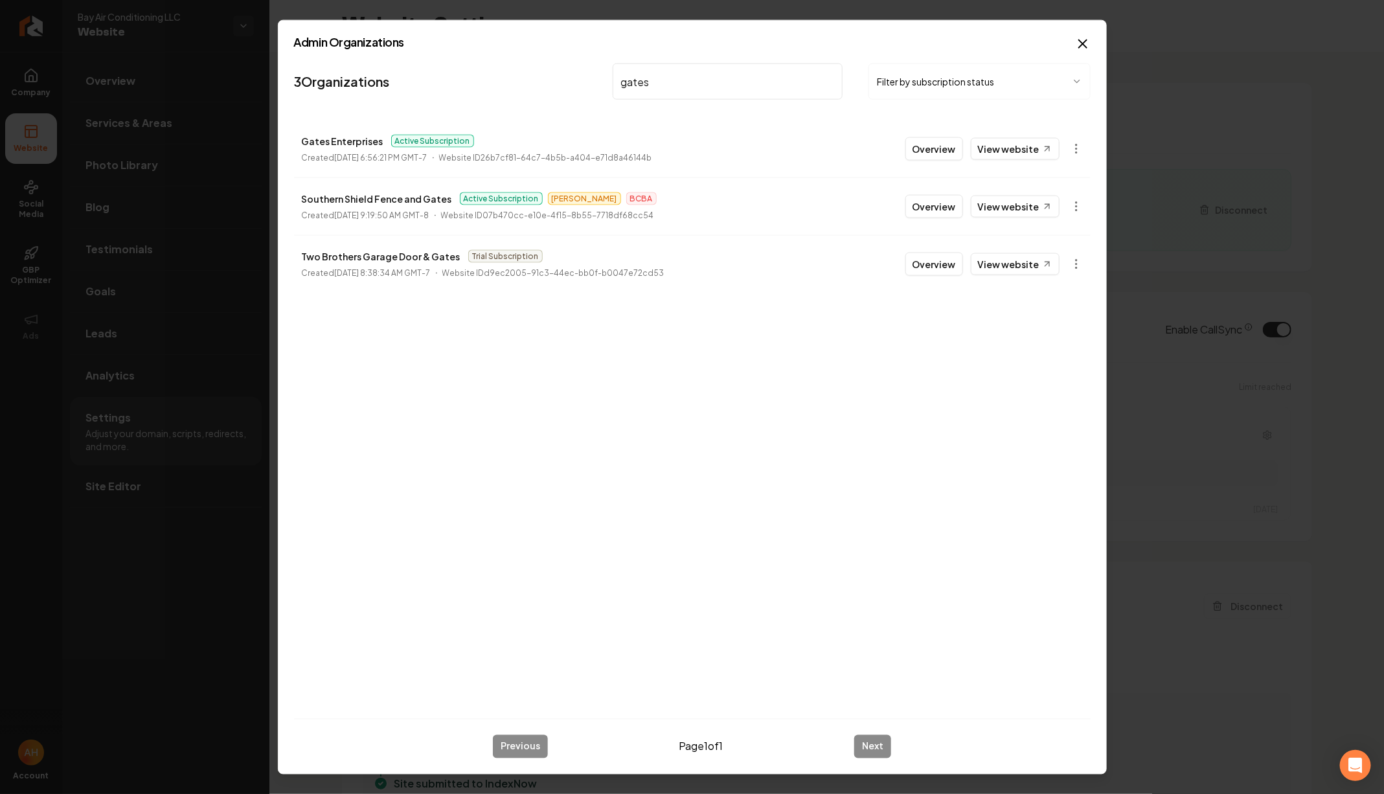
click at [1015, 163] on li "Gates Enterprises Active Subscription Created [DATE] 6:56:21 PM GMT-7 Website I…" at bounding box center [692, 148] width 797 height 57
click at [1015, 140] on link "View website" at bounding box center [1015, 149] width 89 height 22
click at [637, 80] on input "gates" at bounding box center [728, 81] width 231 height 36
type input "d"
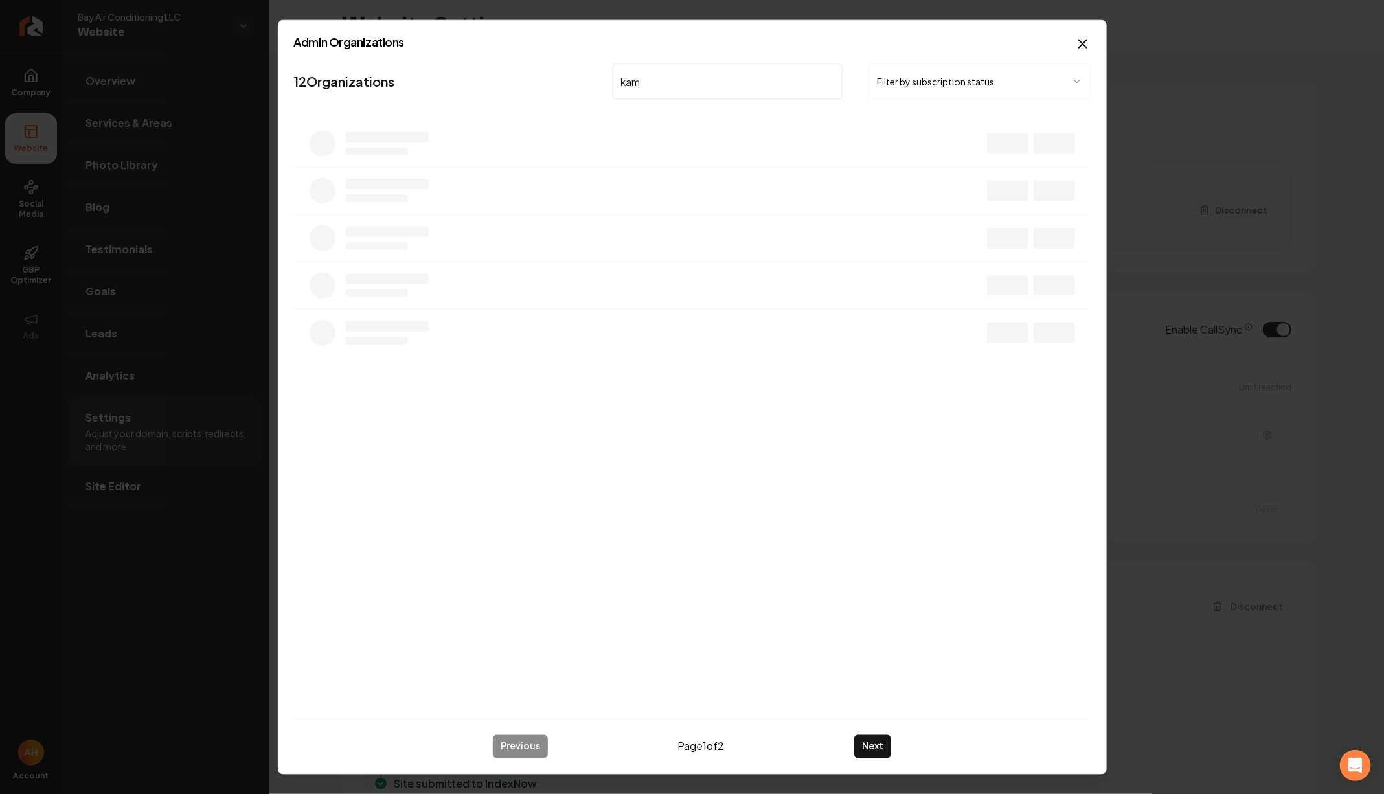
type input "kam"
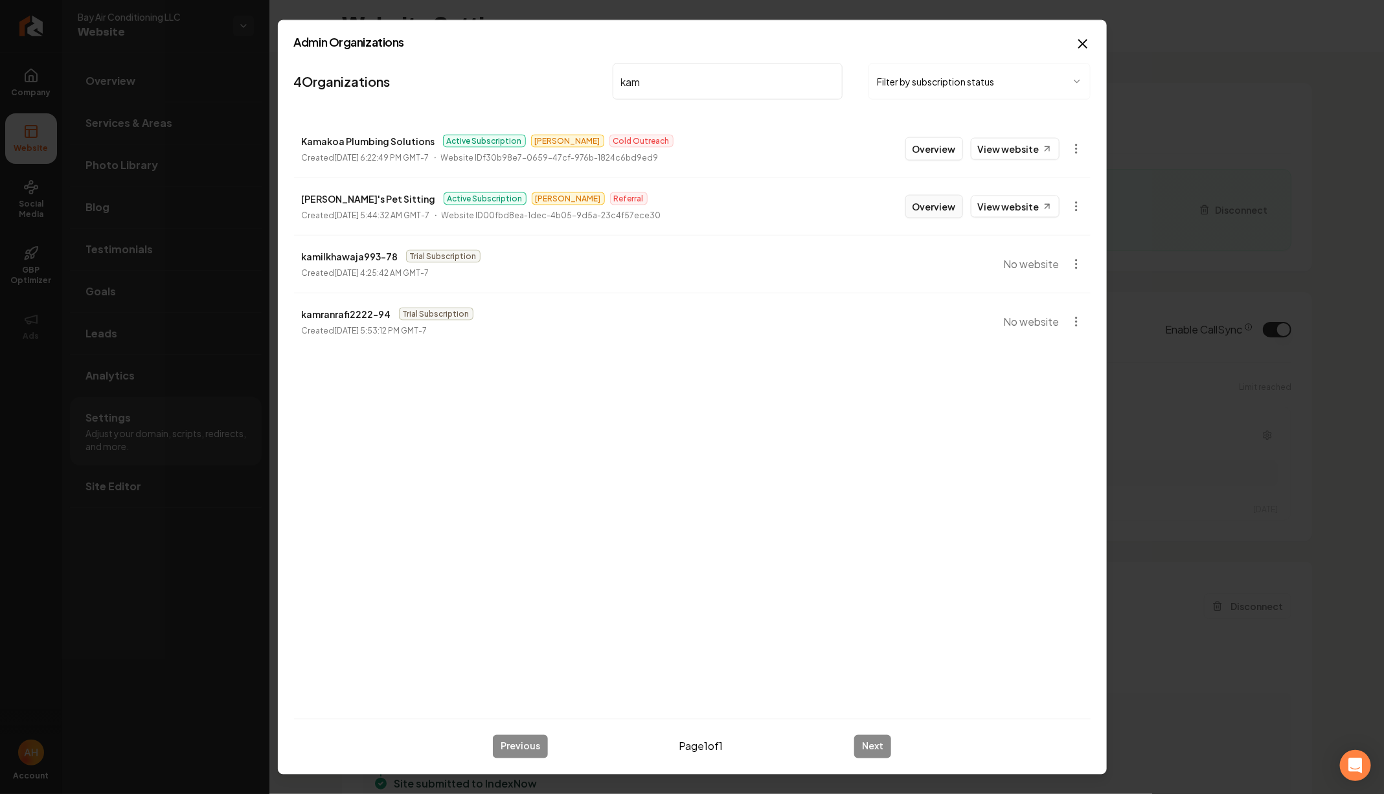
click at [925, 210] on button "Overview" at bounding box center [935, 206] width 58 height 23
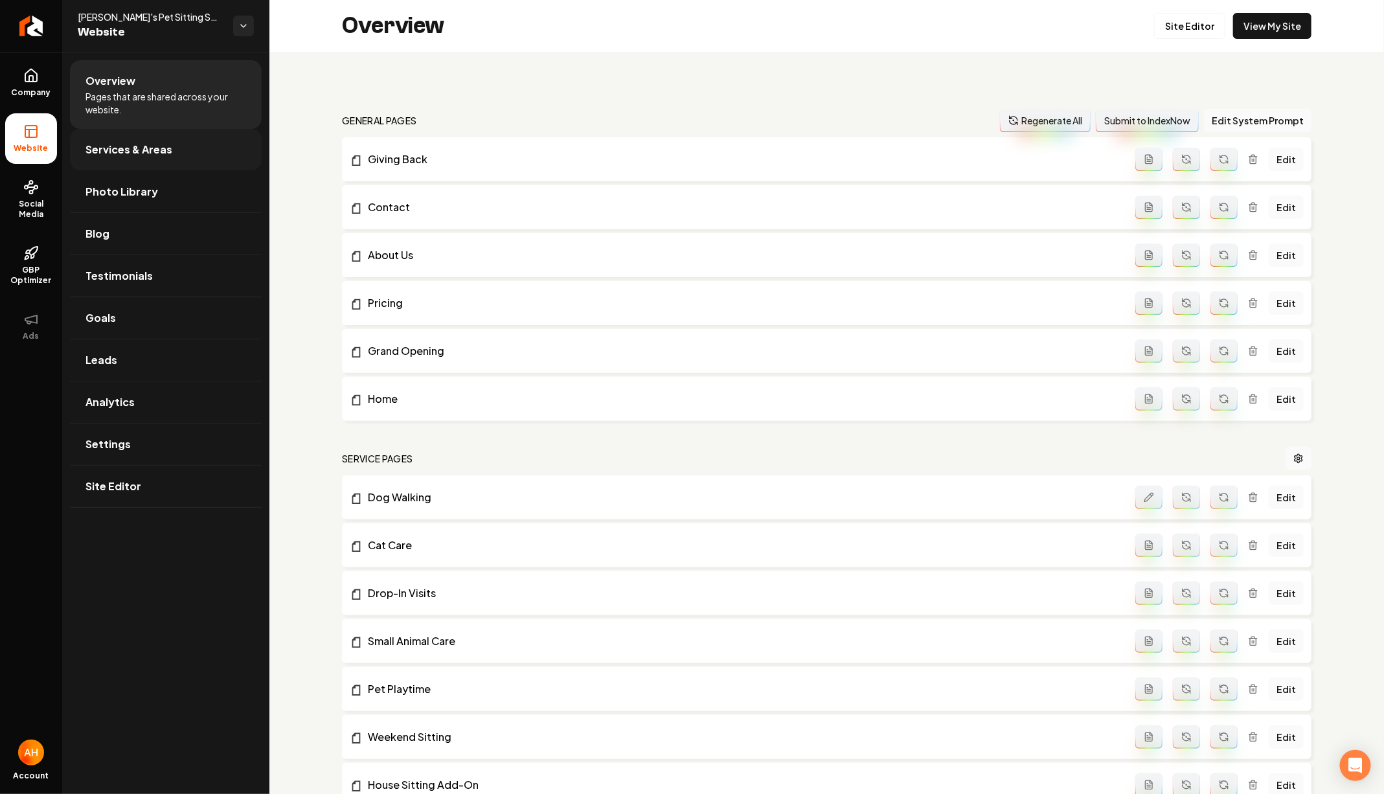
click at [217, 152] on link "Services & Areas" at bounding box center [166, 149] width 192 height 41
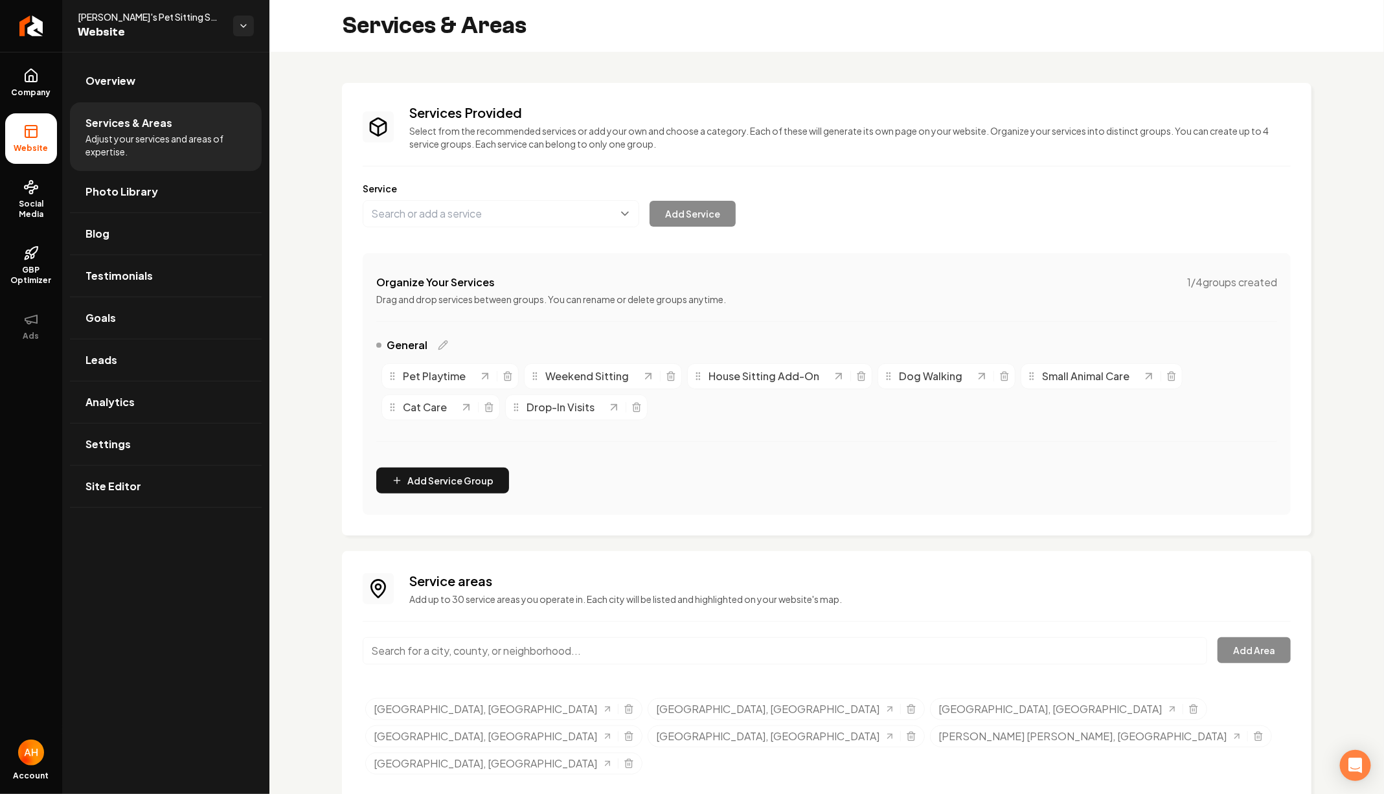
scroll to position [7, 0]
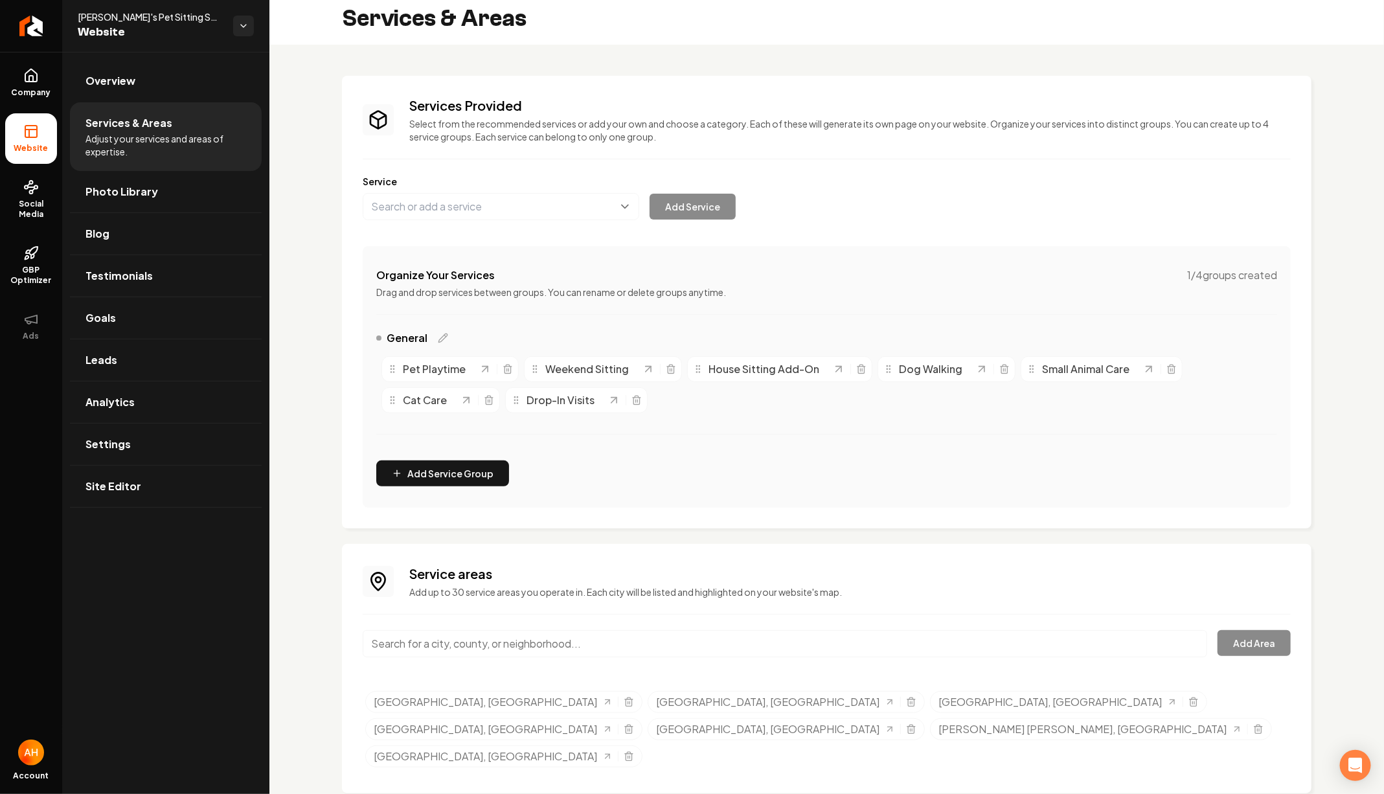
click at [584, 626] on div "Service areas Add up to 30 service areas you operate in. Each city will be list…" at bounding box center [827, 669] width 928 height 208
click at [584, 637] on input "Main content area" at bounding box center [785, 643] width 845 height 27
paste input "[PERSON_NAME]"
click at [629, 632] on input "[GEOGRAPHIC_DATA], [GEOGRAPHIC_DATA]" at bounding box center [785, 643] width 845 height 27
paste input "Ashland"
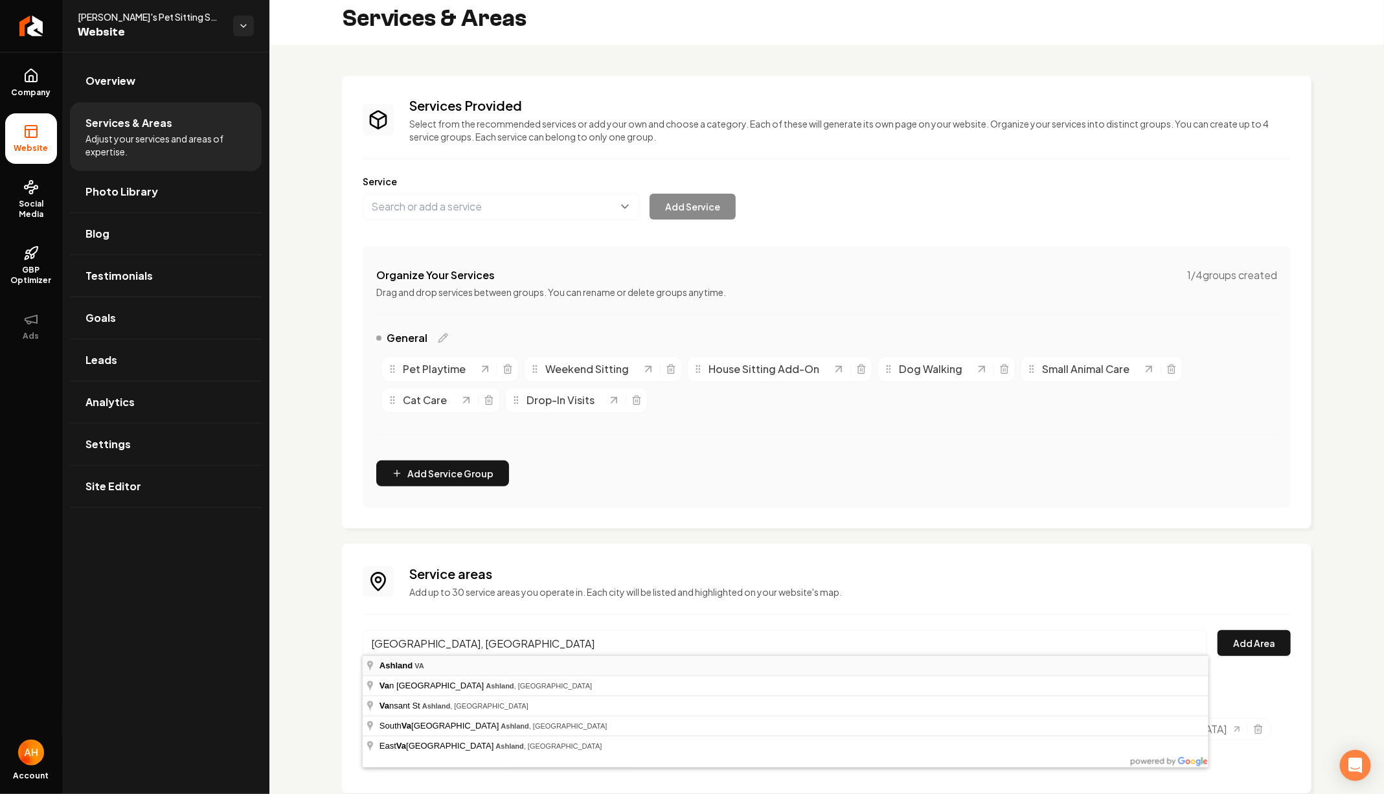
type input "[GEOGRAPHIC_DATA], [GEOGRAPHIC_DATA]"
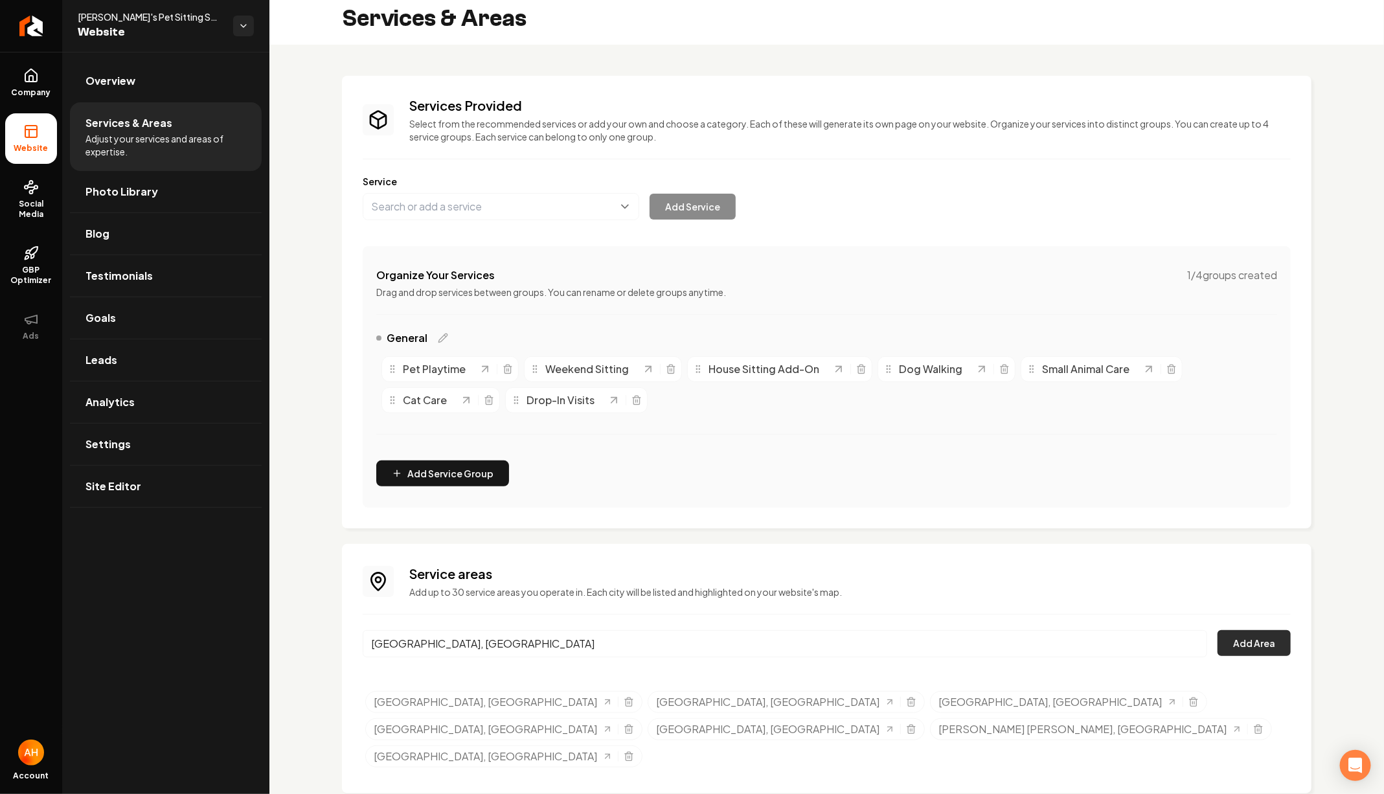
click at [1277, 639] on button "Add Area" at bounding box center [1254, 643] width 73 height 26
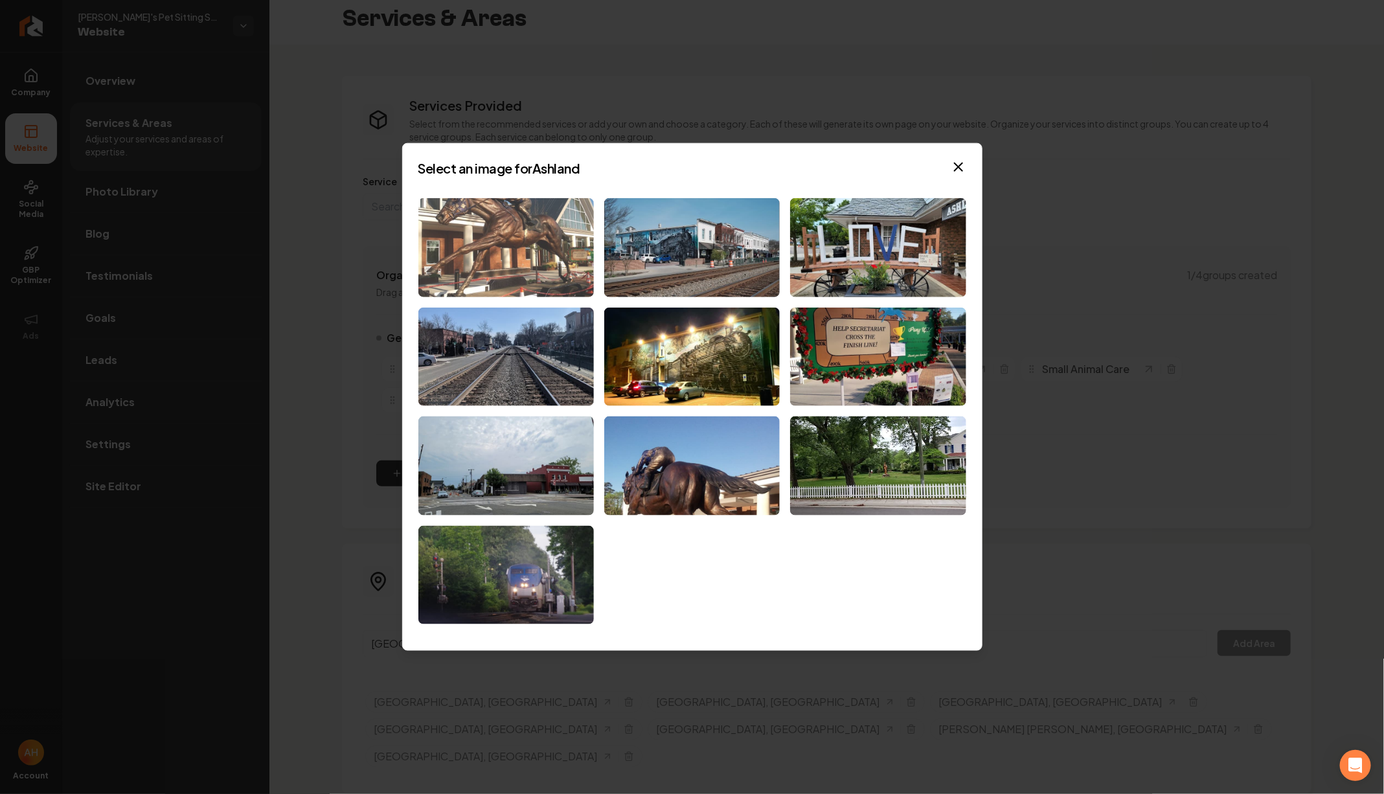
click at [551, 233] on img at bounding box center [506, 247] width 176 height 99
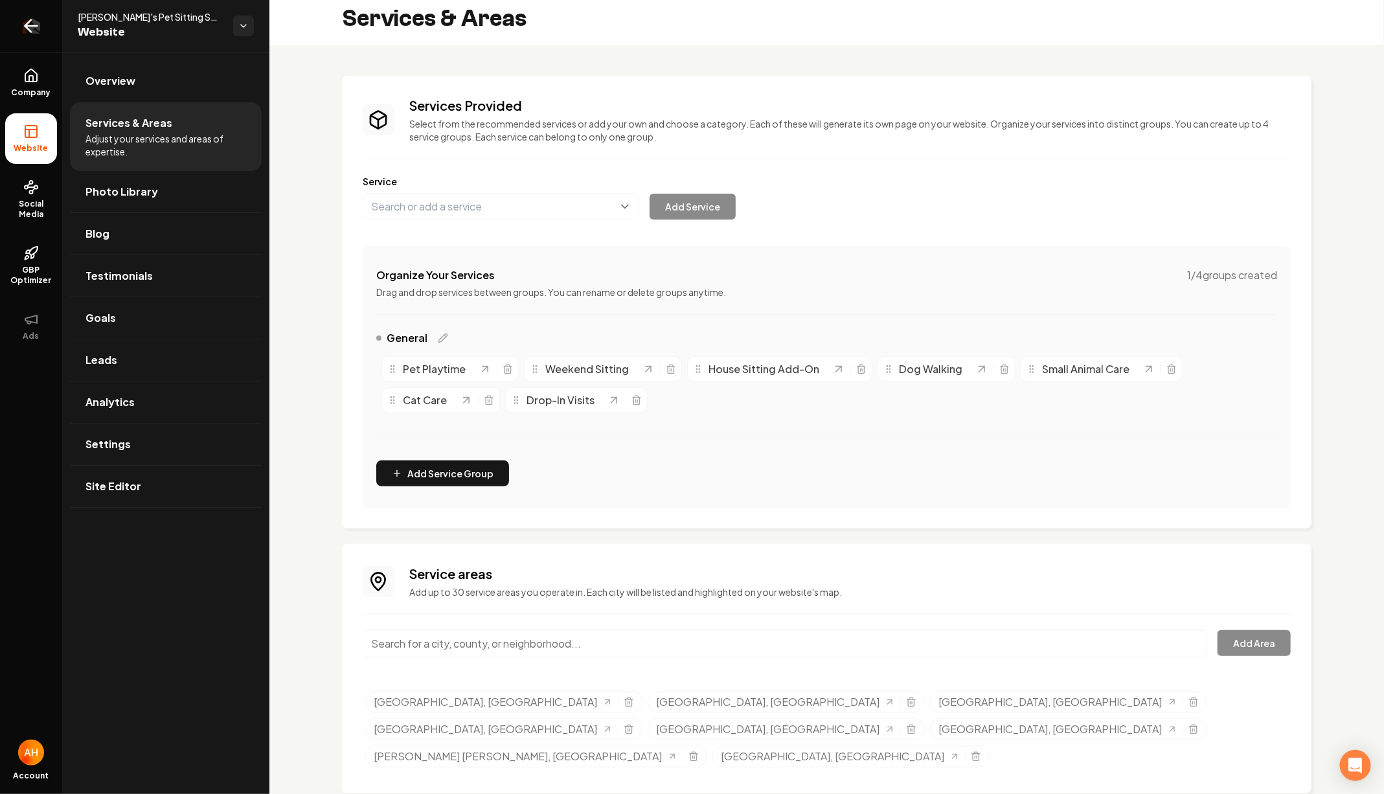
click at [17, 12] on link "Return to dashboard" at bounding box center [31, 26] width 62 height 52
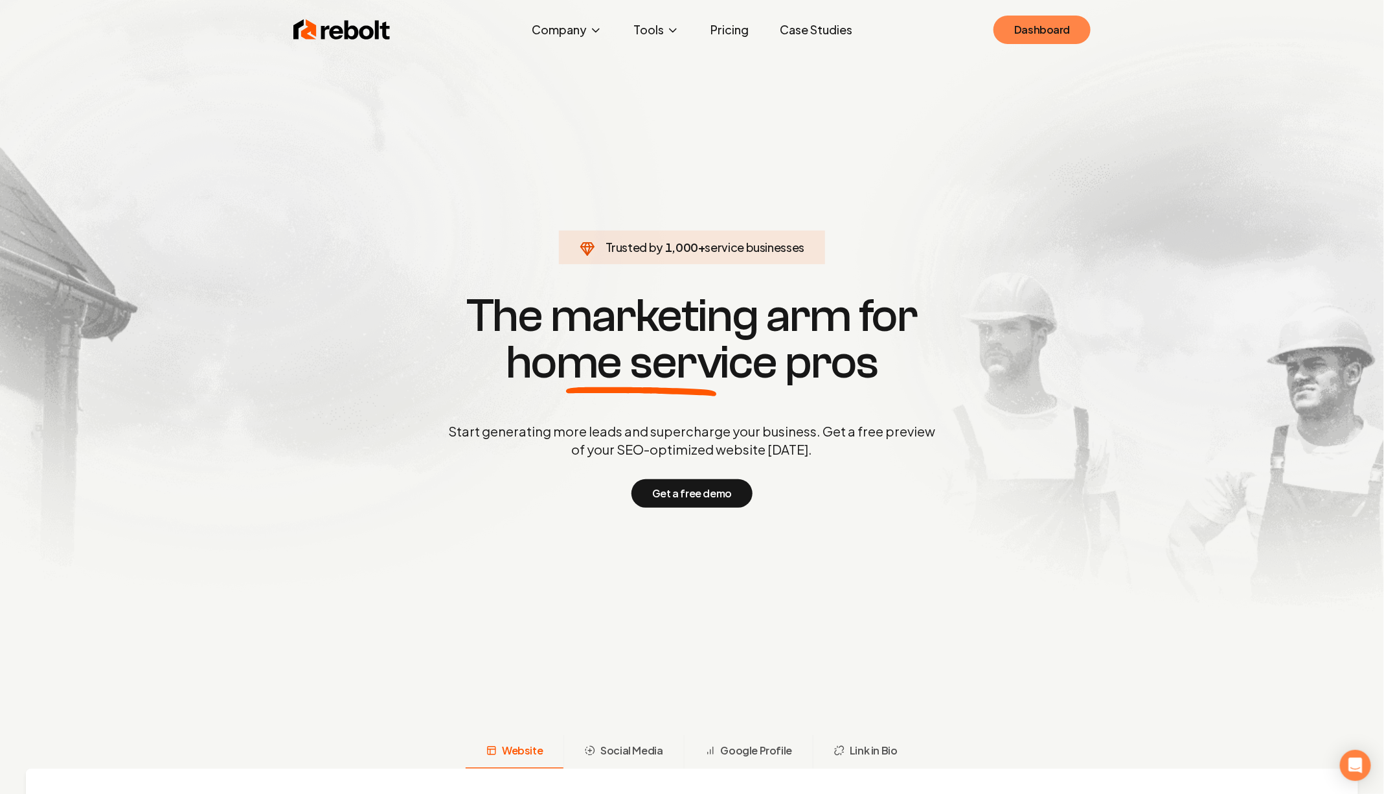
click at [1011, 26] on link "Dashboard" at bounding box center [1042, 30] width 97 height 29
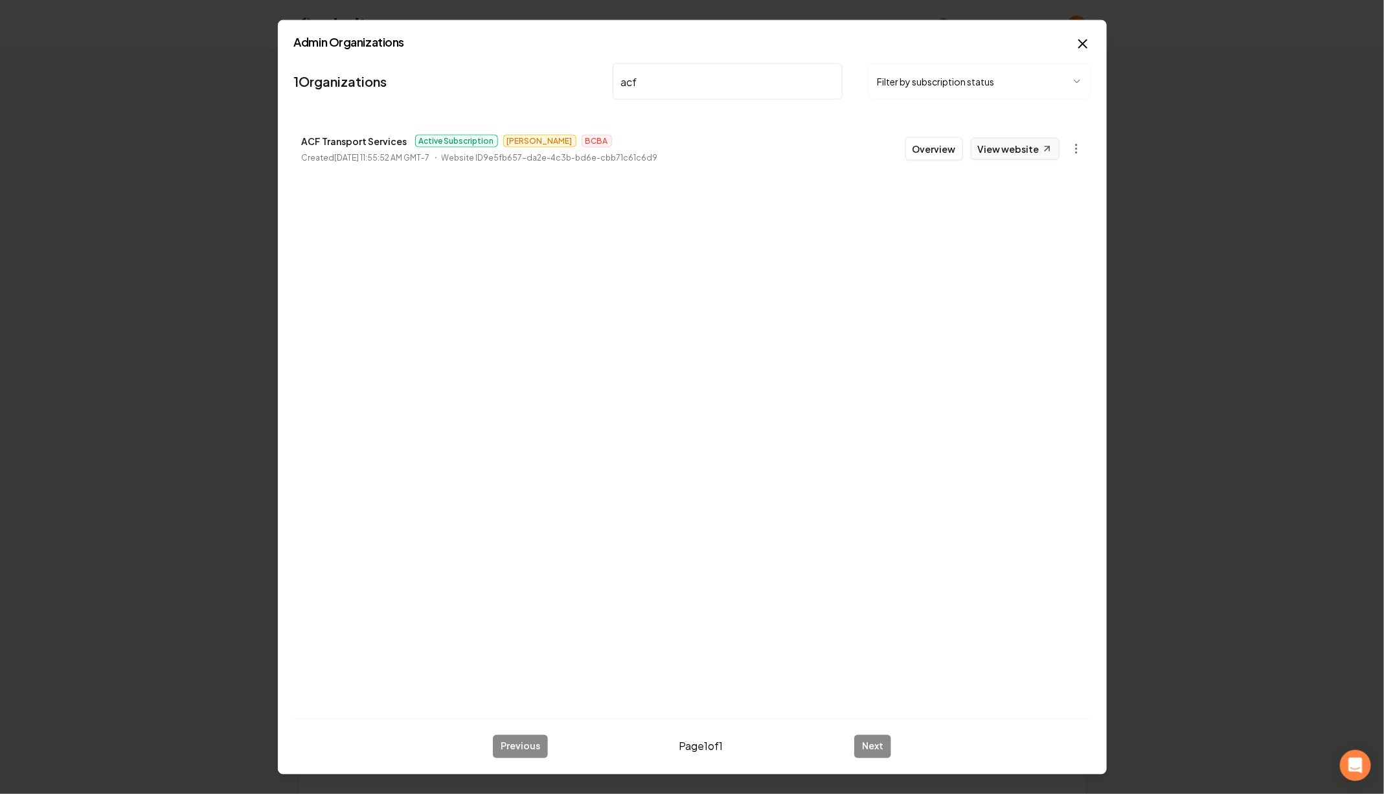
type input "acf"
click at [979, 143] on link "View website" at bounding box center [1015, 149] width 89 height 22
